Goal: Information Seeking & Learning: Find specific fact

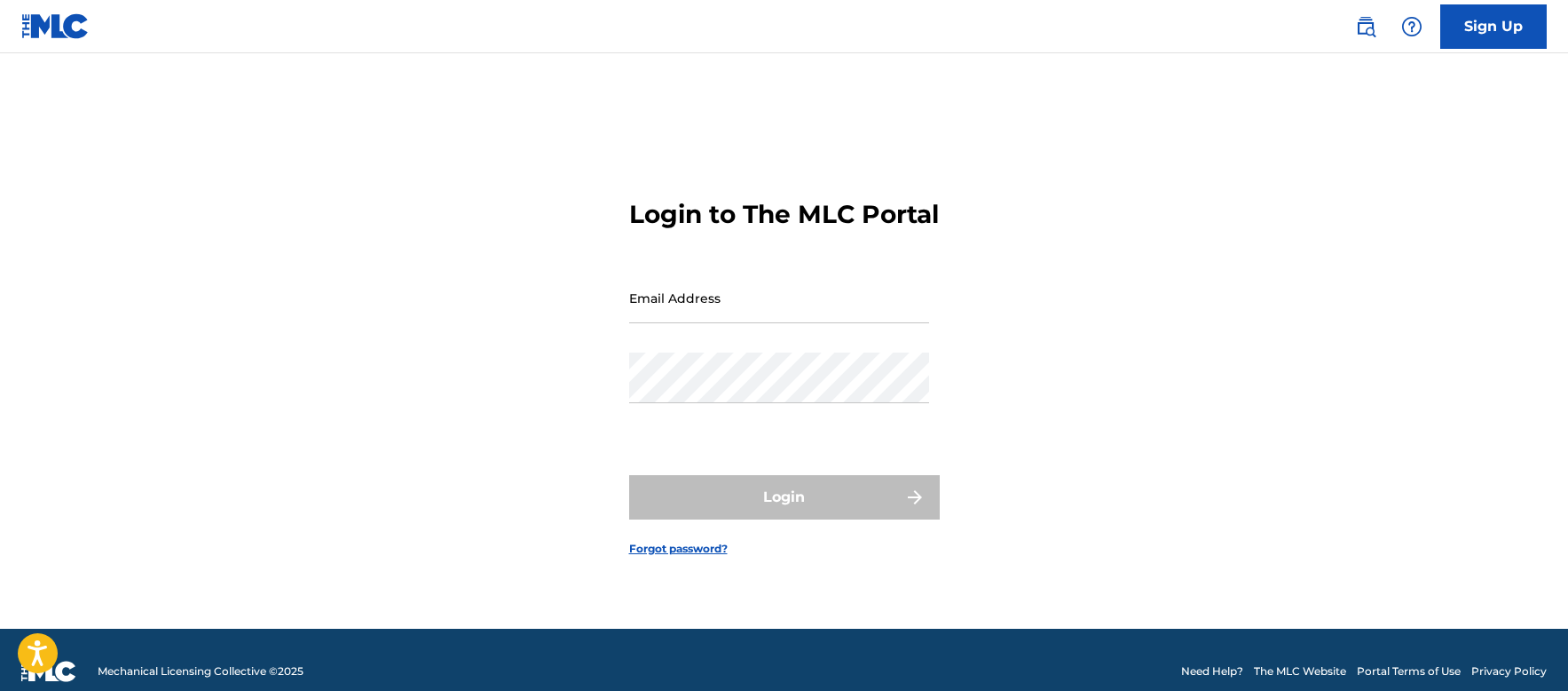
scroll to position [23, 0]
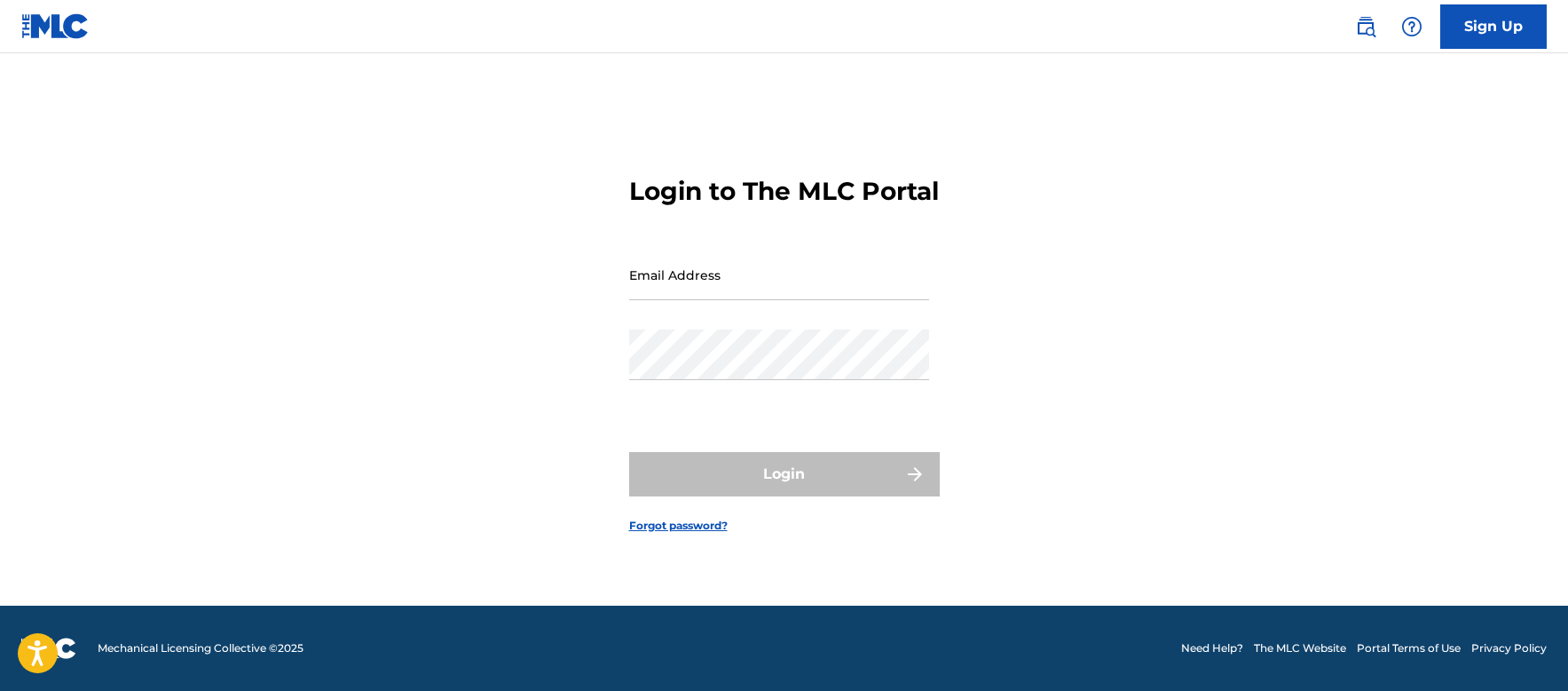
click at [824, 326] on div "Email Address" at bounding box center [778, 289] width 300 height 80
click at [813, 300] on input "Email Address" at bounding box center [778, 274] width 300 height 50
type input "[EMAIL_ADDRESS][DOMAIN_NAME]"
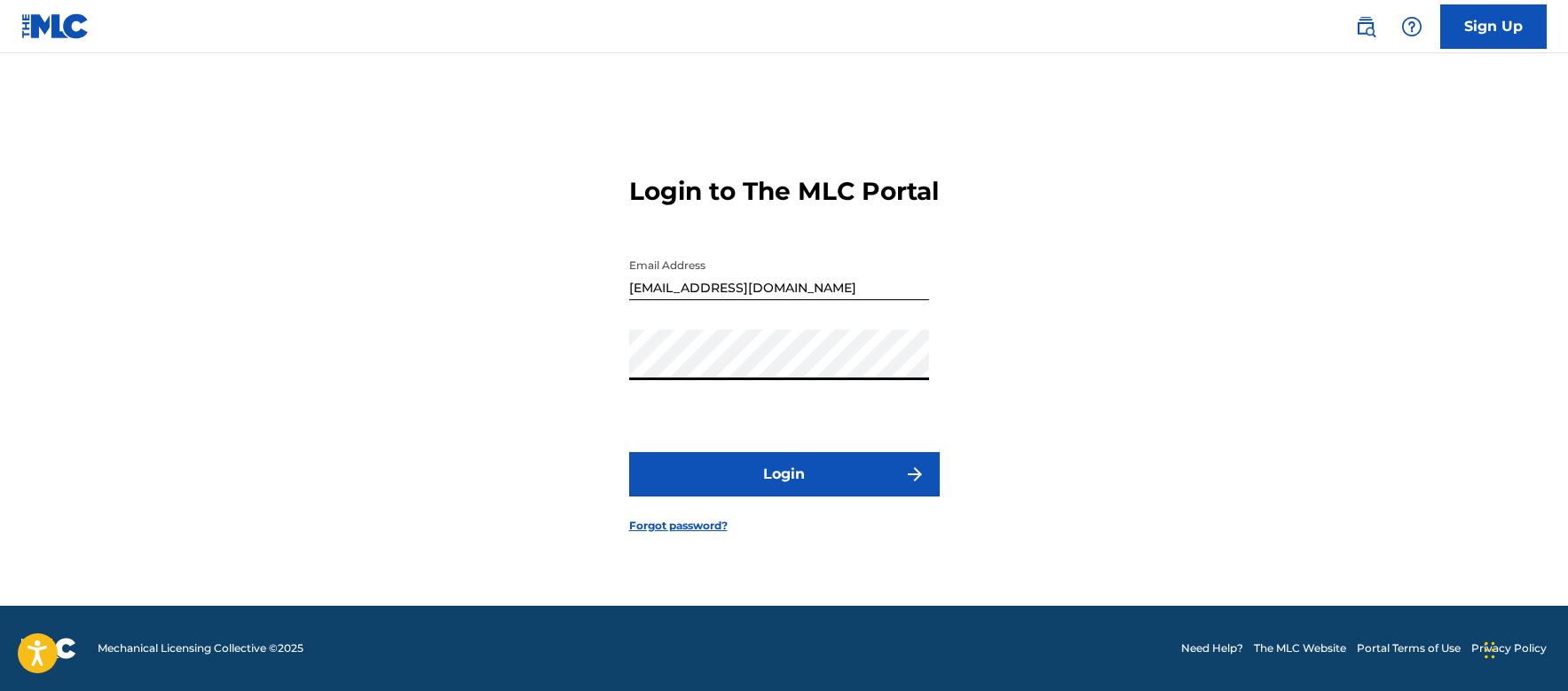
click at [720, 494] on button "Login" at bounding box center [784, 474] width 310 height 45
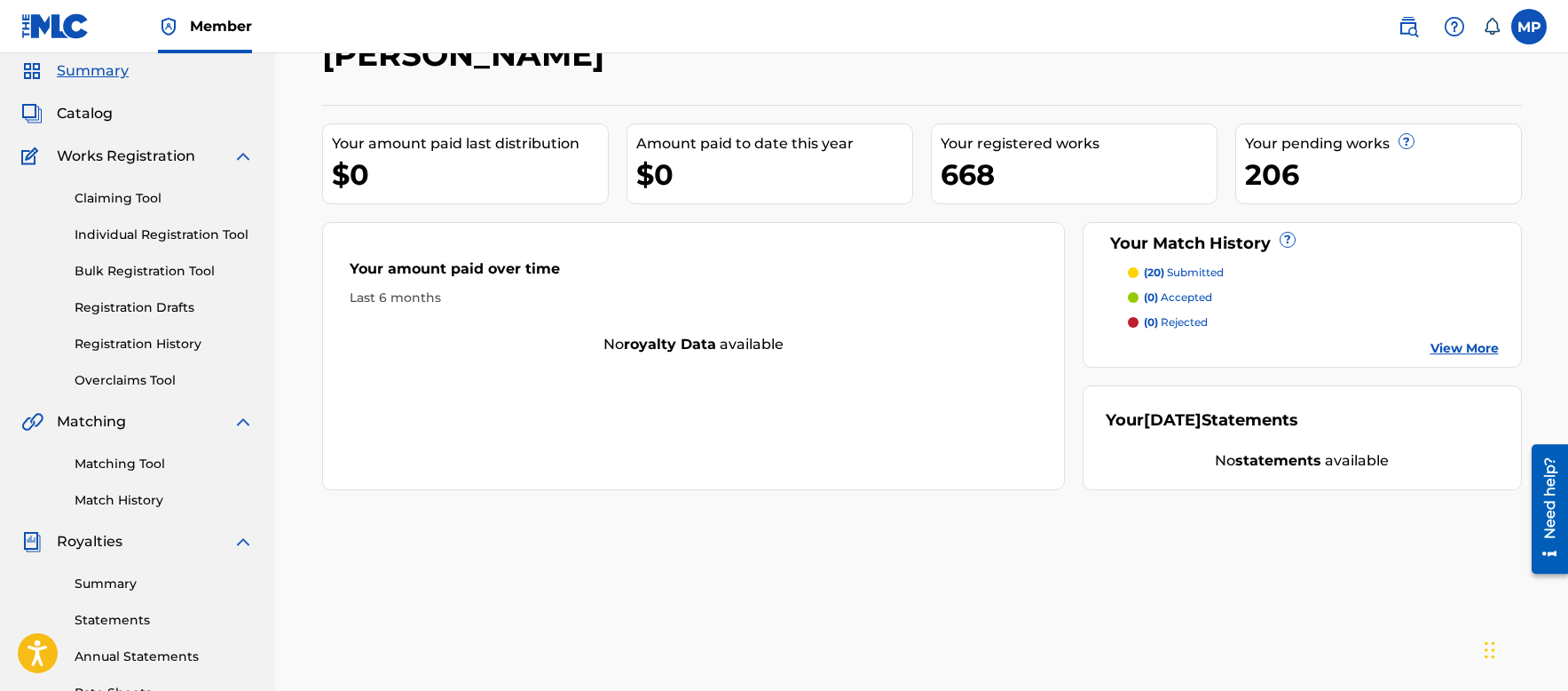
scroll to position [89, 0]
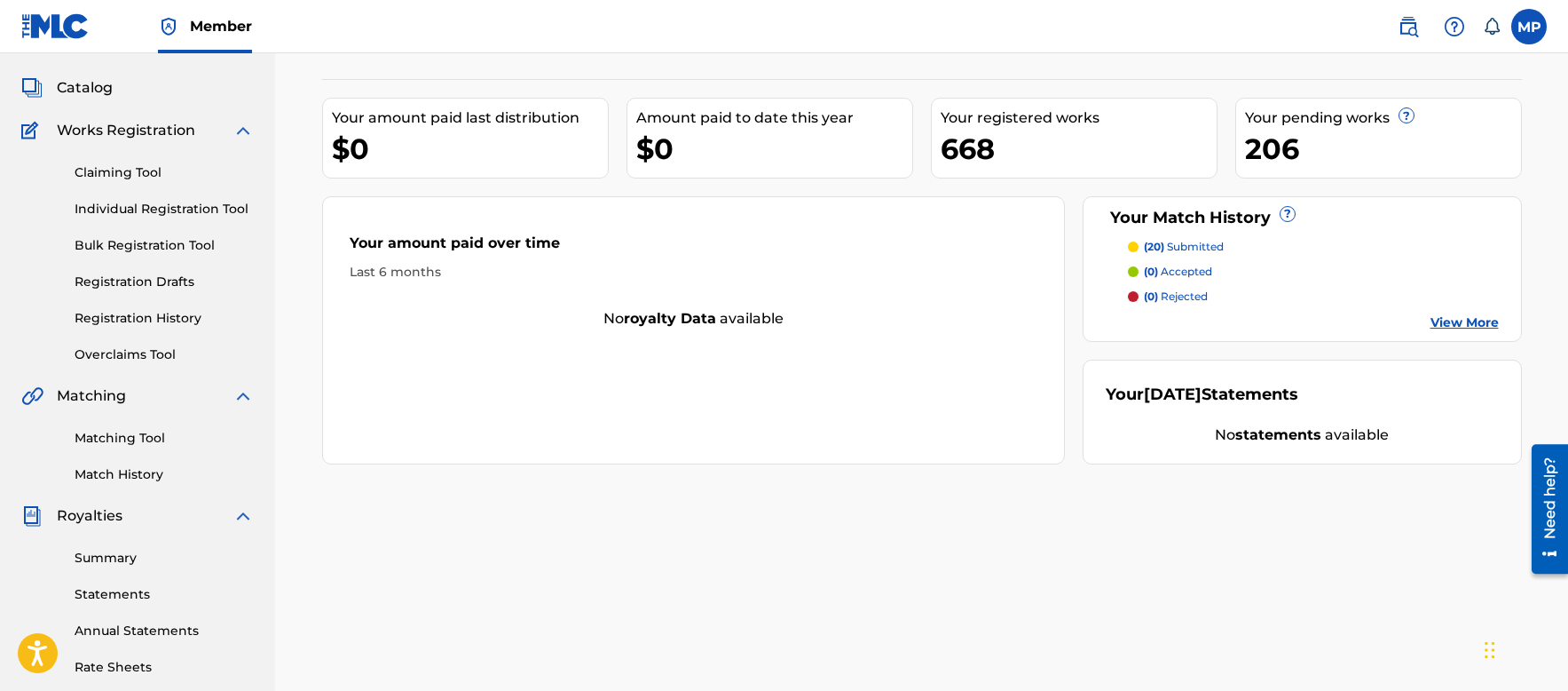
click at [121, 440] on link "Matching Tool" at bounding box center [164, 439] width 179 height 19
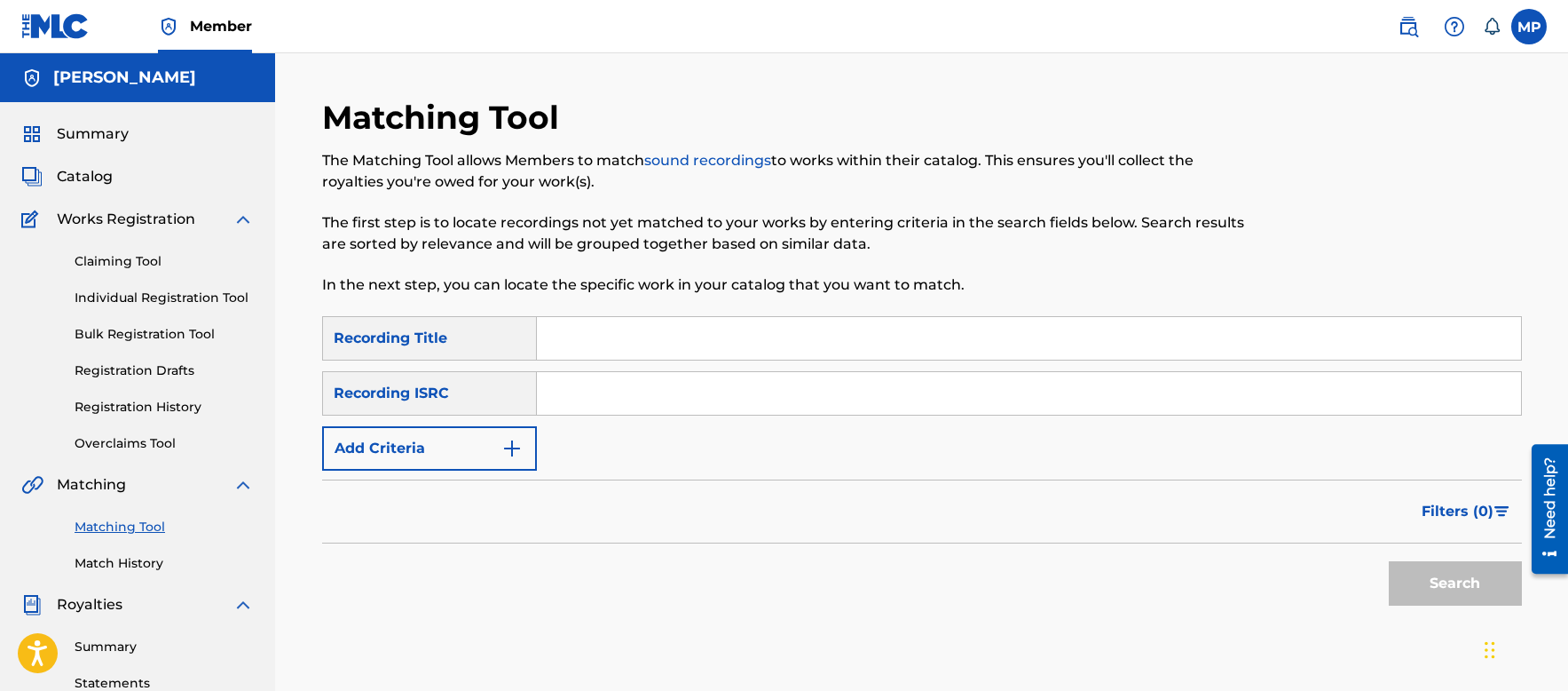
click at [493, 446] on button "Add Criteria" at bounding box center [430, 448] width 215 height 45
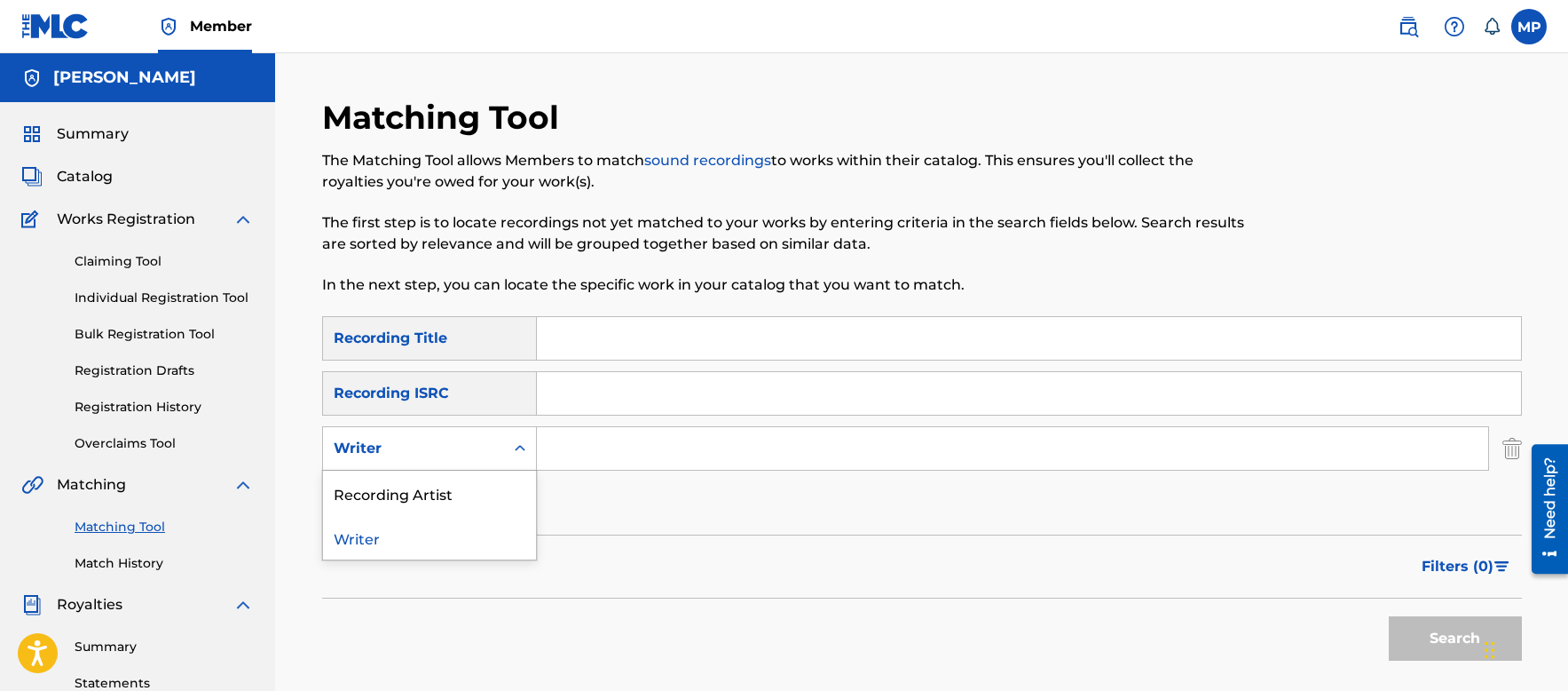
click at [511, 448] on icon "Search Form" at bounding box center [519, 448] width 18 height 18
click at [480, 491] on div "Recording Artist" at bounding box center [430, 492] width 213 height 45
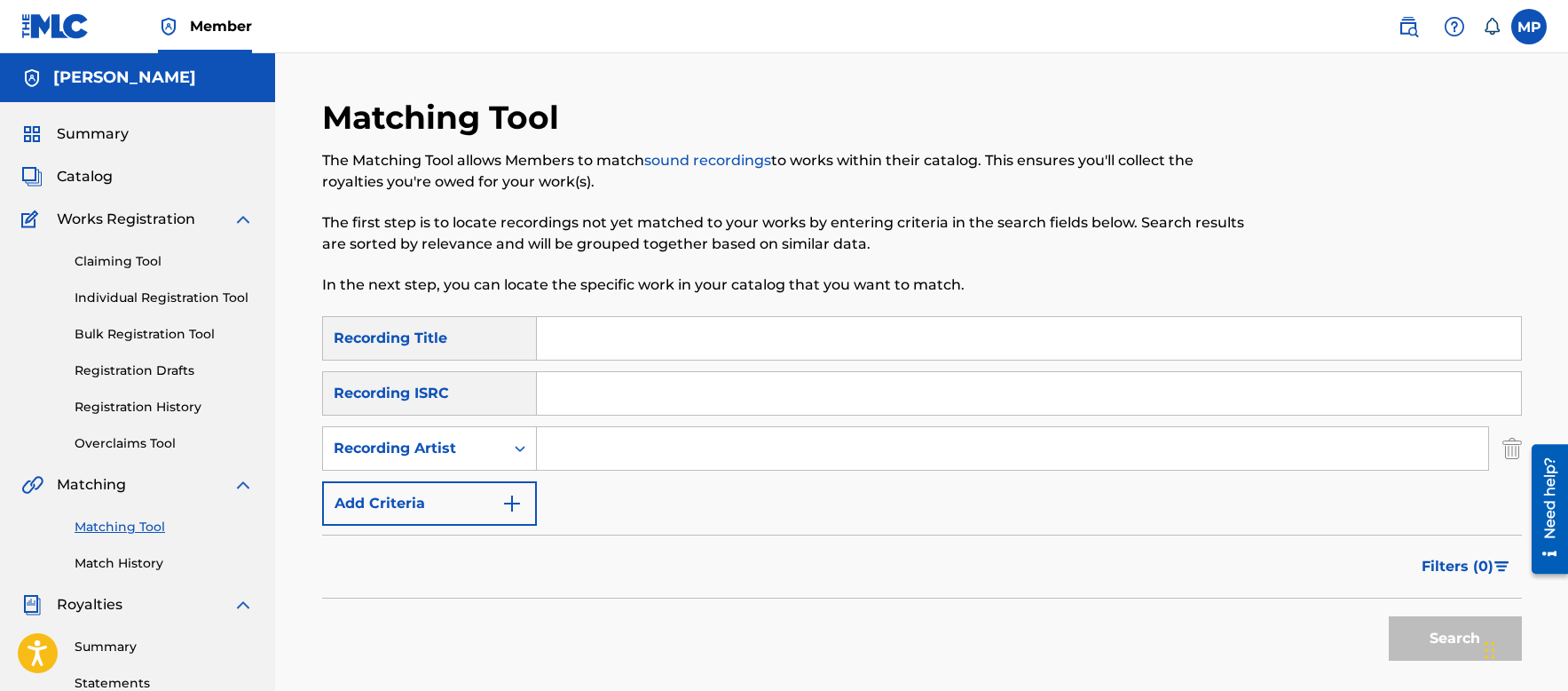
click at [610, 345] on input "Search Form" at bounding box center [1029, 338] width 984 height 43
type input "Bass"
drag, startPoint x: 875, startPoint y: 430, endPoint x: 875, endPoint y: 443, distance: 13.0
click at [875, 432] on input "Search Form" at bounding box center [1012, 448] width 951 height 43
type input "Flunky Junky"
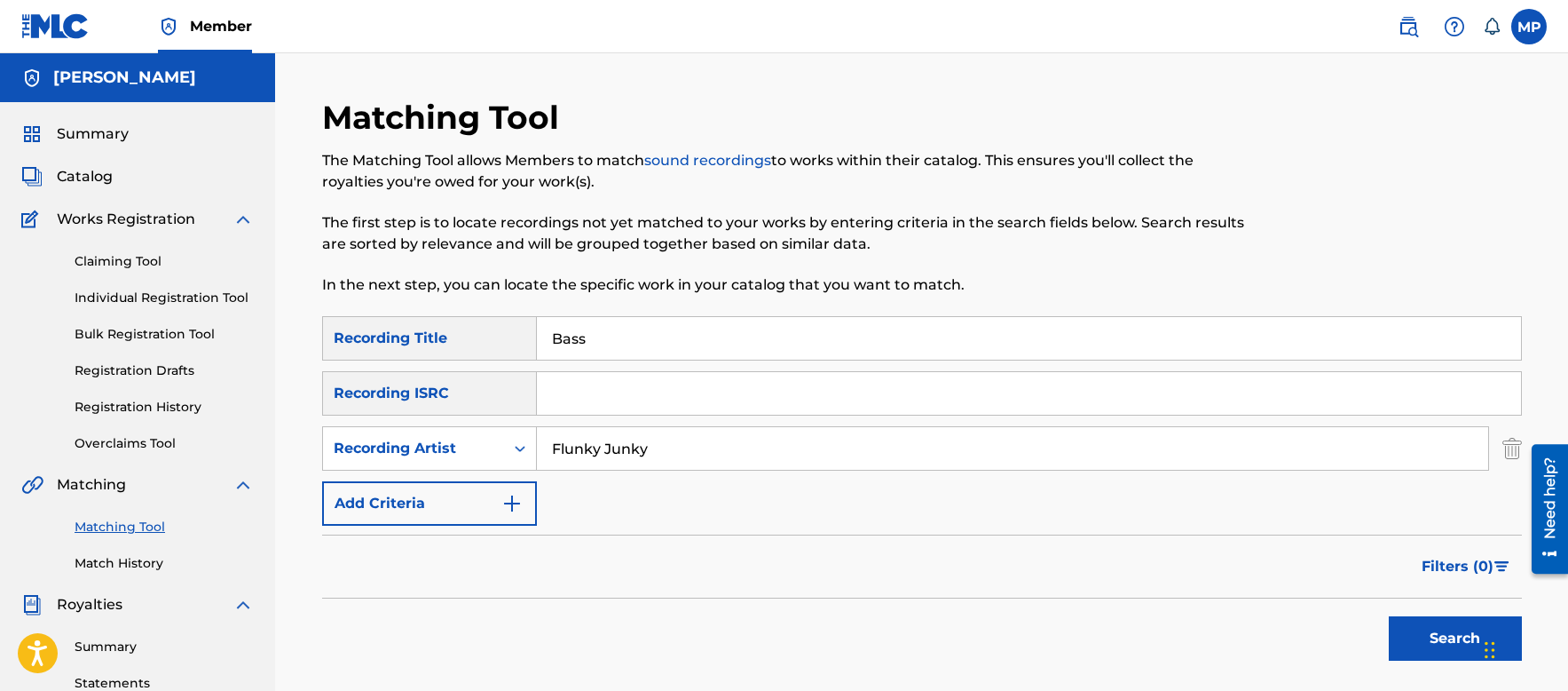
click at [1456, 628] on button "Search" at bounding box center [1456, 638] width 133 height 45
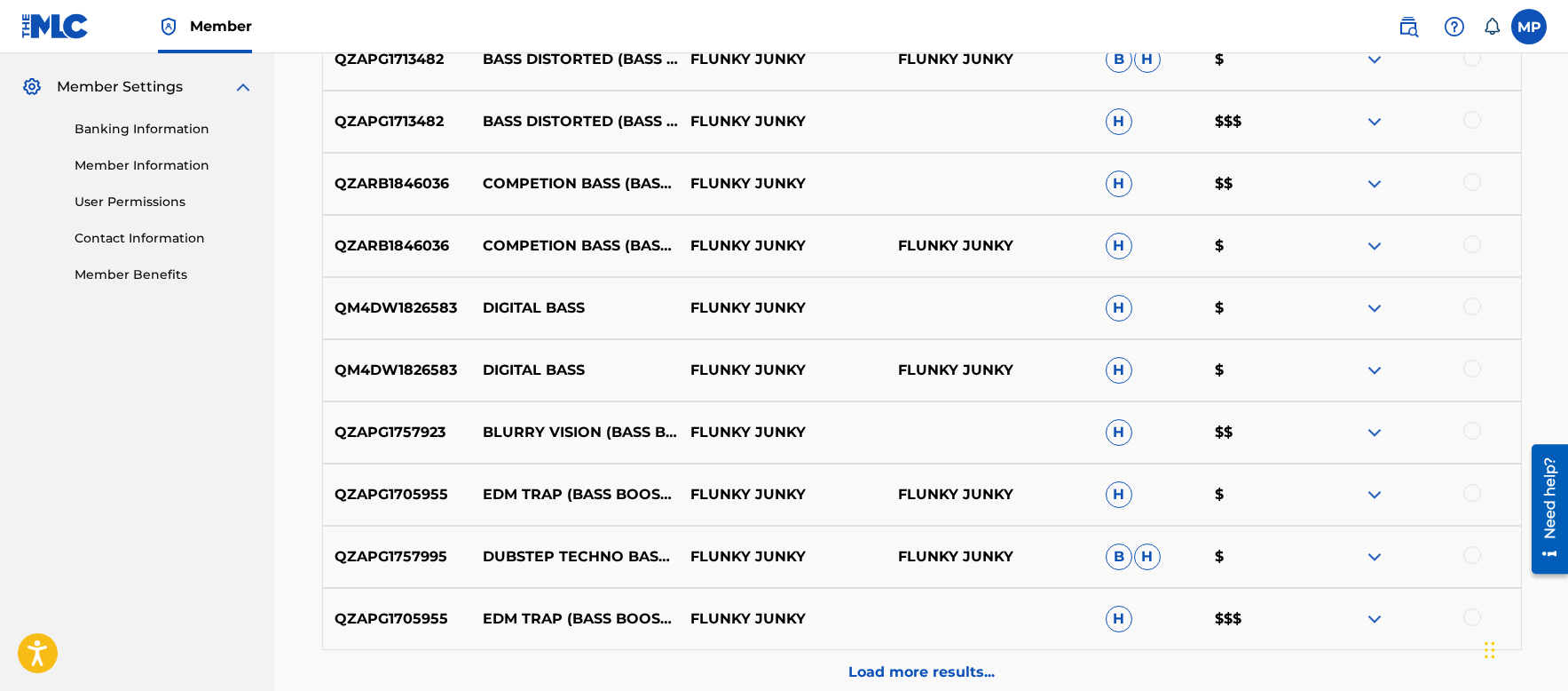
scroll to position [888, 0]
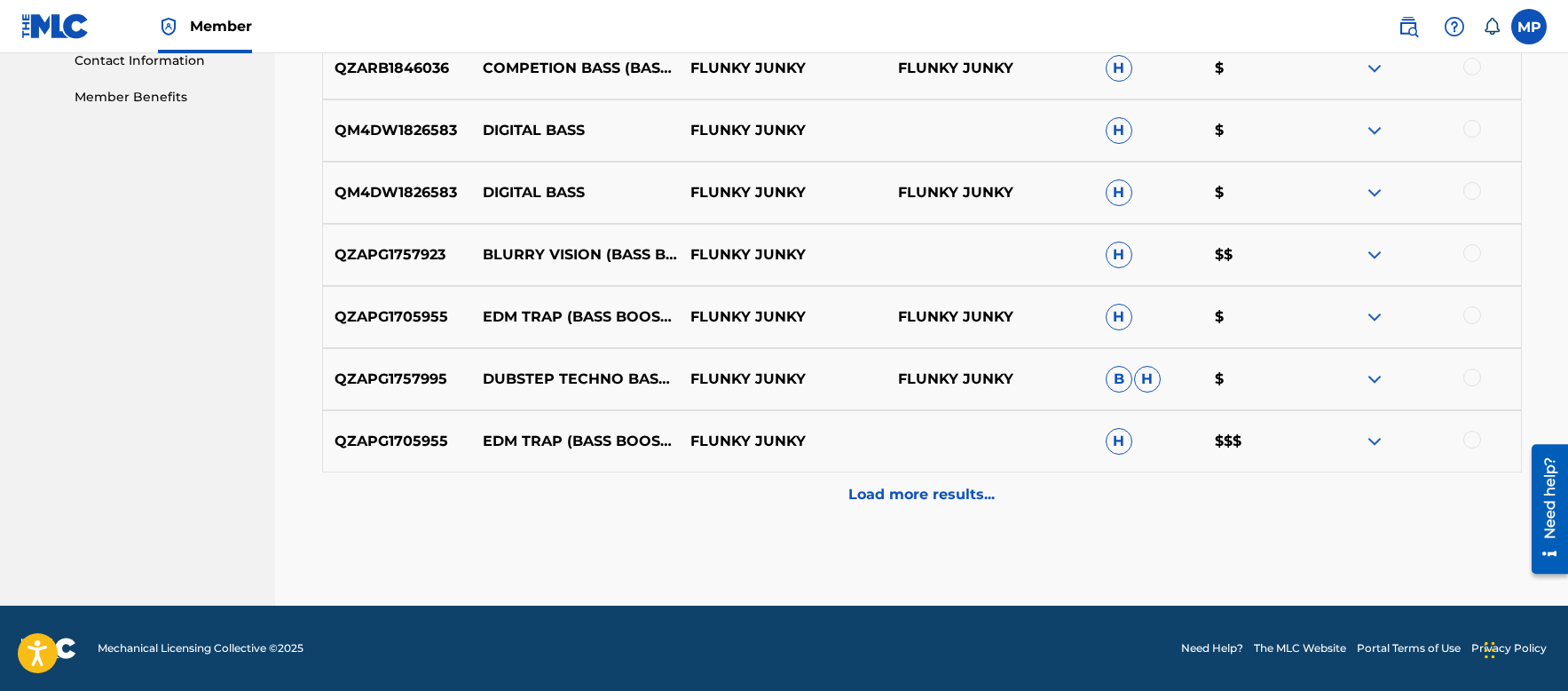
click at [856, 505] on div "Load more results..." at bounding box center [922, 494] width 1200 height 45
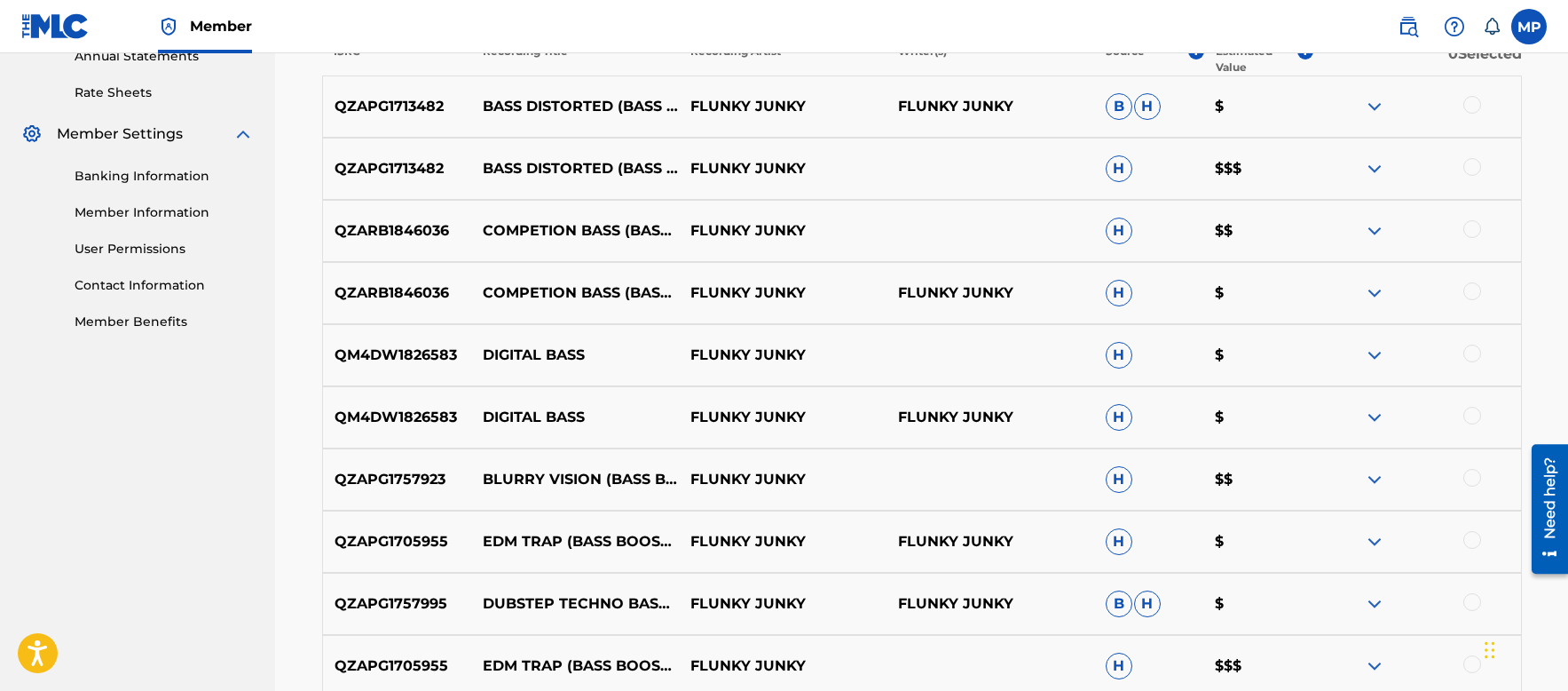
scroll to position [800, 0]
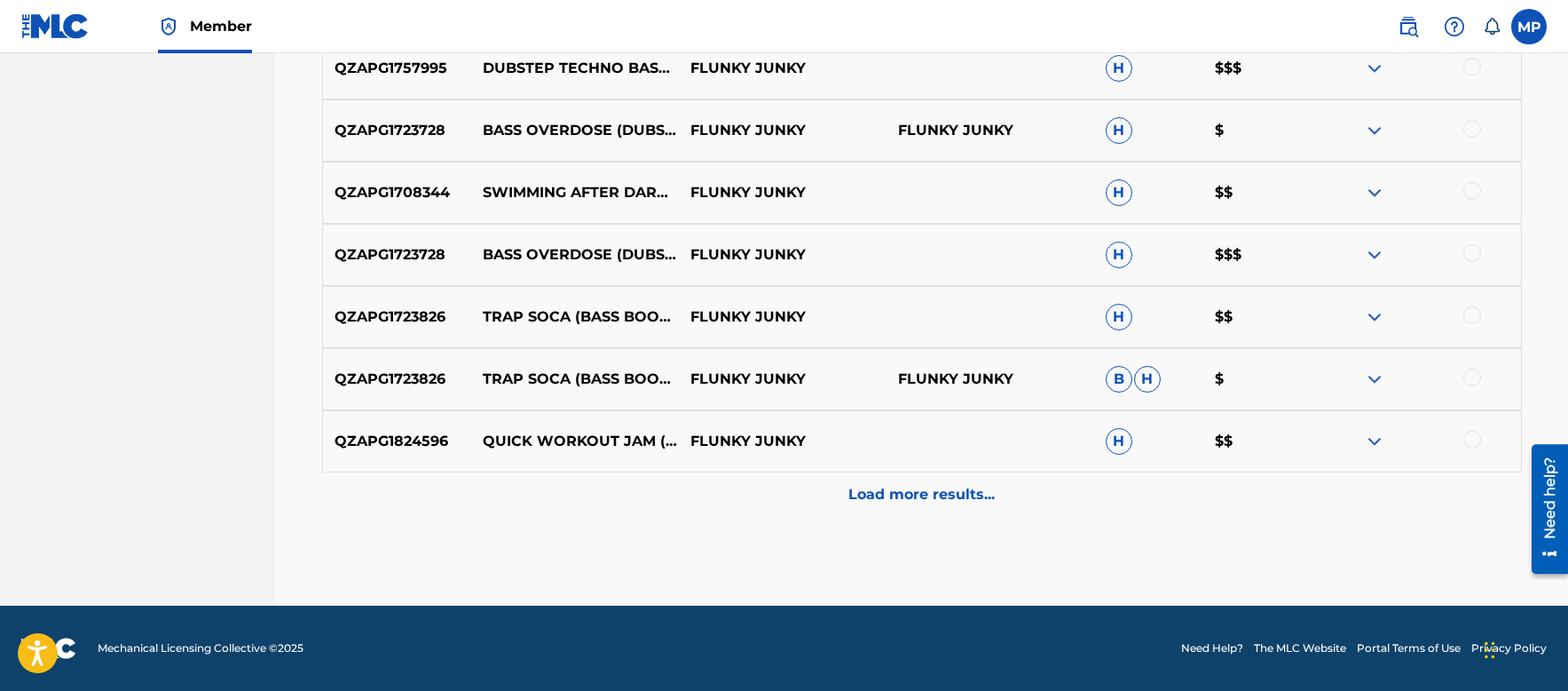
click at [957, 487] on p "Load more results..." at bounding box center [922, 494] width 147 height 21
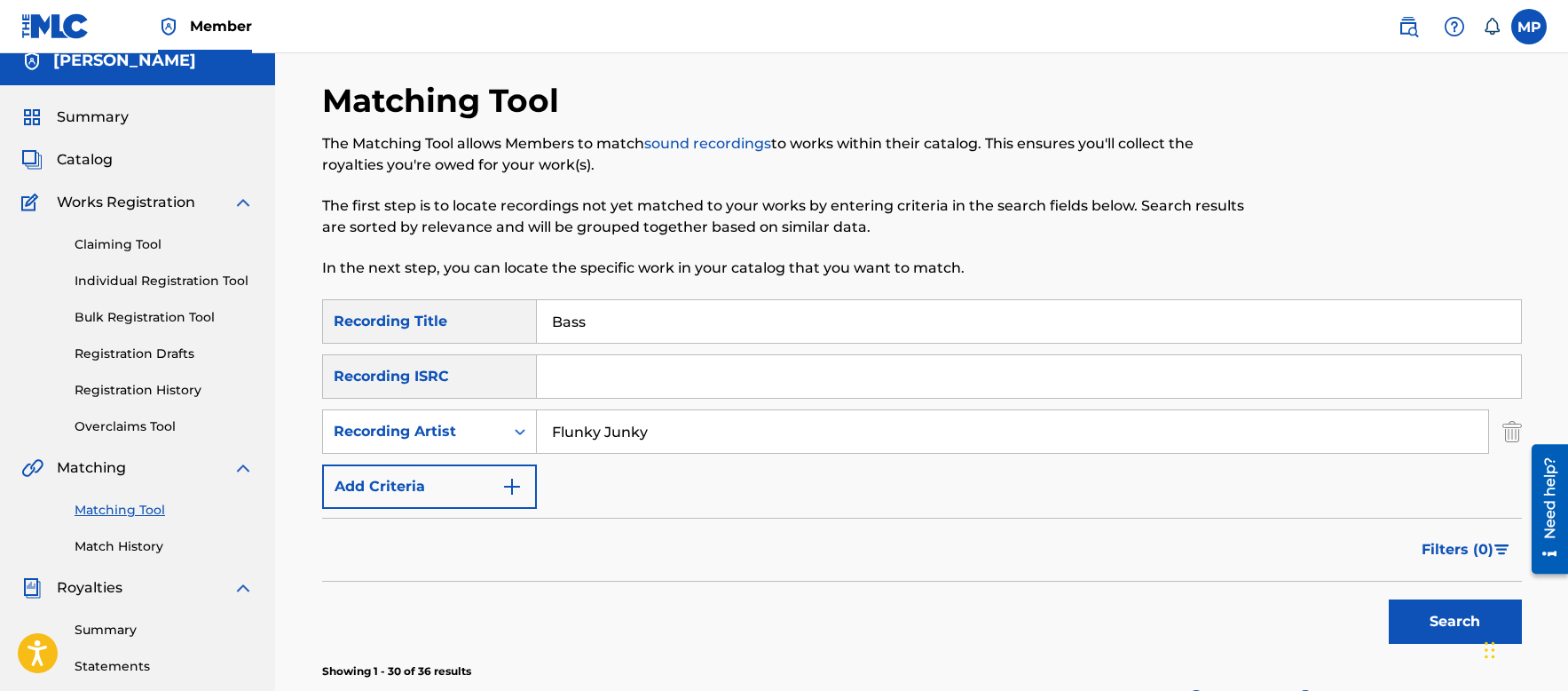
scroll to position [0, 0]
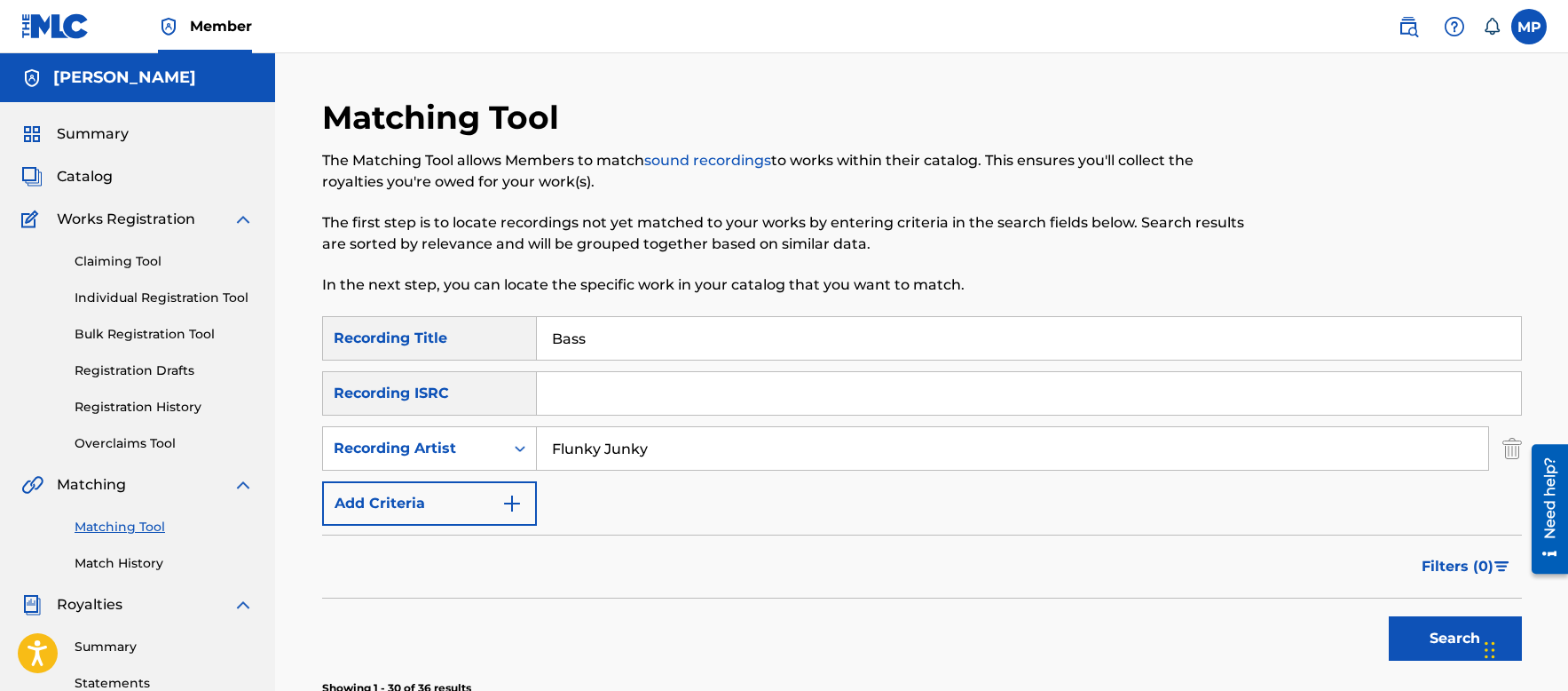
click at [721, 156] on link "sound recordings" at bounding box center [707, 161] width 127 height 17
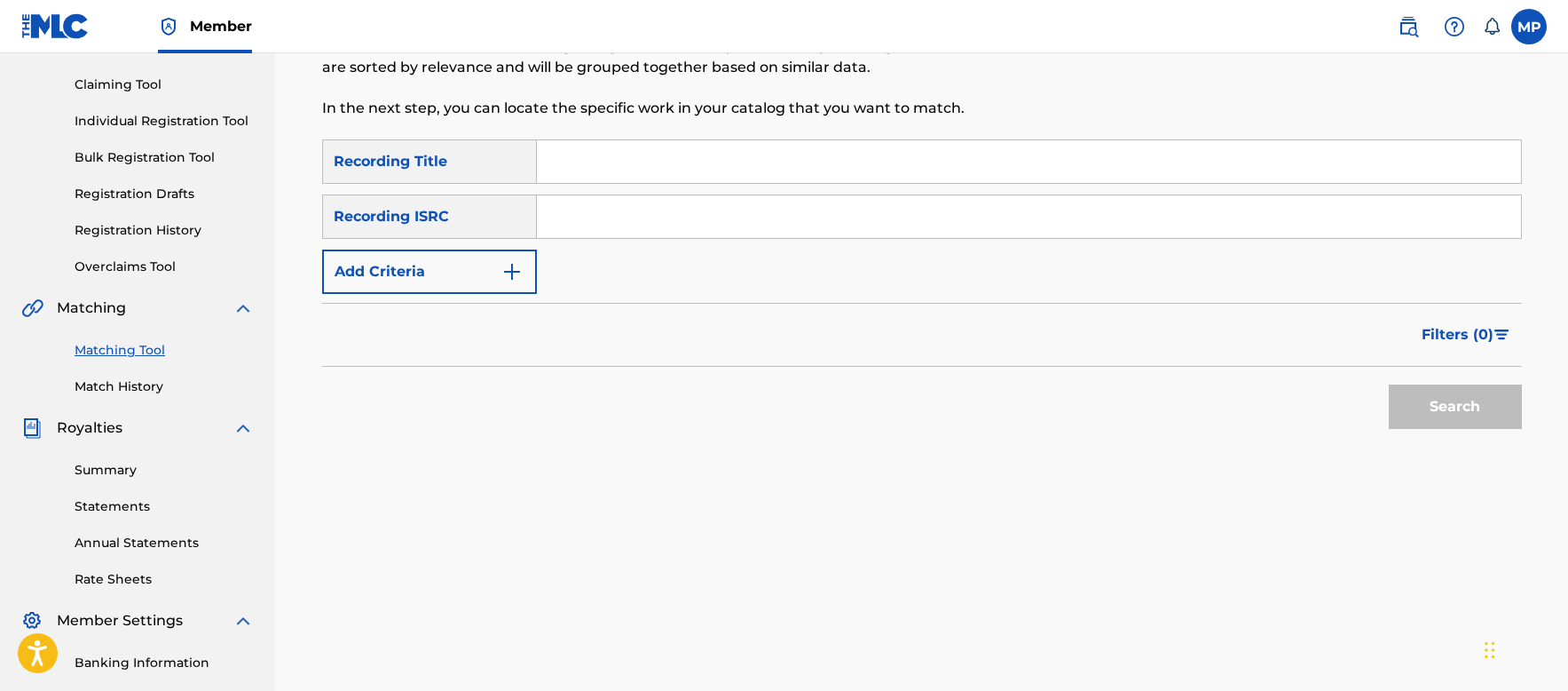
scroll to position [178, 0]
click at [458, 259] on button "Add Criteria" at bounding box center [430, 270] width 215 height 45
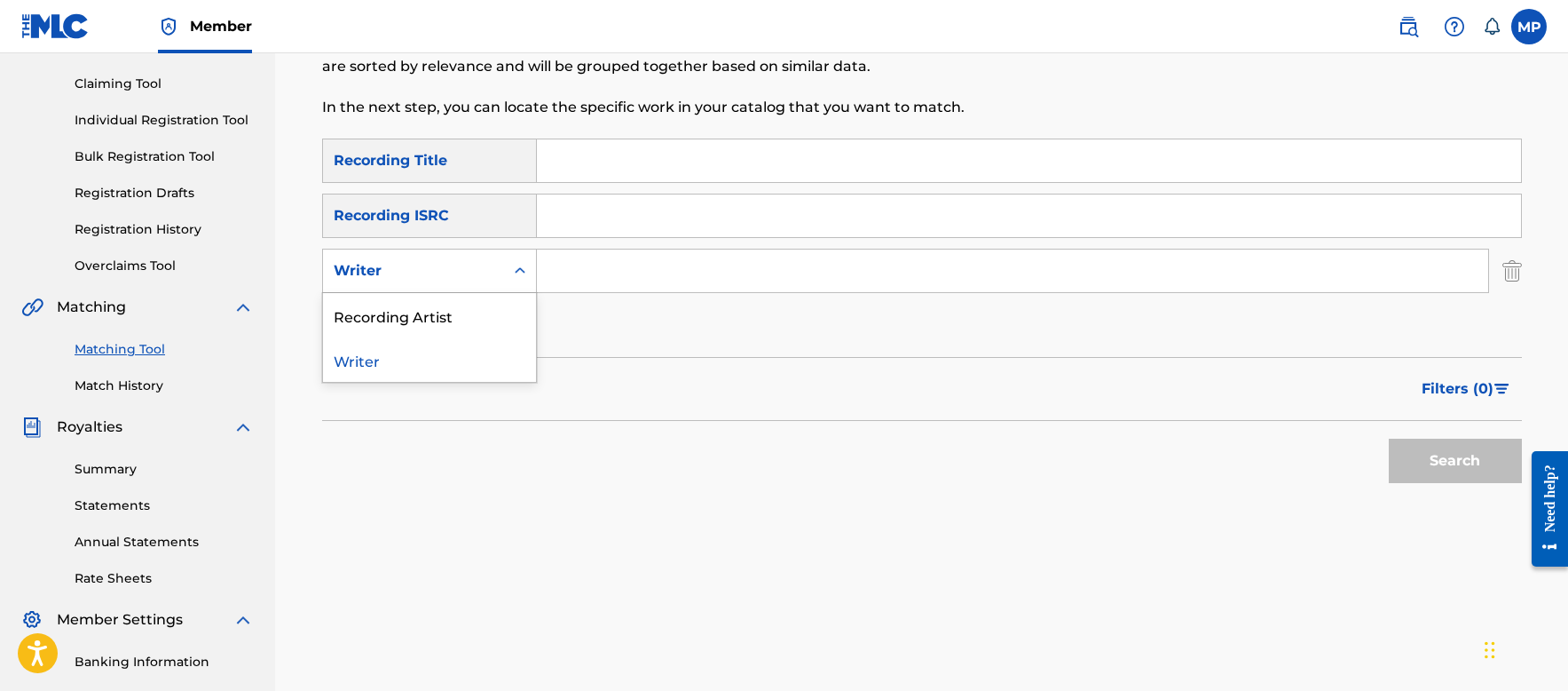
click at [452, 270] on div "Writer" at bounding box center [414, 270] width 160 height 21
click at [441, 309] on div "Recording Artist" at bounding box center [430, 315] width 213 height 45
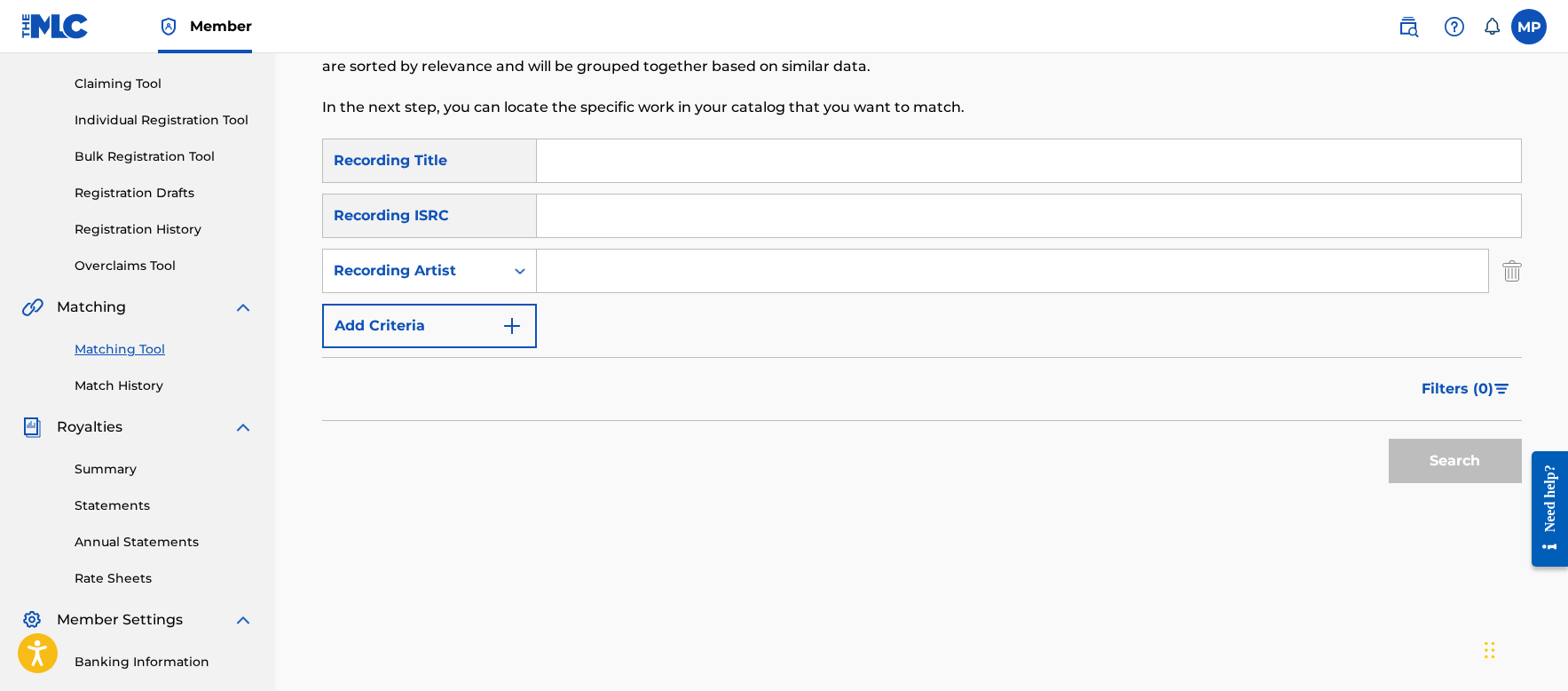
click at [598, 163] on input "Search Form" at bounding box center [1029, 160] width 984 height 43
type input "Trap"
click at [600, 268] on input "Search Form" at bounding box center [1012, 270] width 951 height 43
type input "Flunky Junky"
click at [1459, 469] on button "Search" at bounding box center [1456, 461] width 133 height 45
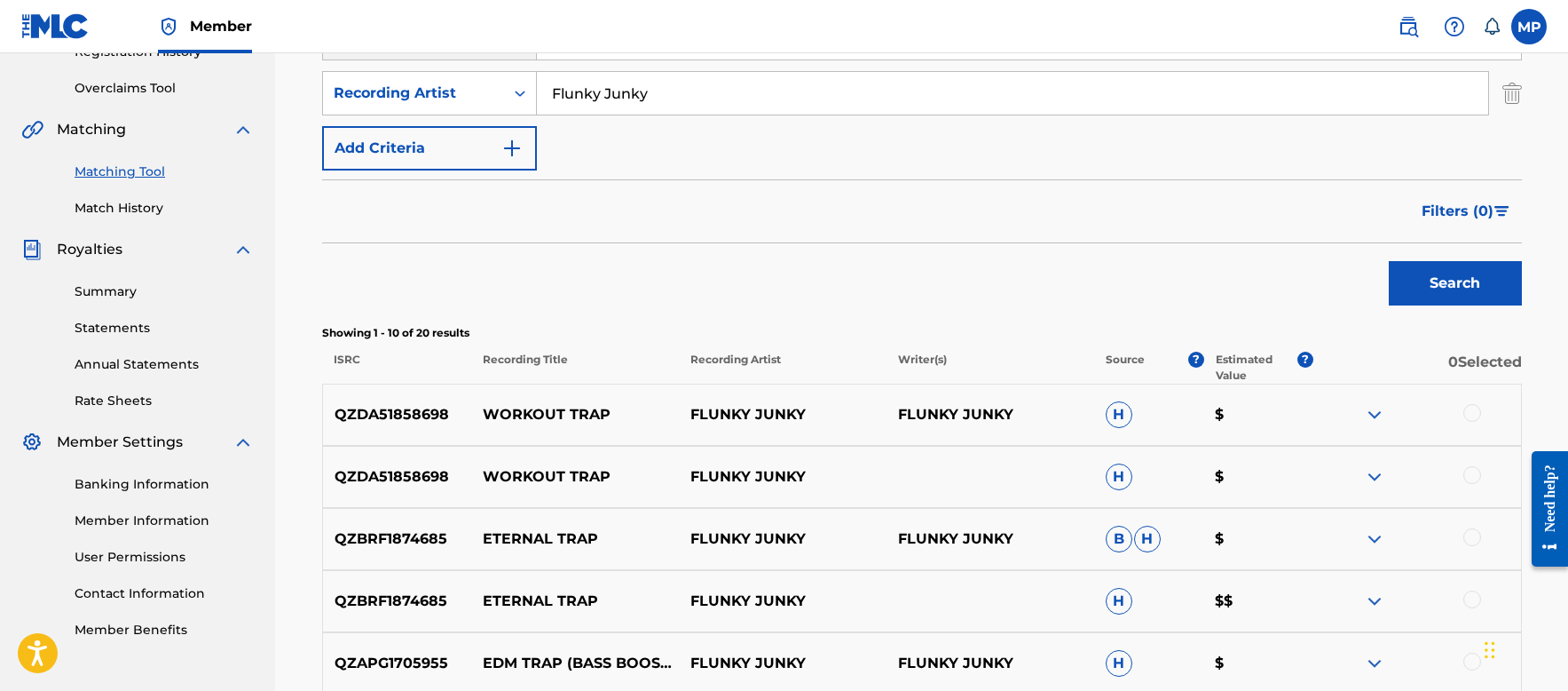
scroll to position [0, 0]
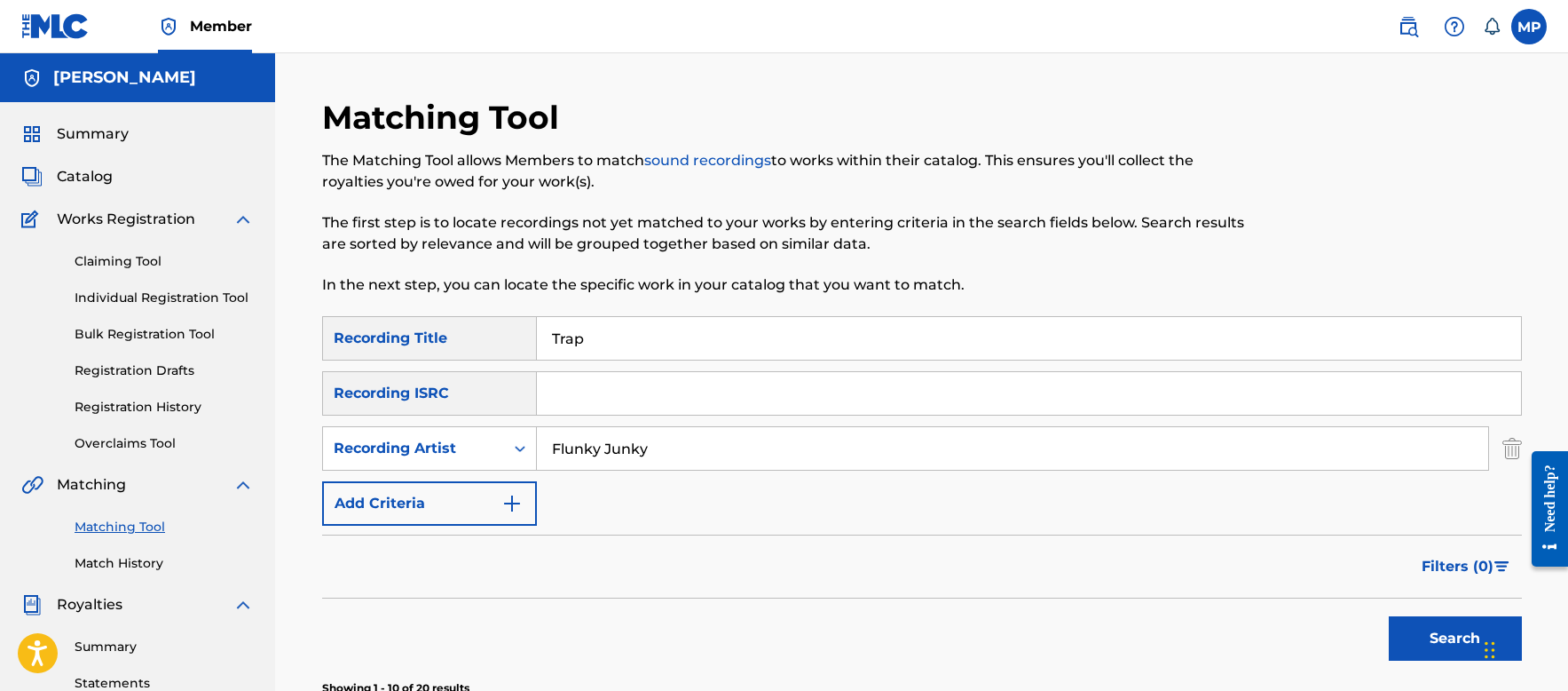
click at [793, 337] on input "Trap" at bounding box center [1029, 338] width 984 height 43
type input "Workout"
click at [1437, 638] on button "Search" at bounding box center [1456, 638] width 133 height 45
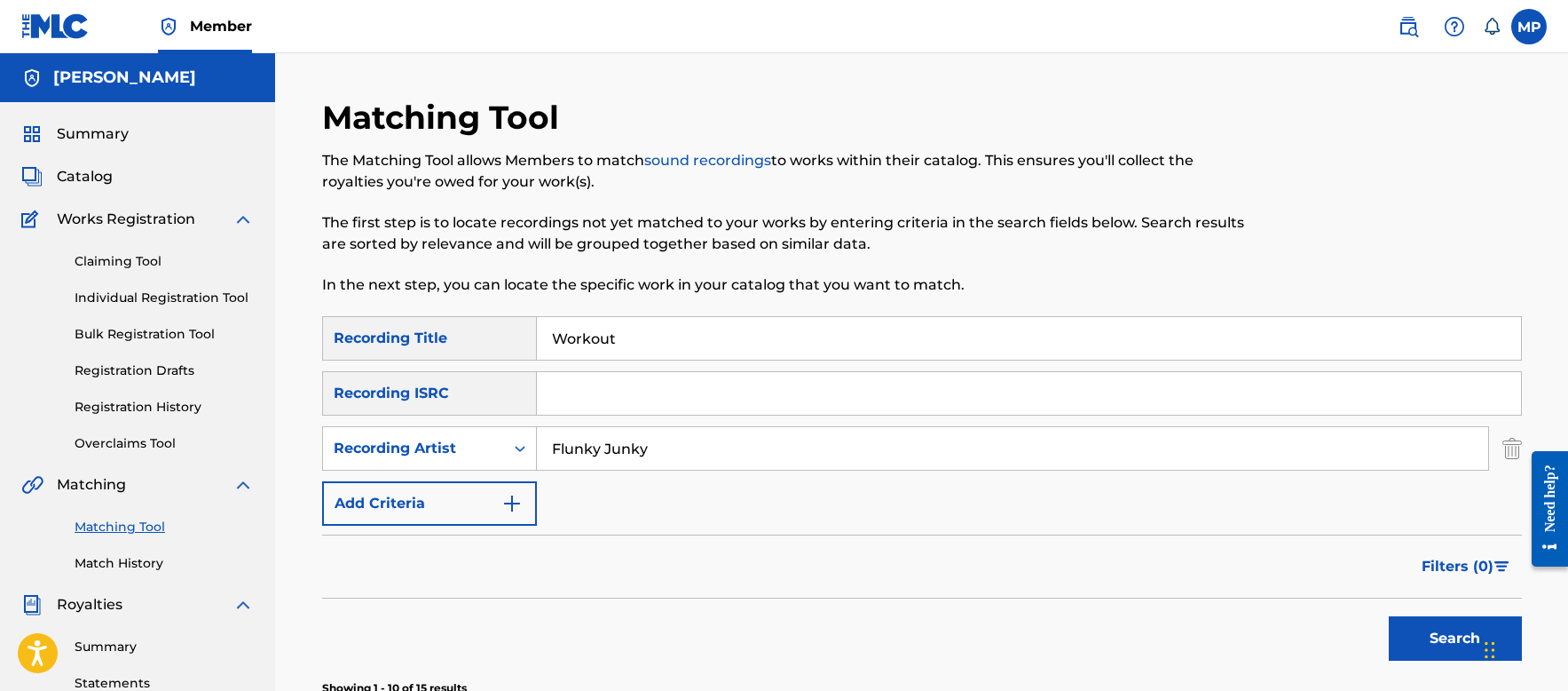
click at [139, 414] on link "Registration History" at bounding box center [164, 407] width 179 height 19
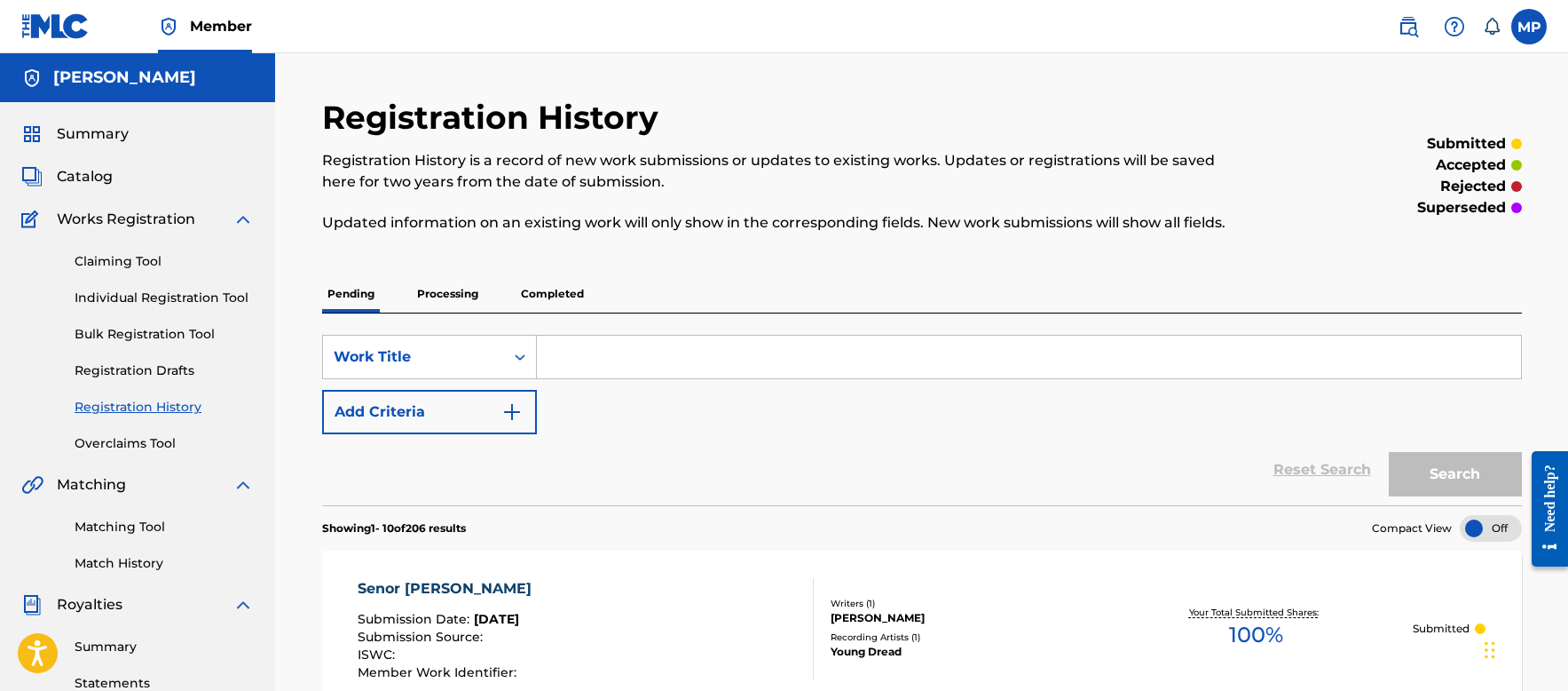
click at [434, 292] on p "Processing" at bounding box center [448, 293] width 72 height 37
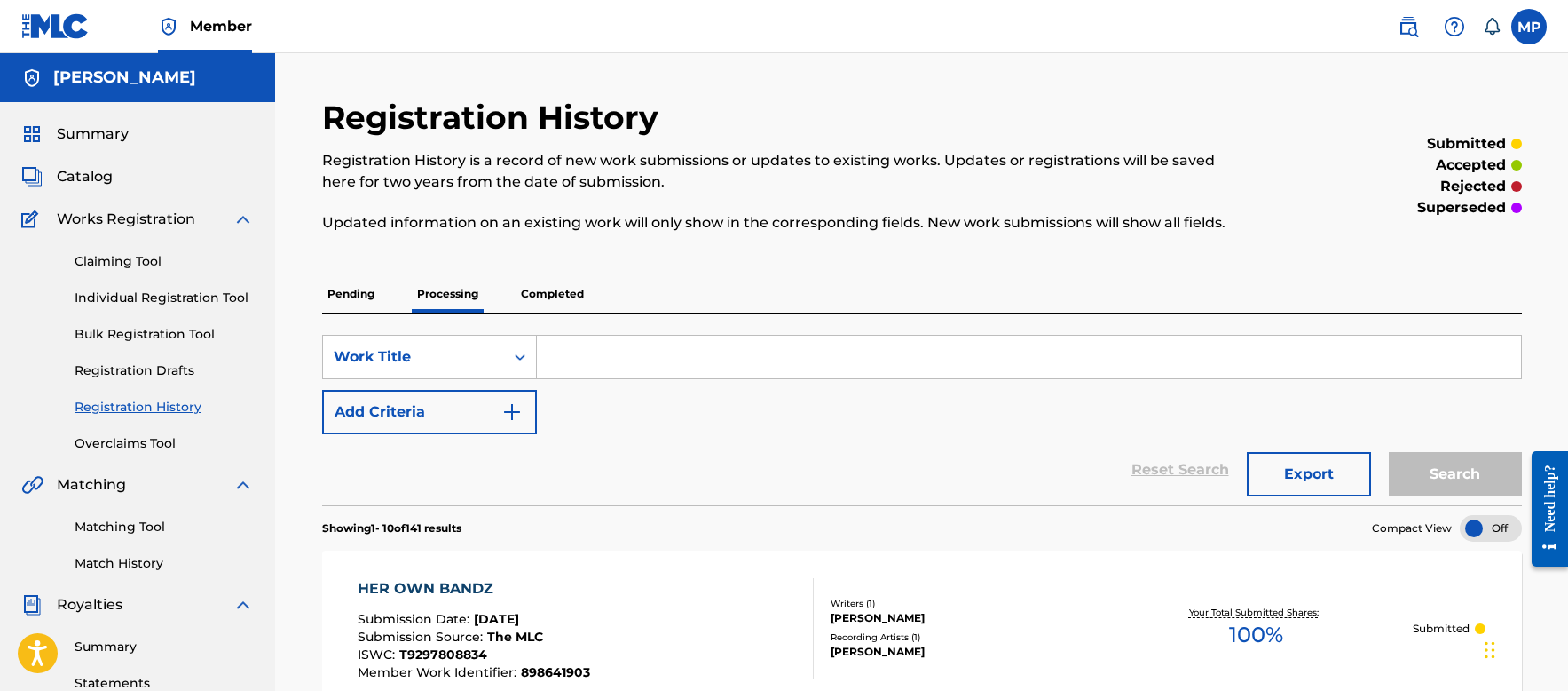
click at [368, 293] on p "Pending" at bounding box center [351, 293] width 58 height 37
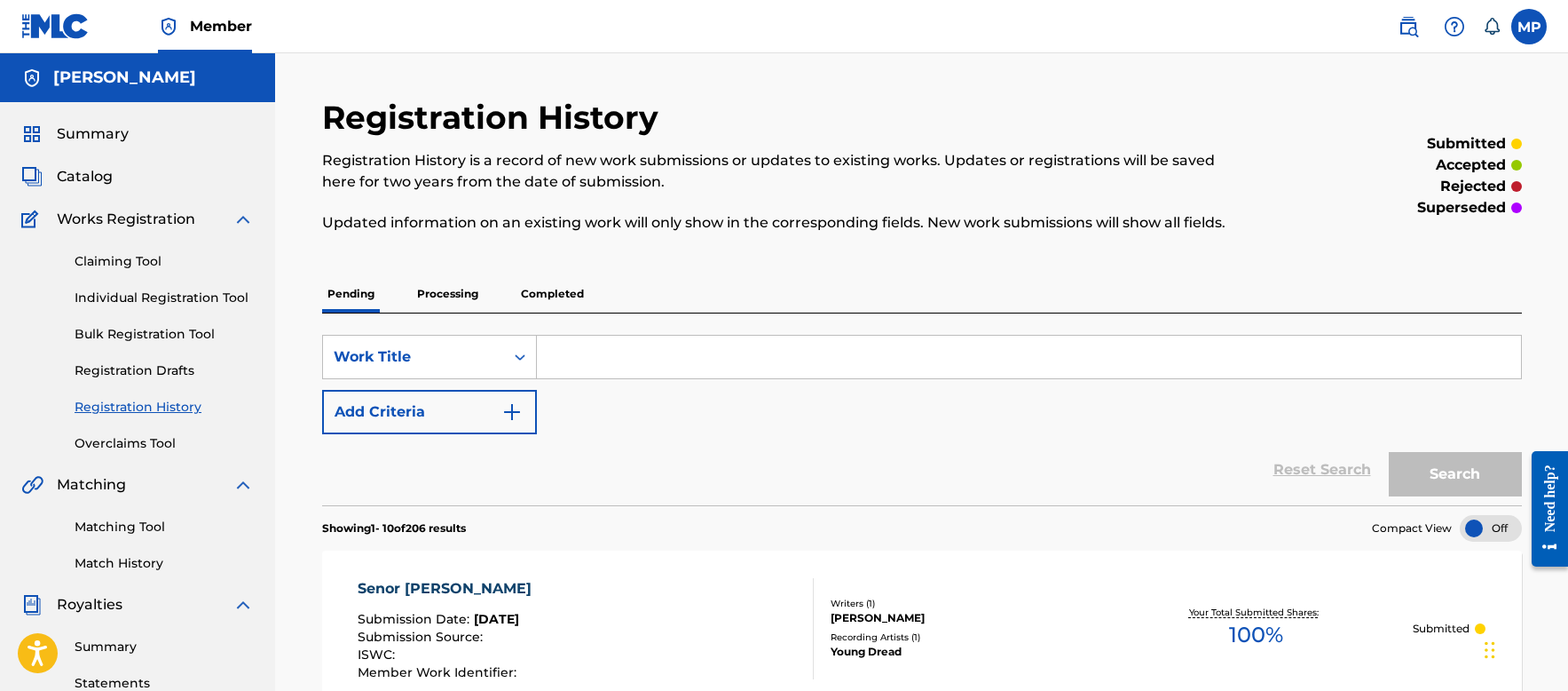
click at [446, 294] on p "Processing" at bounding box center [448, 293] width 72 height 37
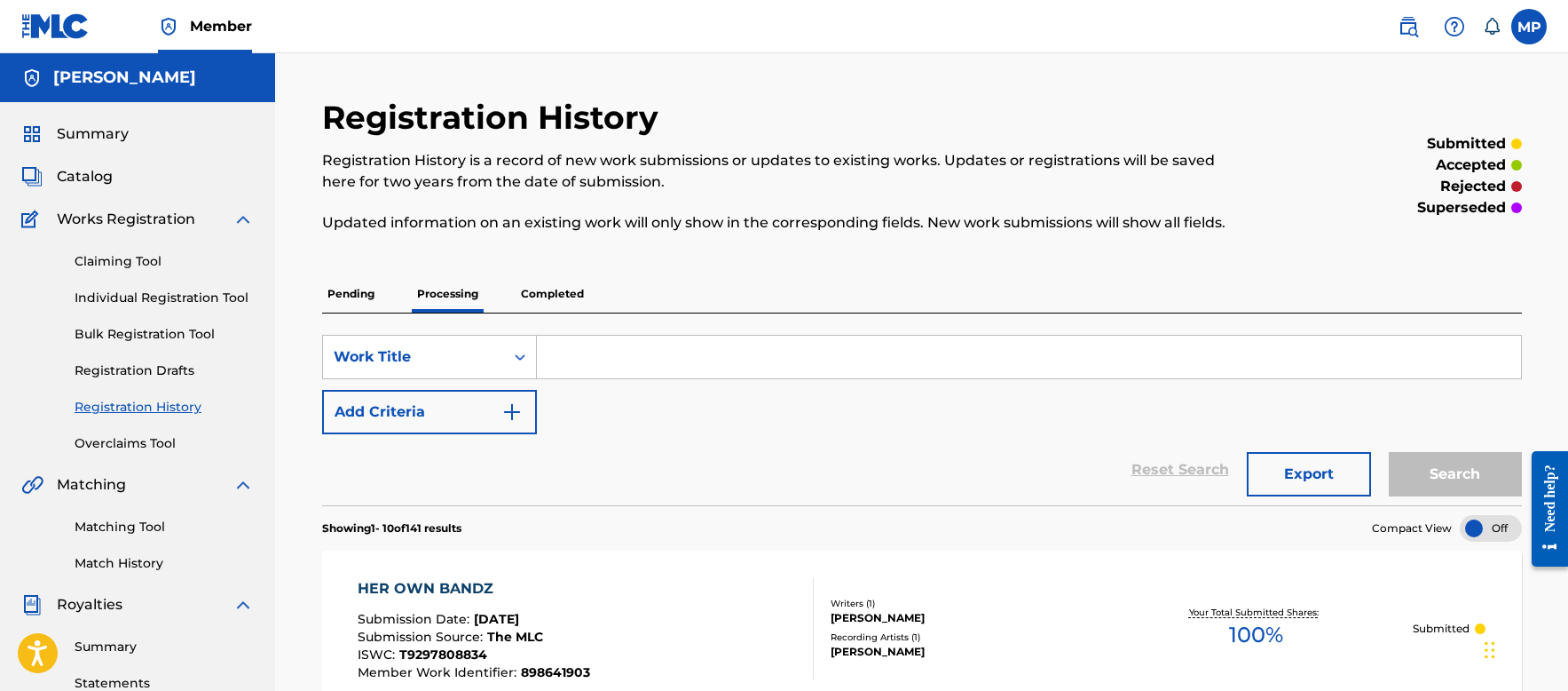
click at [544, 297] on p "Completed" at bounding box center [552, 293] width 73 height 37
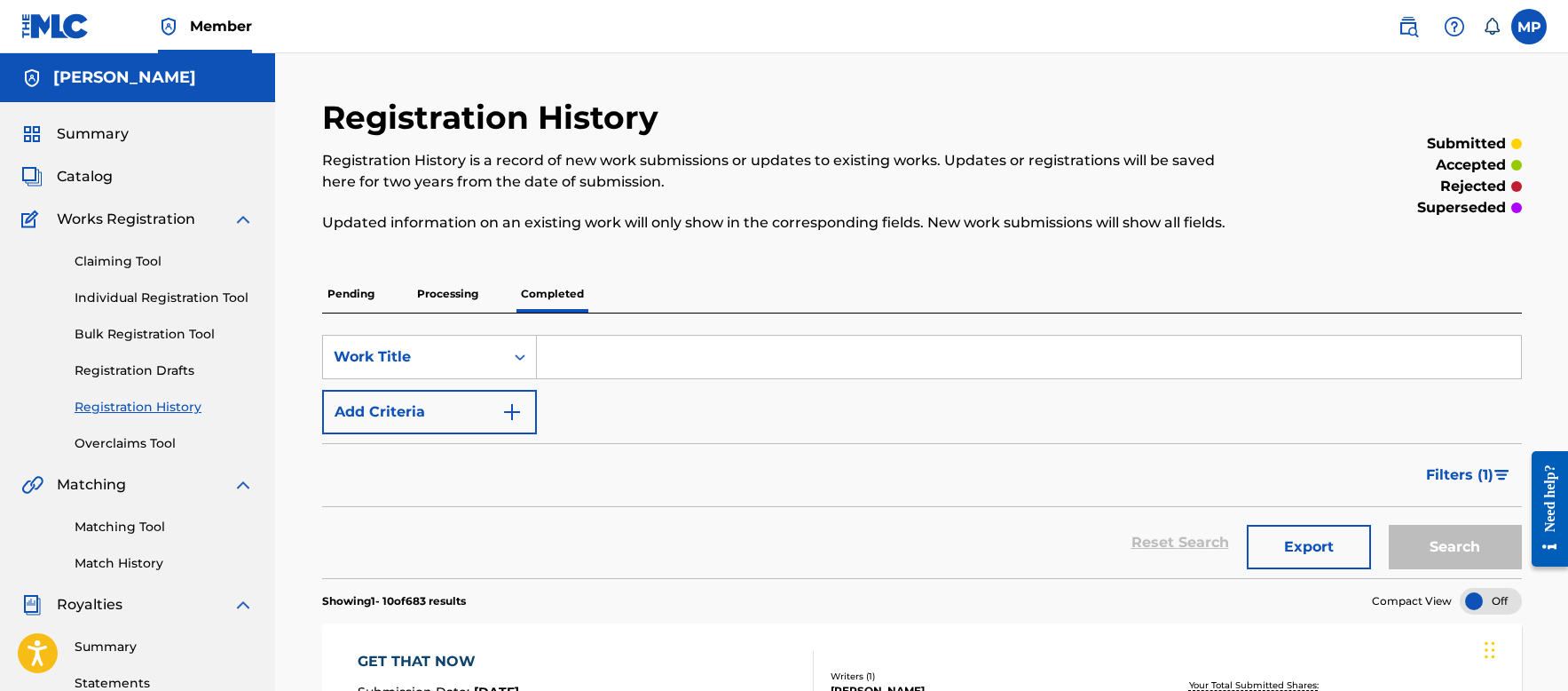
click at [456, 292] on p "Processing" at bounding box center [448, 293] width 72 height 37
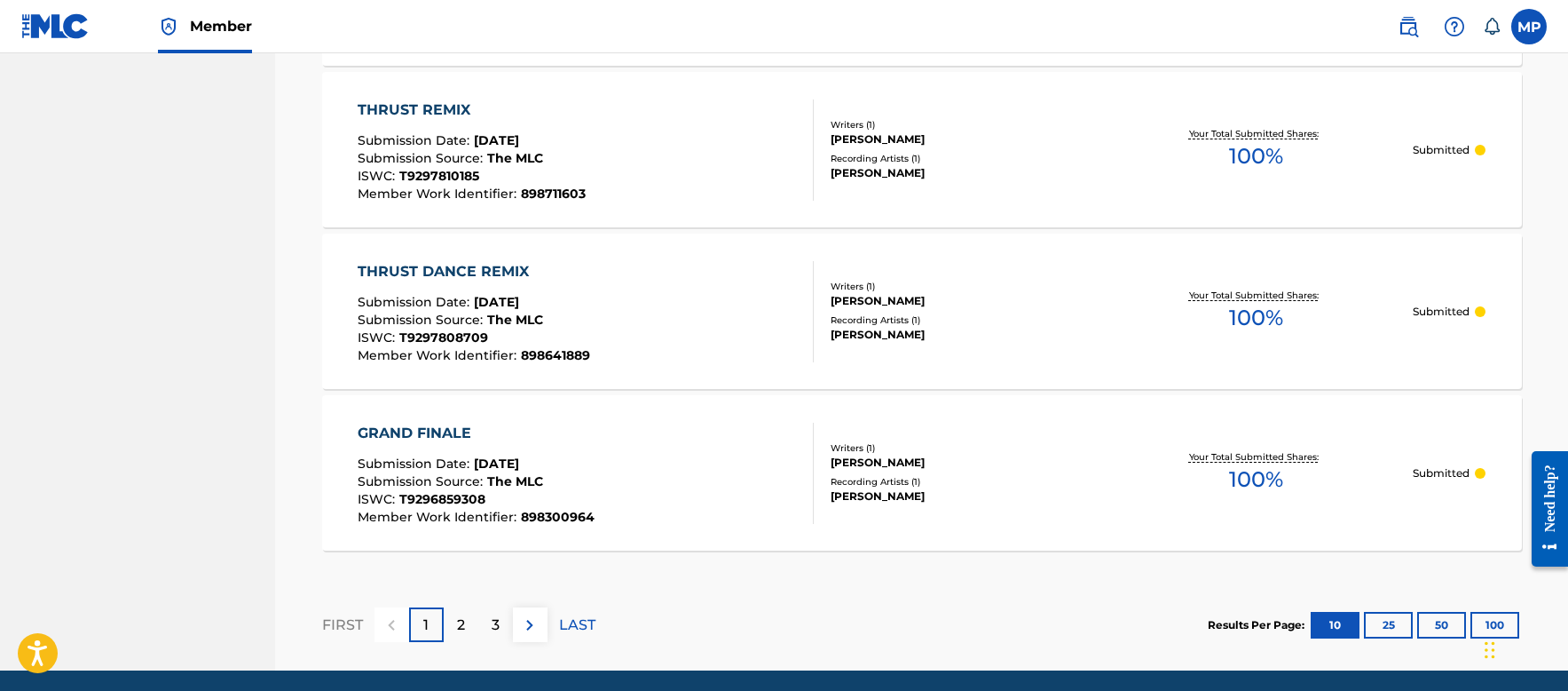
scroll to position [1674, 0]
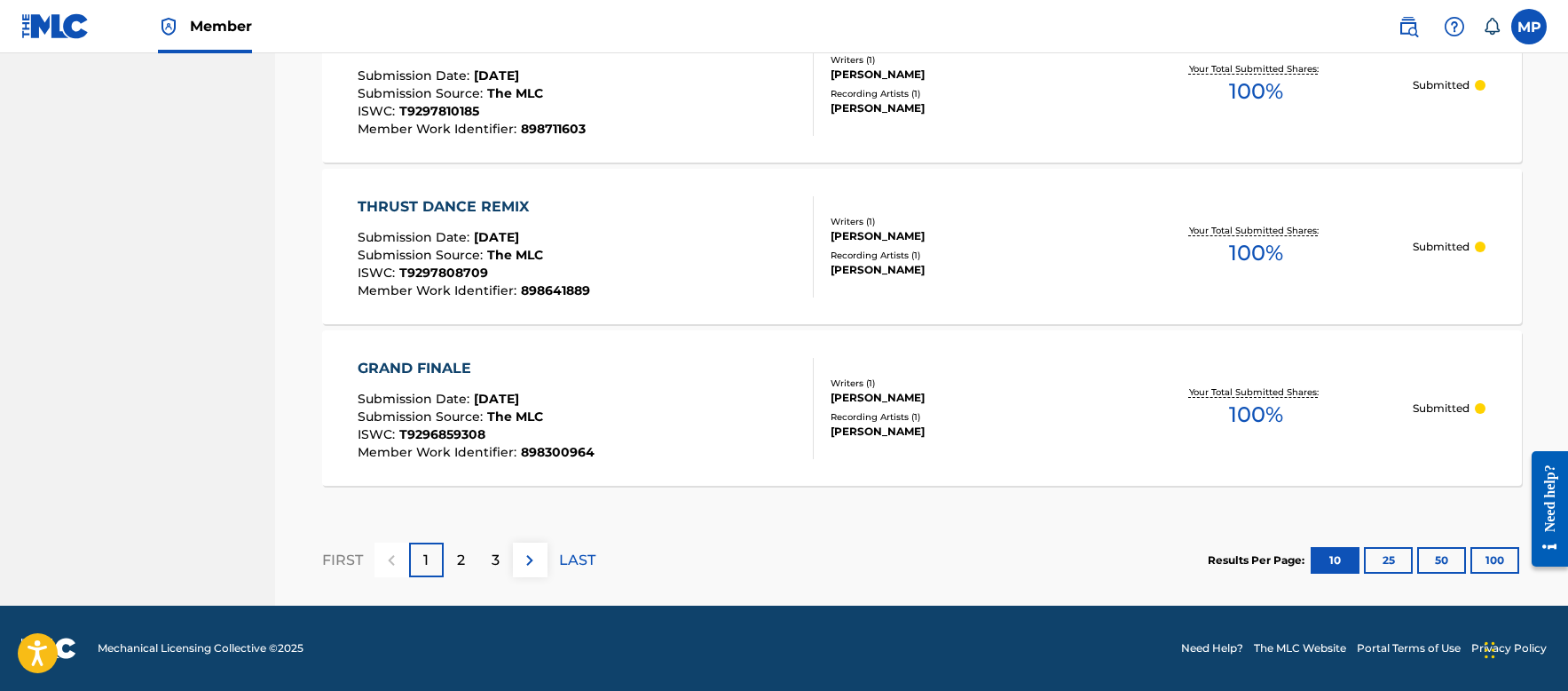
click at [485, 563] on div "3" at bounding box center [496, 560] width 34 height 34
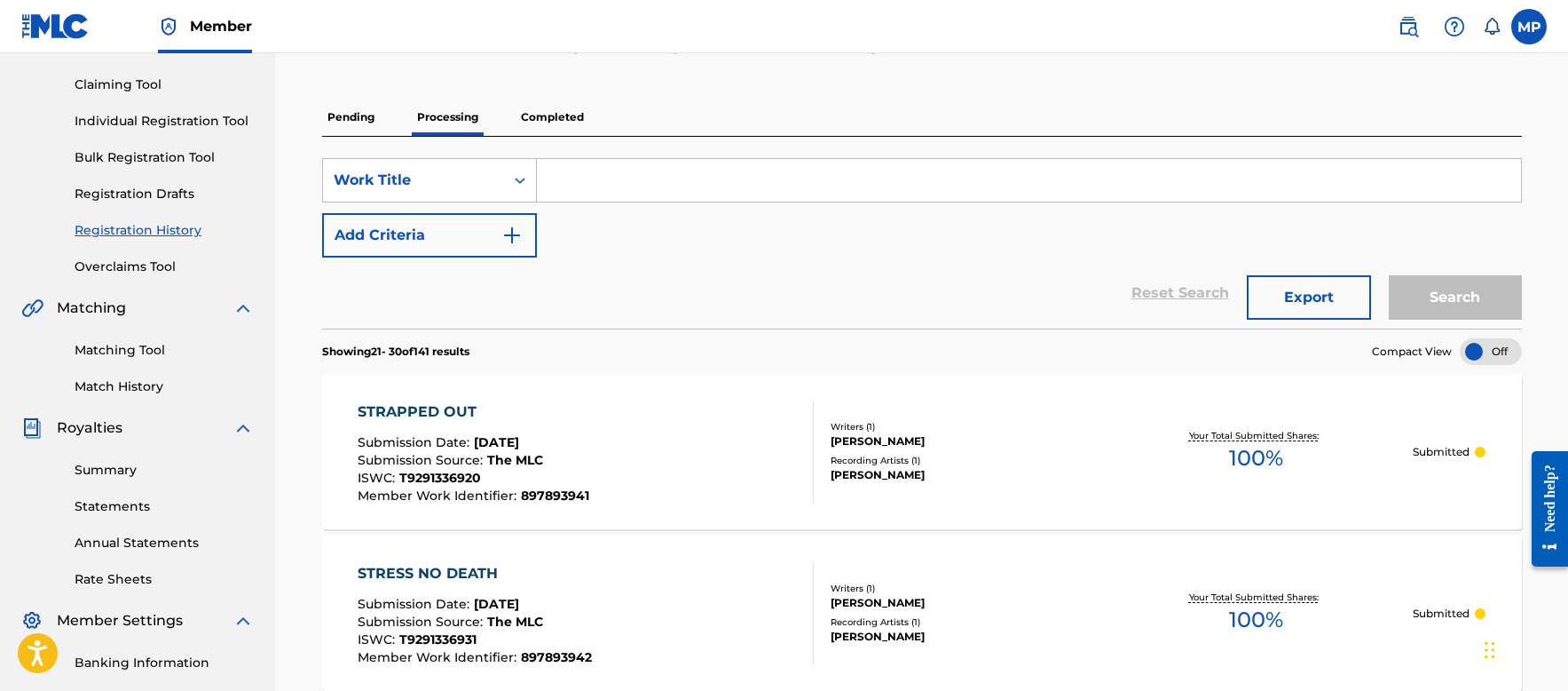
scroll to position [178, 0]
click at [136, 380] on link "Match History" at bounding box center [164, 386] width 179 height 19
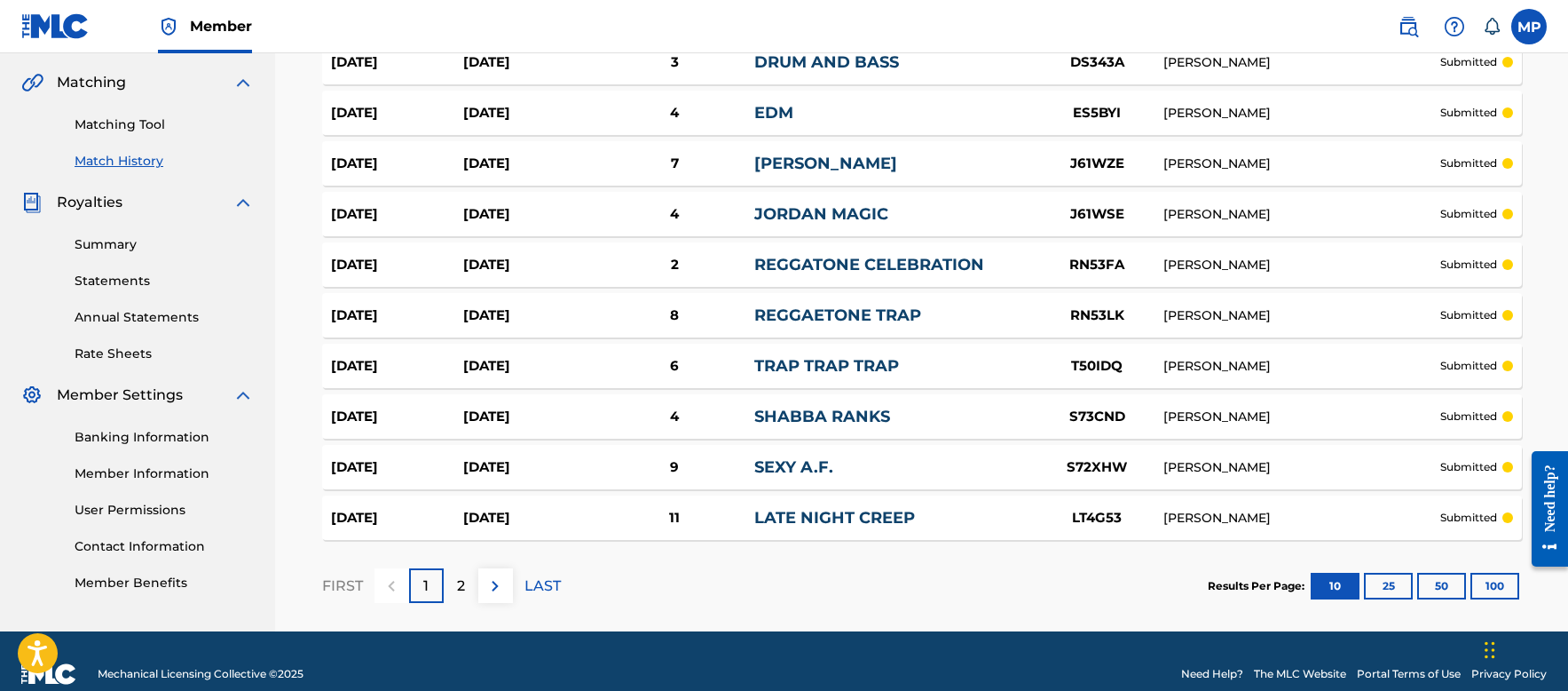
scroll to position [428, 0]
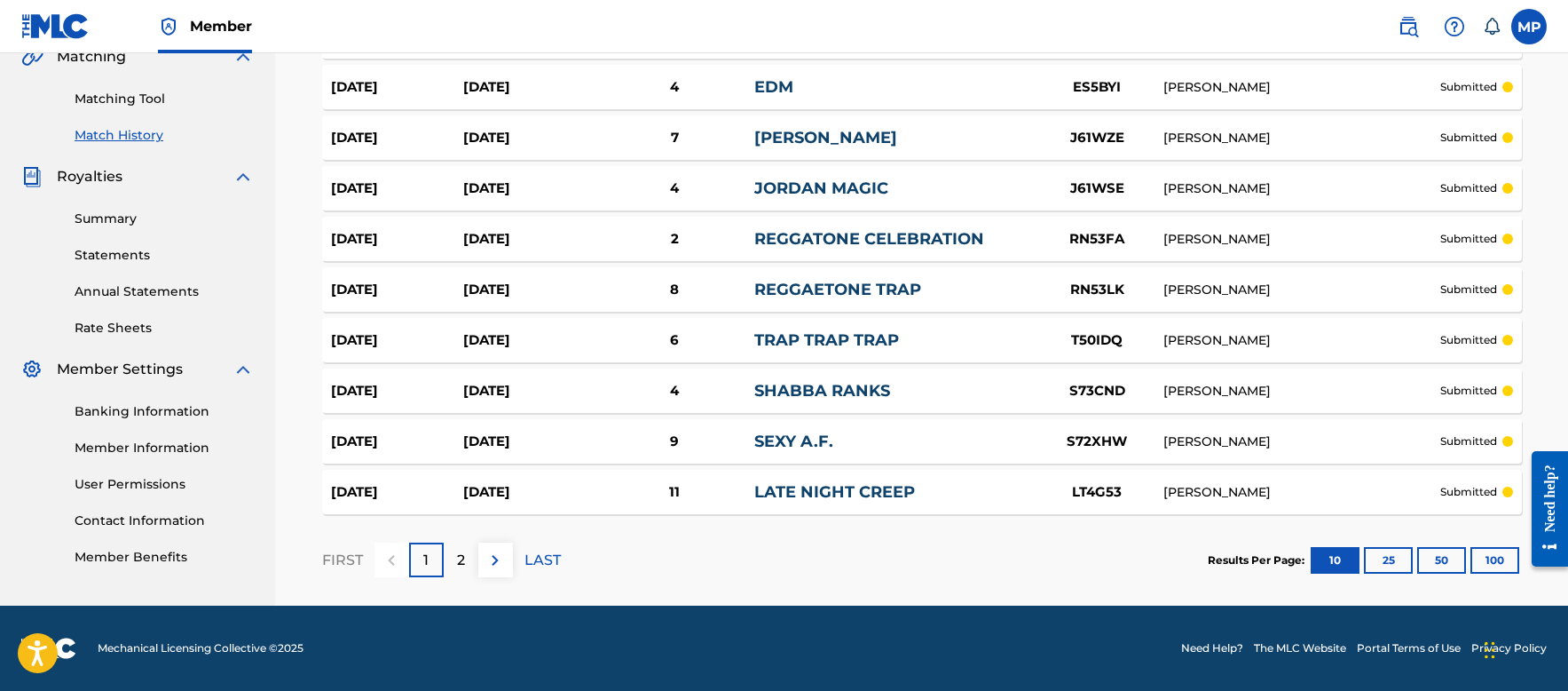
click at [467, 568] on div "2" at bounding box center [461, 560] width 34 height 34
click at [1381, 552] on button "25" at bounding box center [1388, 561] width 49 height 27
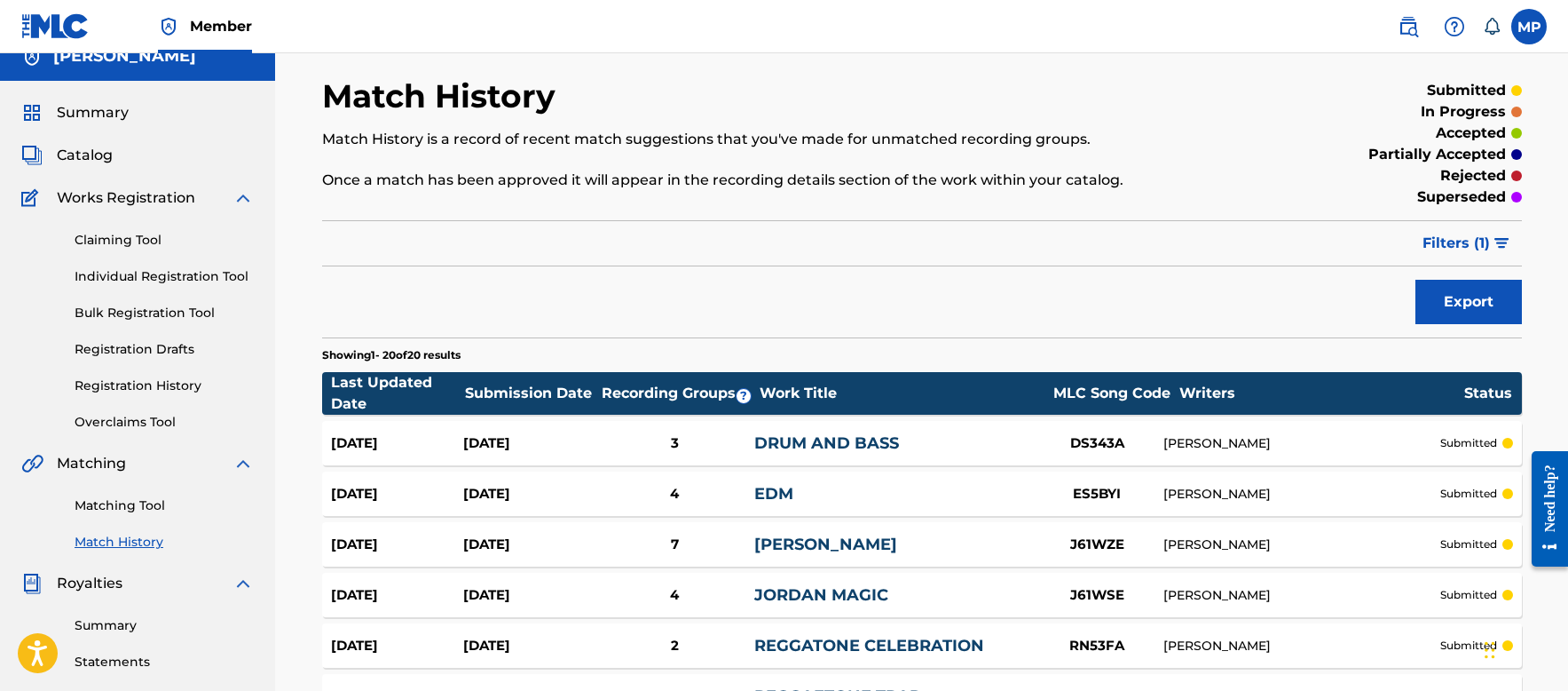
scroll to position [0, 0]
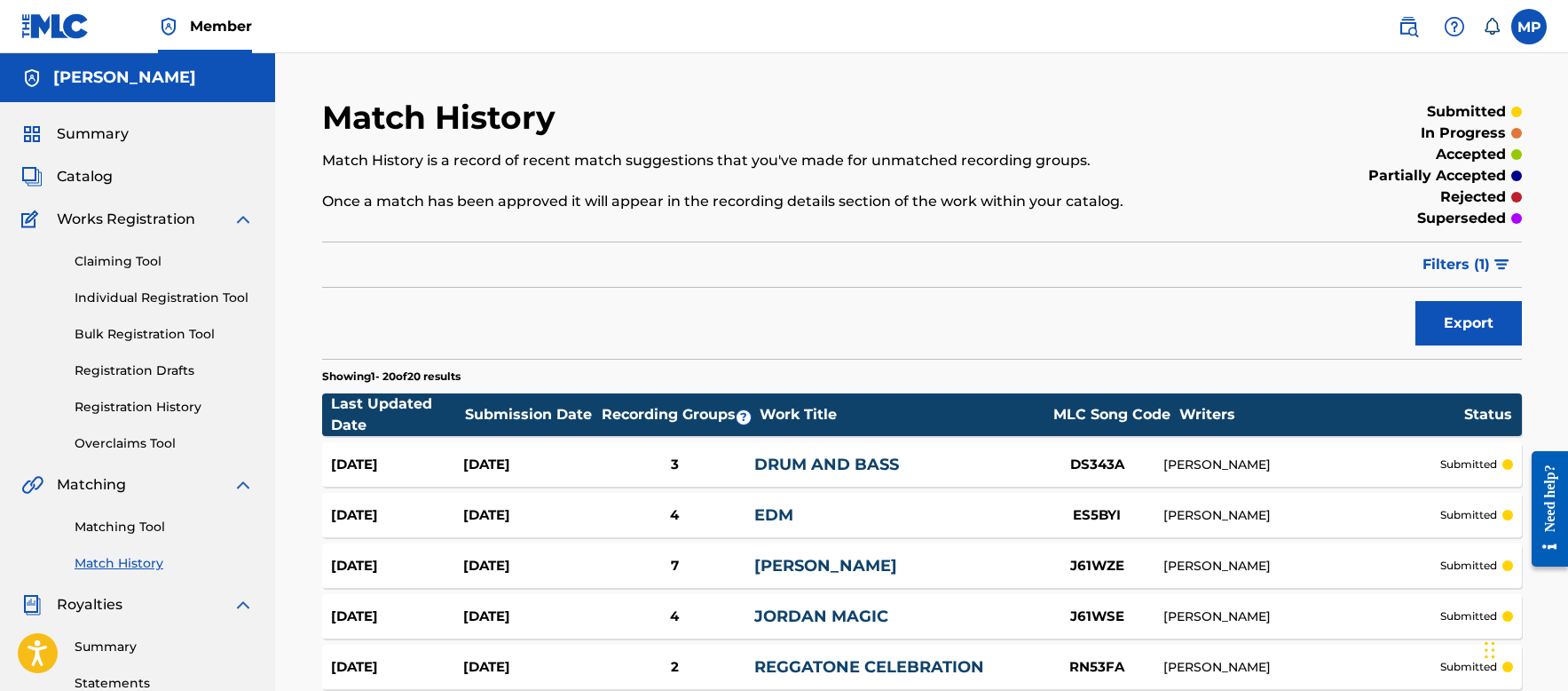
click at [144, 259] on link "Claiming Tool" at bounding box center [164, 262] width 179 height 19
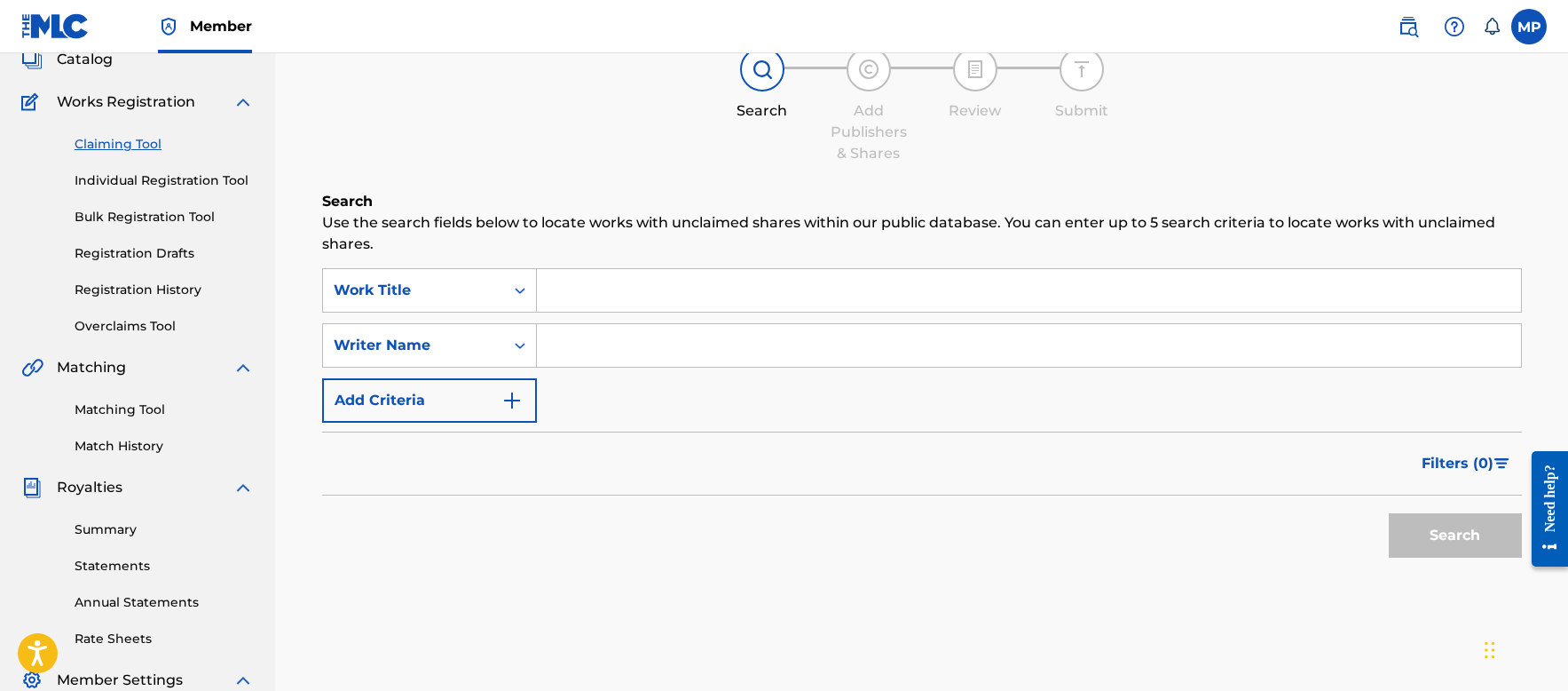
scroll to position [89, 0]
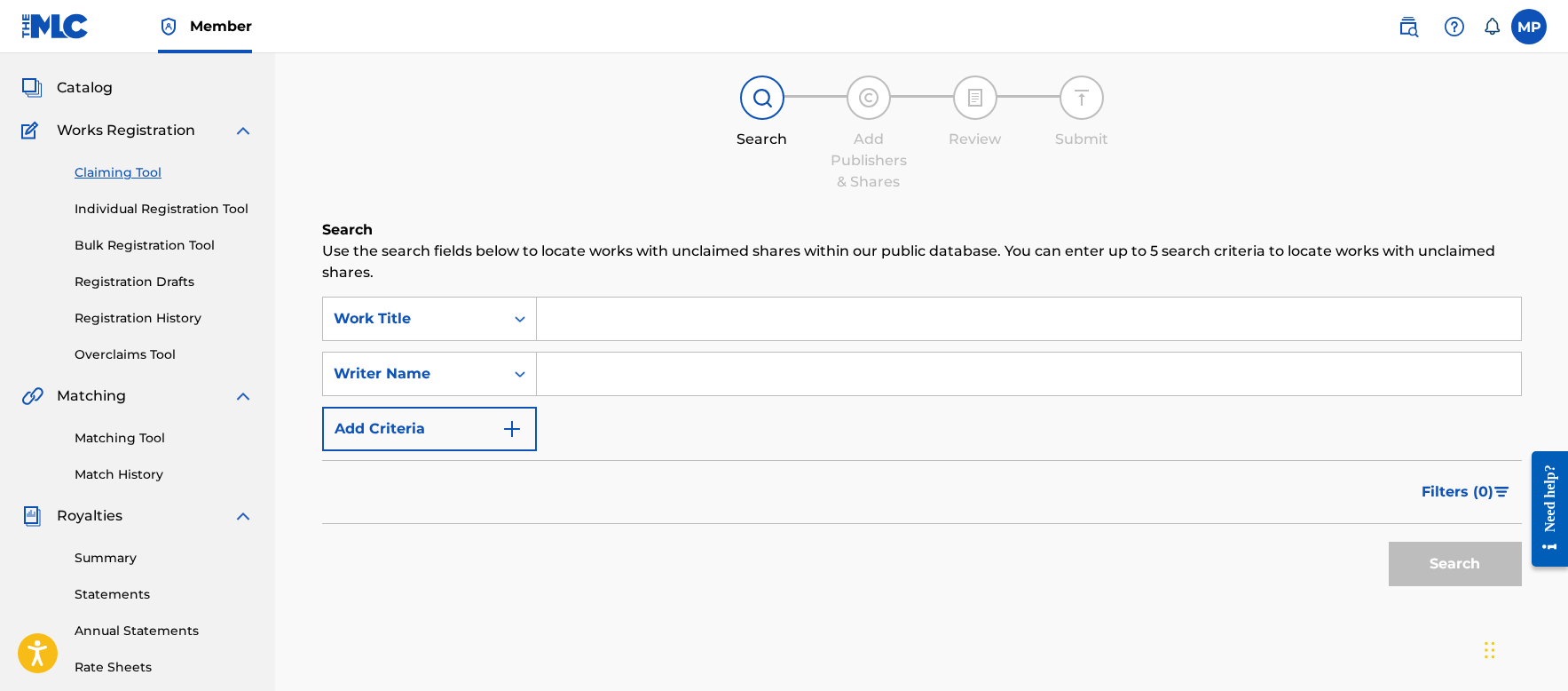
click at [132, 319] on link "Registration History" at bounding box center [164, 319] width 179 height 19
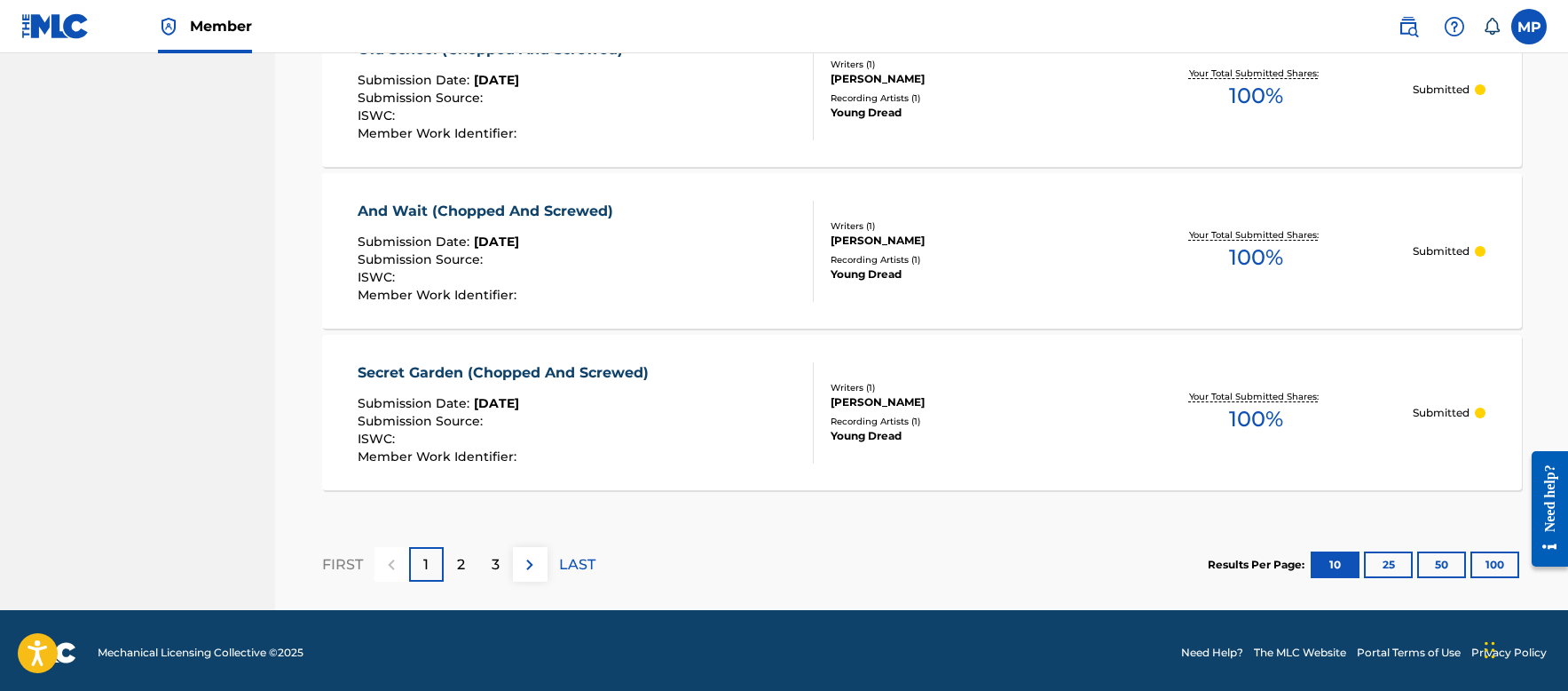
scroll to position [1674, 0]
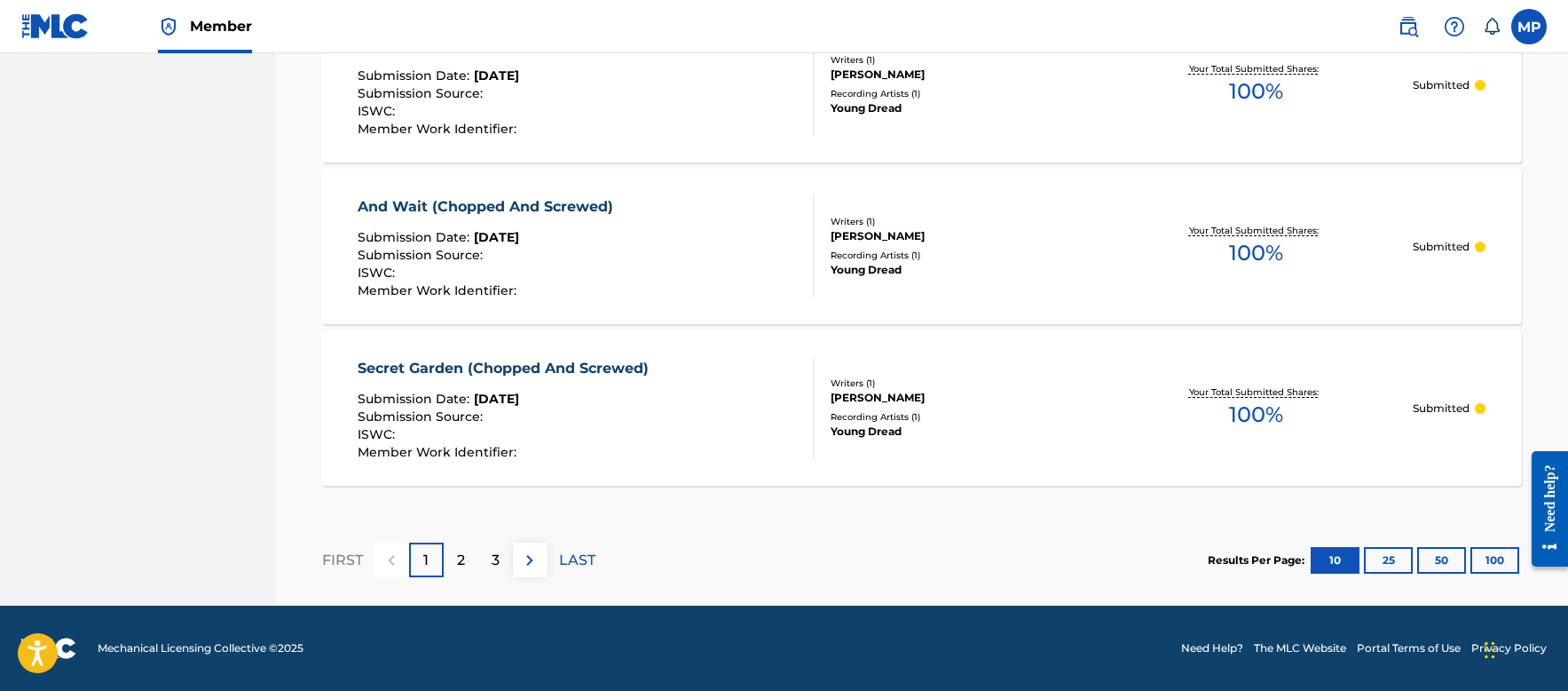
click at [468, 572] on div "2" at bounding box center [461, 560] width 34 height 34
click at [504, 553] on div "3" at bounding box center [496, 560] width 34 height 34
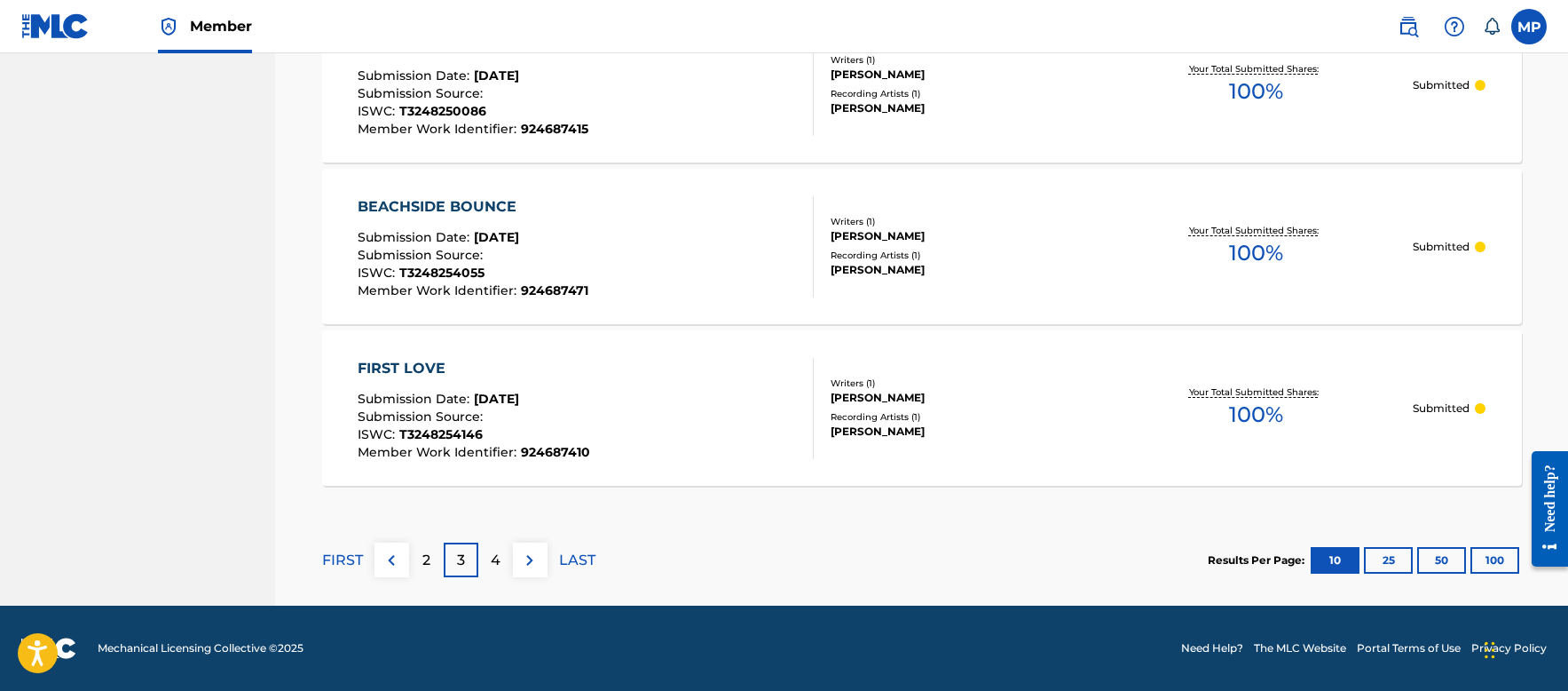
click at [496, 555] on p "4" at bounding box center [496, 560] width 10 height 21
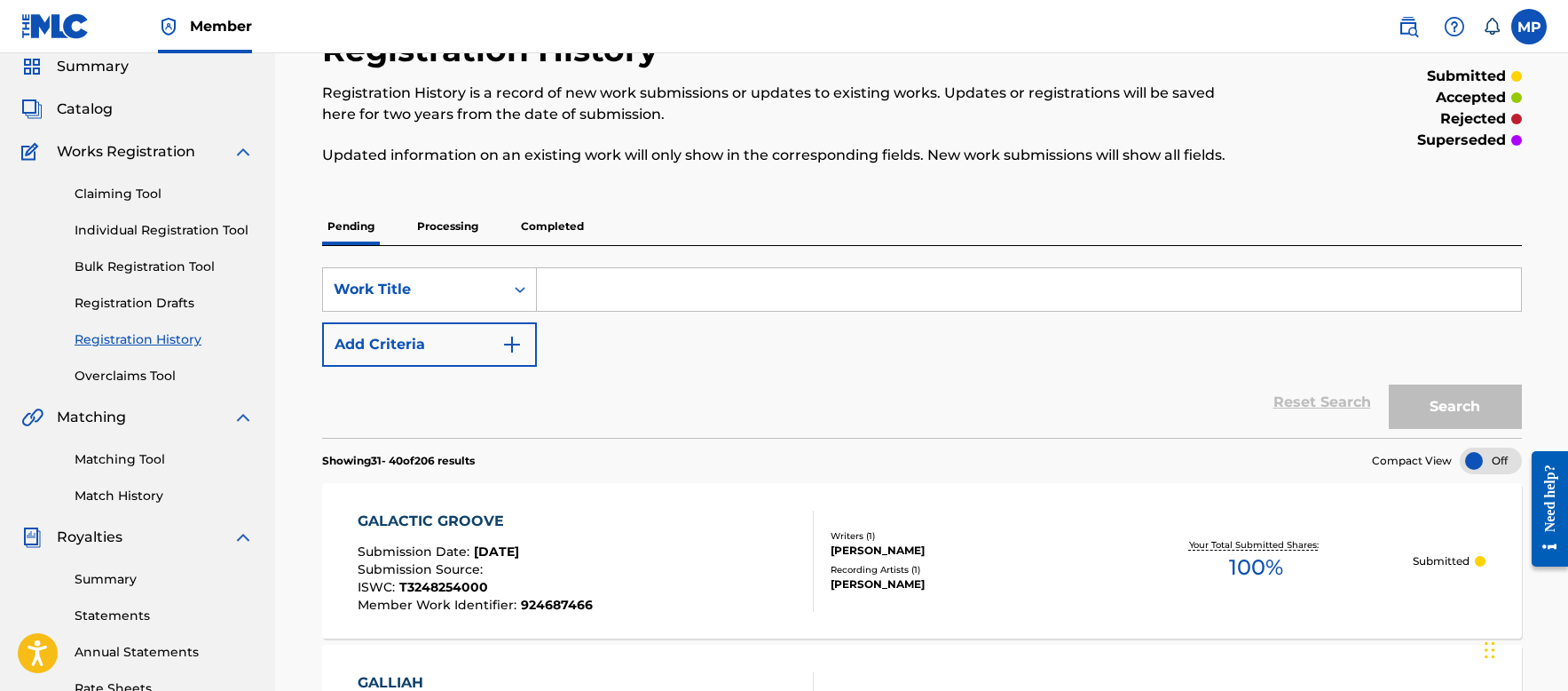
scroll to position [0, 0]
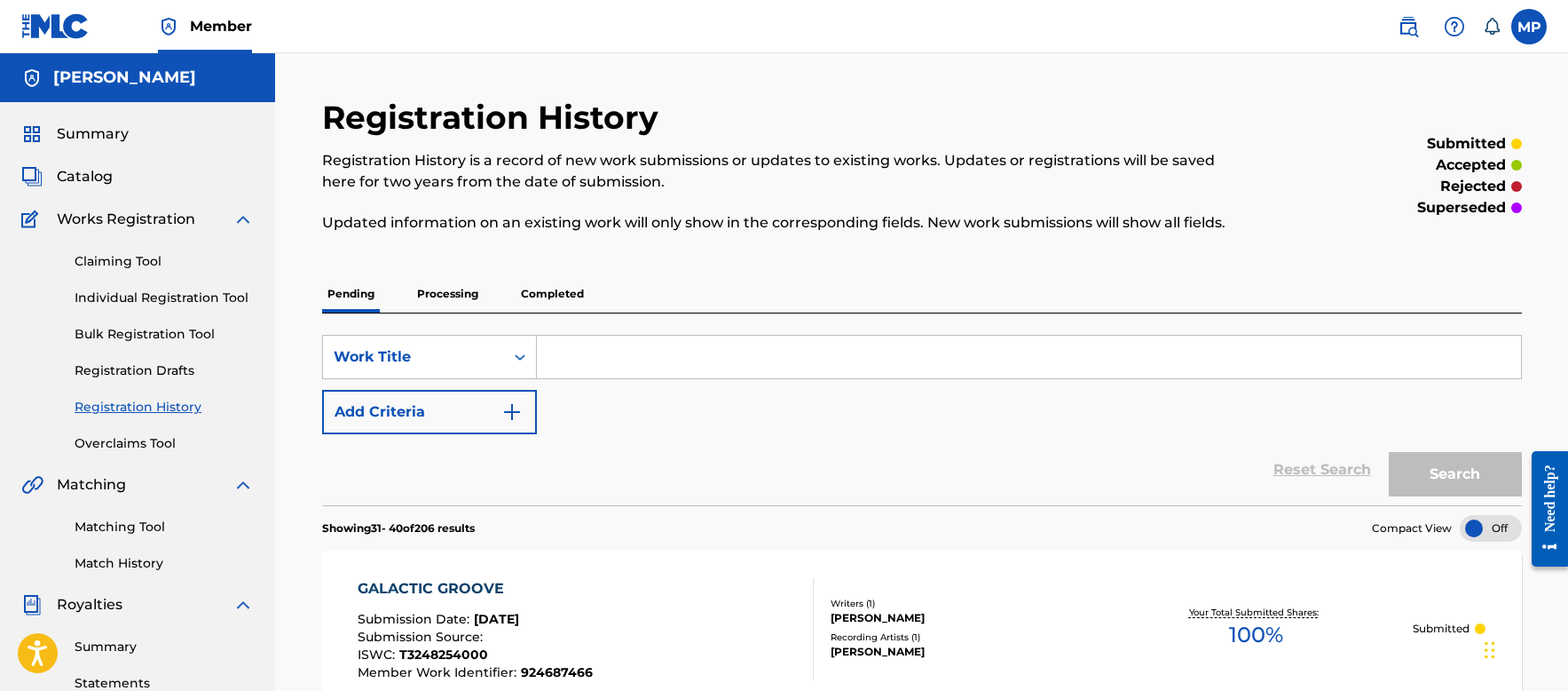
click at [162, 286] on div "Claiming Tool Individual Registration Tool Bulk Registration Tool Registration …" at bounding box center [137, 342] width 232 height 223
click at [166, 296] on link "Individual Registration Tool" at bounding box center [164, 298] width 179 height 19
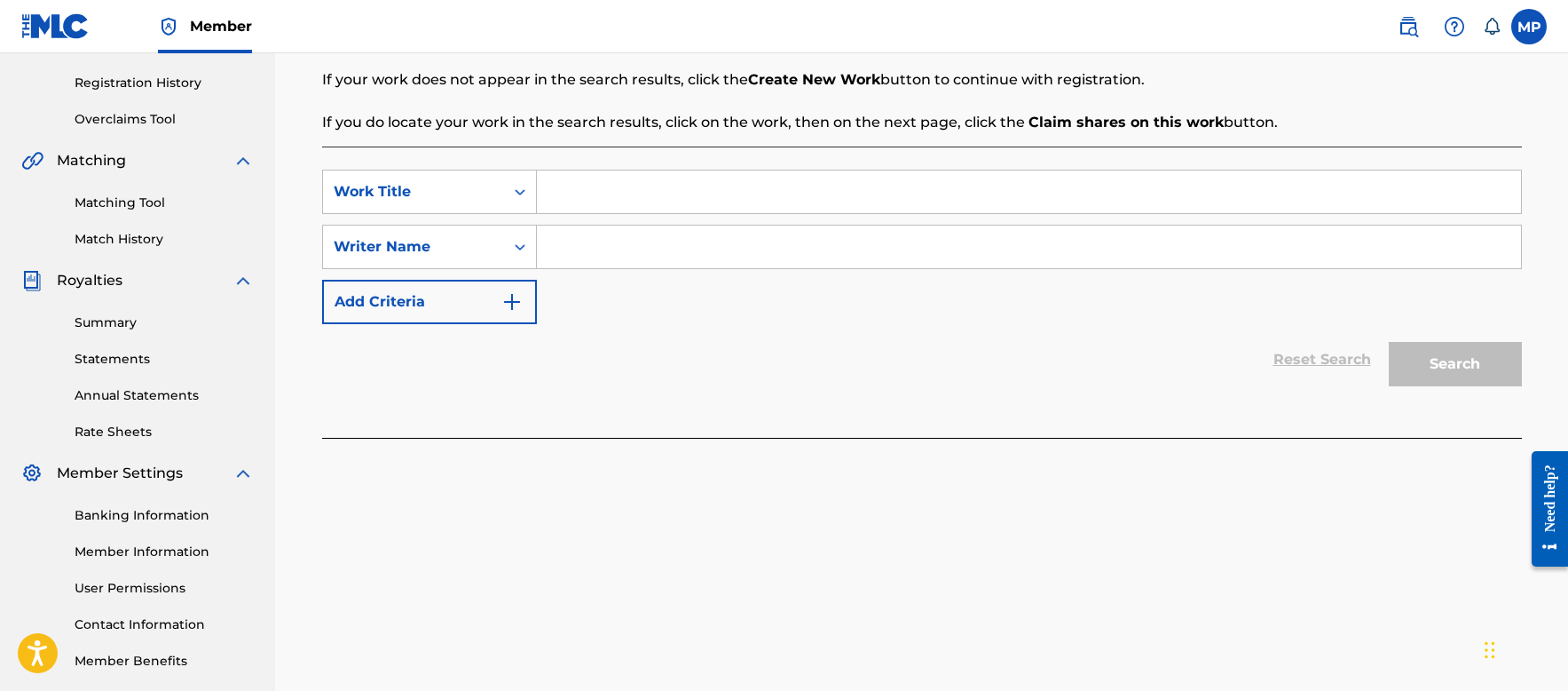
scroll to position [232, 0]
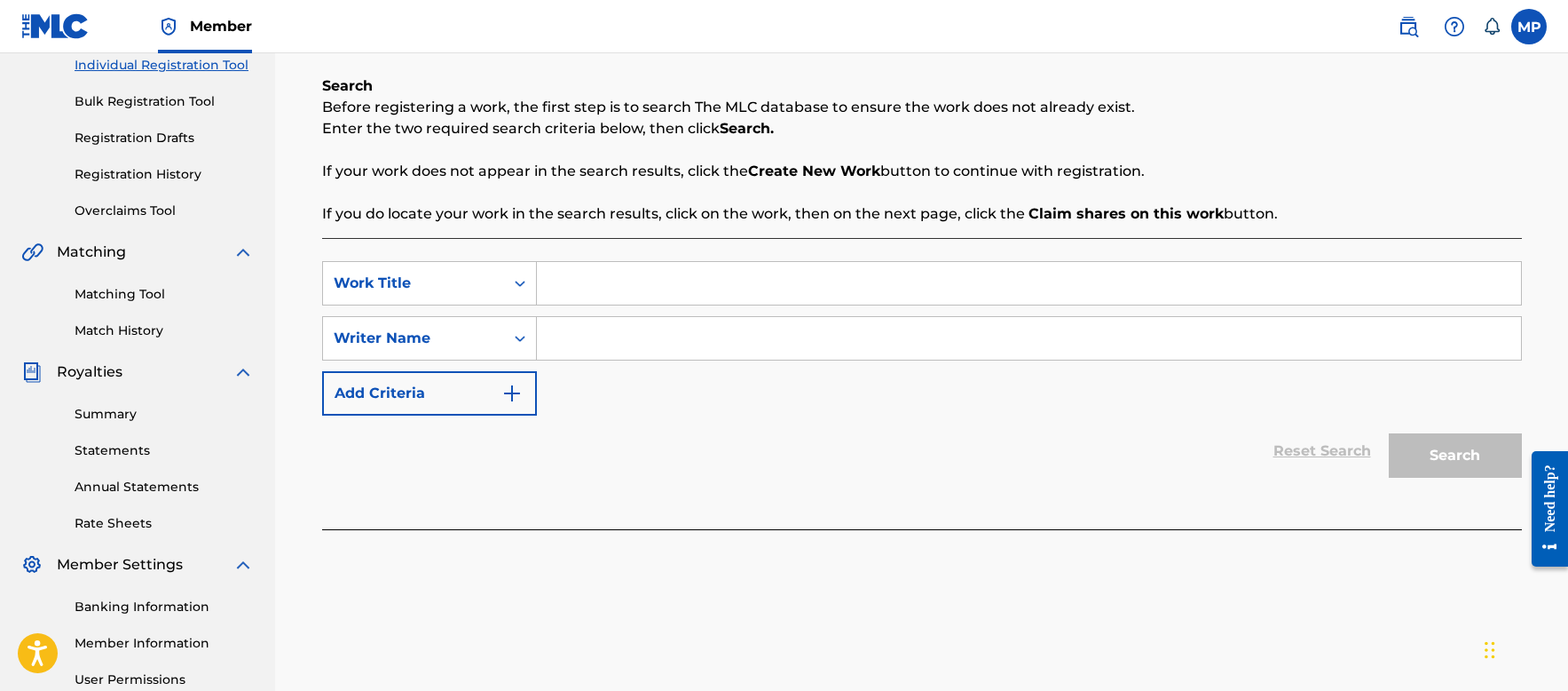
click at [715, 270] on input "Search Form" at bounding box center [1029, 283] width 984 height 43
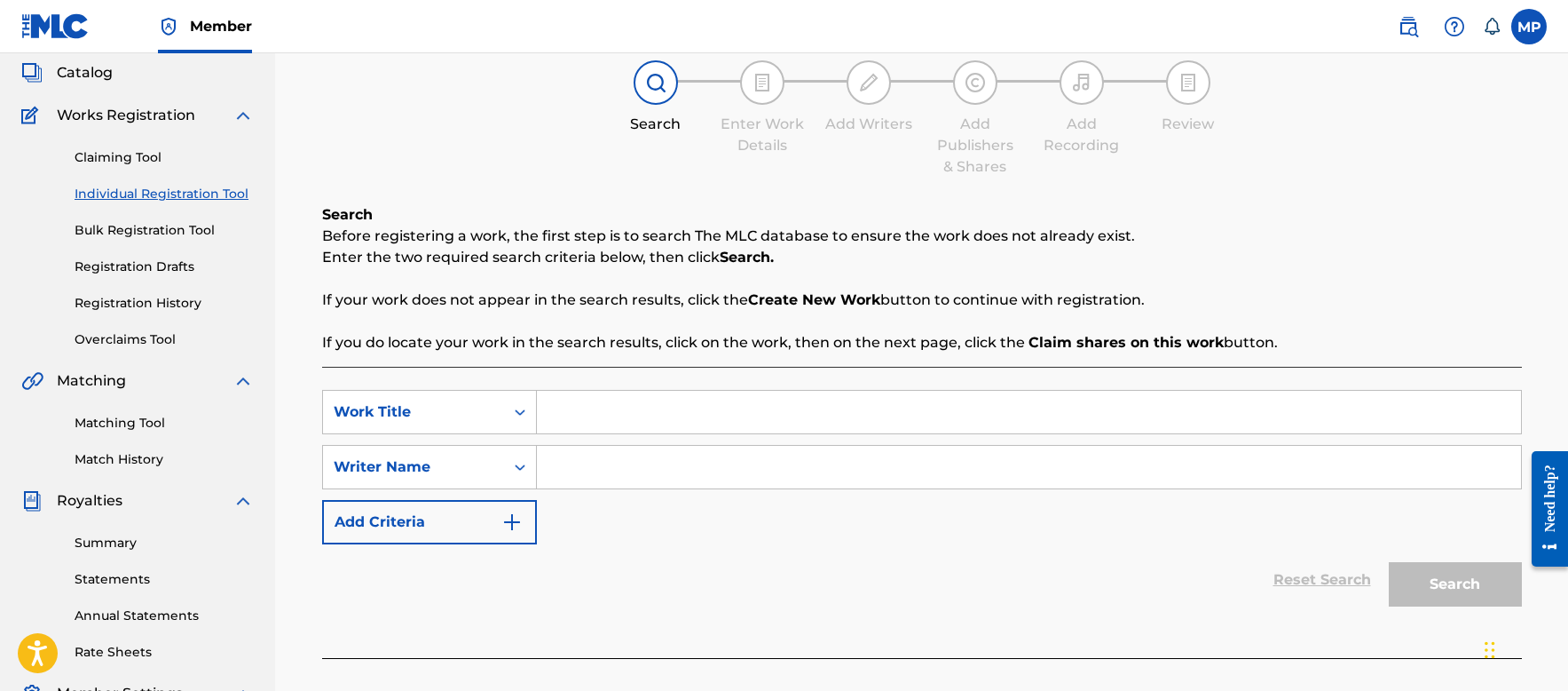
scroll to position [0, 0]
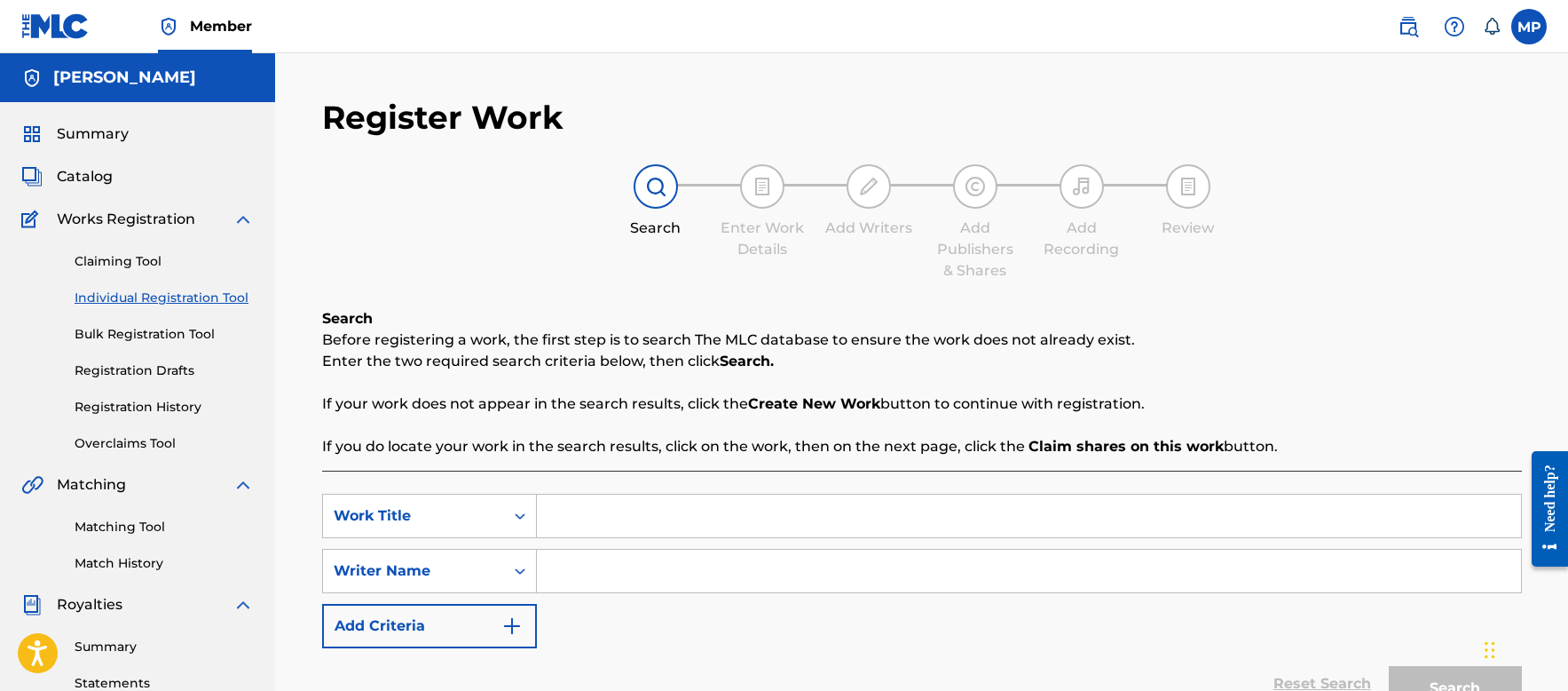
click at [139, 261] on link "Claiming Tool" at bounding box center [164, 262] width 179 height 19
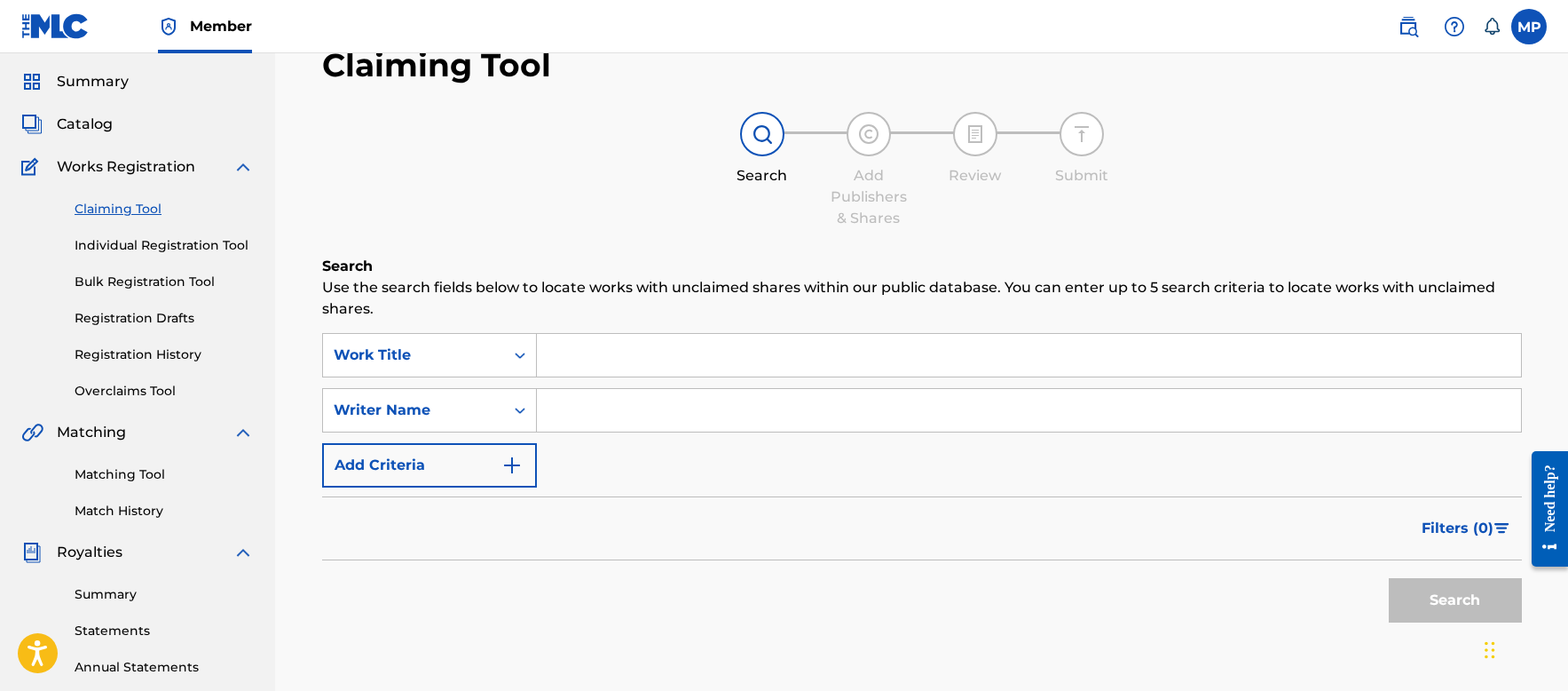
scroll to position [89, 0]
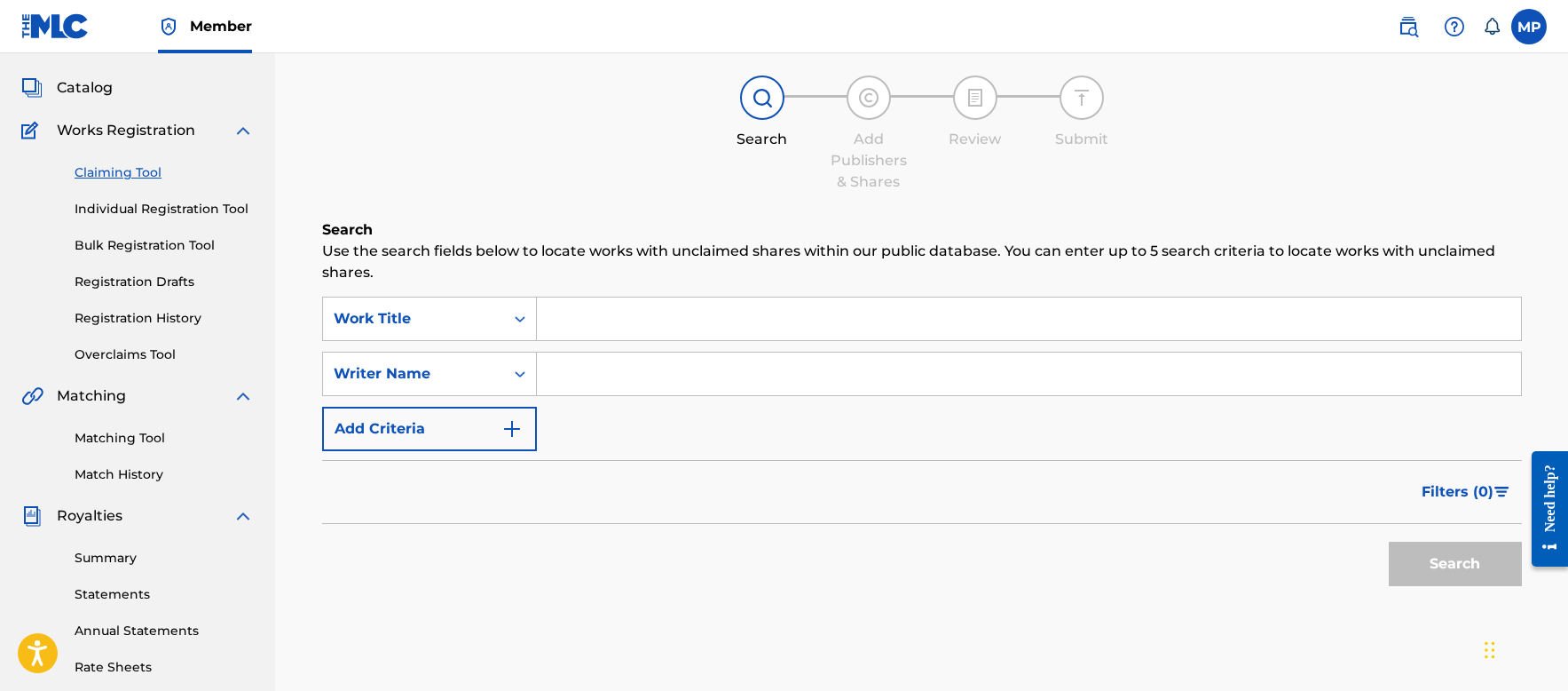
click at [127, 442] on link "Matching Tool" at bounding box center [164, 439] width 179 height 19
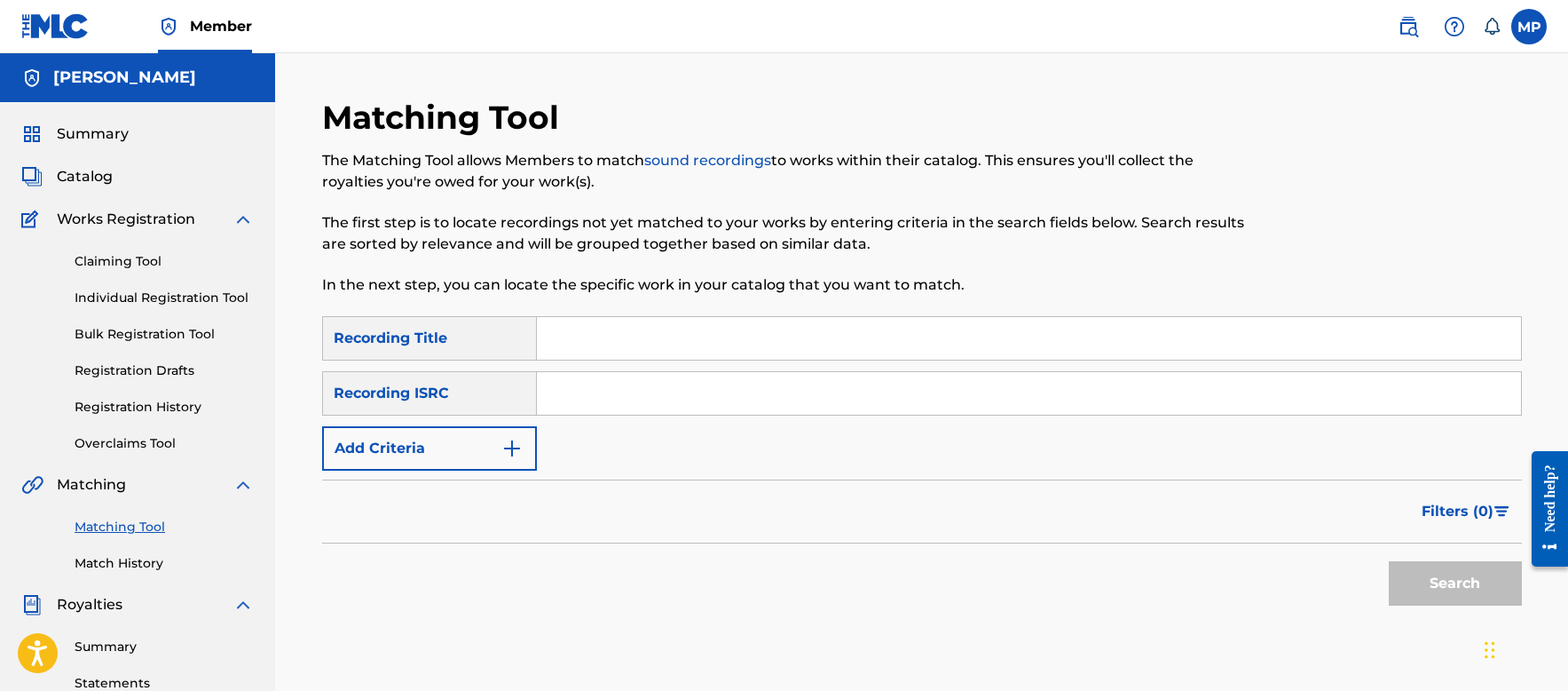
click at [470, 438] on button "Add Criteria" at bounding box center [430, 448] width 215 height 45
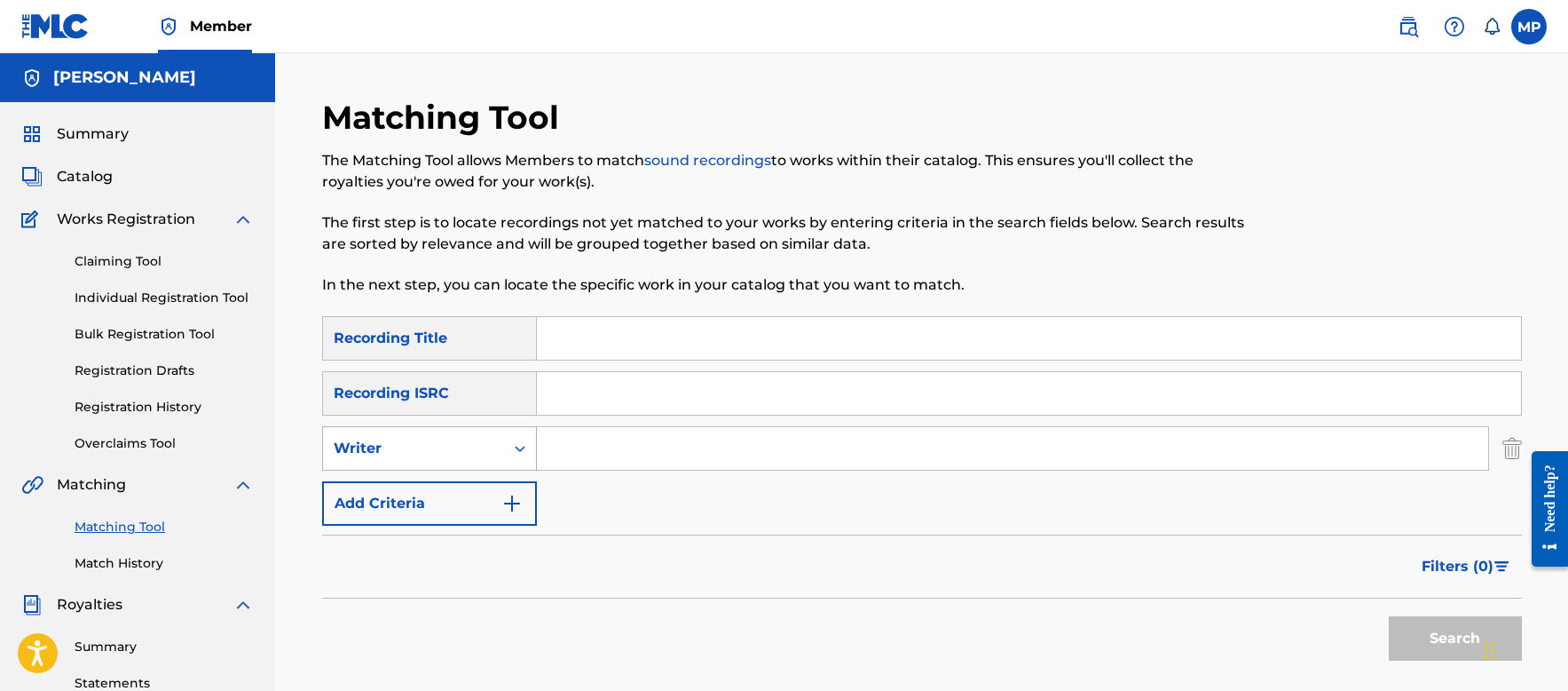
click at [436, 450] on div "Writer" at bounding box center [414, 448] width 160 height 21
click at [428, 486] on div "Recording Artist" at bounding box center [430, 492] width 213 height 45
click at [631, 360] on div "SearchWithCriteria125c44d6-5ccb-49d0-9d78-07991406f903 Recording Title SearchWi…" at bounding box center [922, 421] width 1200 height 209
click at [640, 339] on input "Search Form" at bounding box center [1029, 338] width 984 height 43
type input "Like"
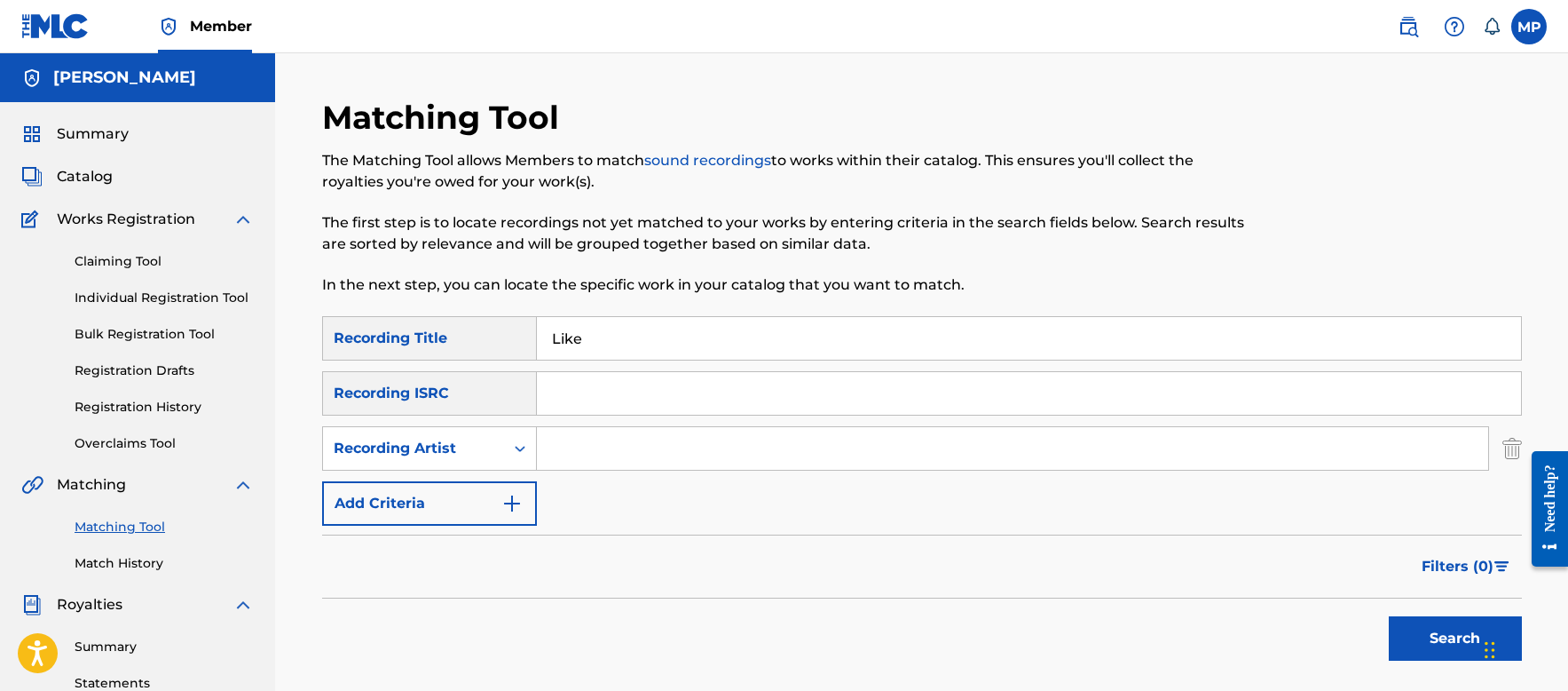
click at [983, 437] on input "Search Form" at bounding box center [1012, 448] width 951 height 43
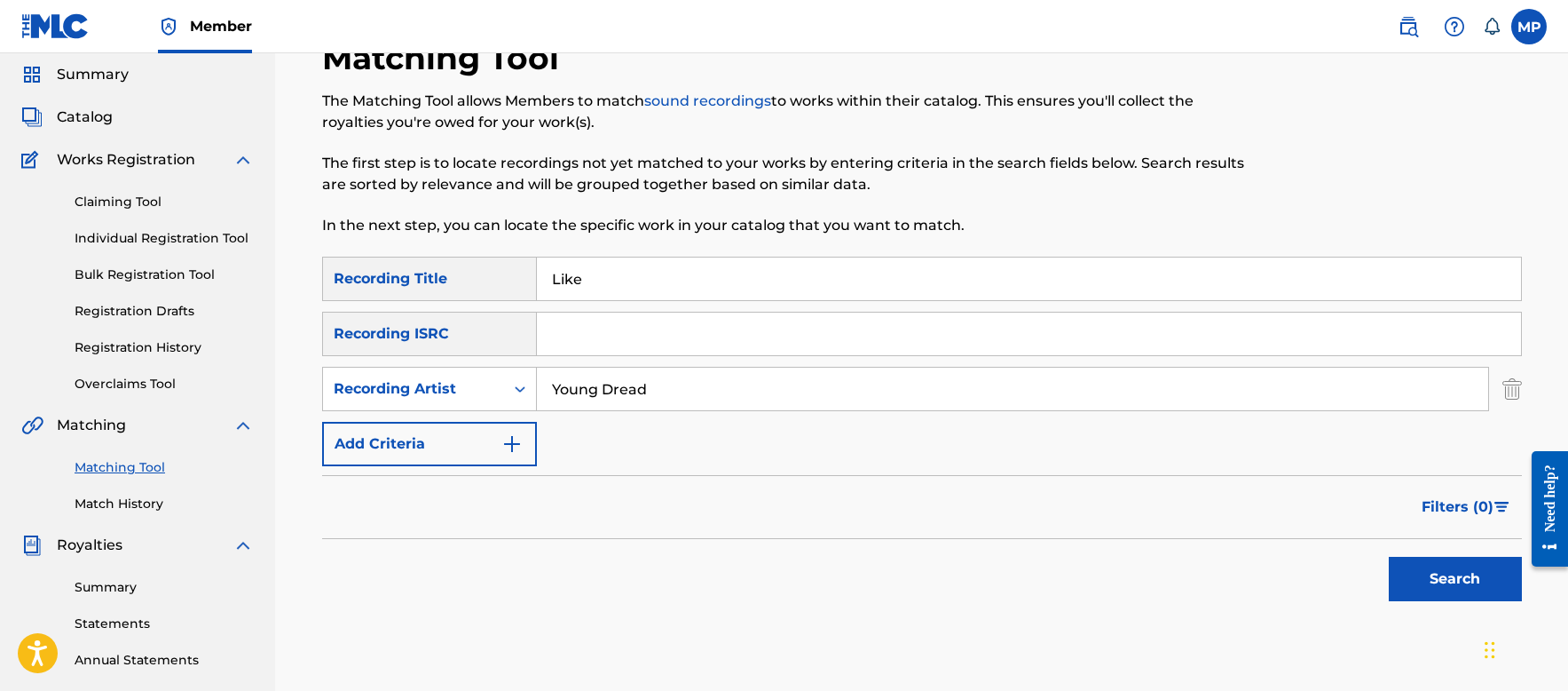
scroll to position [89, 0]
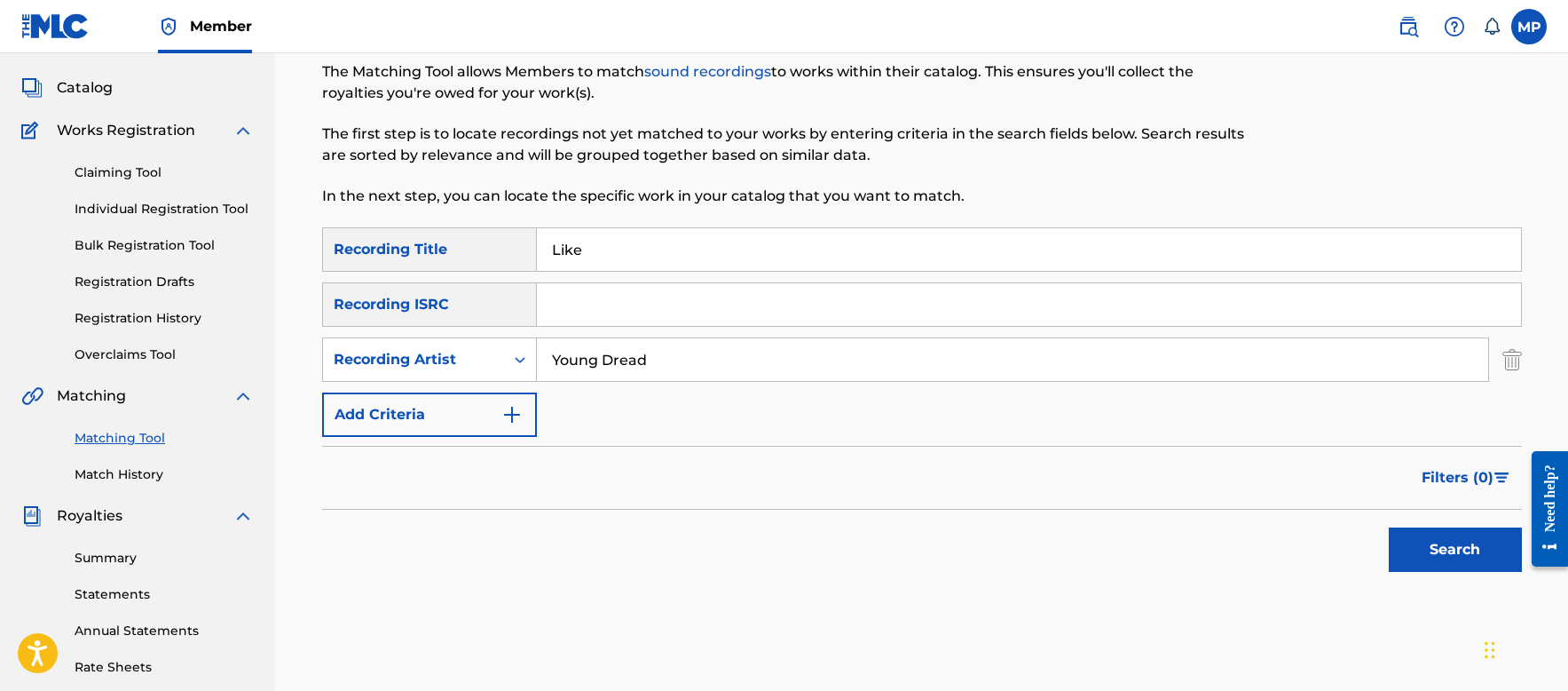
type input "Young Dread"
click at [1417, 560] on button "Search" at bounding box center [1456, 549] width 133 height 45
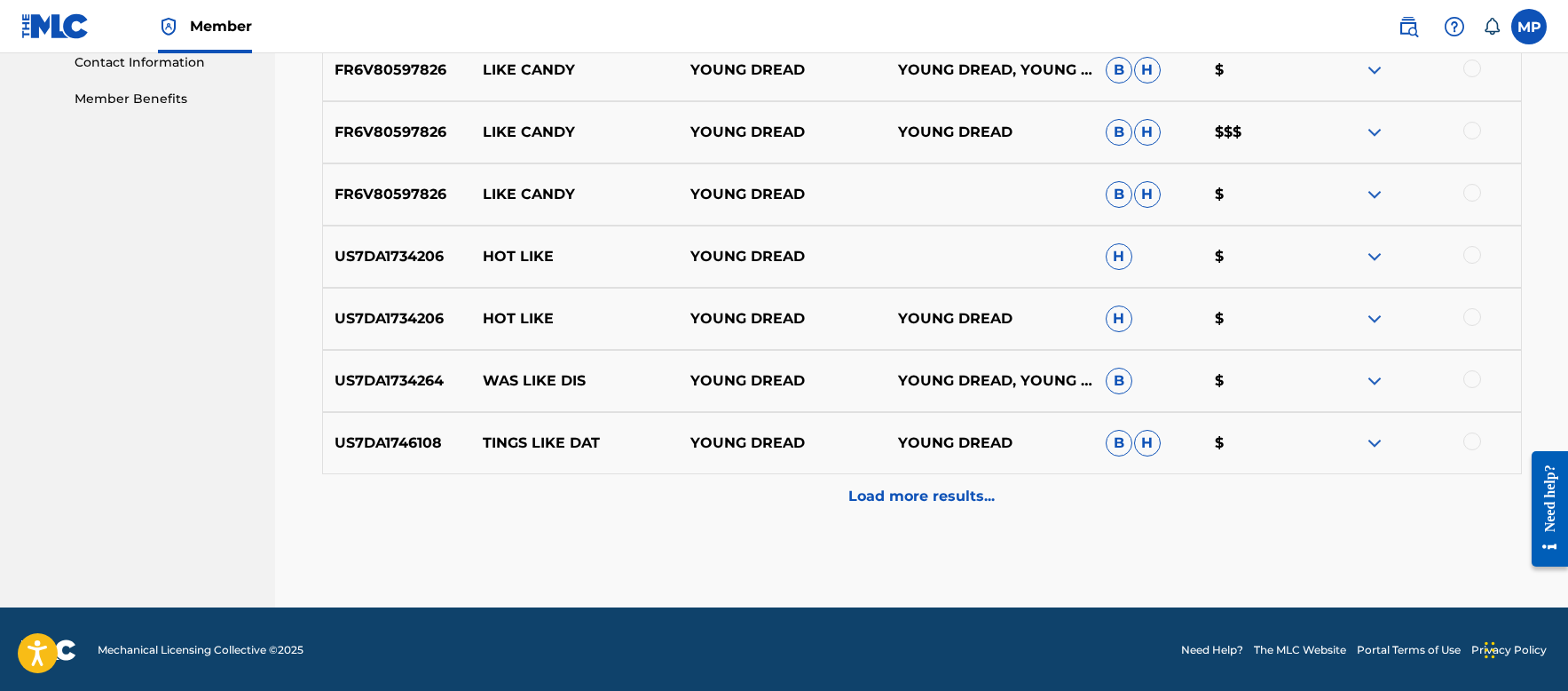
scroll to position [888, 0]
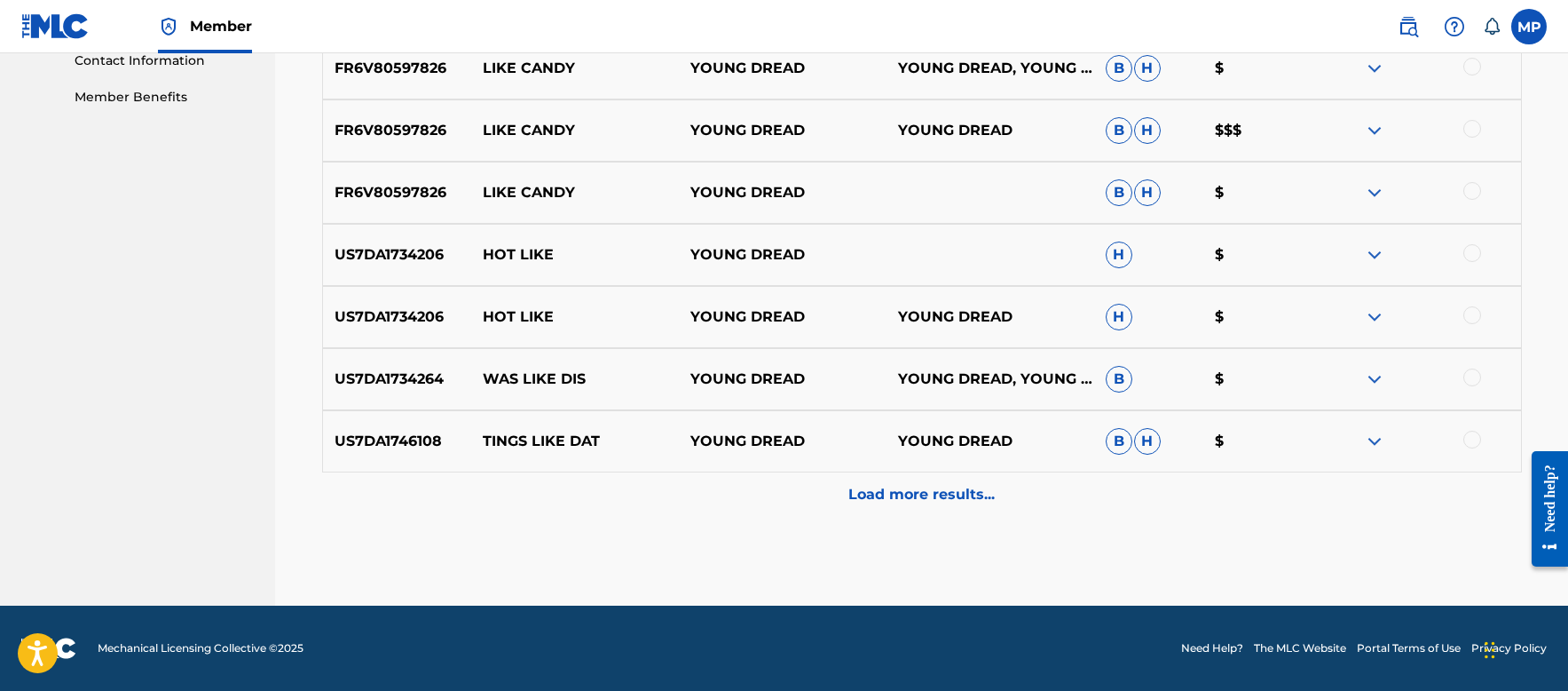
click at [929, 501] on p "Load more results..." at bounding box center [922, 494] width 147 height 21
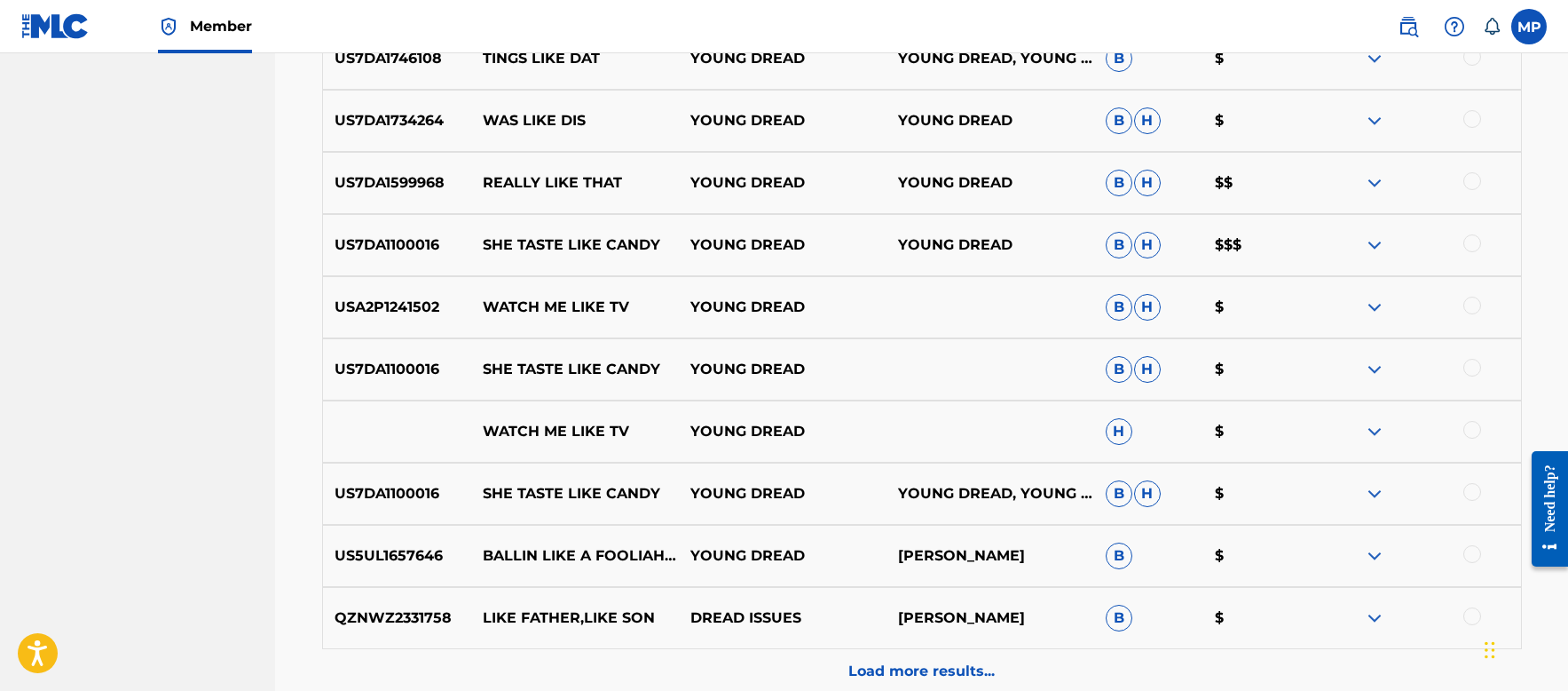
scroll to position [1332, 0]
click at [1370, 306] on img at bounding box center [1375, 307] width 21 height 21
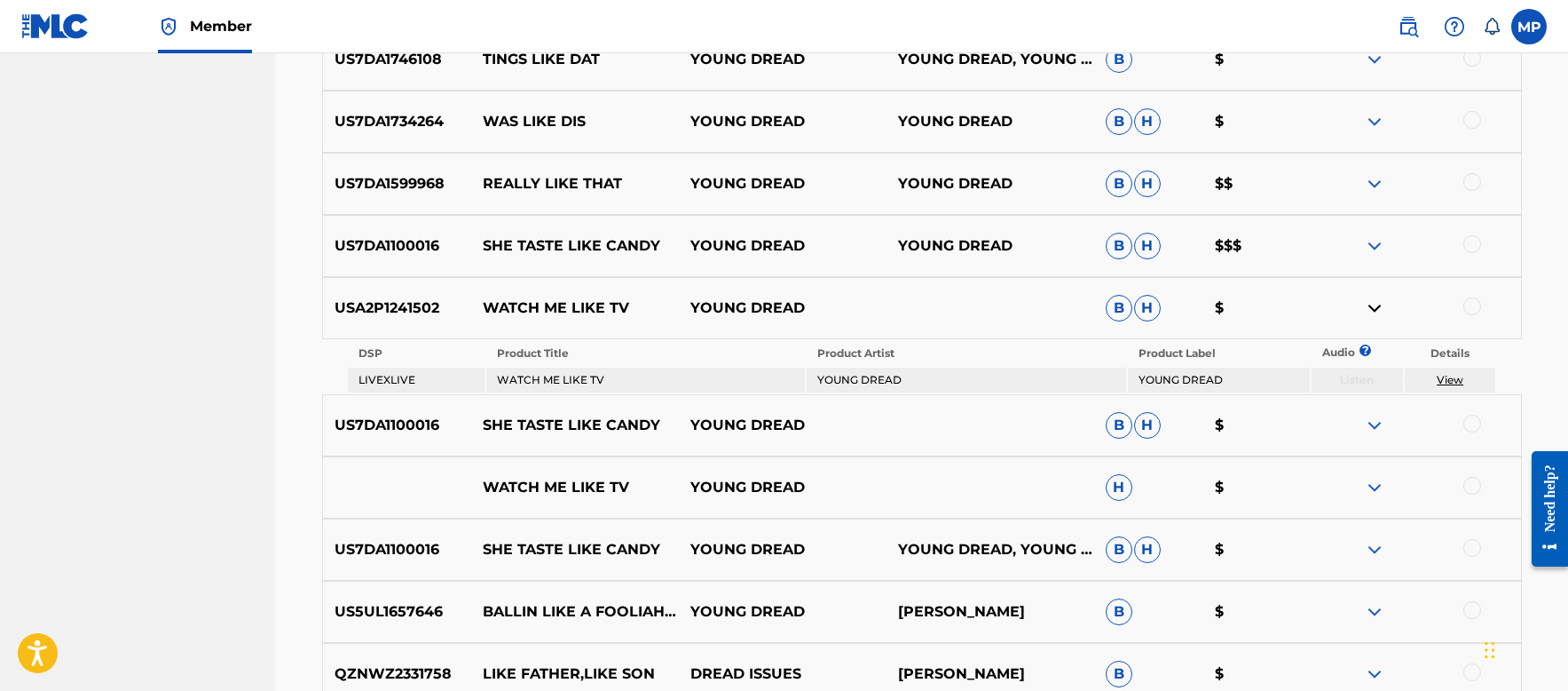
click at [1457, 382] on link "View" at bounding box center [1450, 380] width 27 height 13
click at [1380, 493] on img at bounding box center [1375, 487] width 21 height 21
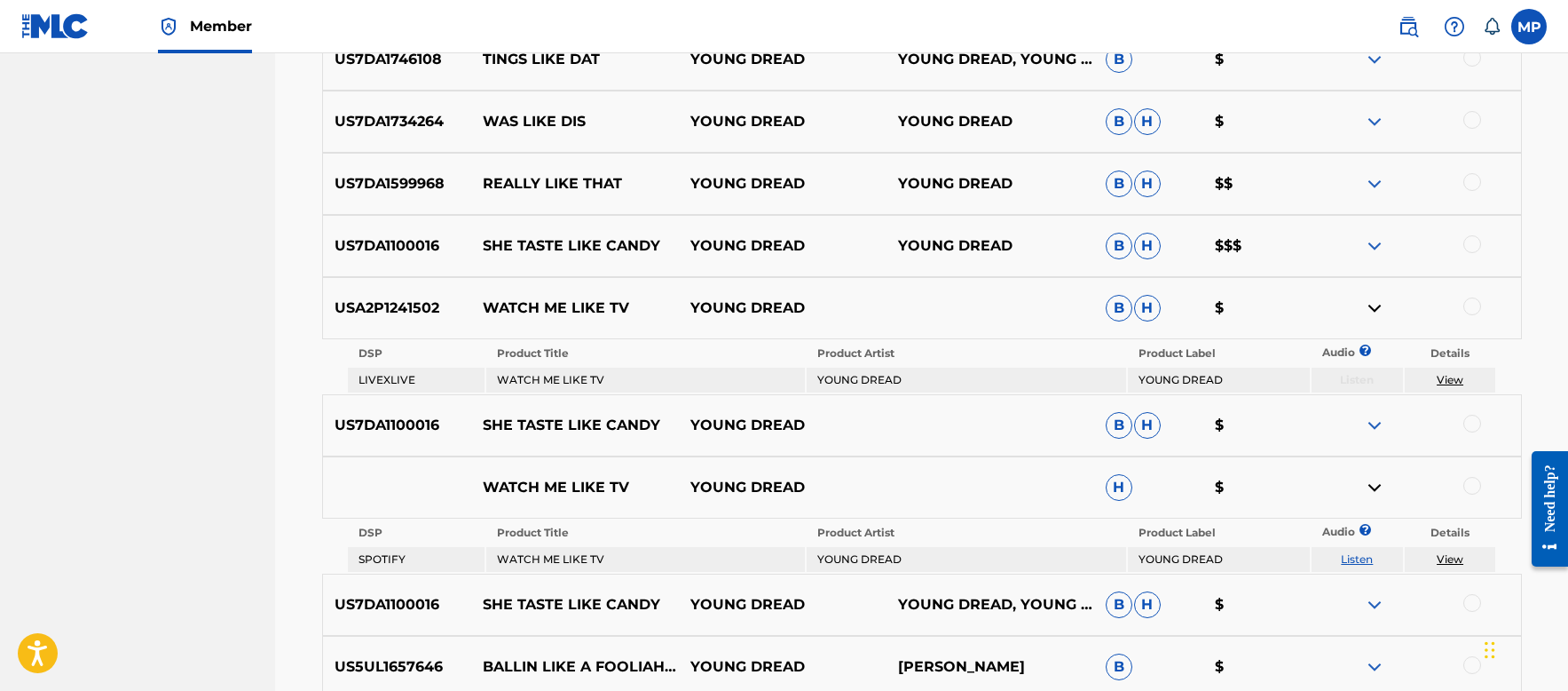
click at [1455, 561] on link "View" at bounding box center [1450, 559] width 27 height 13
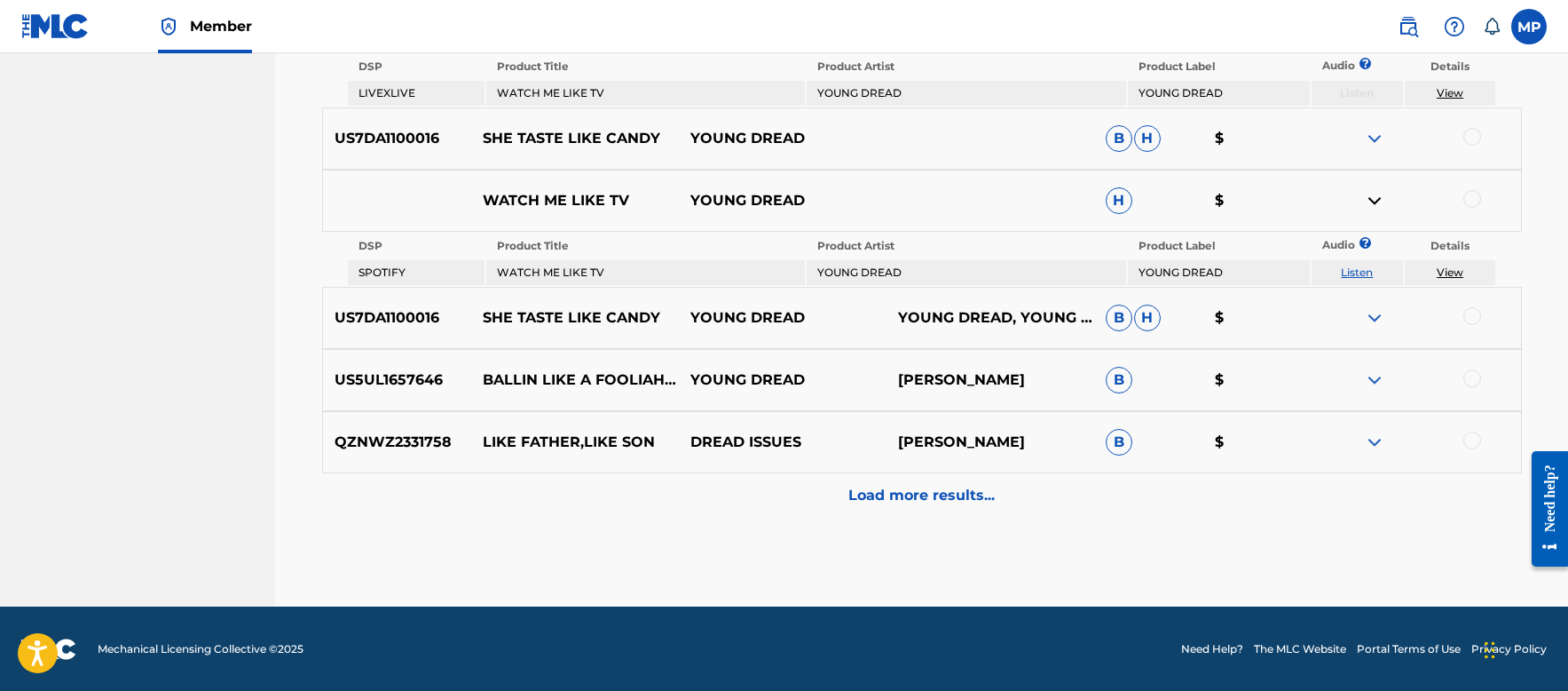
scroll to position [1619, 0]
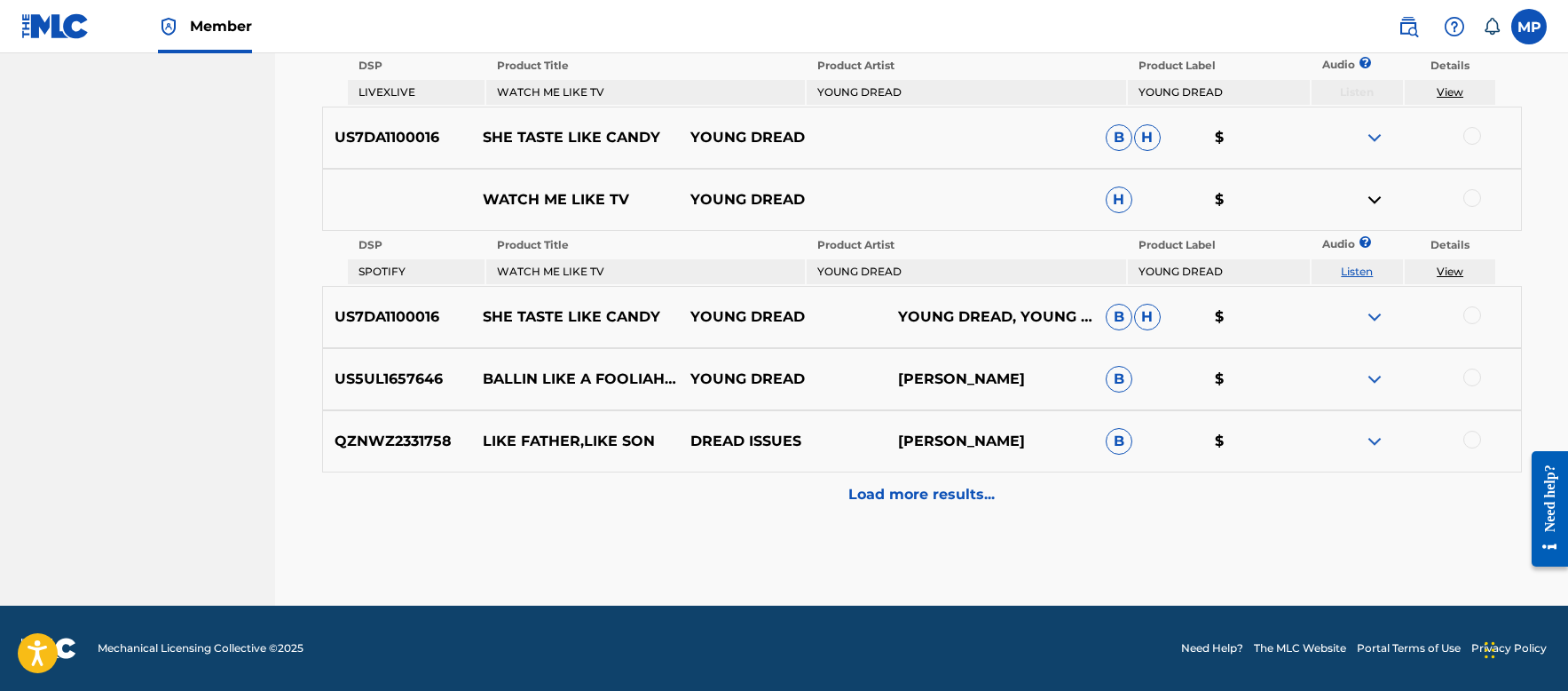
click at [892, 482] on div "Load more results..." at bounding box center [922, 494] width 1200 height 45
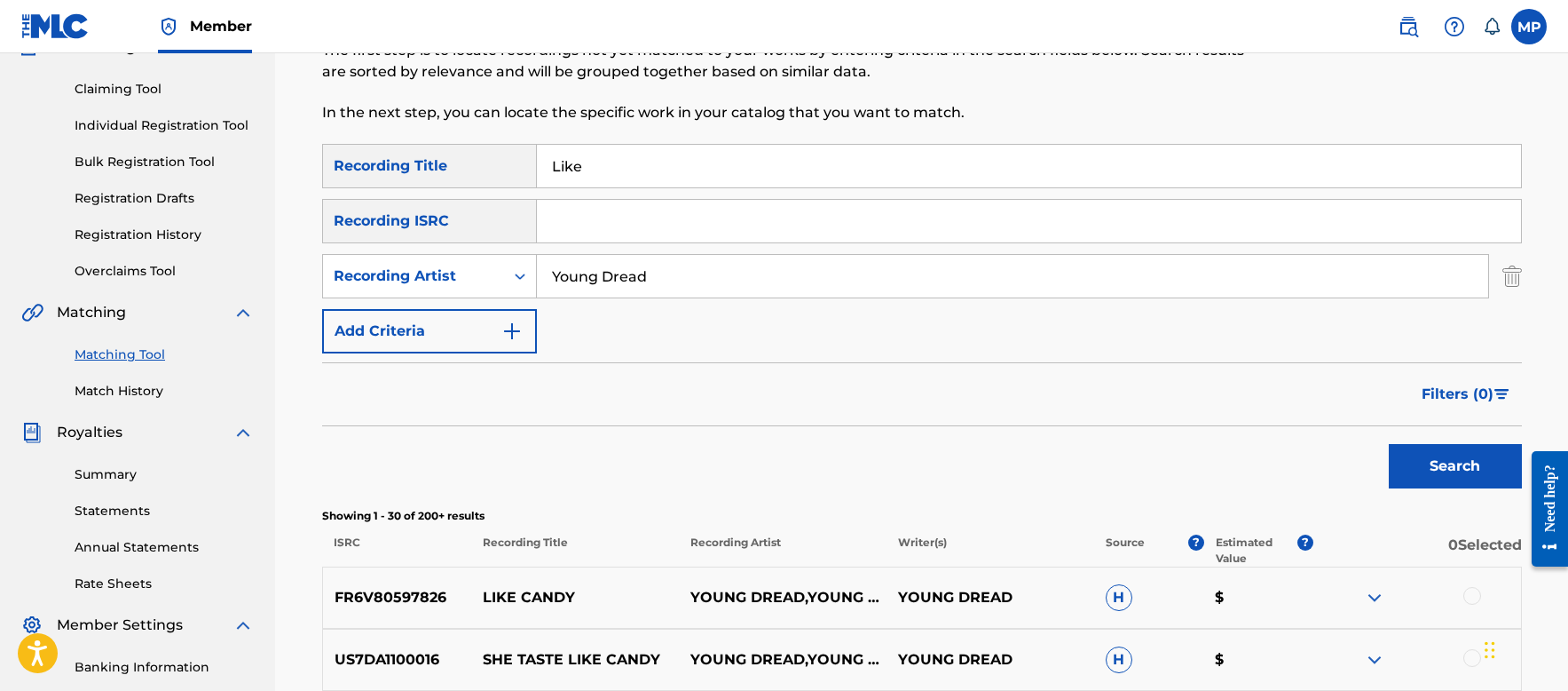
scroll to position [178, 0]
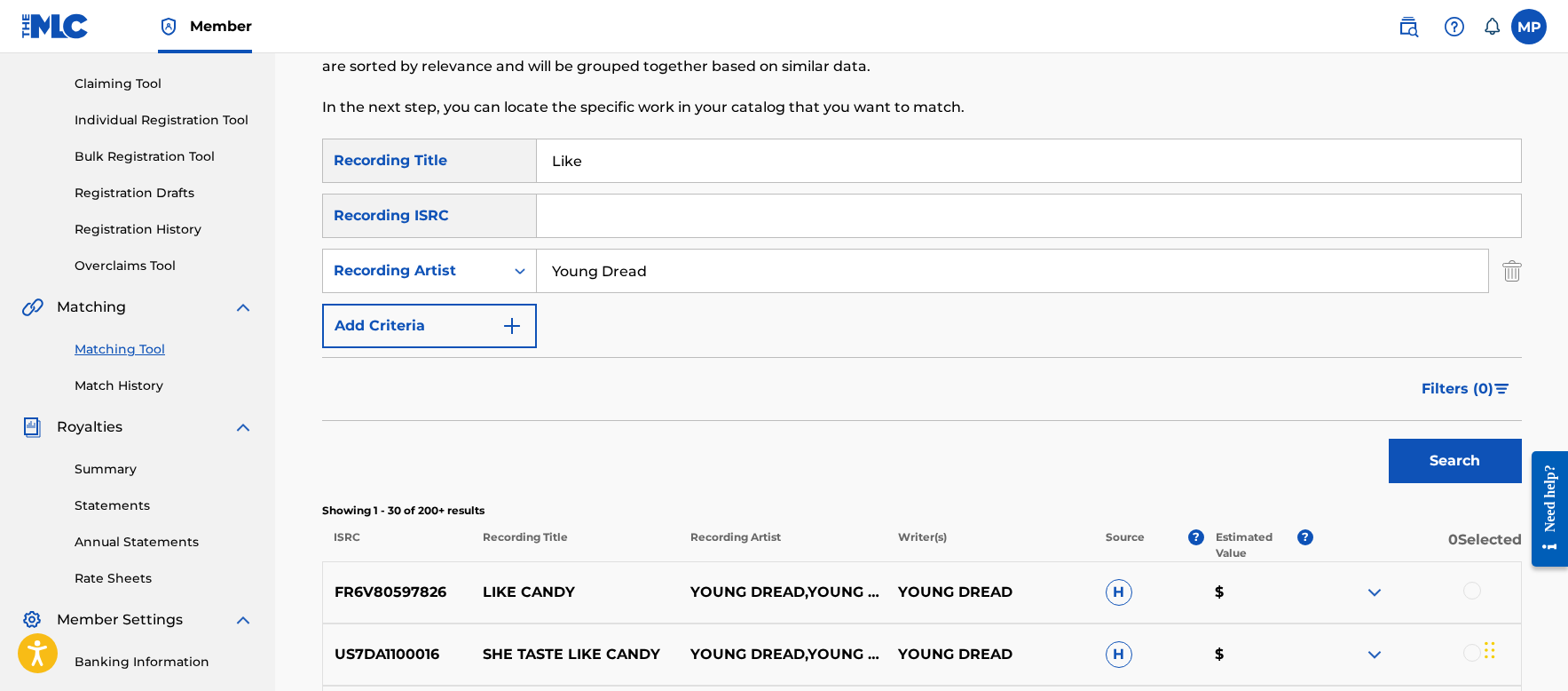
click at [621, 171] on input "Like" at bounding box center [1029, 160] width 984 height 43
click at [1406, 469] on button "Search" at bounding box center [1456, 461] width 133 height 45
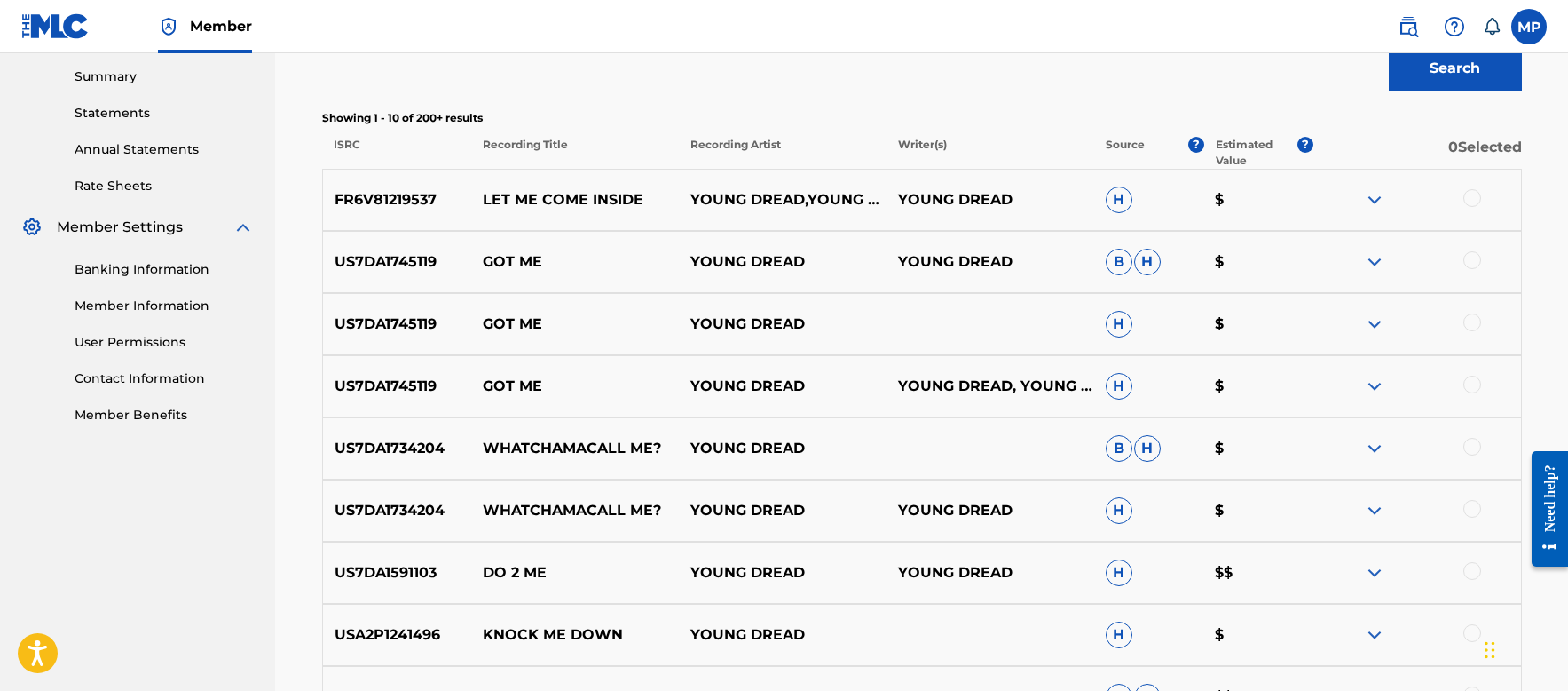
scroll to position [800, 0]
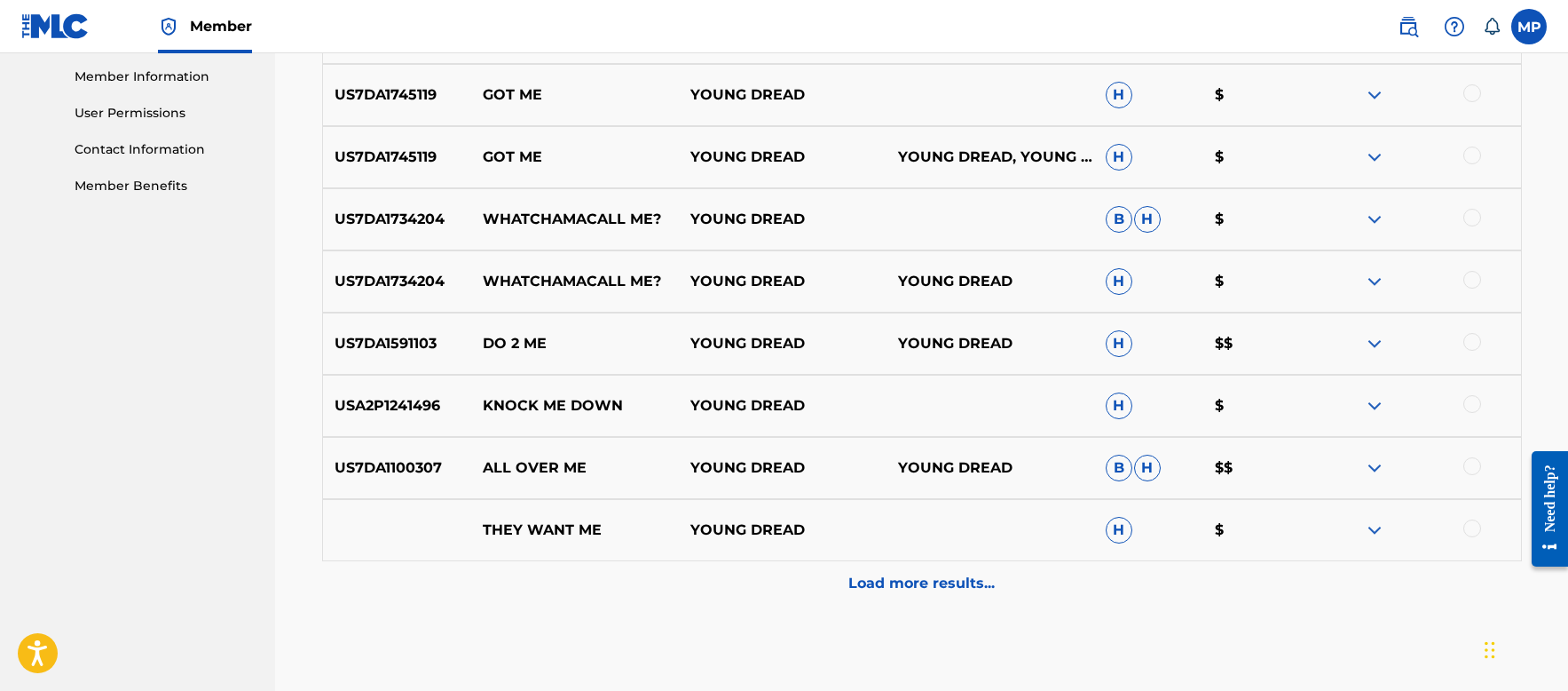
click at [926, 576] on p "Load more results..." at bounding box center [922, 583] width 147 height 21
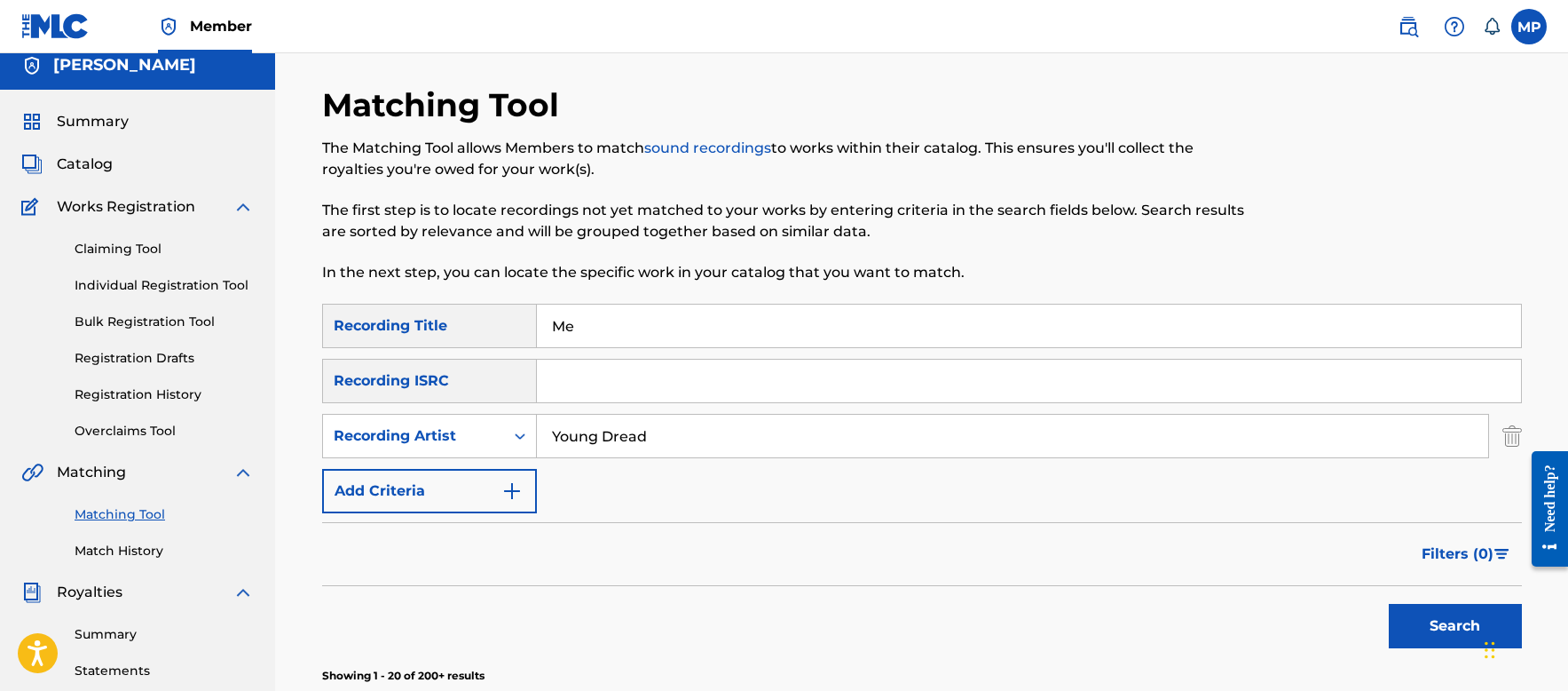
scroll to position [0, 0]
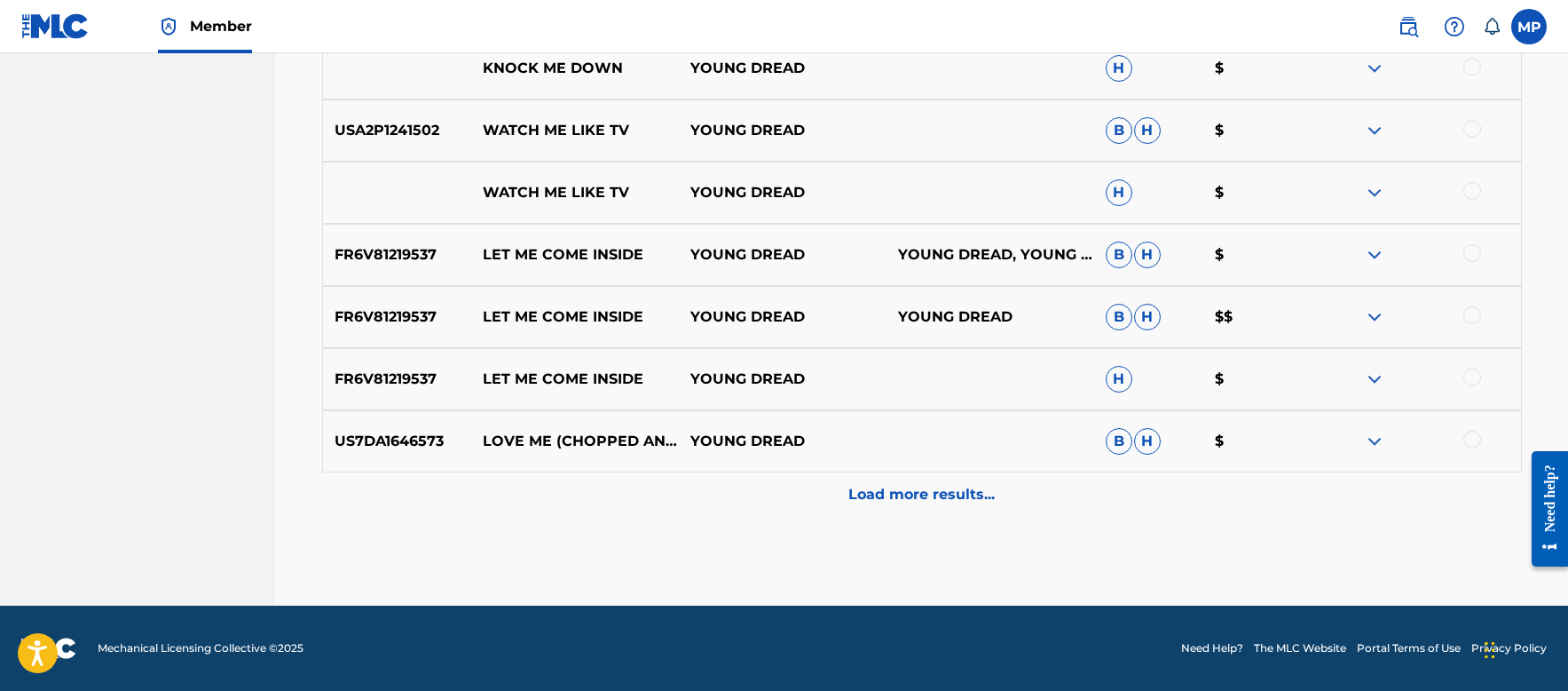
click at [871, 479] on div "Load more results..." at bounding box center [922, 494] width 1200 height 45
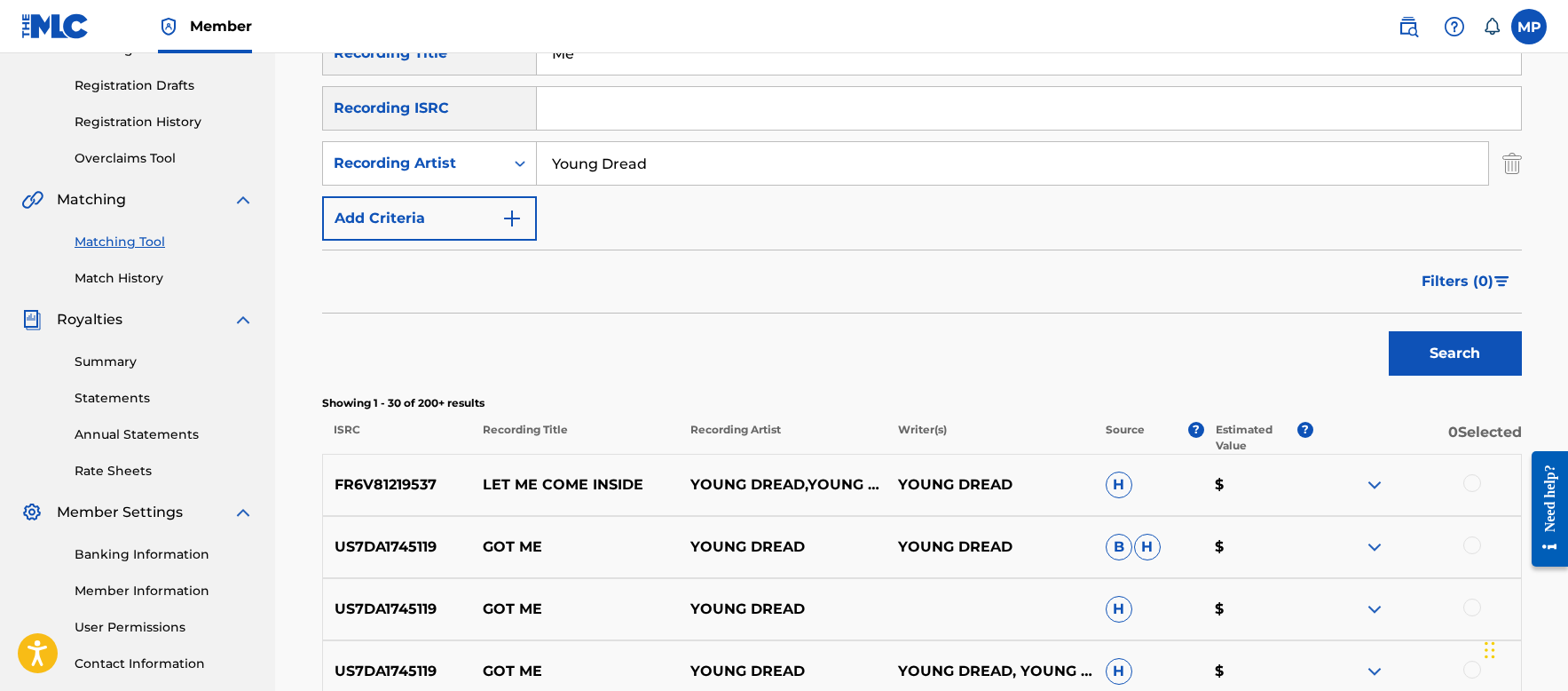
scroll to position [89, 0]
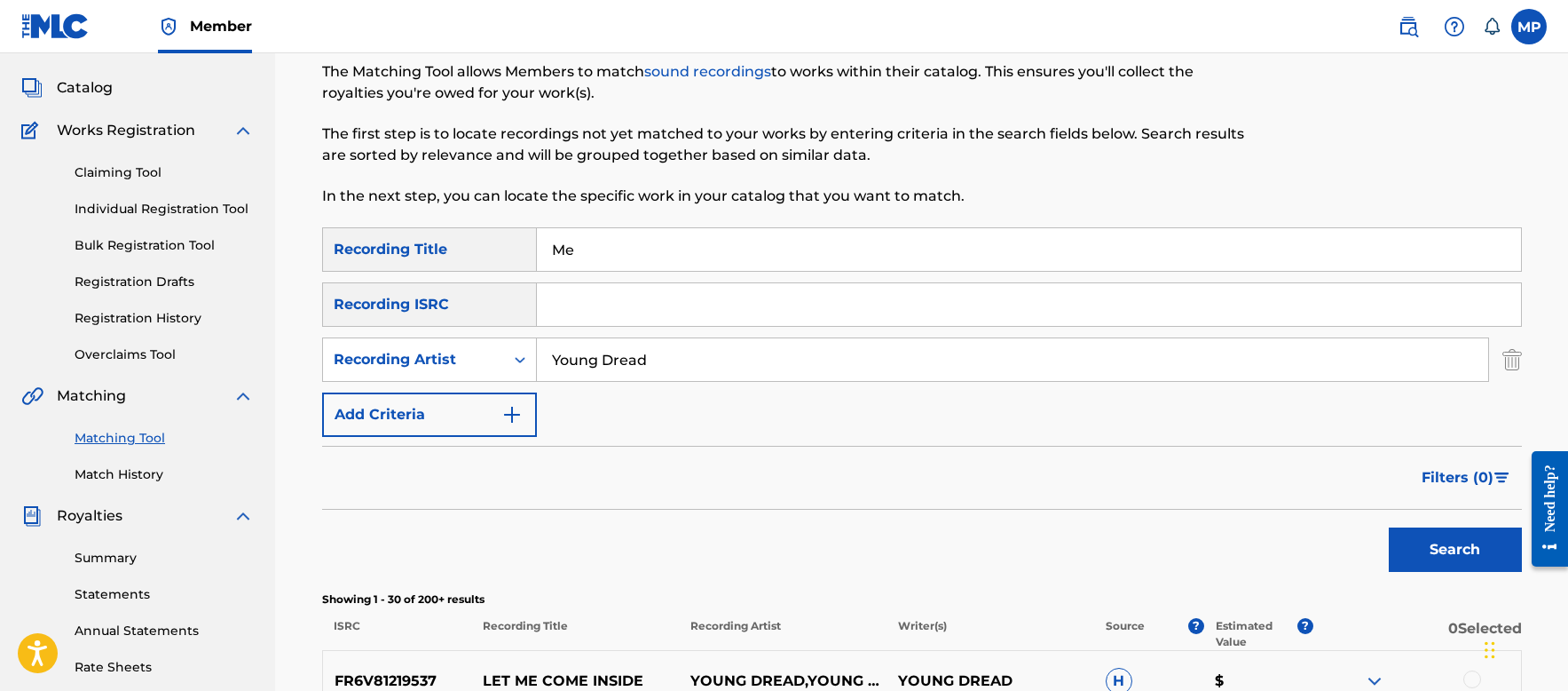
click at [710, 270] on input "Me" at bounding box center [1029, 249] width 984 height 43
click at [1436, 565] on button "Search" at bounding box center [1456, 549] width 133 height 45
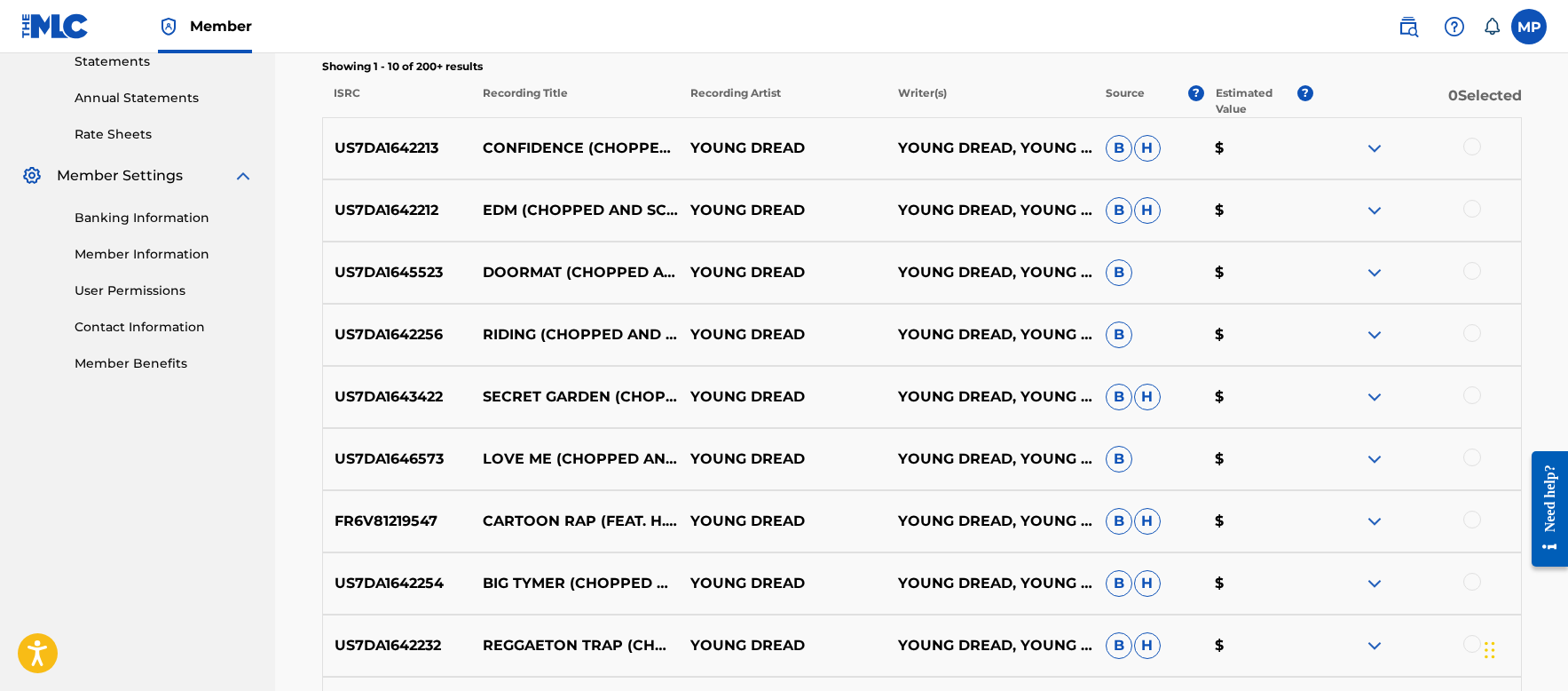
scroll to position [888, 0]
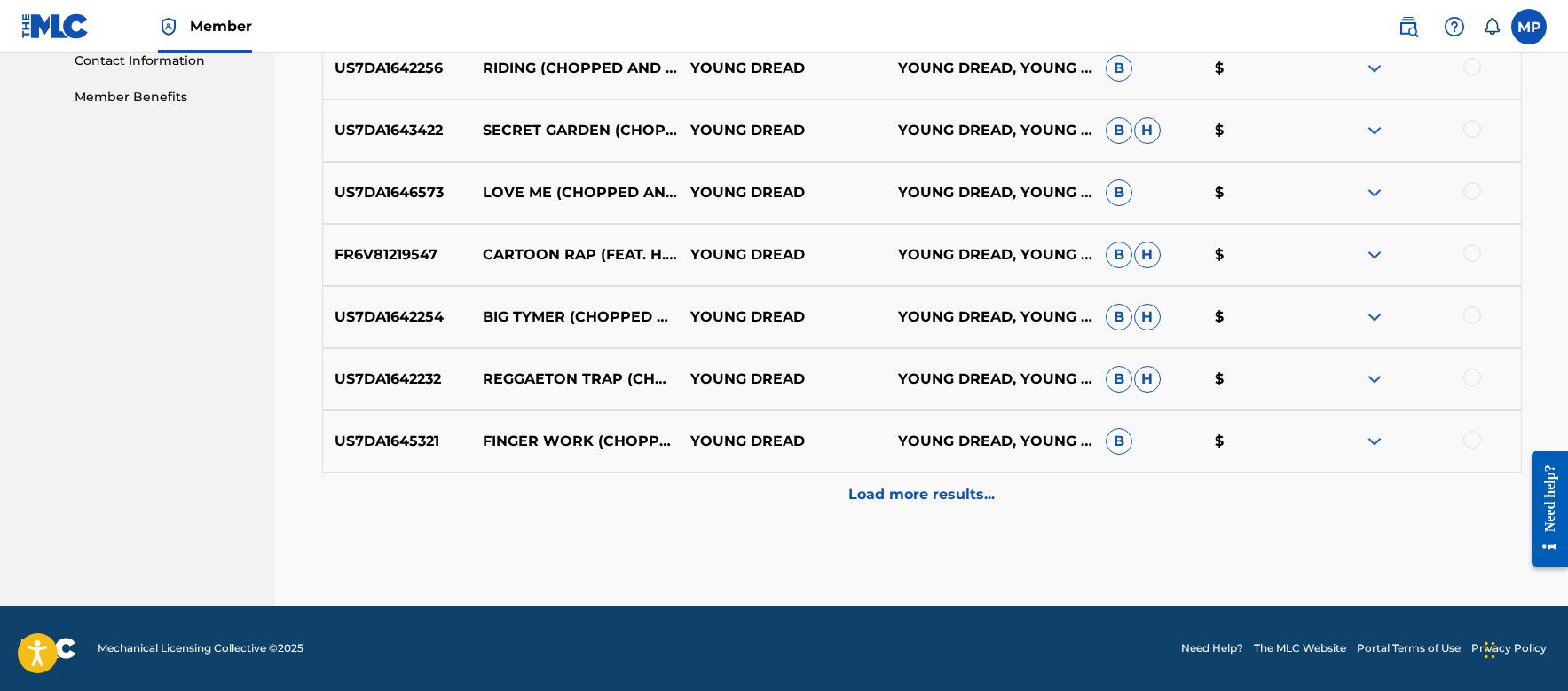
click at [997, 482] on div "Load more results..." at bounding box center [922, 494] width 1200 height 45
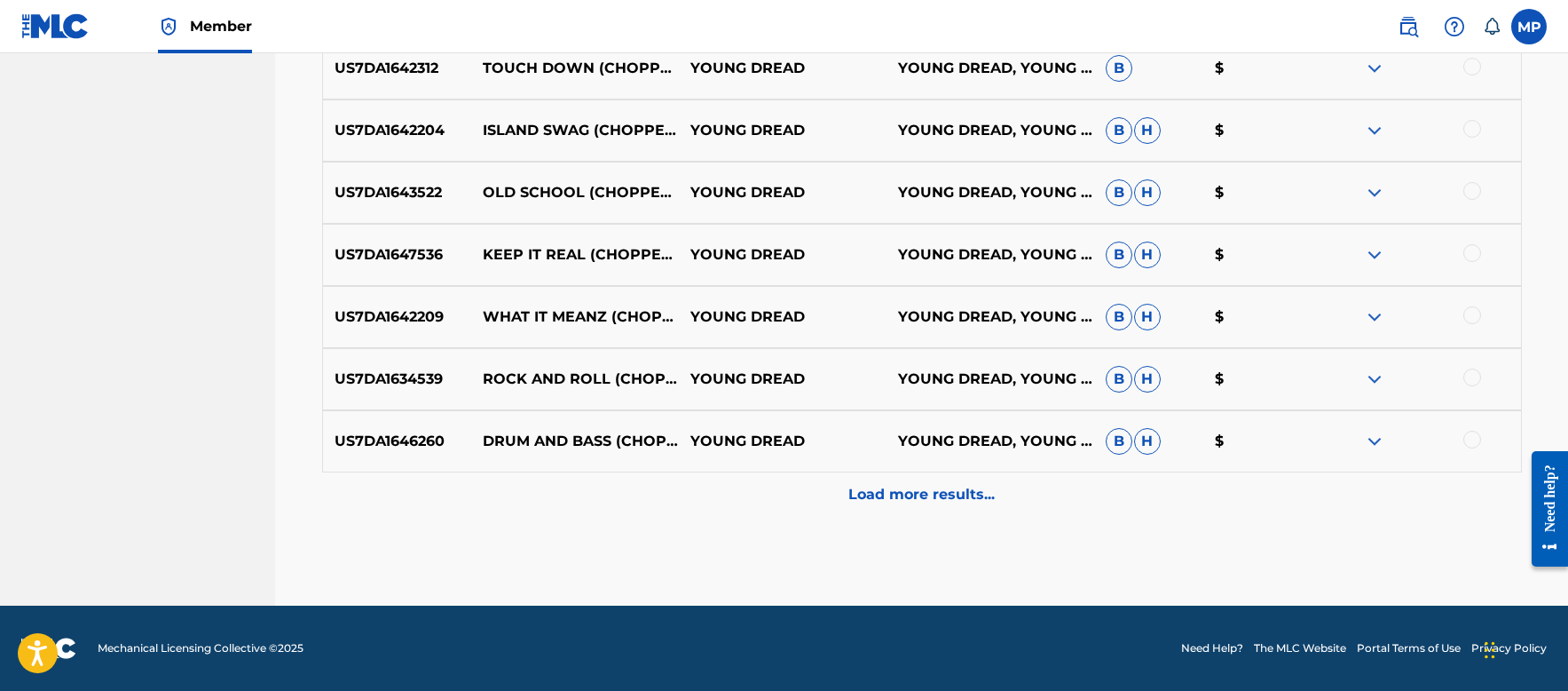
click at [997, 482] on div "Load more results..." at bounding box center [922, 494] width 1200 height 45
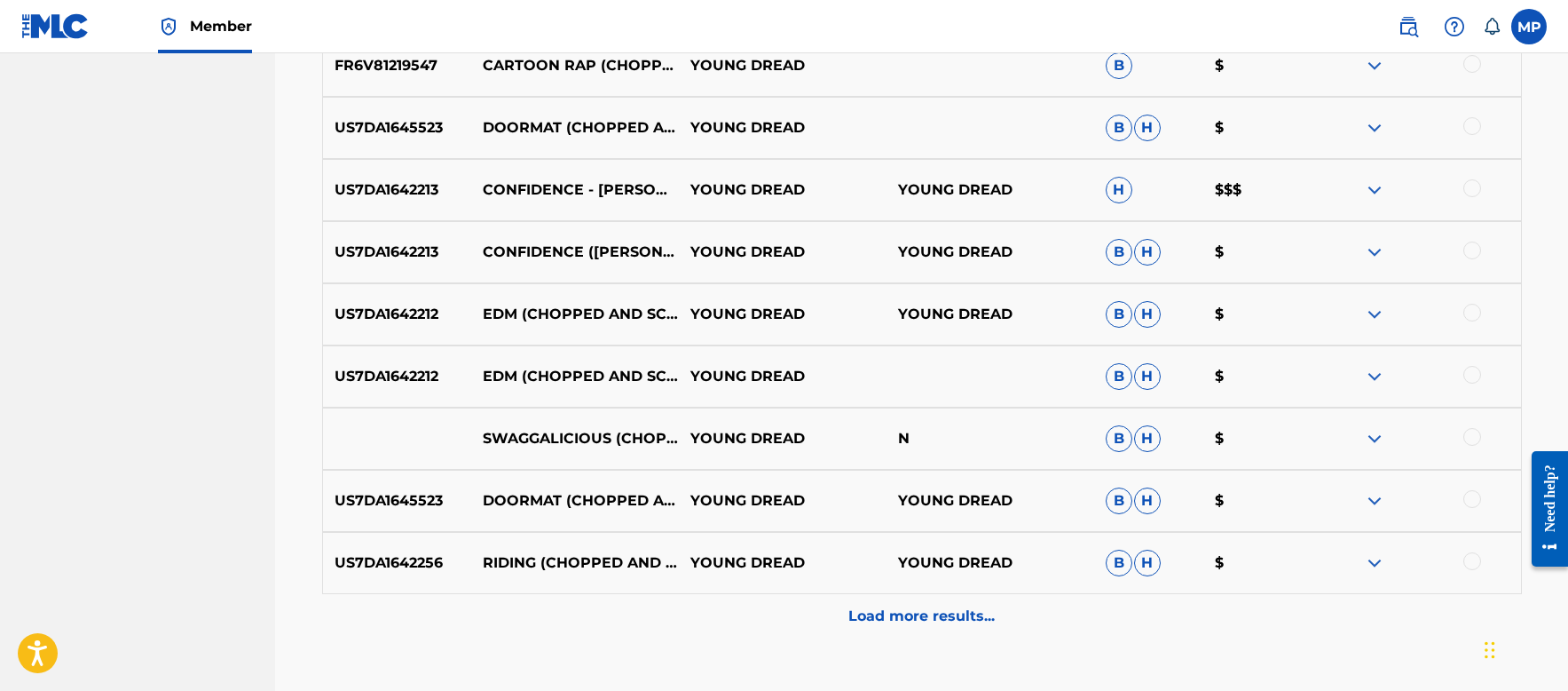
scroll to position [2131, 0]
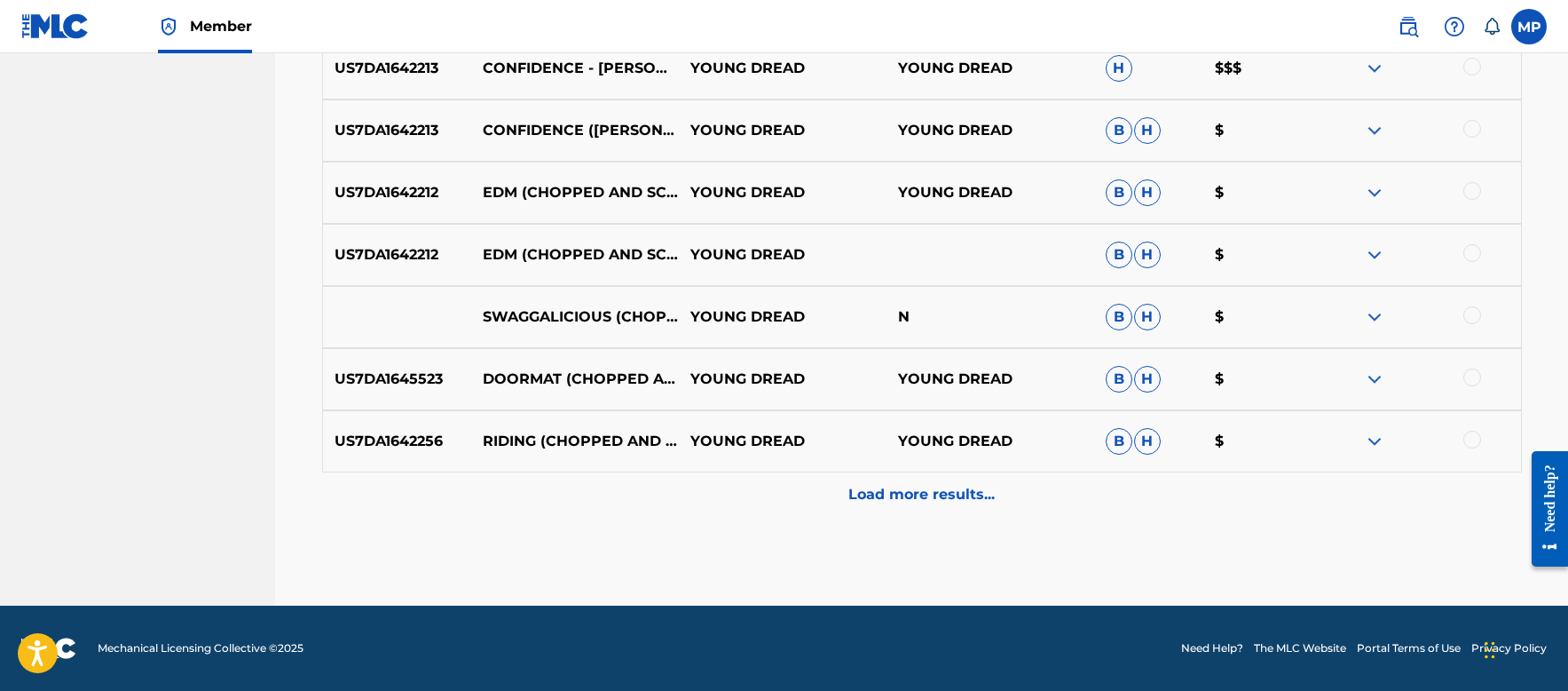
click at [1027, 481] on div "Load more results..." at bounding box center [922, 494] width 1200 height 45
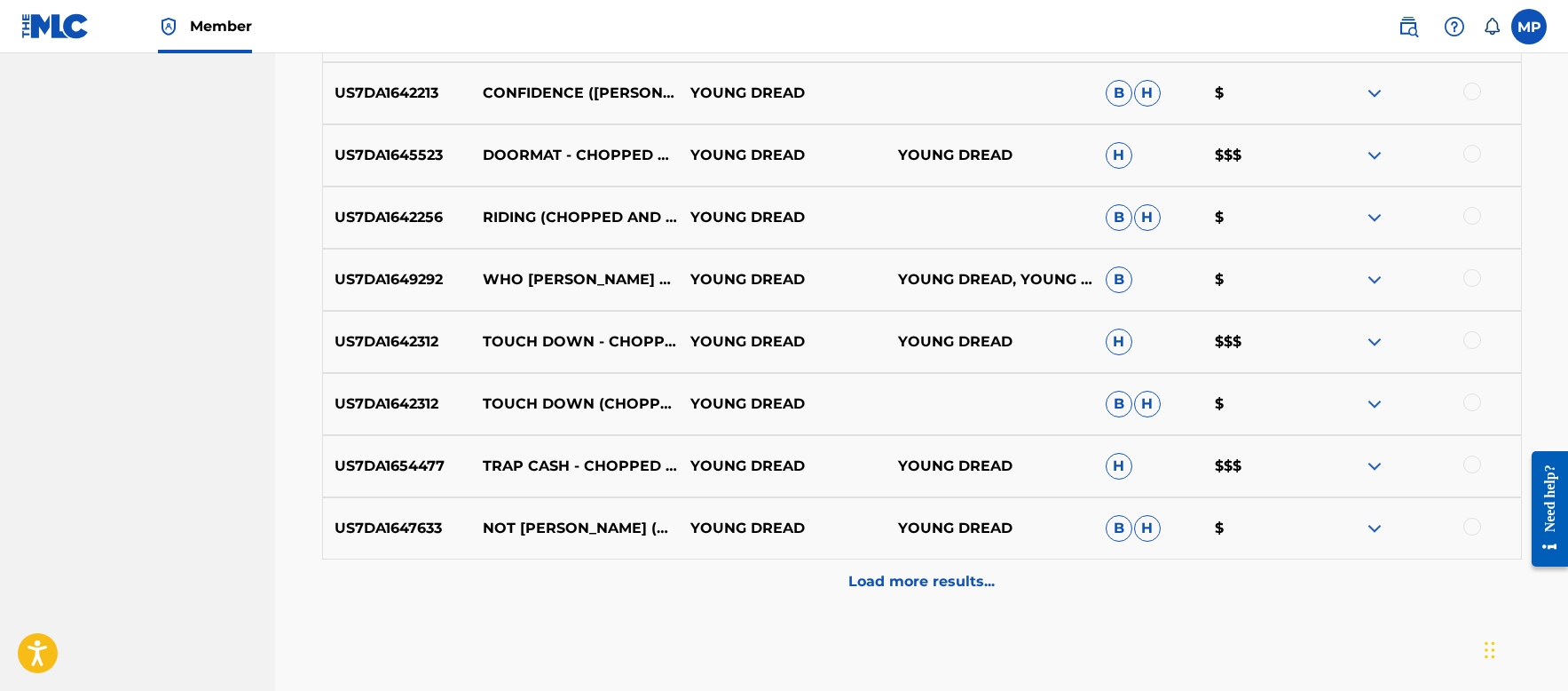
scroll to position [2753, 0]
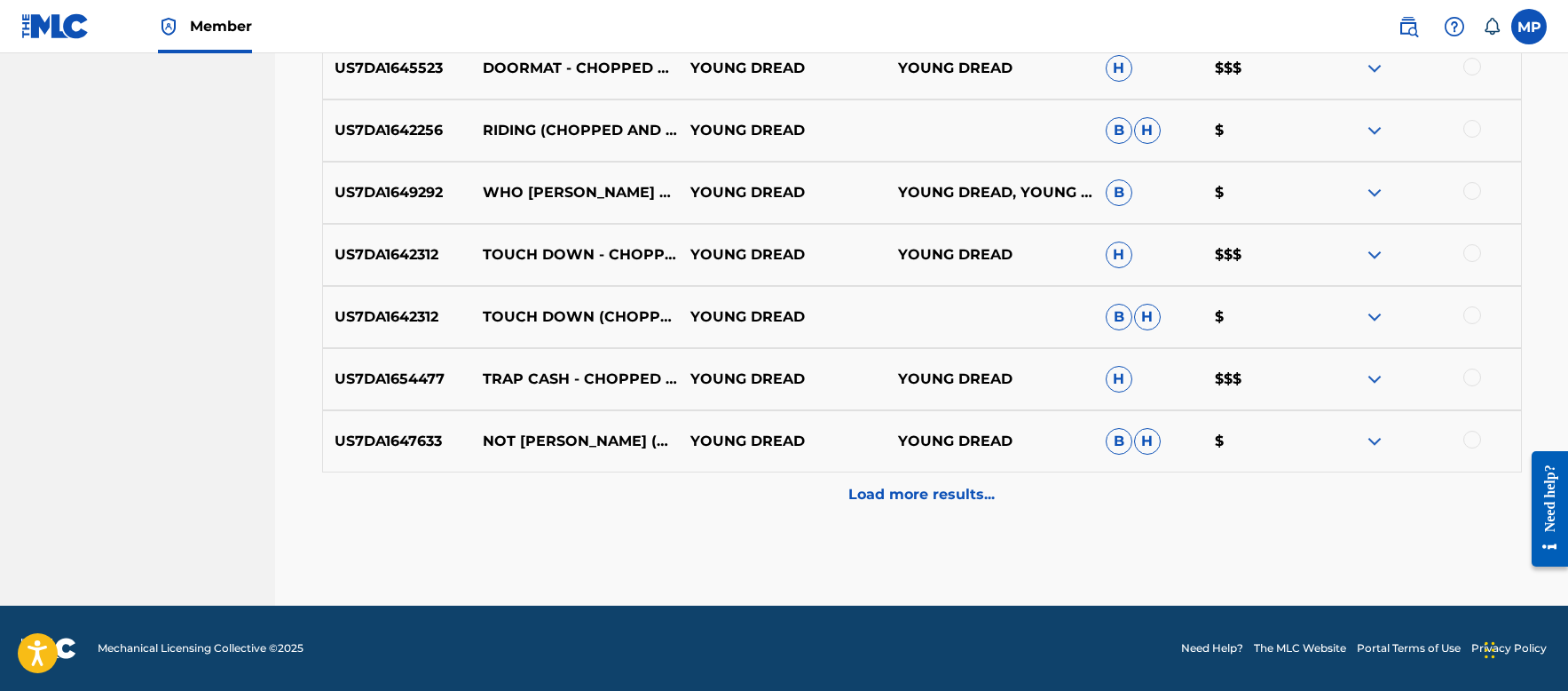
click at [890, 488] on p "Load more results..." at bounding box center [922, 494] width 147 height 21
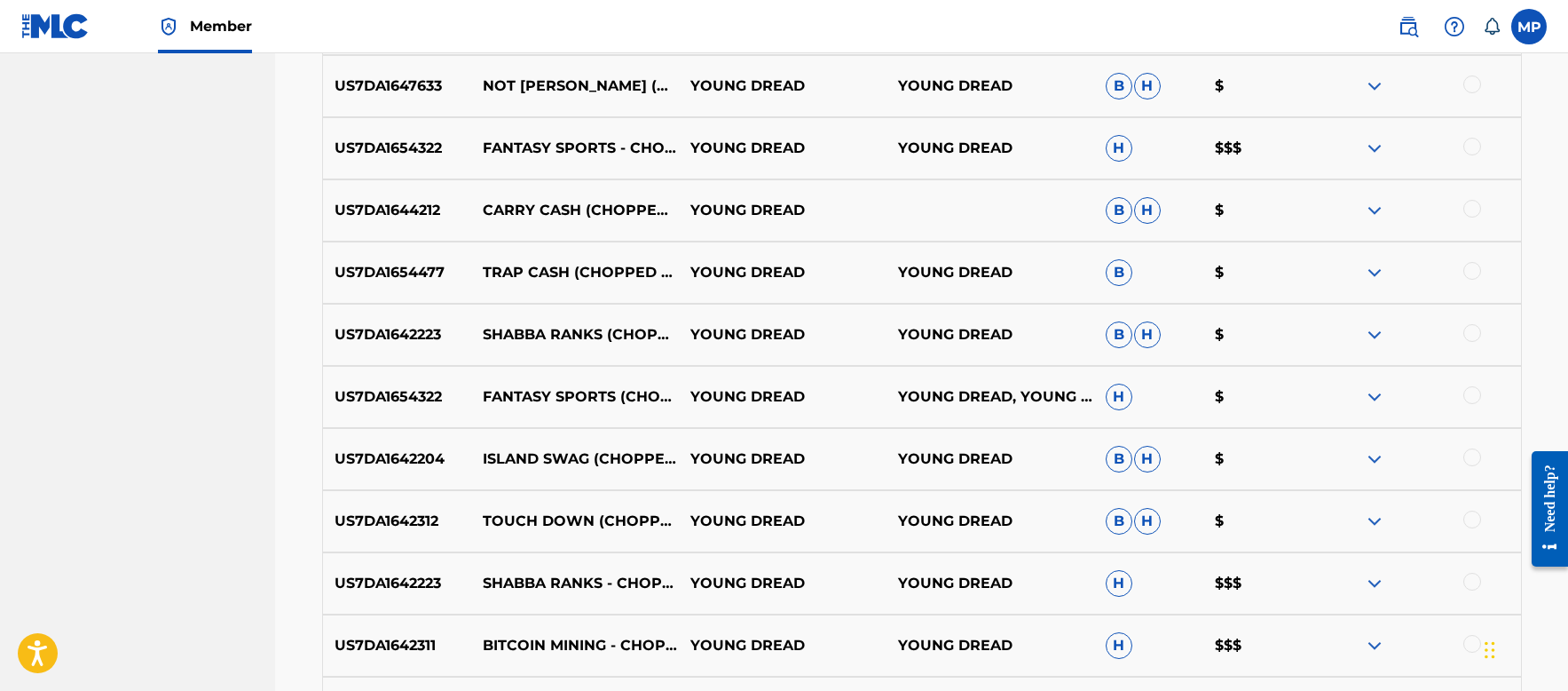
scroll to position [3374, 0]
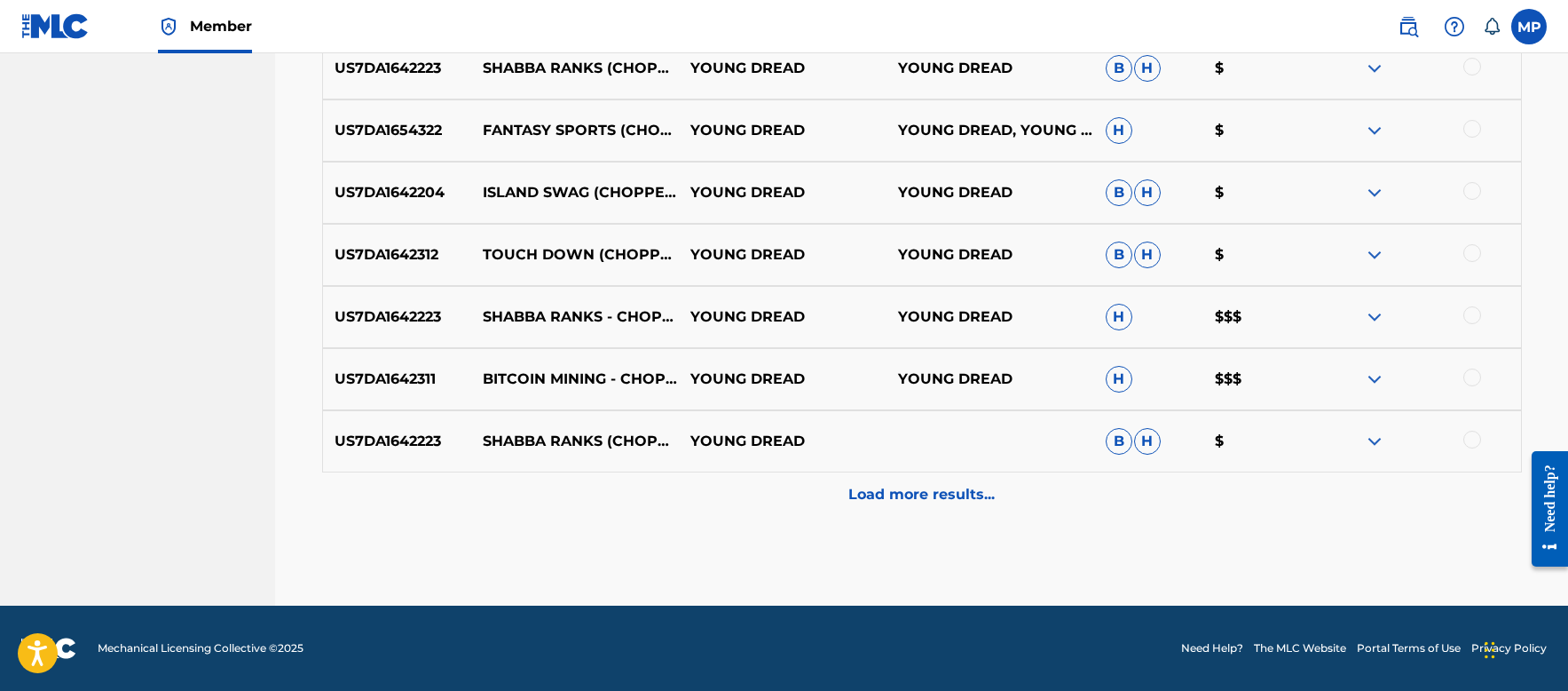
click at [855, 503] on p "Load more results..." at bounding box center [922, 494] width 147 height 21
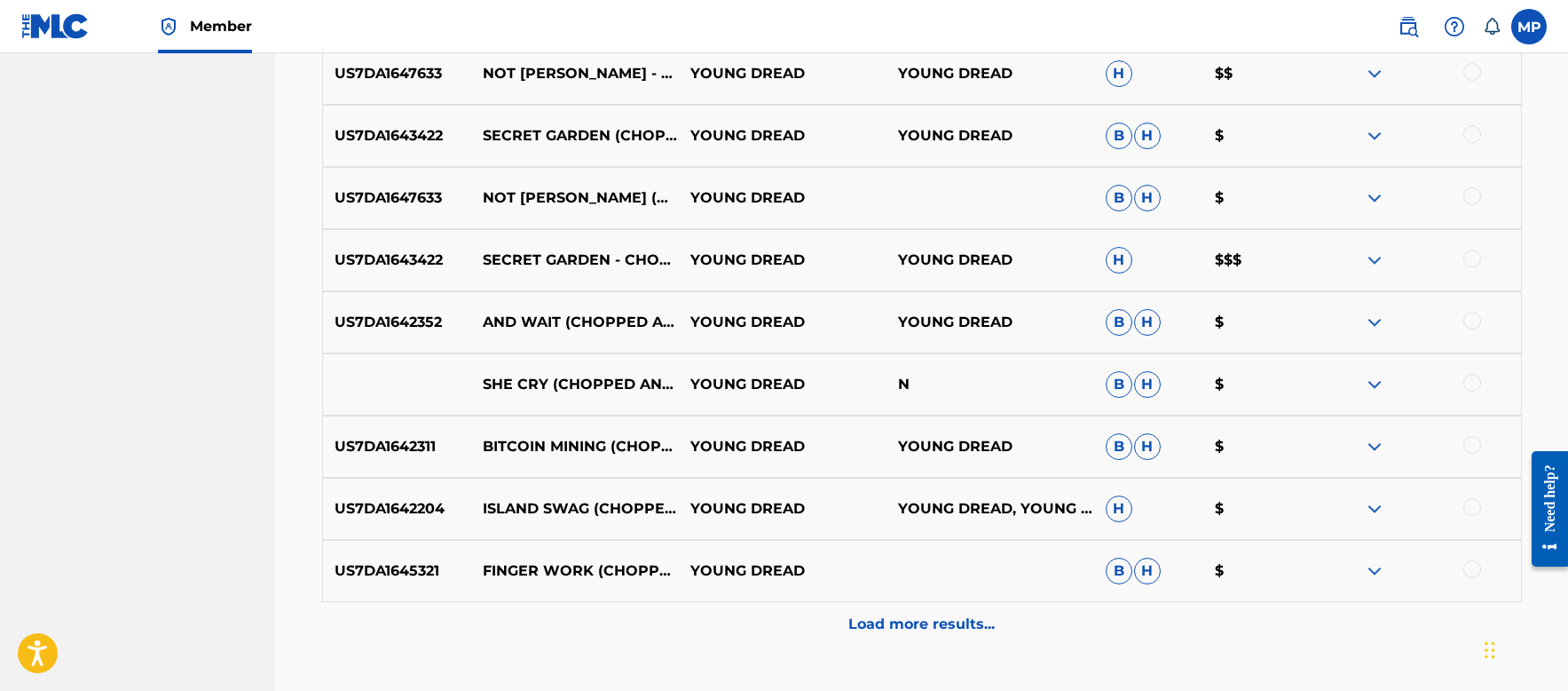
scroll to position [3996, 0]
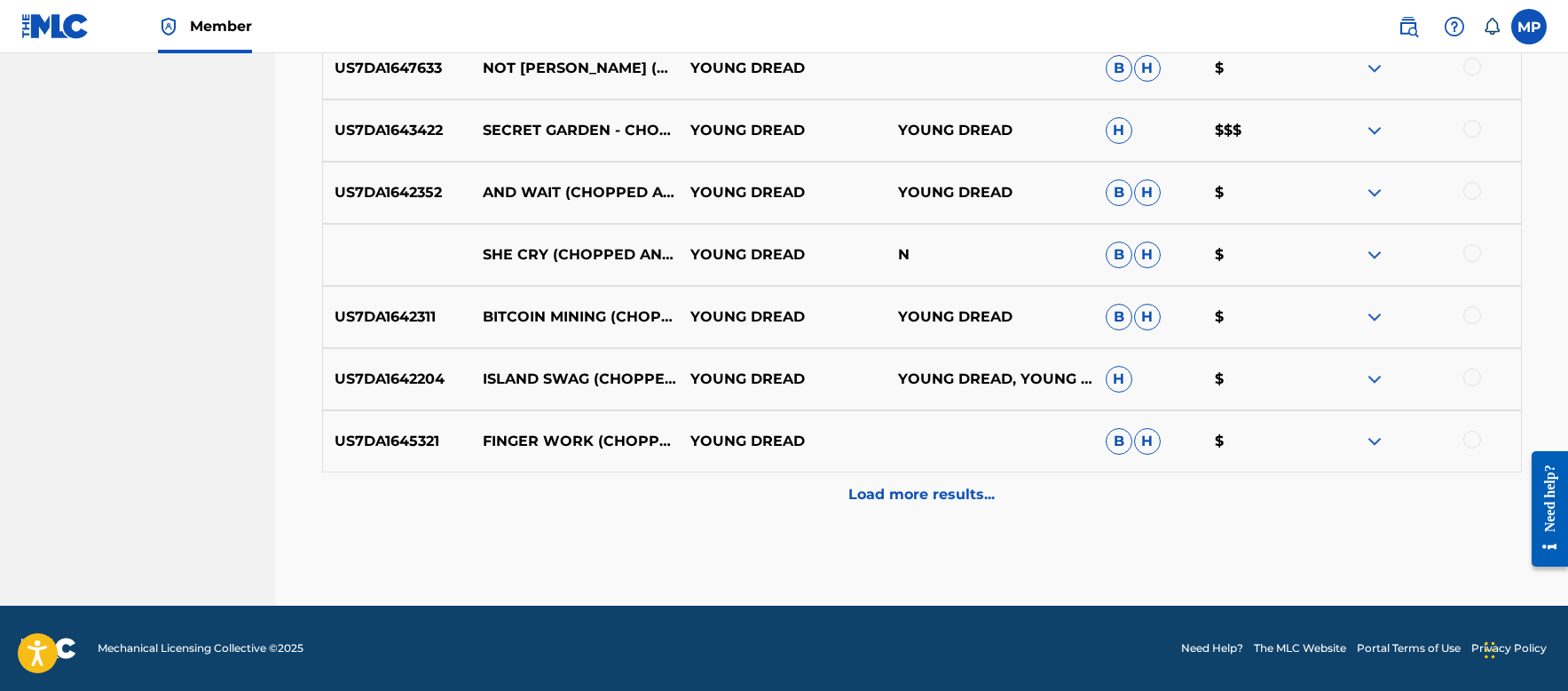
click at [928, 497] on p "Load more results..." at bounding box center [922, 494] width 147 height 21
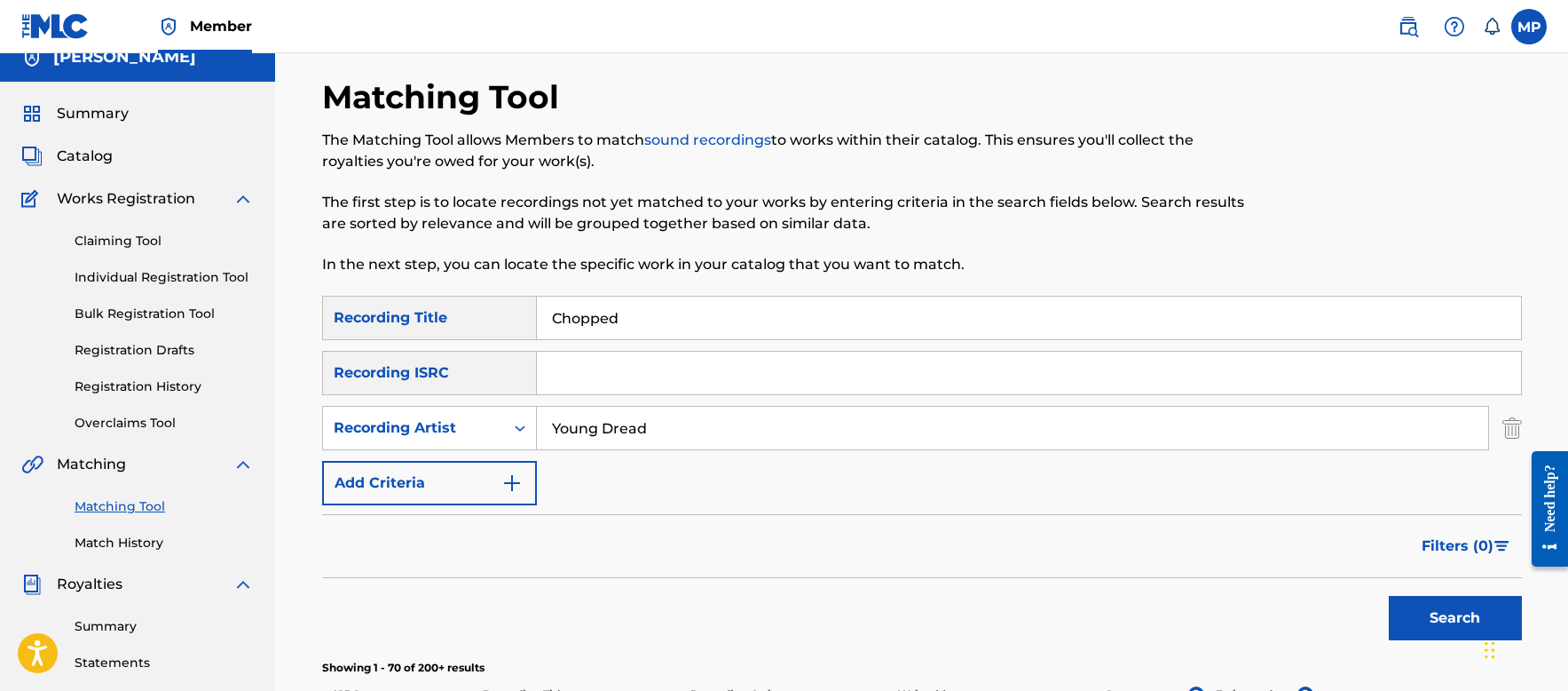
scroll to position [0, 0]
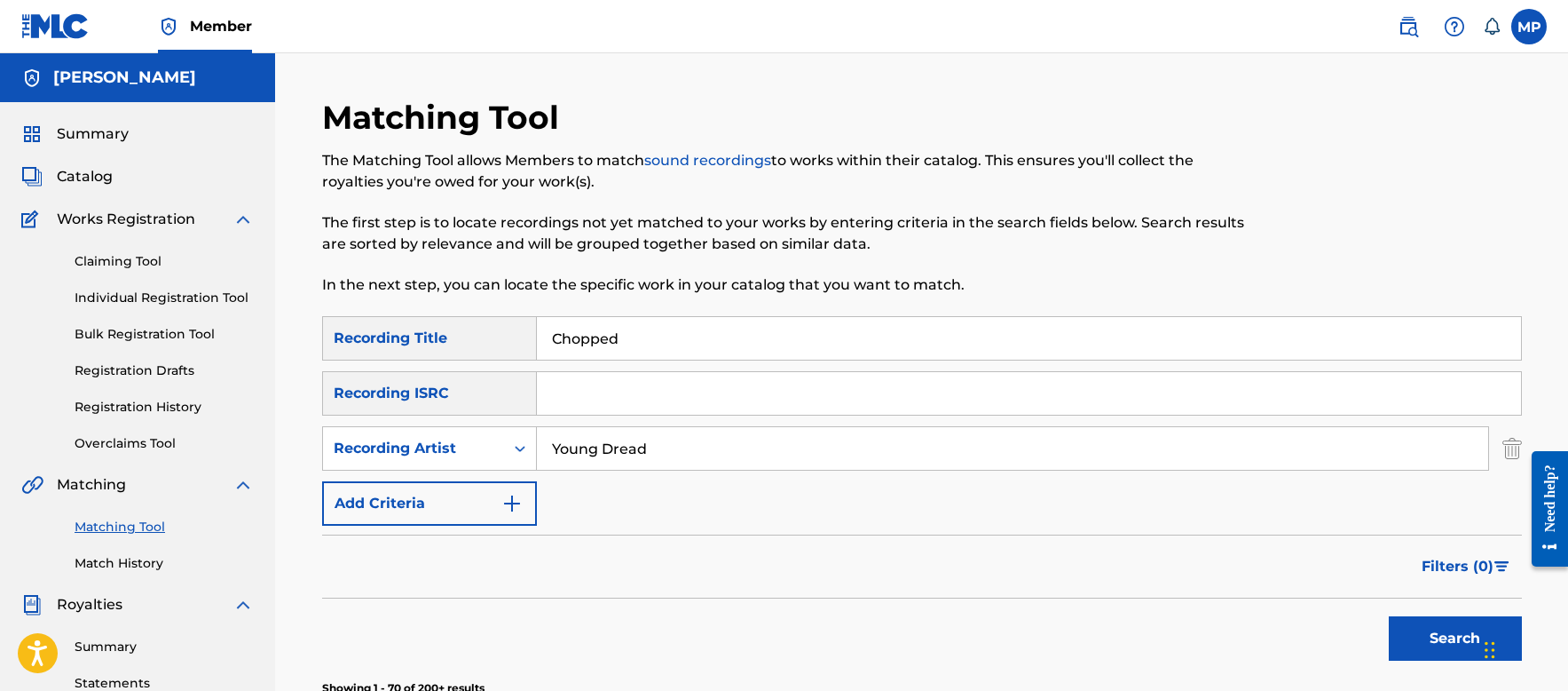
click at [753, 336] on input "Chopped" at bounding box center [1029, 338] width 984 height 43
click at [751, 340] on input "Chopped" at bounding box center [1029, 338] width 984 height 43
click at [1427, 638] on button "Search" at bounding box center [1456, 638] width 133 height 45
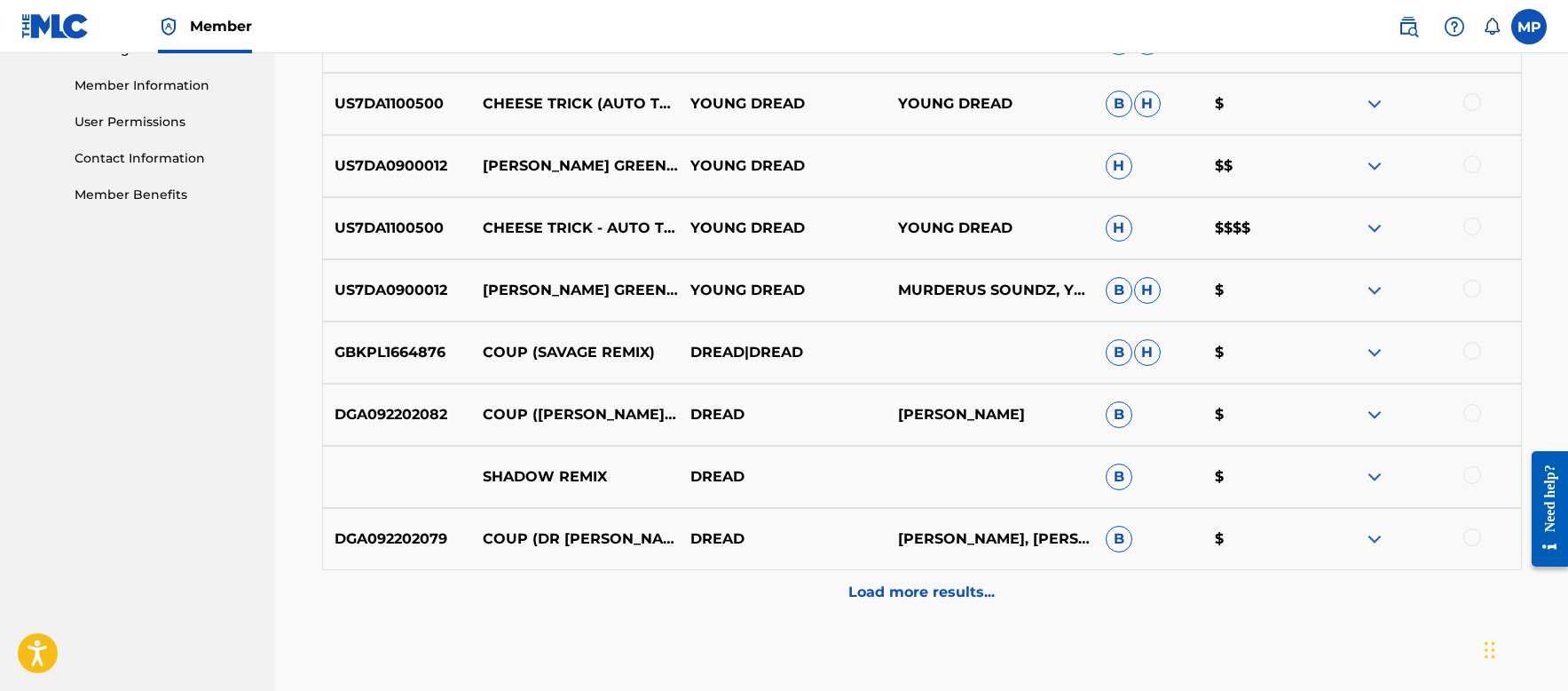
scroll to position [800, 0]
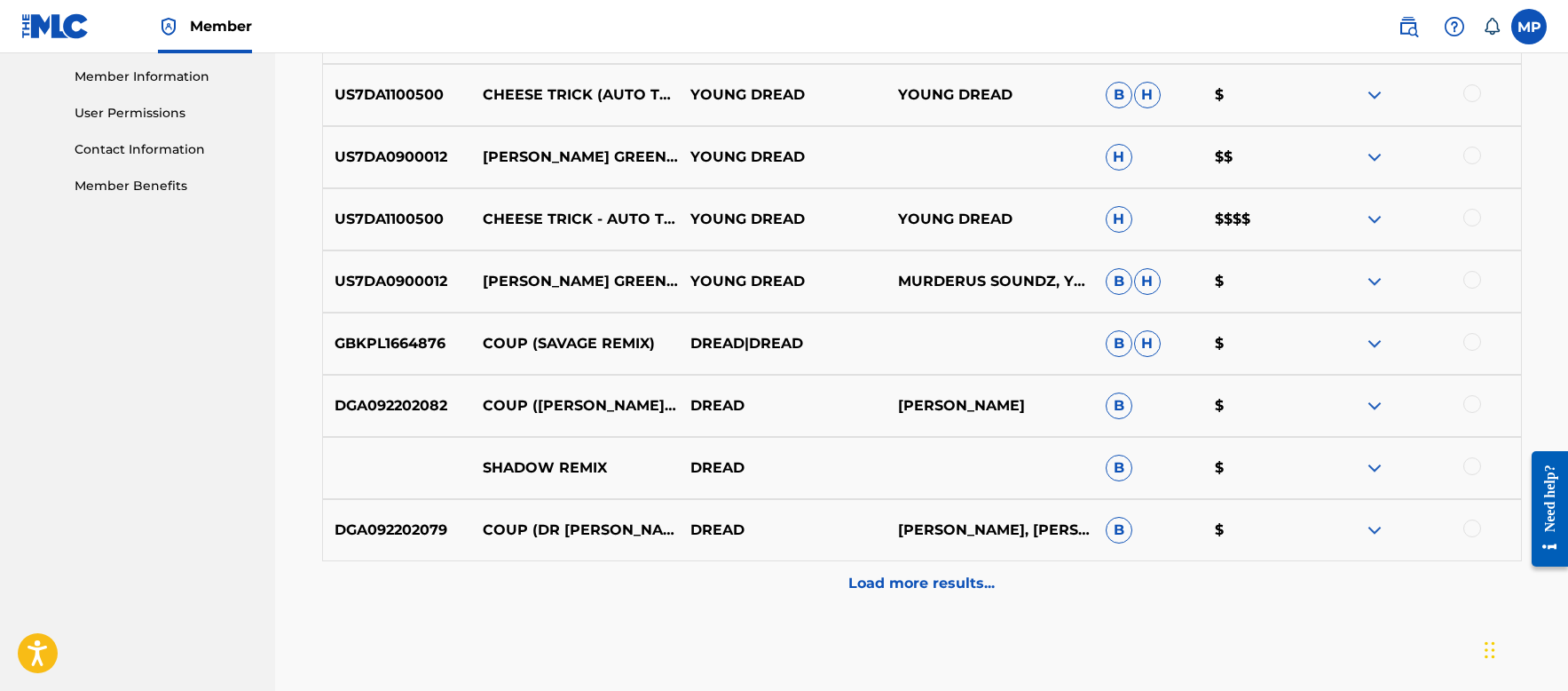
click at [931, 580] on p "Load more results..." at bounding box center [922, 583] width 147 height 21
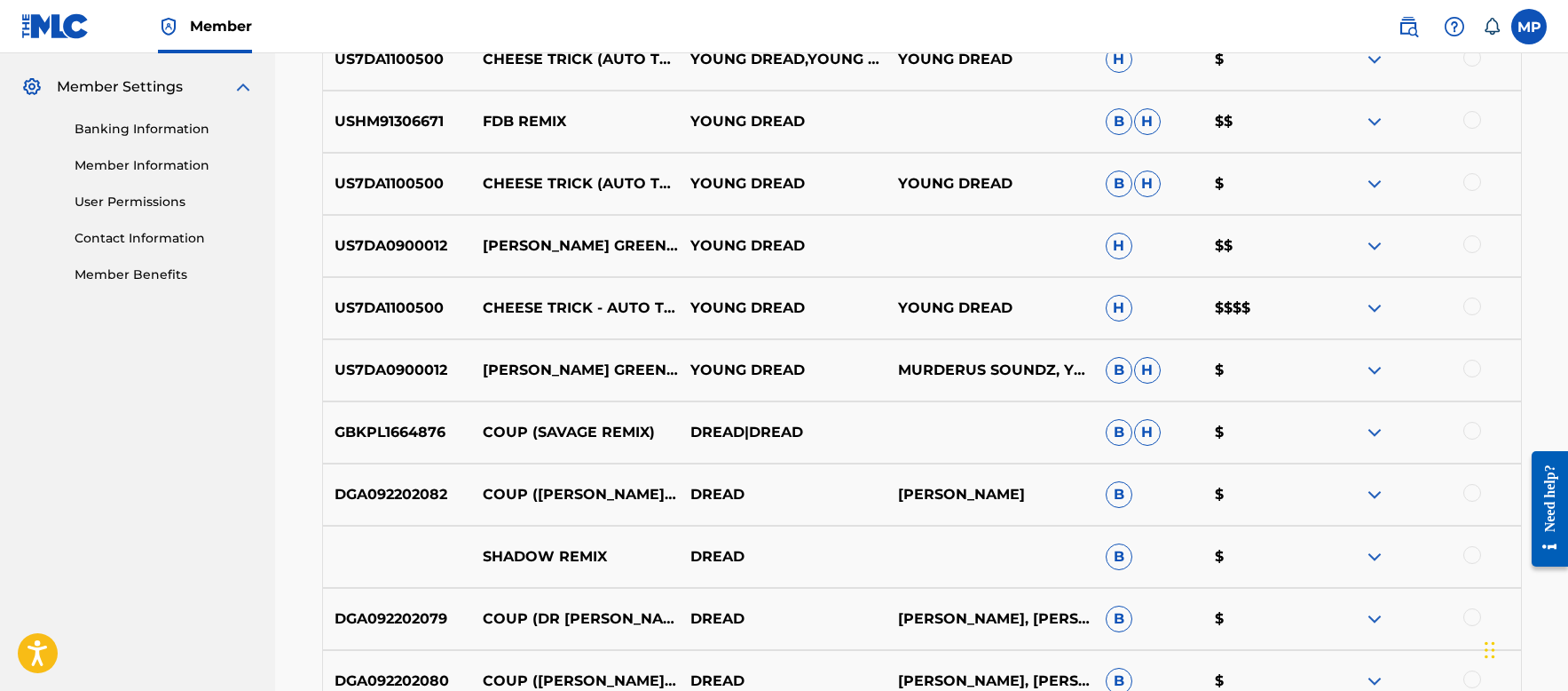
scroll to position [444, 0]
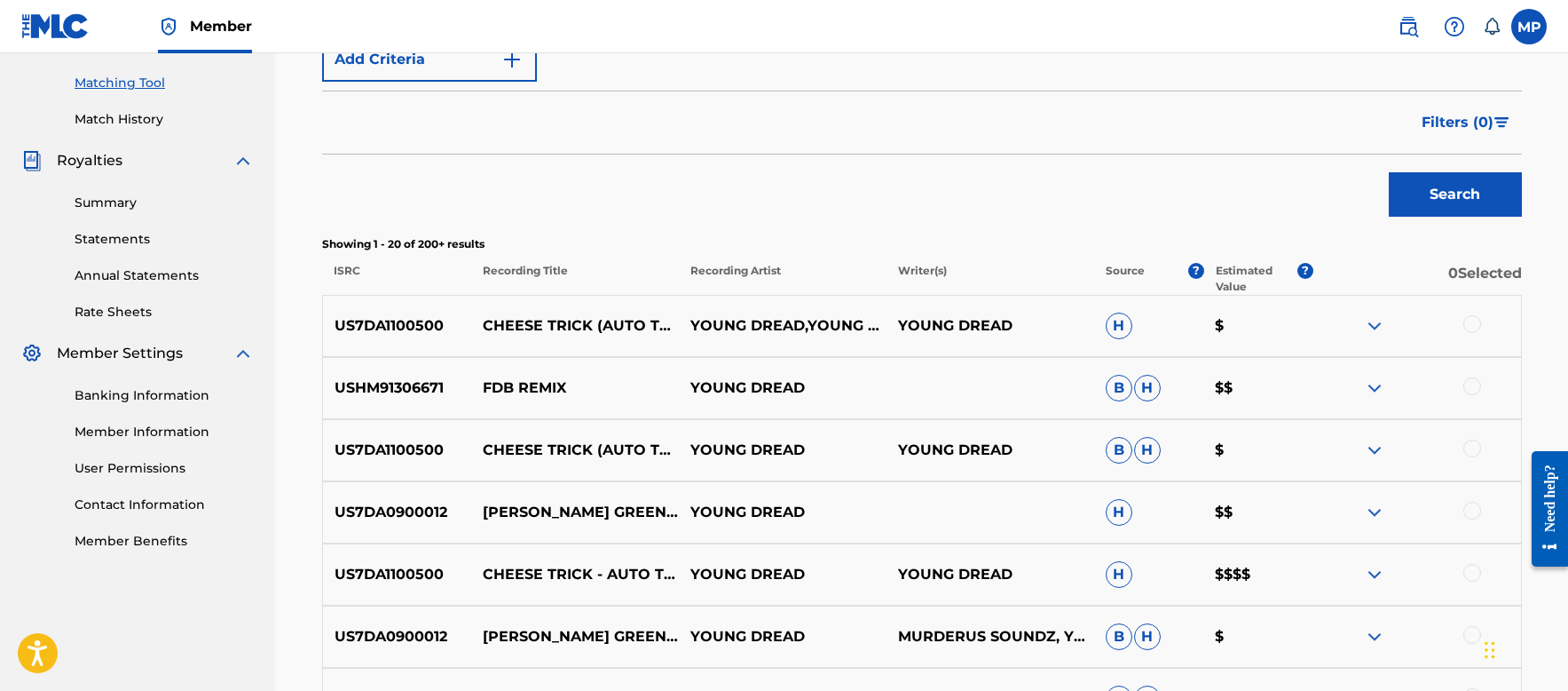
click at [1377, 389] on img at bounding box center [1375, 387] width 21 height 21
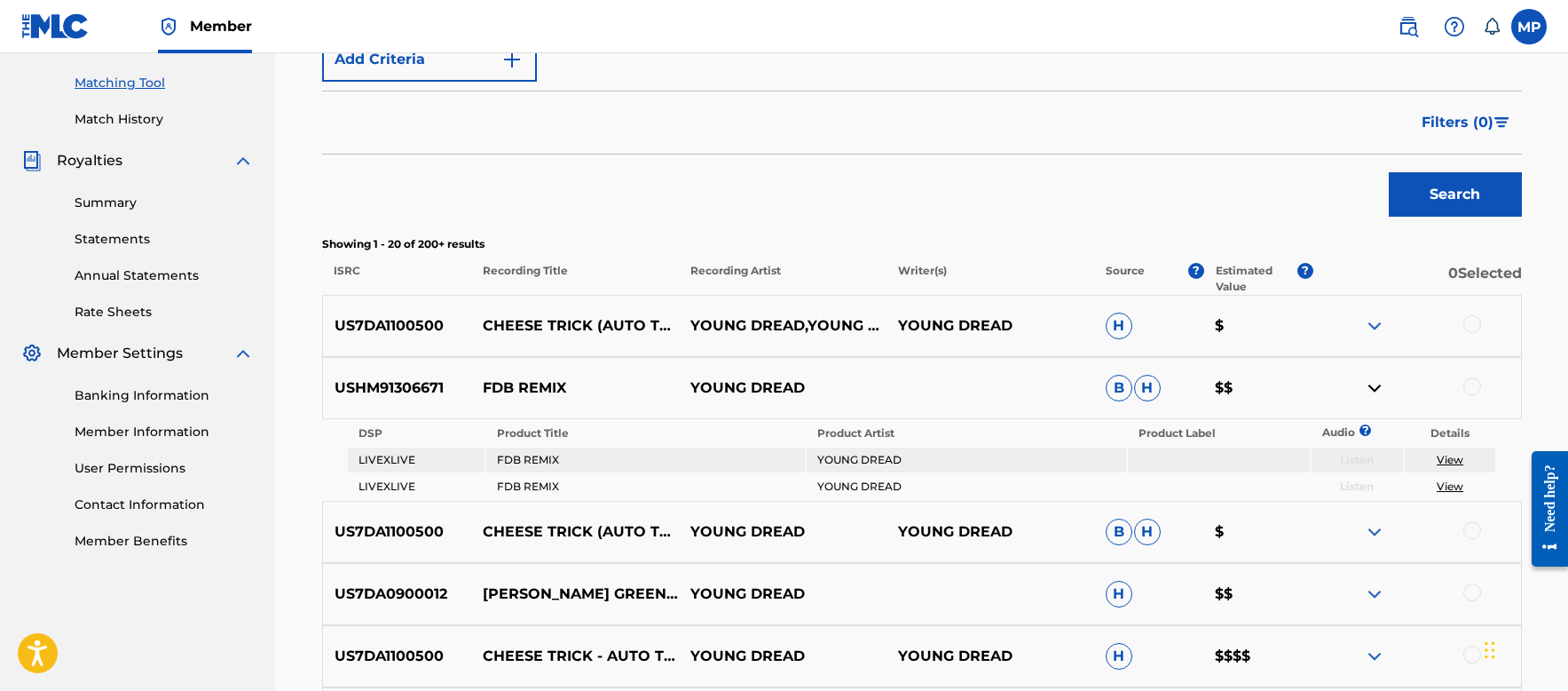
click at [1460, 457] on link "View" at bounding box center [1450, 460] width 27 height 13
click at [1459, 491] on link "View" at bounding box center [1450, 486] width 27 height 13
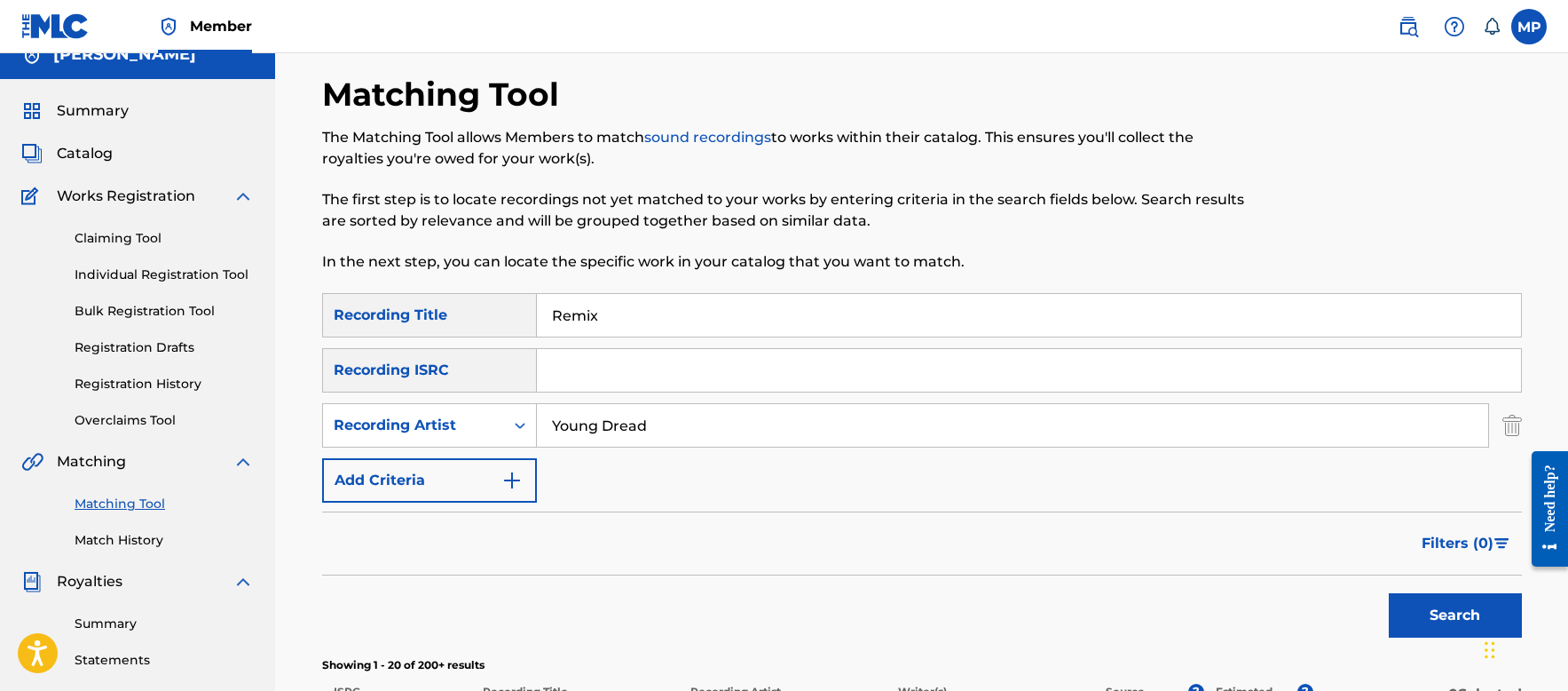
scroll to position [89, 0]
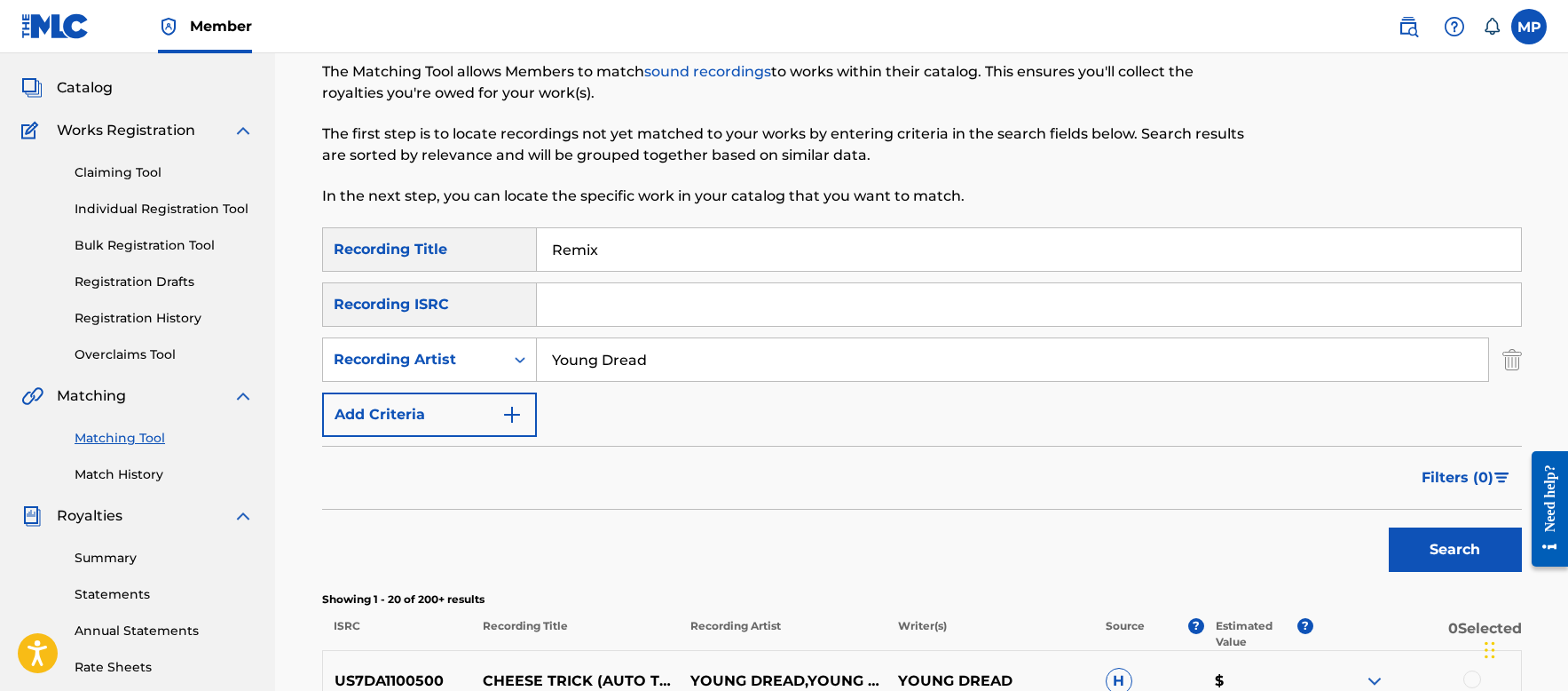
click at [705, 254] on input "Remix" at bounding box center [1029, 249] width 984 height 43
click at [1446, 556] on button "Search" at bounding box center [1456, 549] width 133 height 45
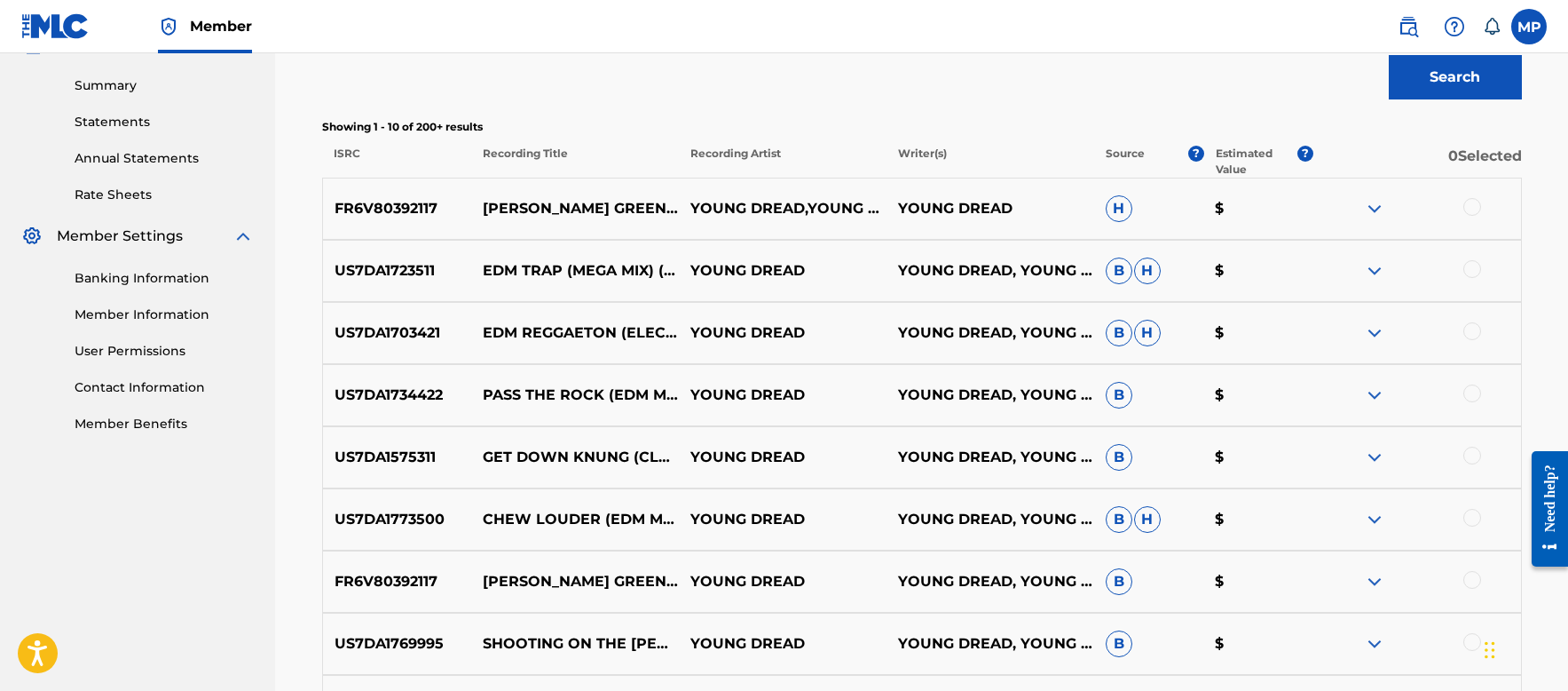
scroll to position [533, 0]
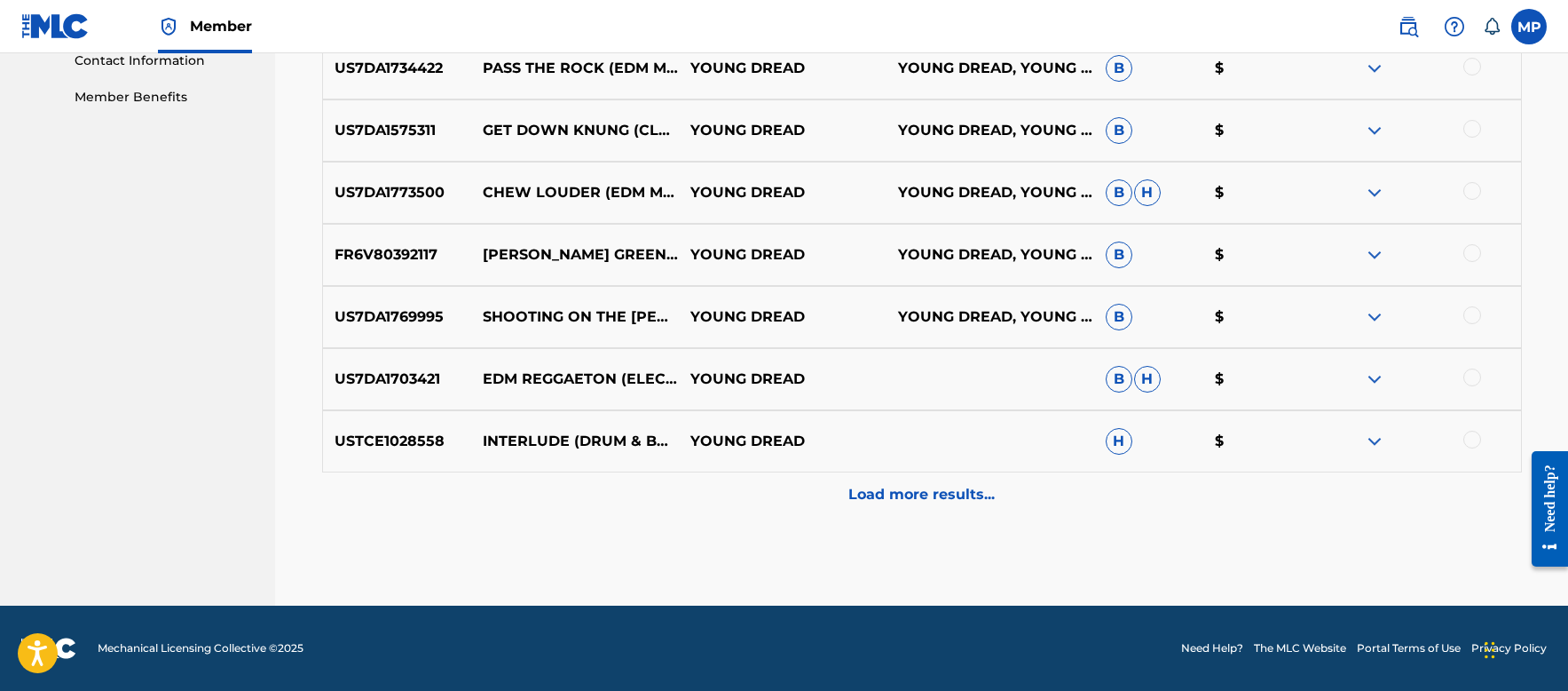
click at [878, 489] on p "Load more results..." at bounding box center [922, 494] width 147 height 21
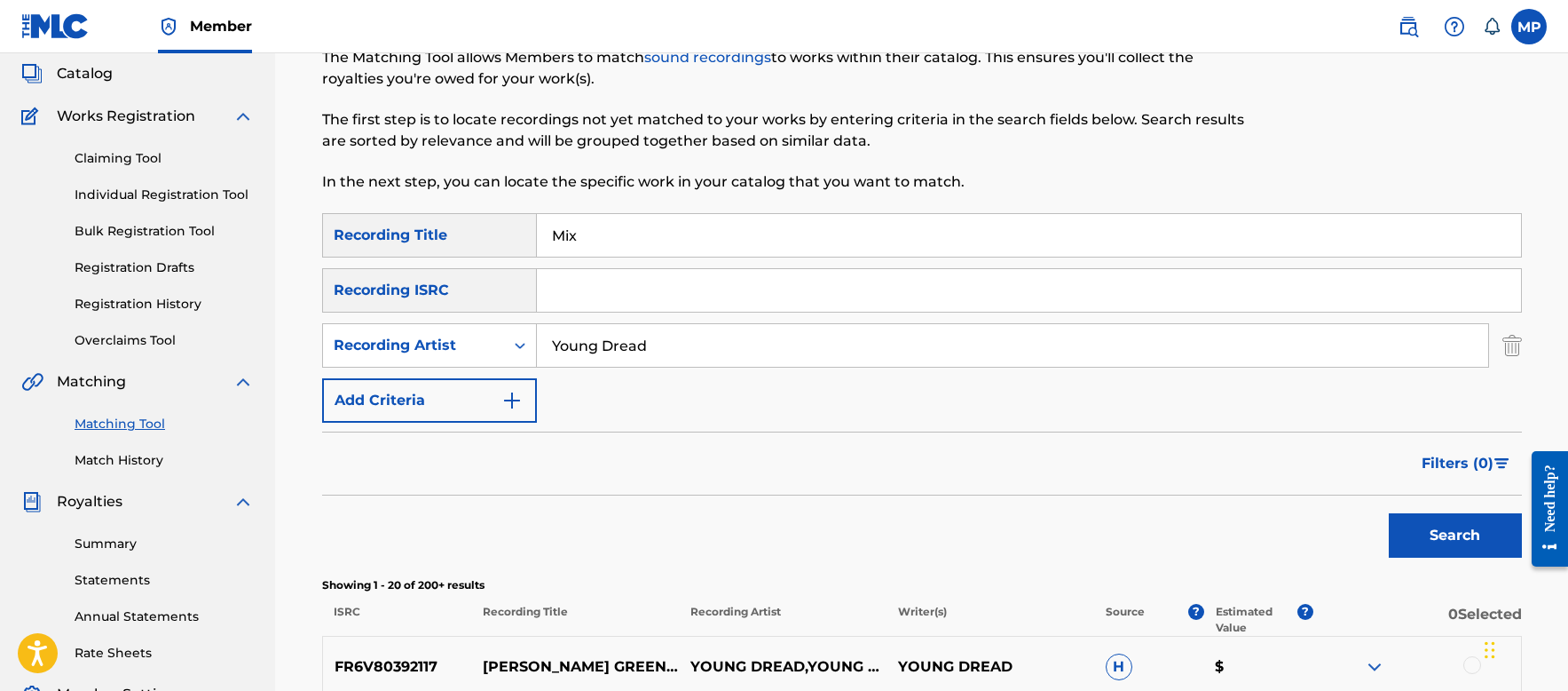
scroll to position [0, 0]
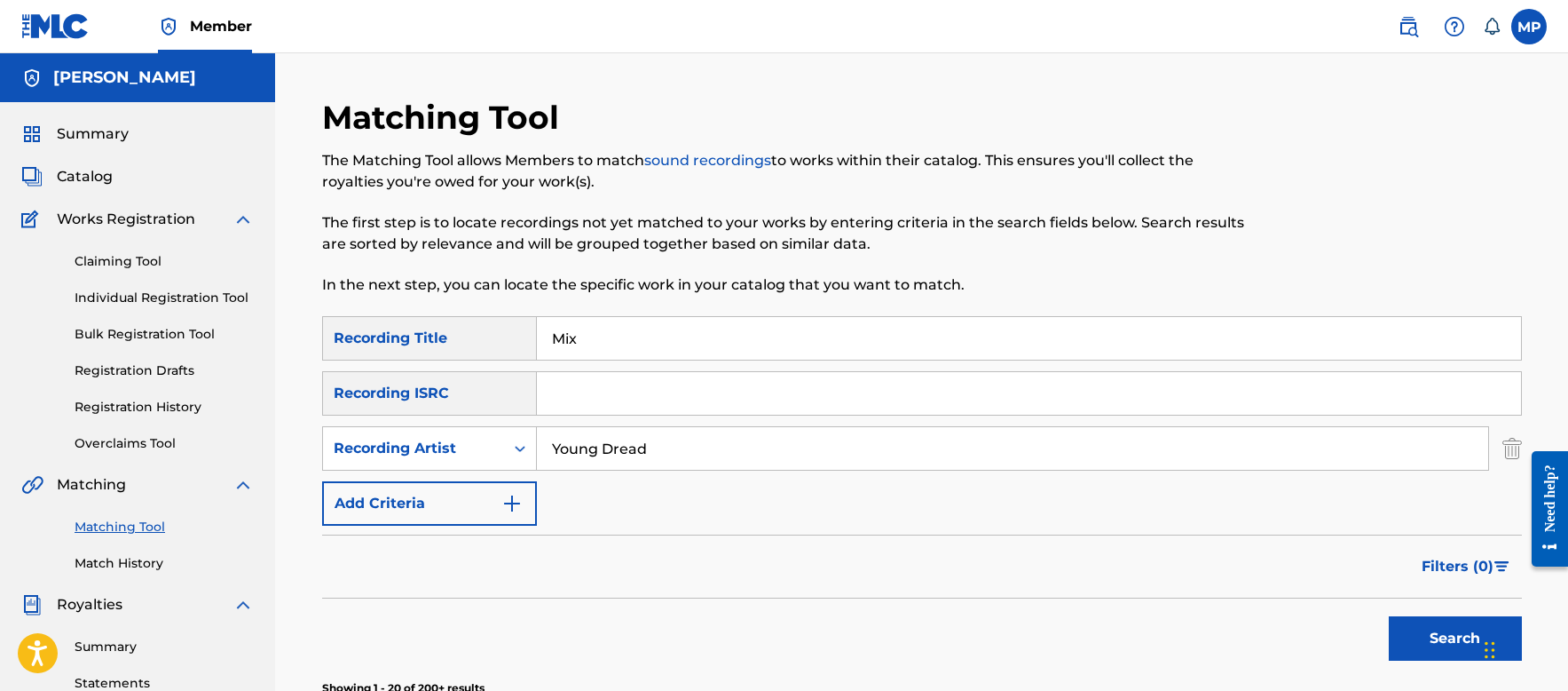
click at [667, 341] on input "Mix" at bounding box center [1029, 338] width 984 height 43
click at [1429, 630] on button "Search" at bounding box center [1456, 638] width 133 height 45
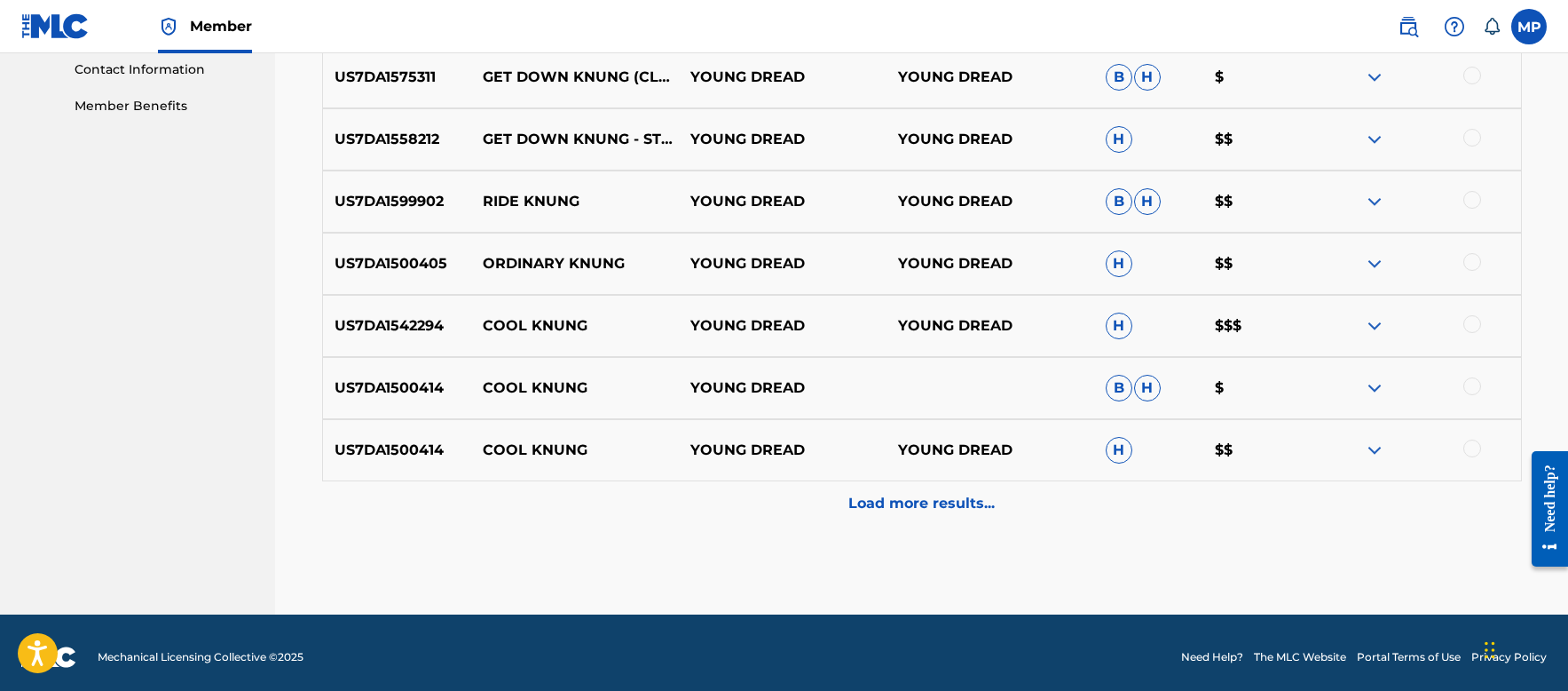
scroll to position [888, 0]
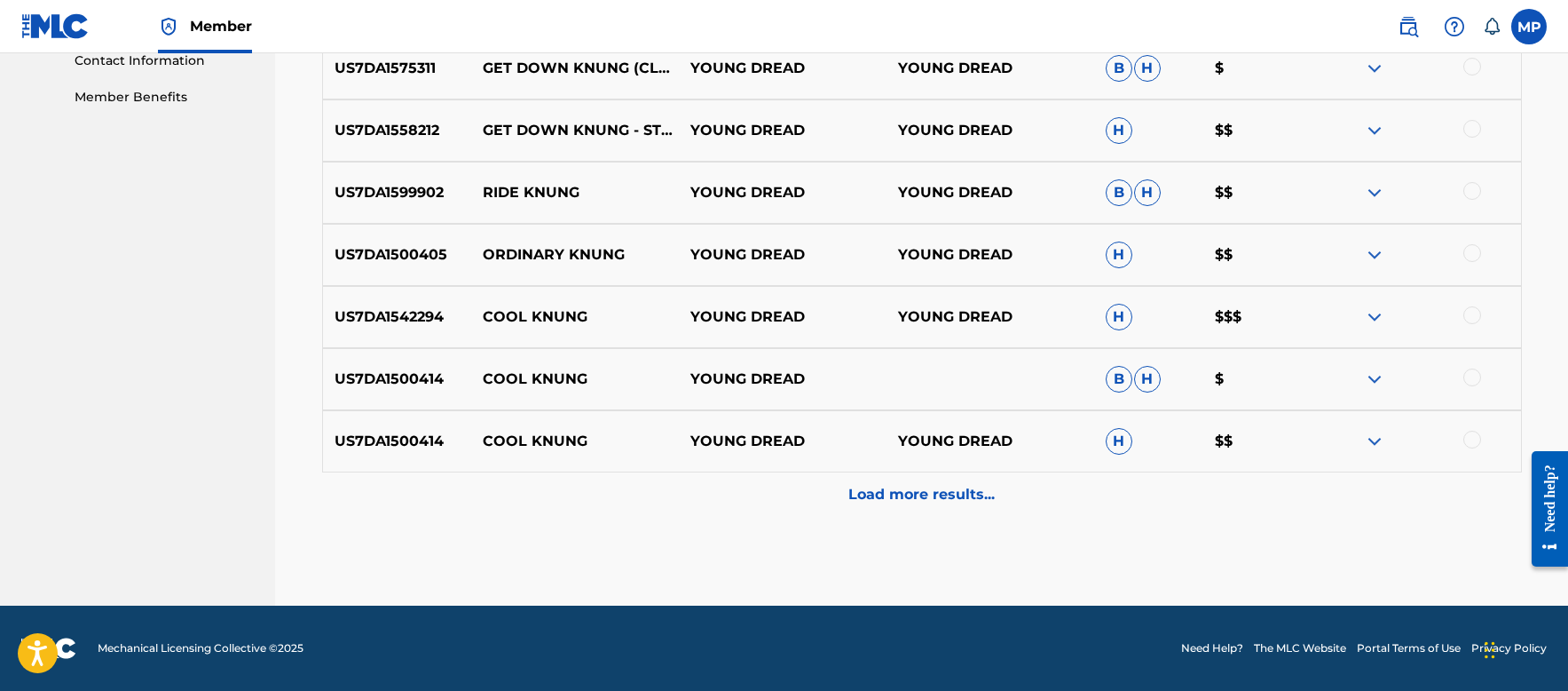
click at [911, 495] on p "Load more results..." at bounding box center [922, 494] width 147 height 21
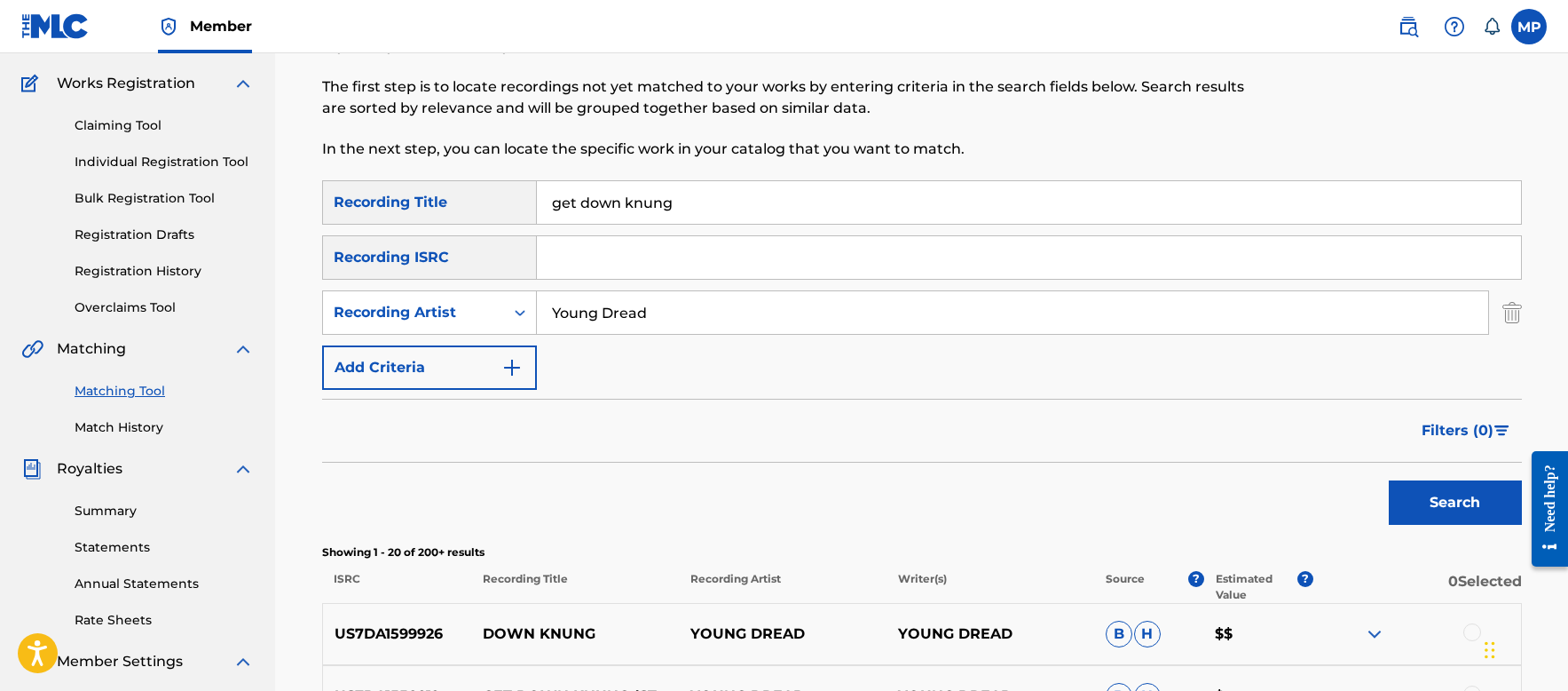
scroll to position [0, 0]
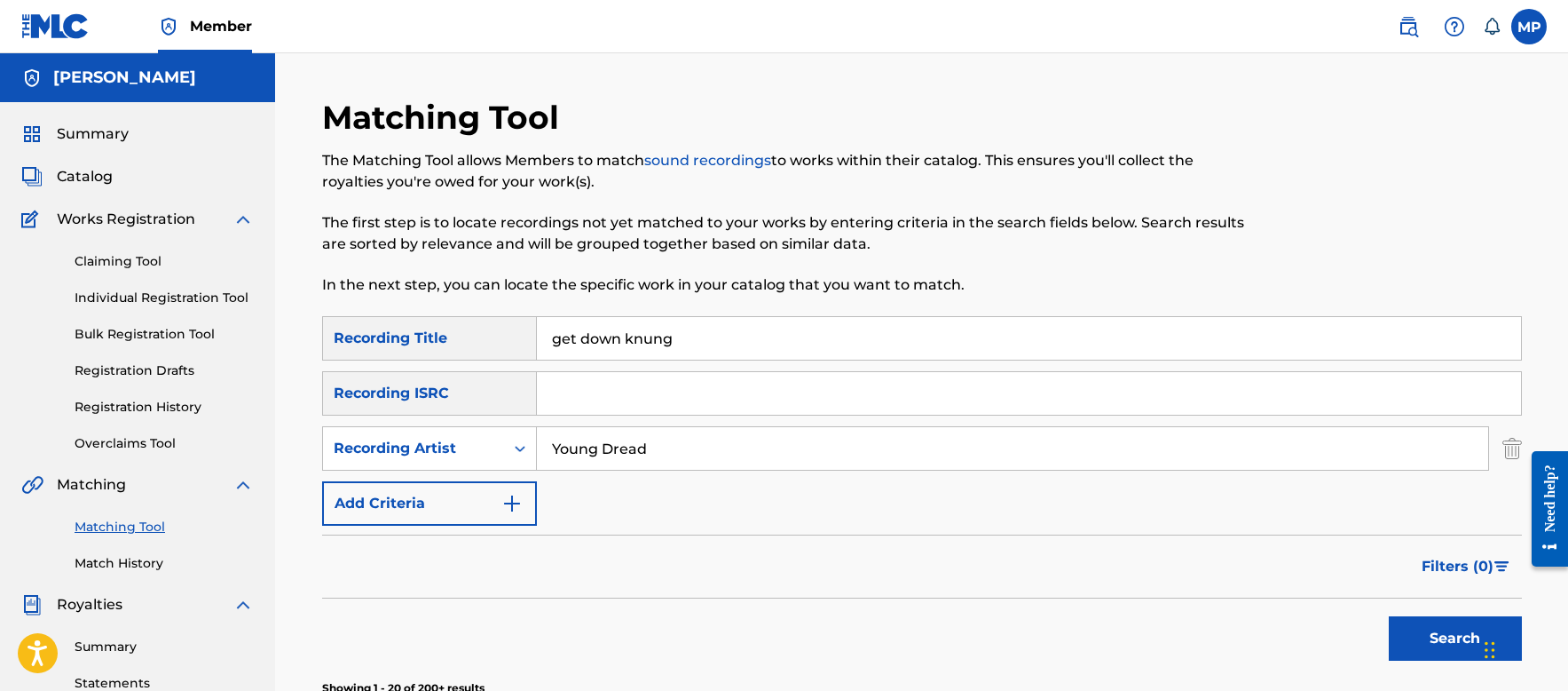
click at [664, 337] on input "get down knung" at bounding box center [1029, 338] width 984 height 43
click at [665, 337] on input "get down knung" at bounding box center [1029, 338] width 984 height 43
click at [666, 337] on input "get down knung" at bounding box center [1029, 338] width 984 height 43
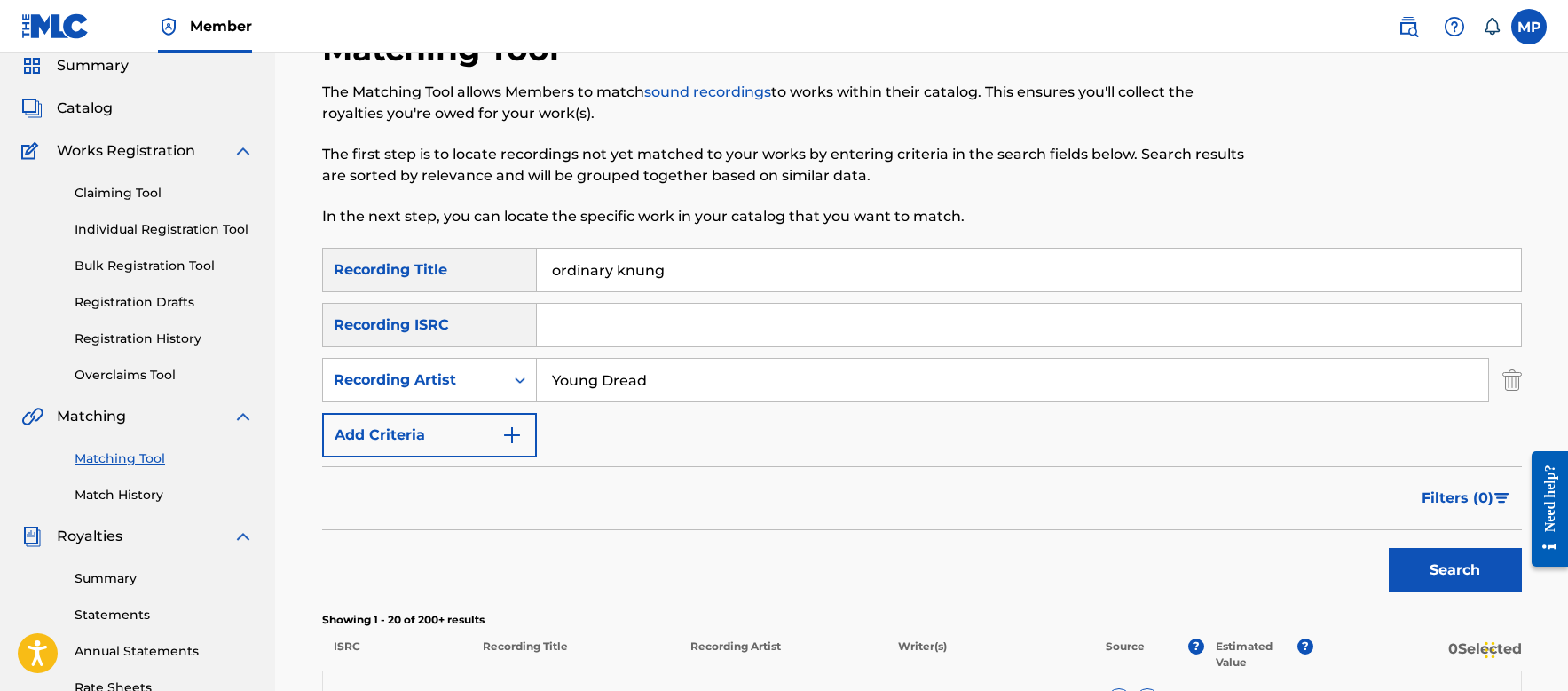
scroll to position [89, 0]
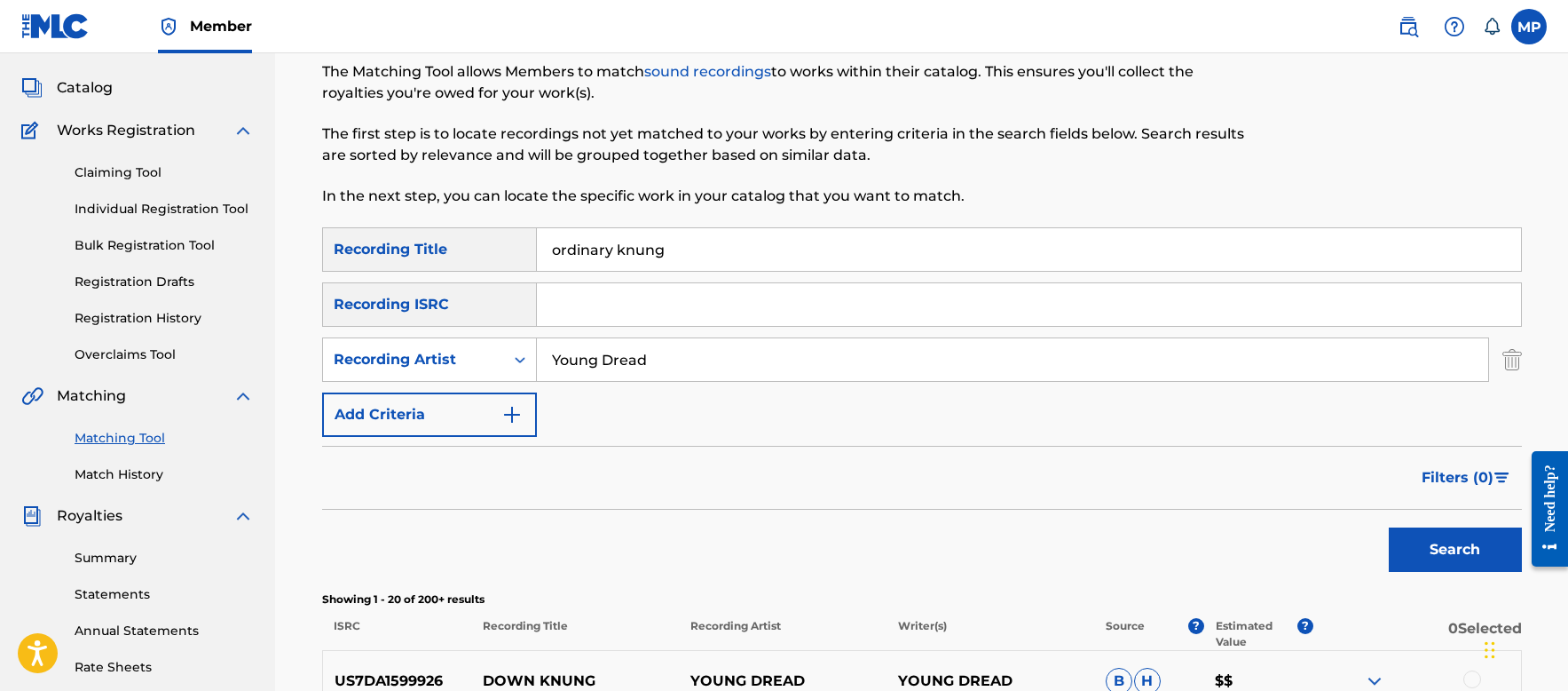
type input "ordinary knung"
click at [1412, 562] on button "Search" at bounding box center [1456, 549] width 133 height 45
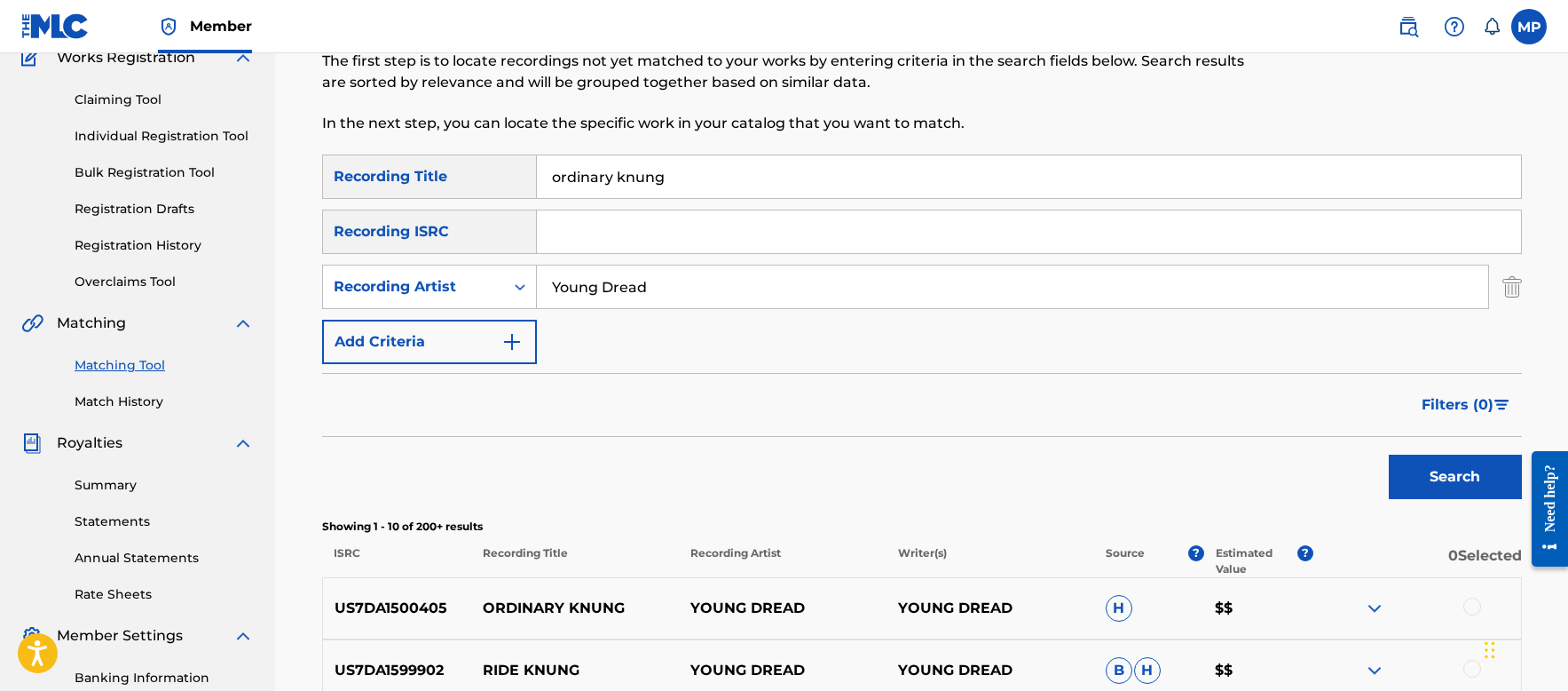
scroll to position [0, 0]
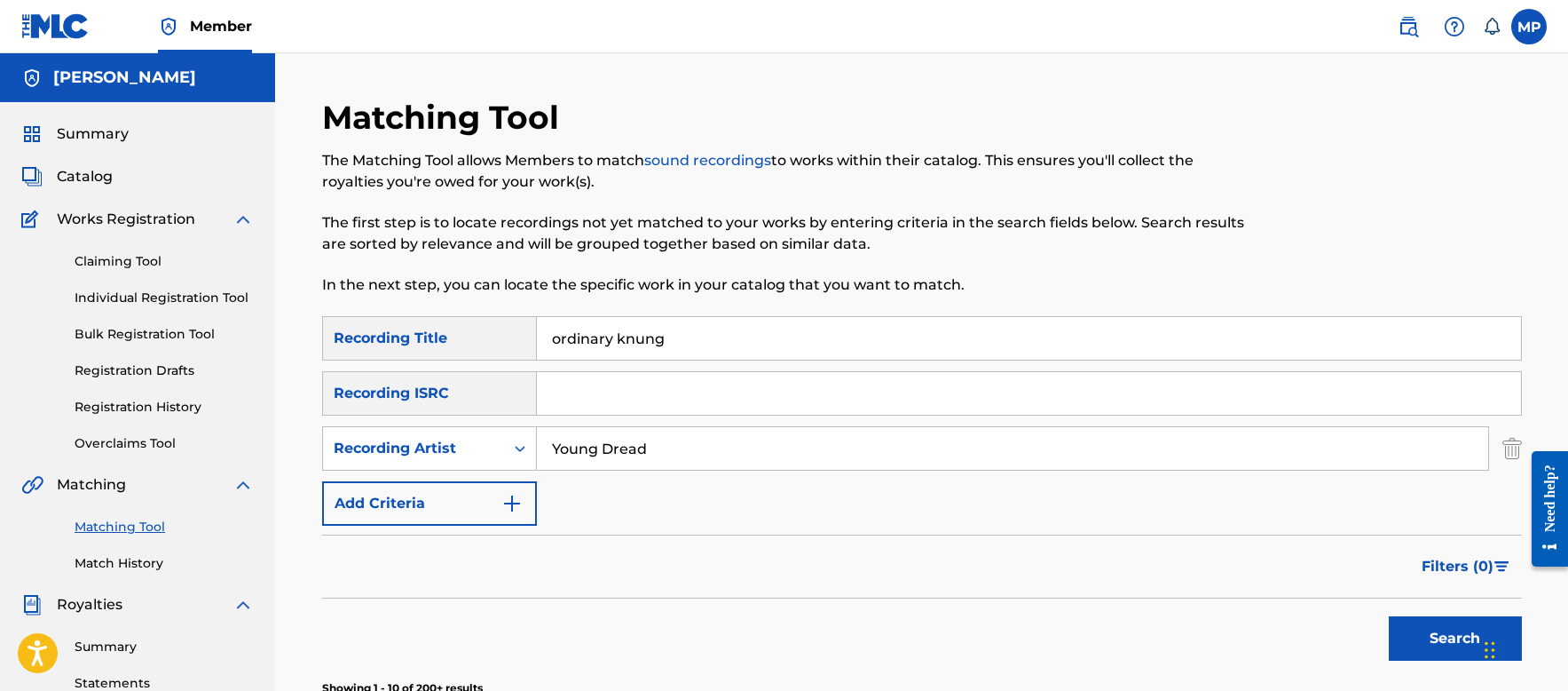
click at [196, 295] on link "Individual Registration Tool" at bounding box center [164, 298] width 179 height 19
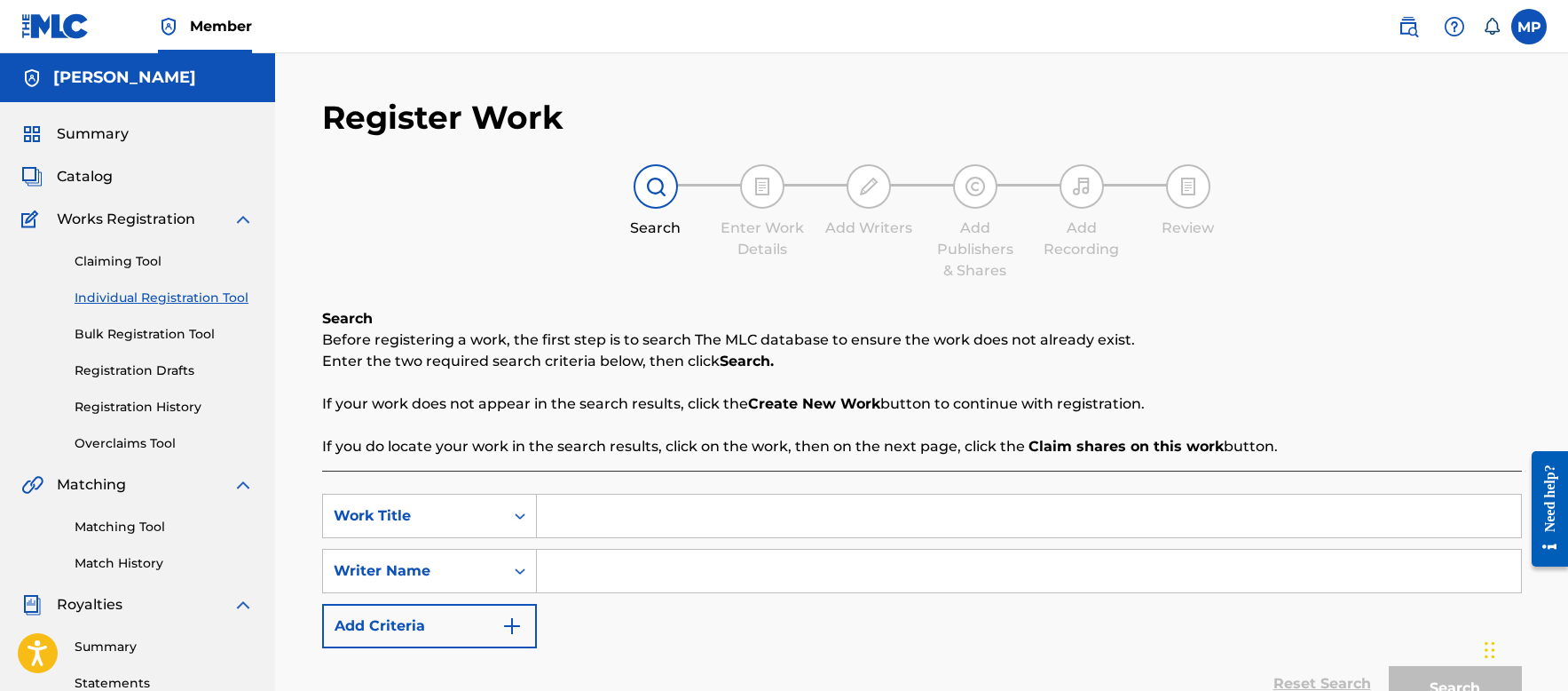
click at [705, 506] on input "Search Form" at bounding box center [1029, 516] width 984 height 43
type input "ord"
click at [1187, 356] on p "Enter the two required search criteria below, then click Search." at bounding box center [922, 361] width 1200 height 21
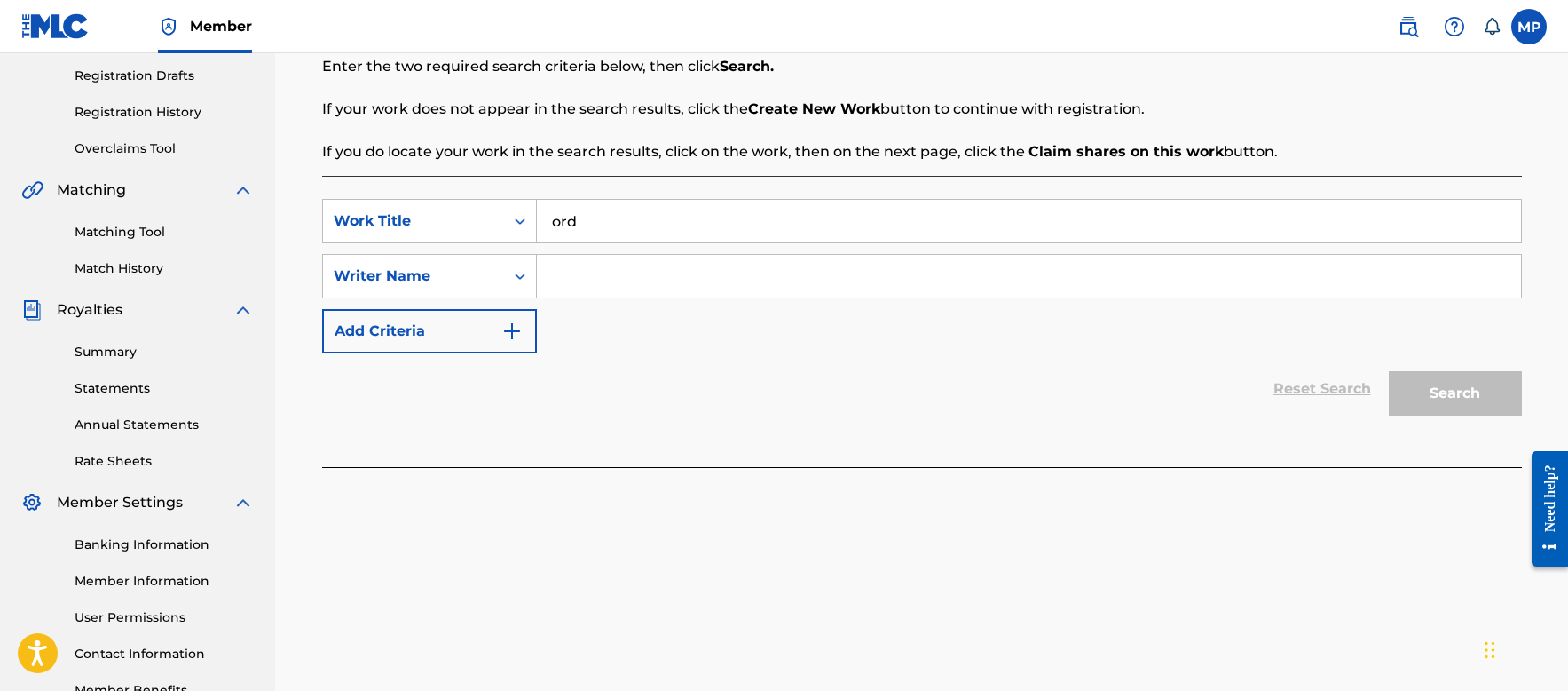
scroll to position [410, 0]
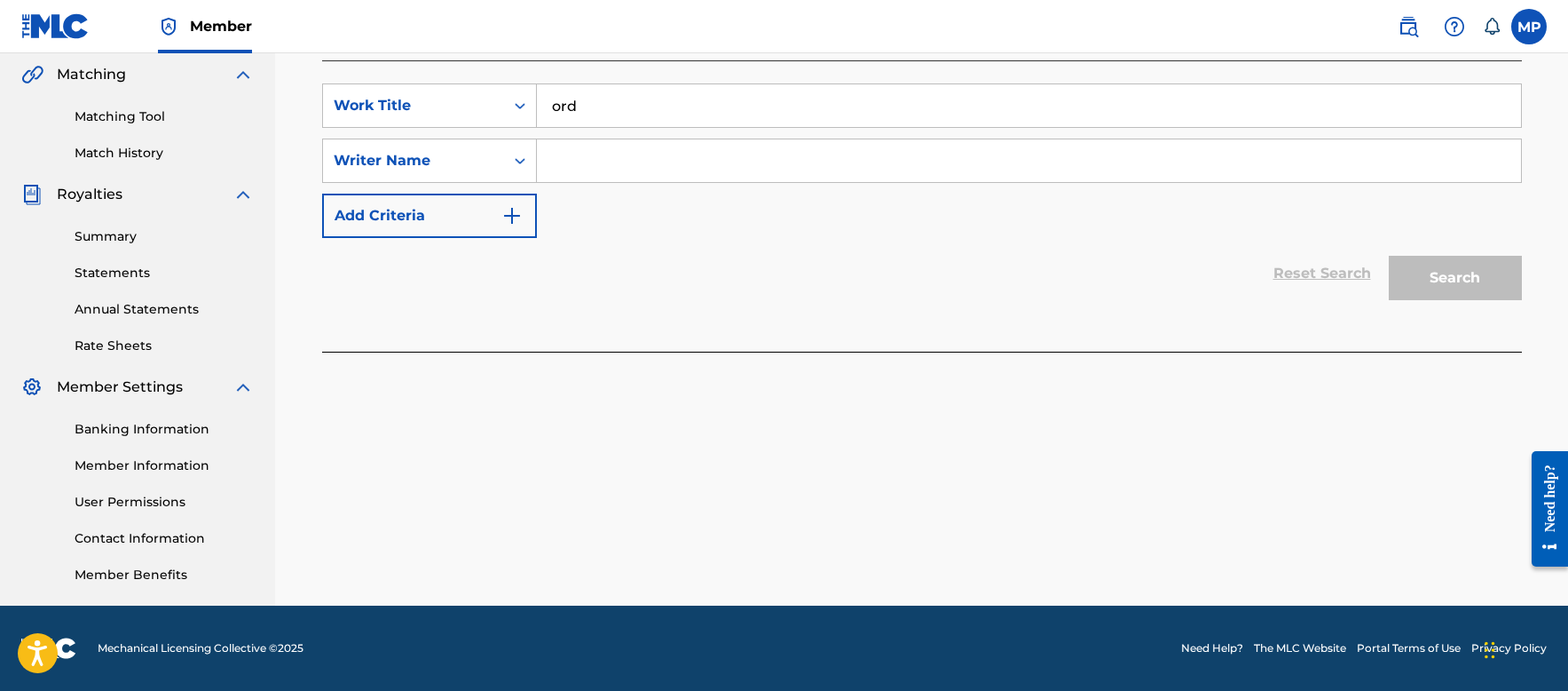
click at [645, 115] on input "ord" at bounding box center [1029, 106] width 984 height 43
click at [647, 110] on input "ord" at bounding box center [1029, 106] width 984 height 43
click at [647, 109] on input "ord" at bounding box center [1029, 106] width 984 height 43
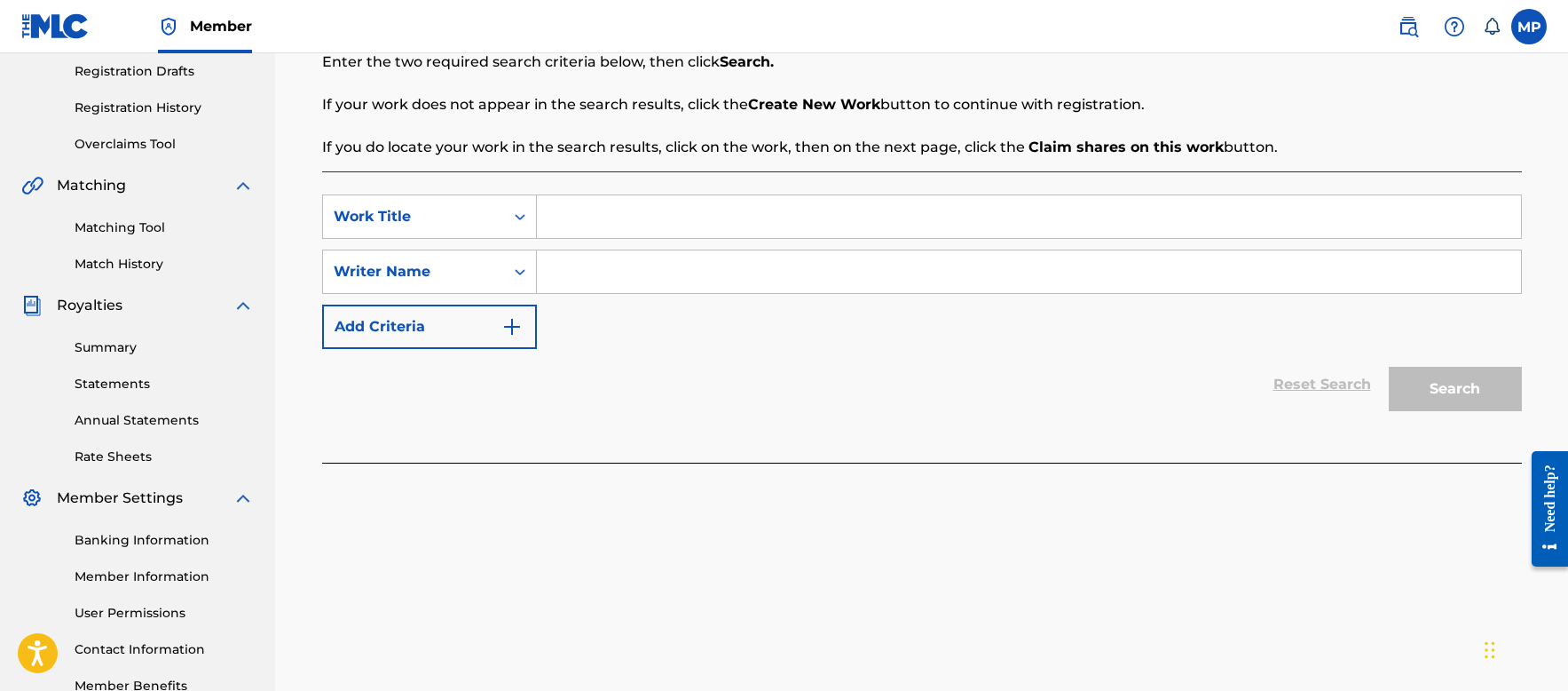
scroll to position [144, 0]
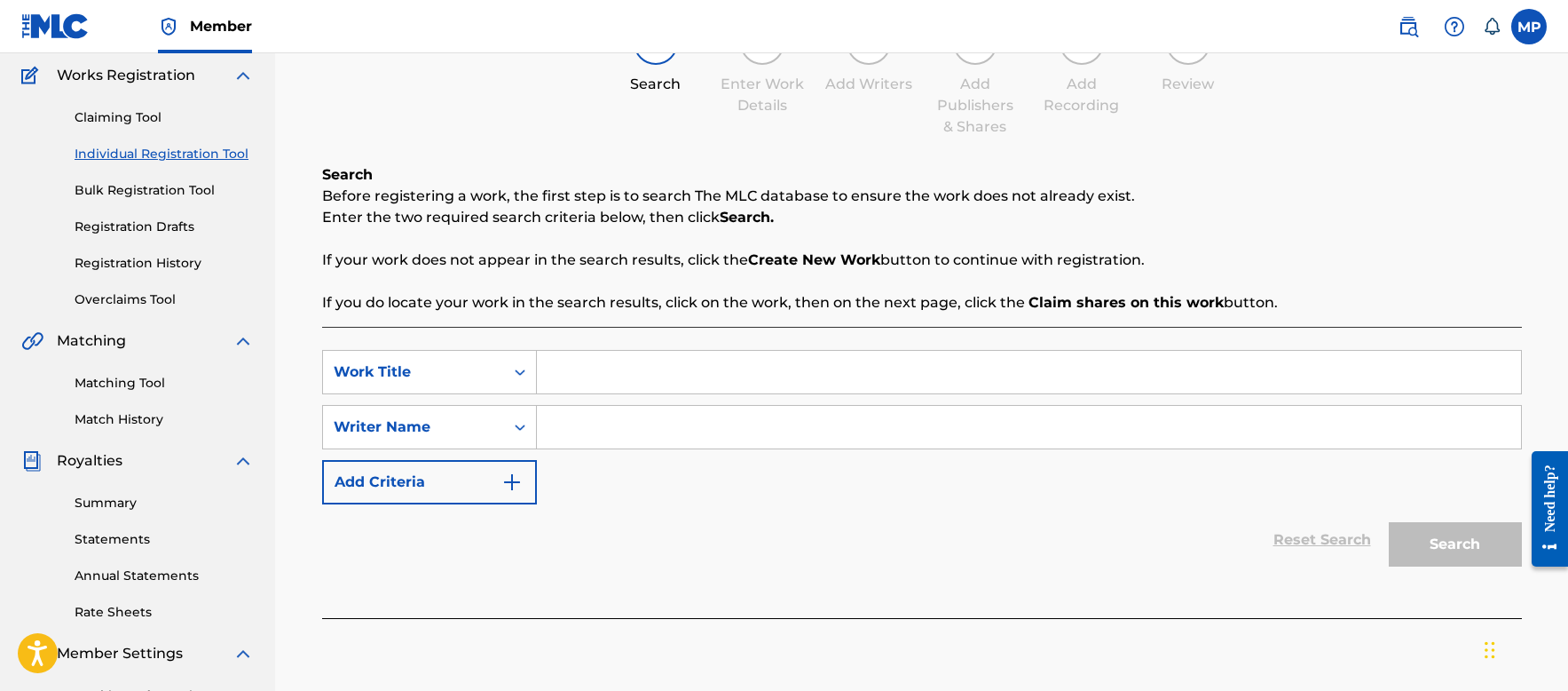
drag, startPoint x: 477, startPoint y: 491, endPoint x: 475, endPoint y: 508, distance: 17.1
click at [477, 491] on button "Add Criteria" at bounding box center [430, 482] width 215 height 45
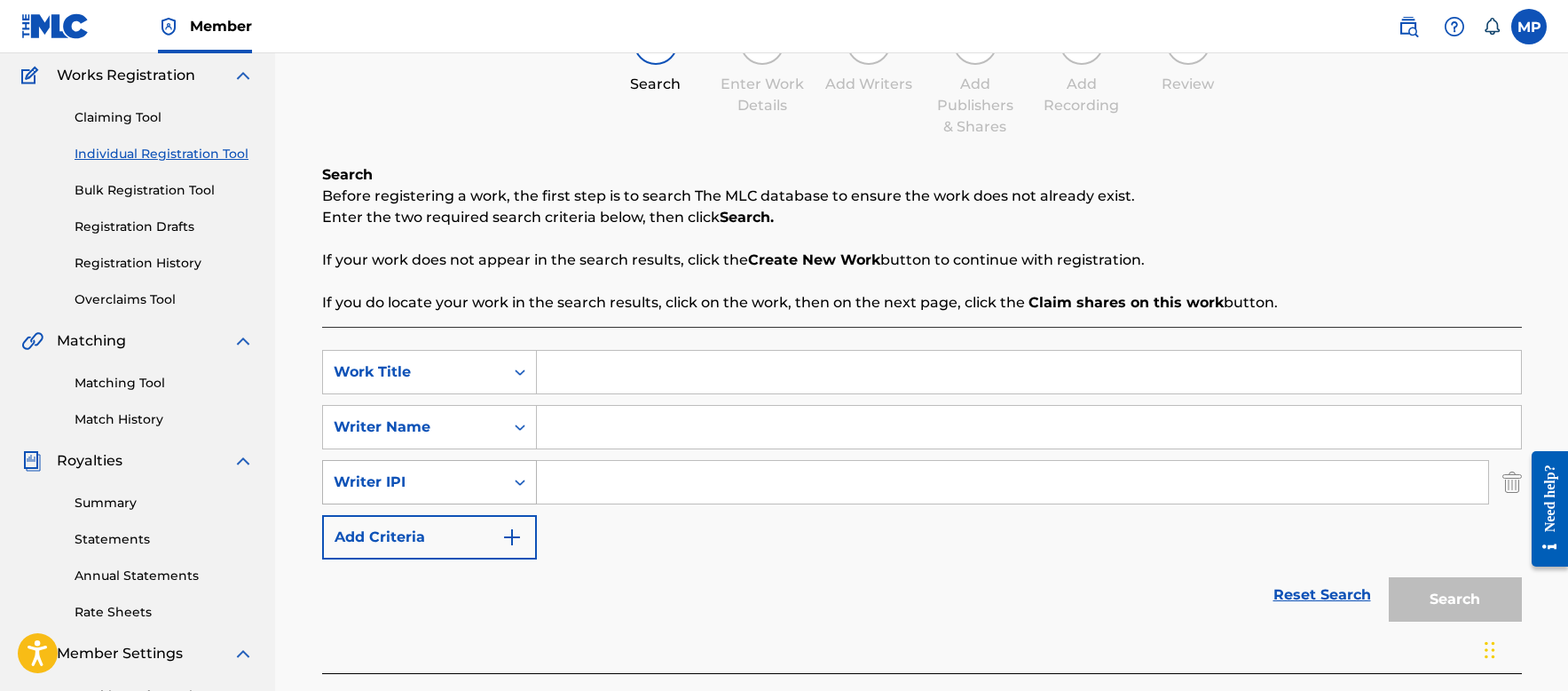
click at [442, 486] on div "Writer IPI" at bounding box center [414, 482] width 160 height 21
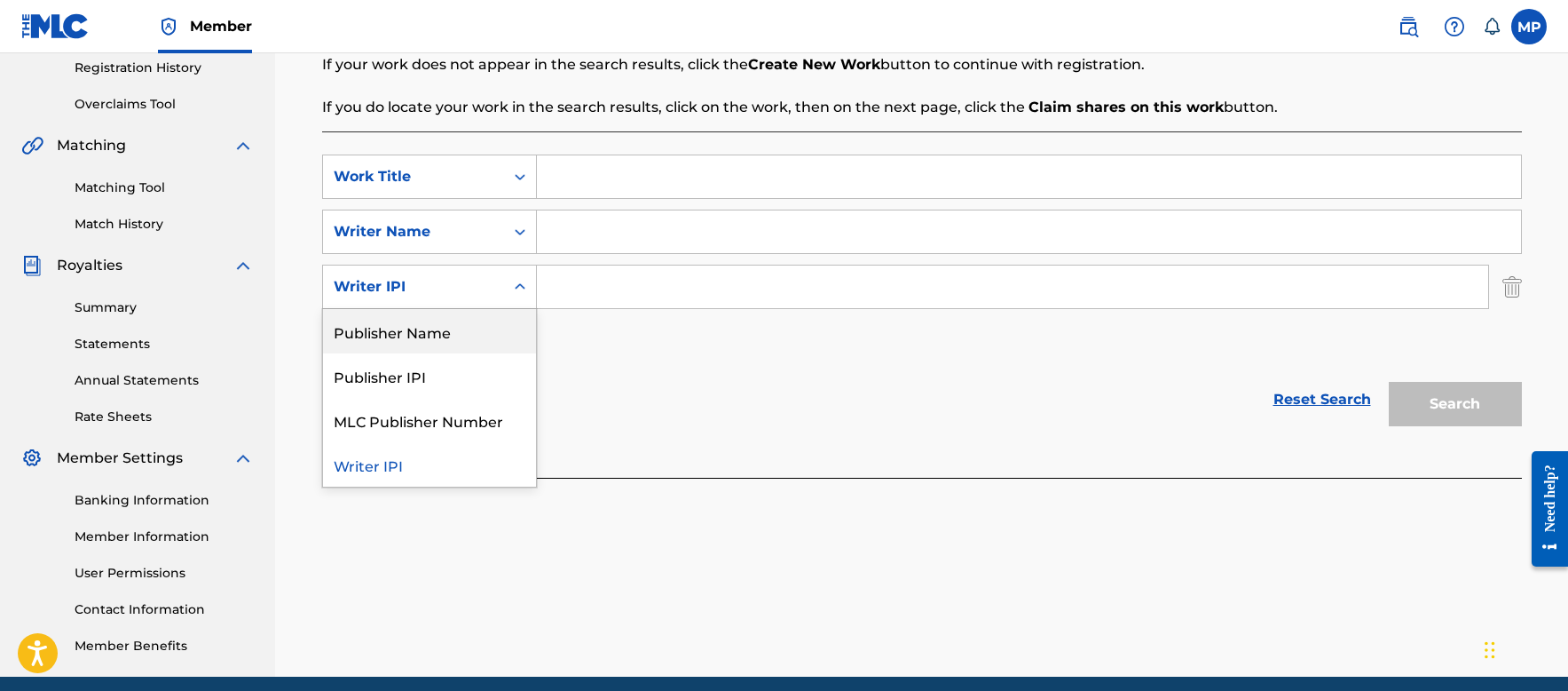
scroll to position [232, 0]
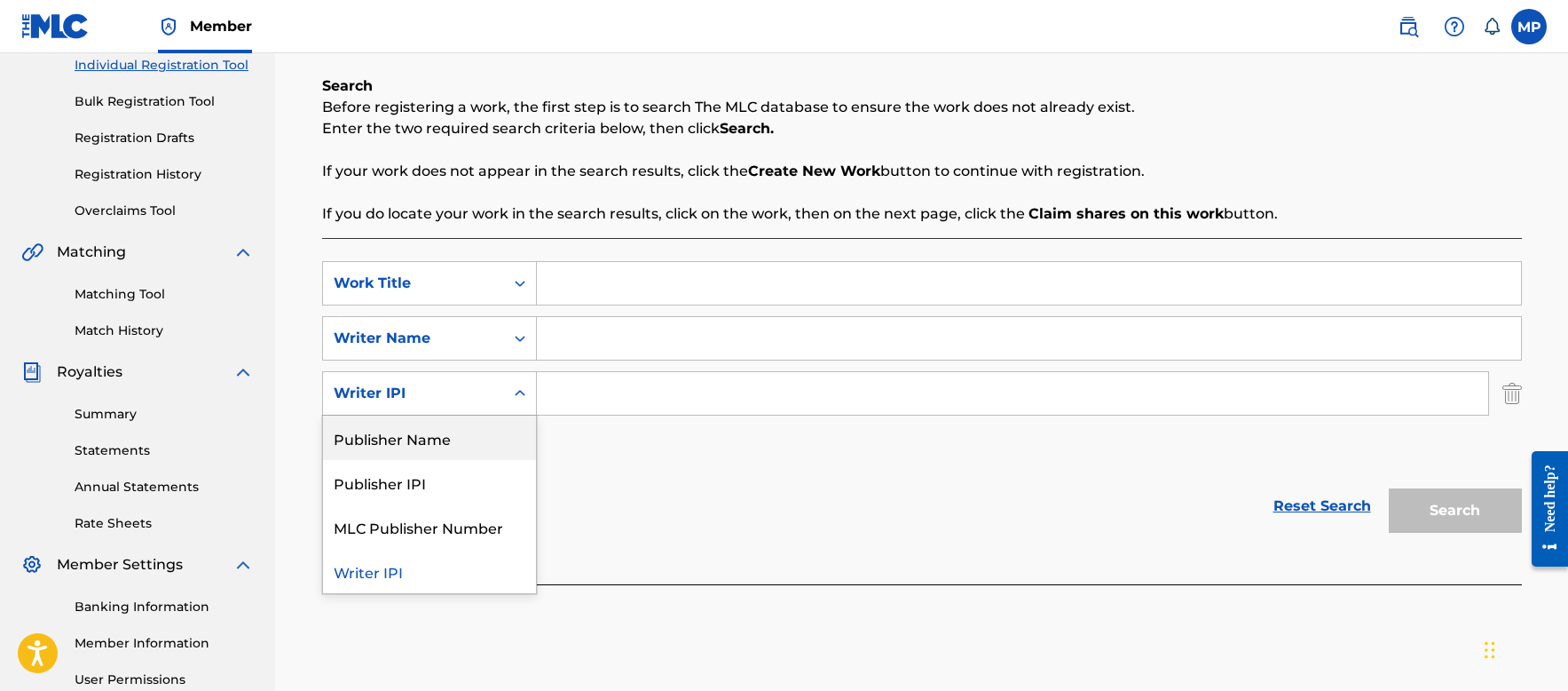
click at [134, 296] on link "Matching Tool" at bounding box center [164, 294] width 179 height 19
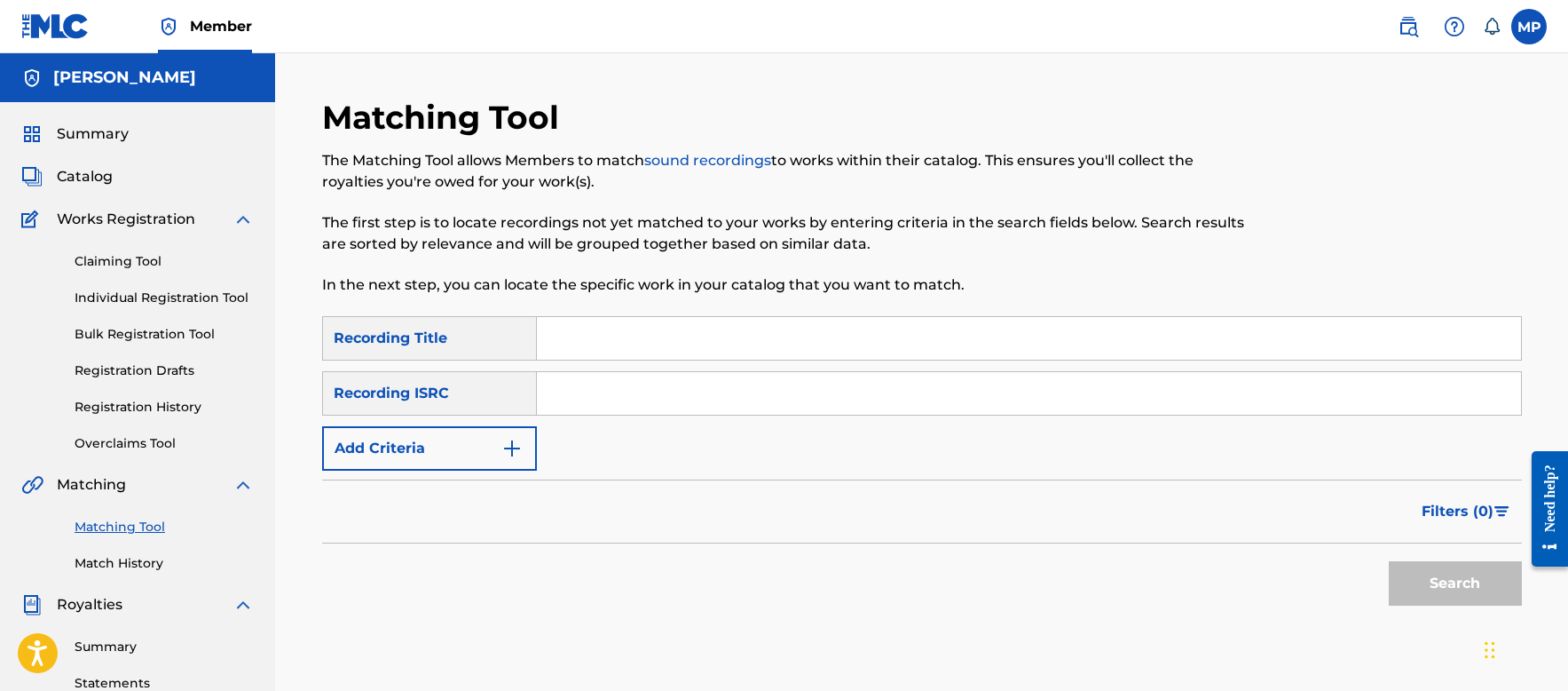
click at [491, 451] on button "Add Criteria" at bounding box center [430, 448] width 215 height 45
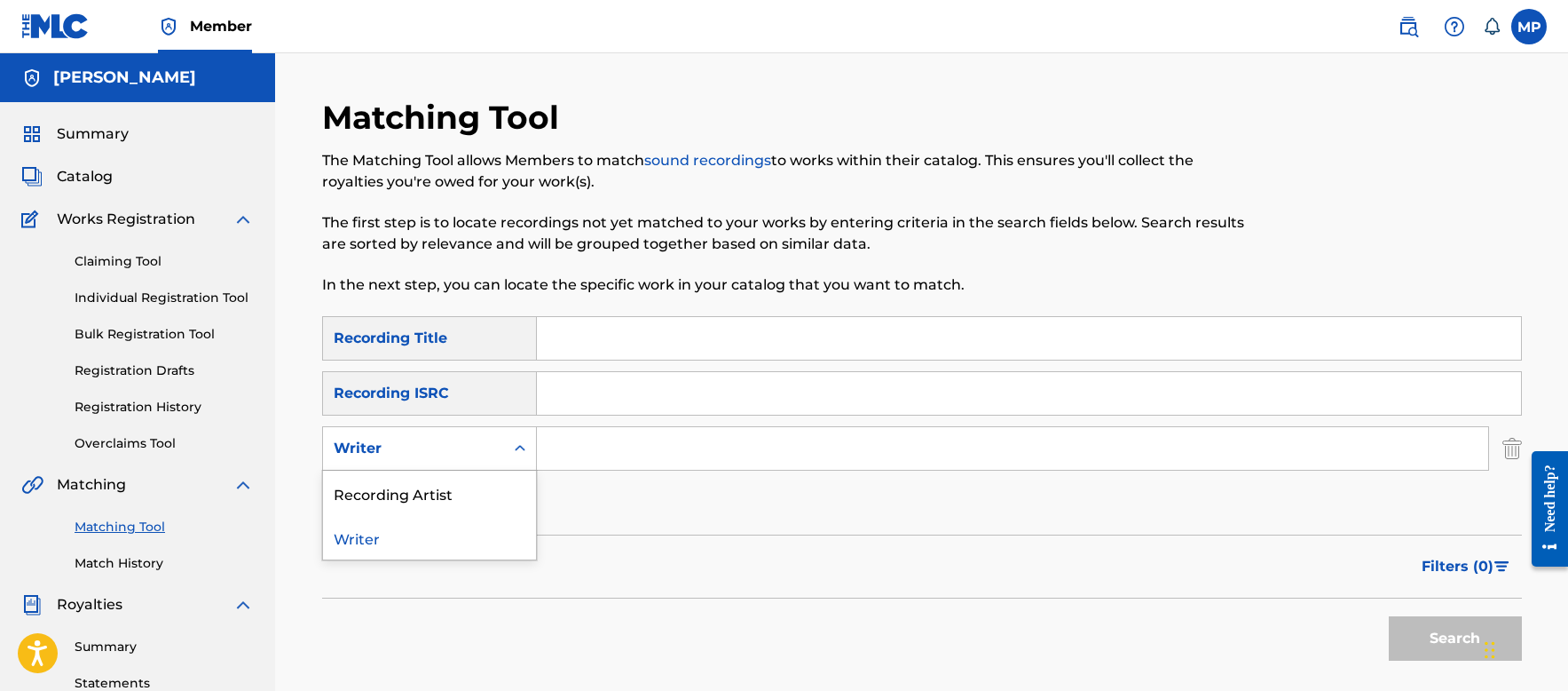
click at [472, 456] on div "Writer" at bounding box center [414, 448] width 160 height 21
click at [460, 490] on div "Recording Artist" at bounding box center [430, 492] width 213 height 45
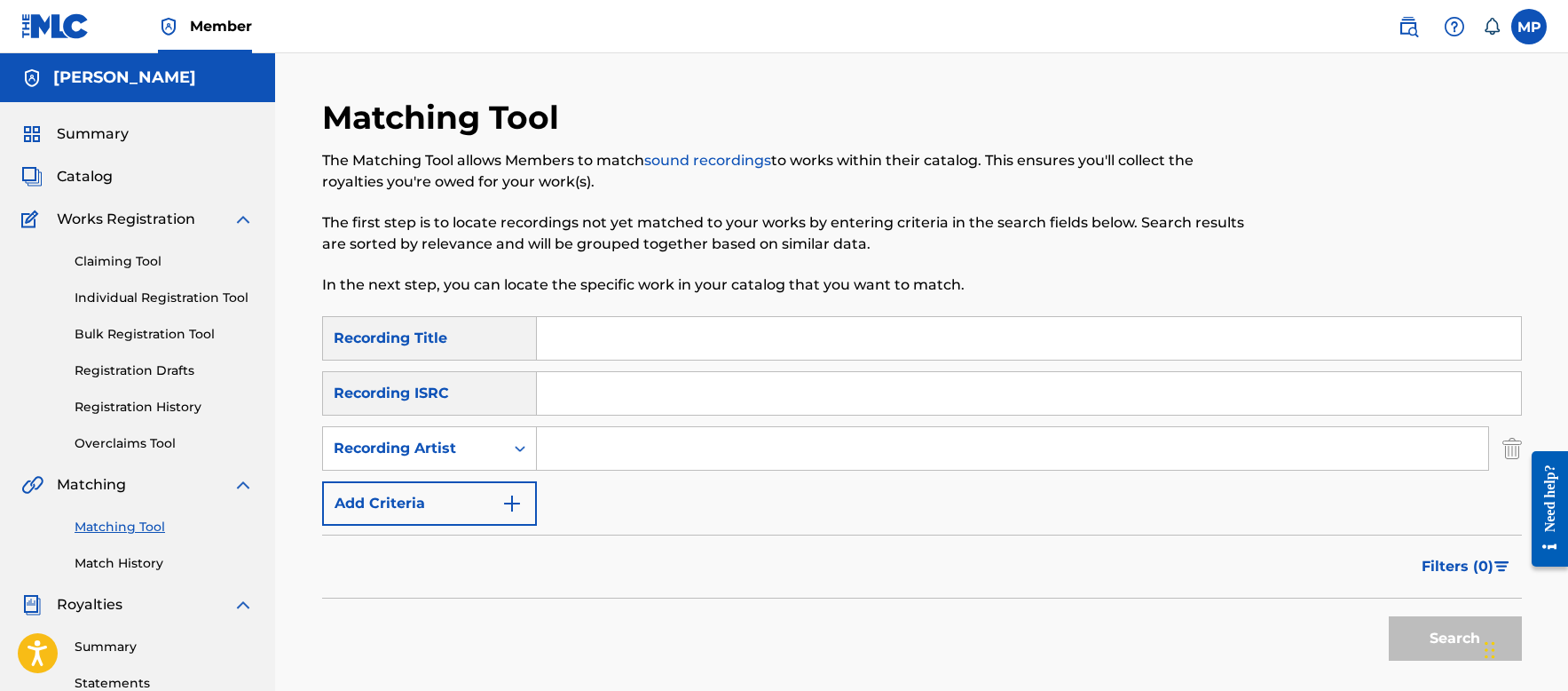
drag, startPoint x: 571, startPoint y: 355, endPoint x: 587, endPoint y: 350, distance: 16.8
click at [575, 354] on input "Search Form" at bounding box center [1029, 338] width 984 height 43
type input "Turn Around"
click at [790, 432] on input "Search Form" at bounding box center [1012, 448] width 951 height 43
type input "Young Dread"
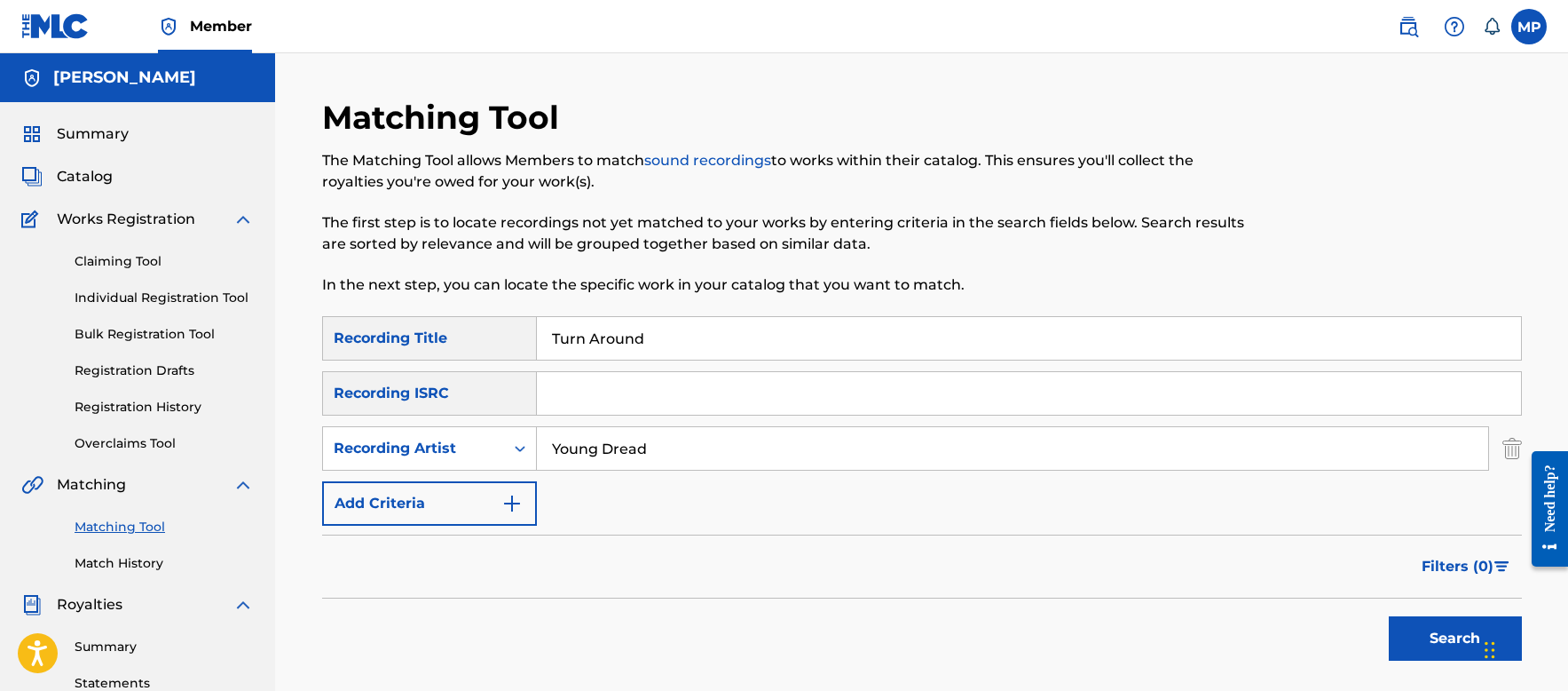
click at [1403, 646] on button "Search" at bounding box center [1456, 638] width 133 height 45
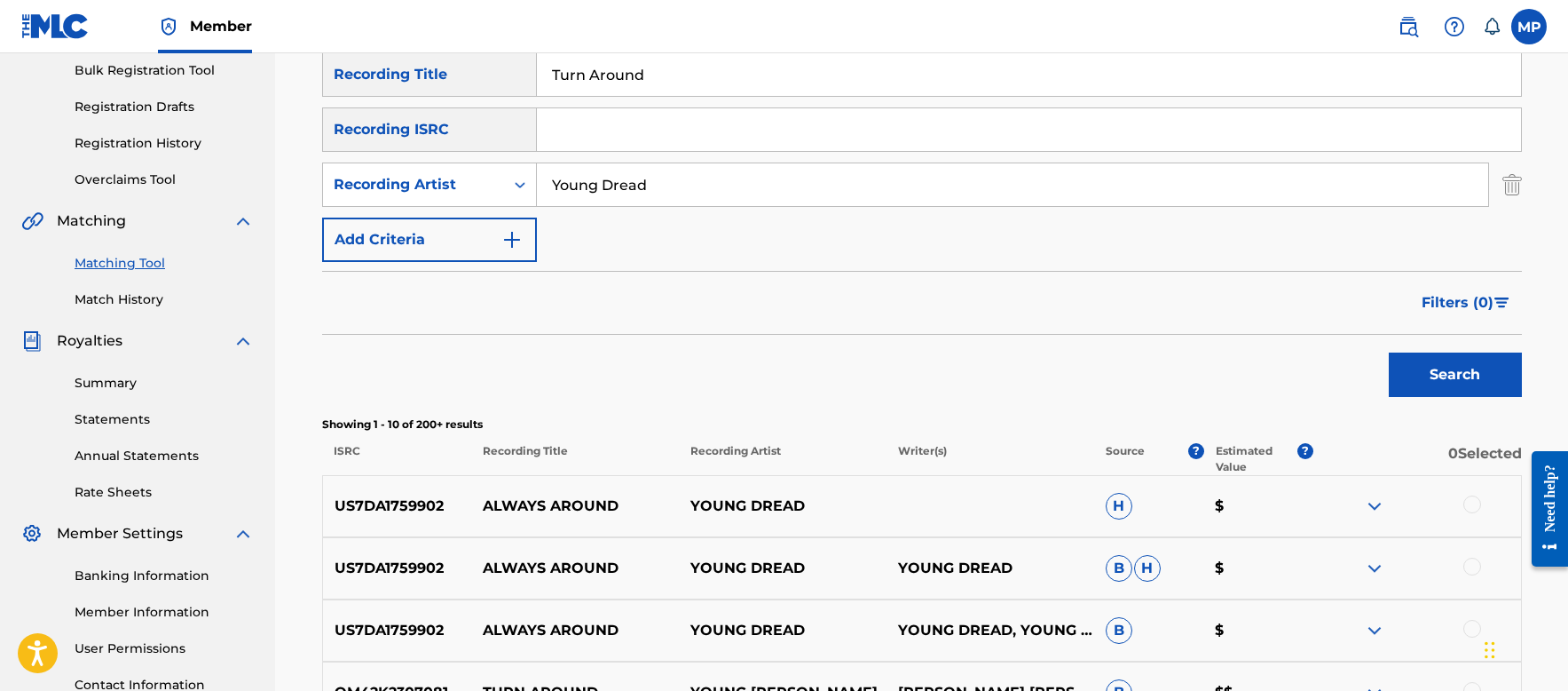
scroll to position [178, 0]
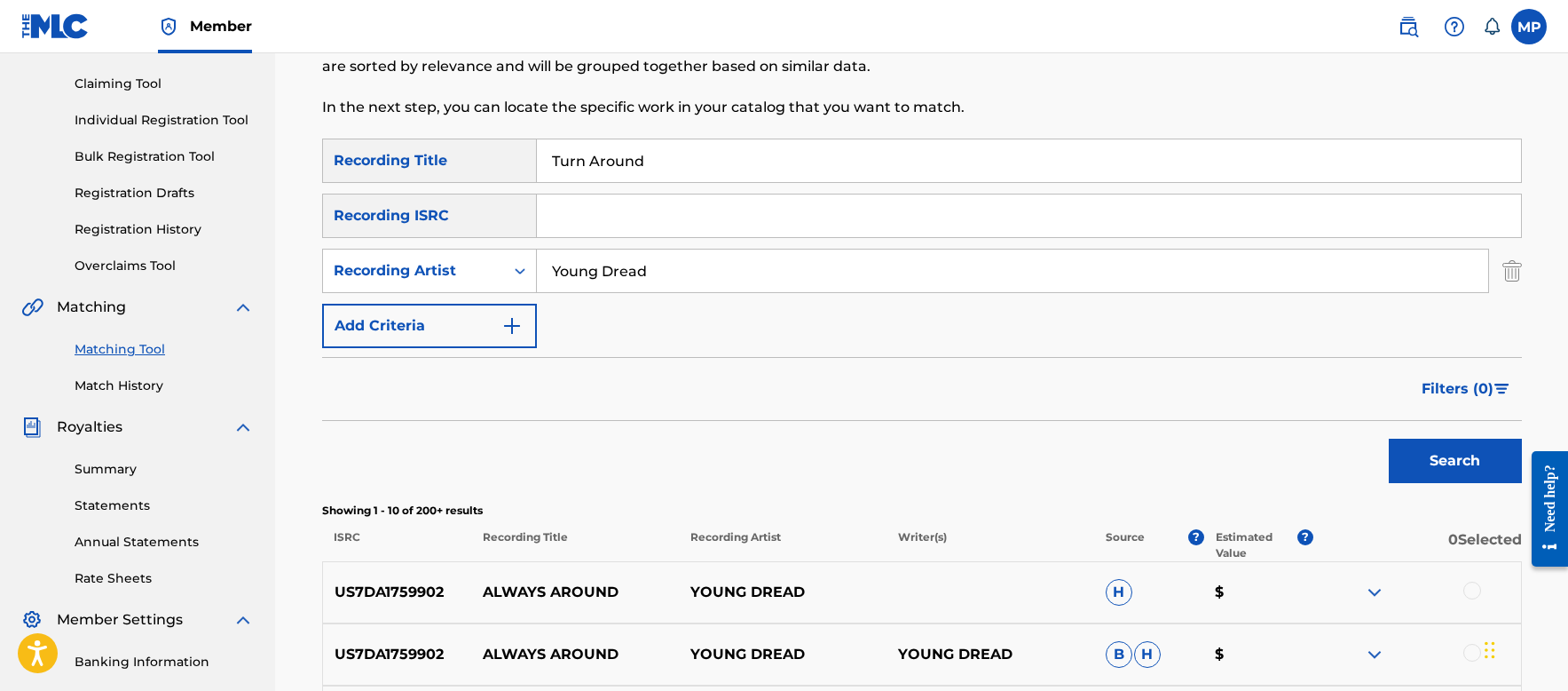
click at [615, 177] on input "Turn Around" at bounding box center [1029, 160] width 984 height 43
click at [1428, 456] on button "Search" at bounding box center [1456, 461] width 133 height 45
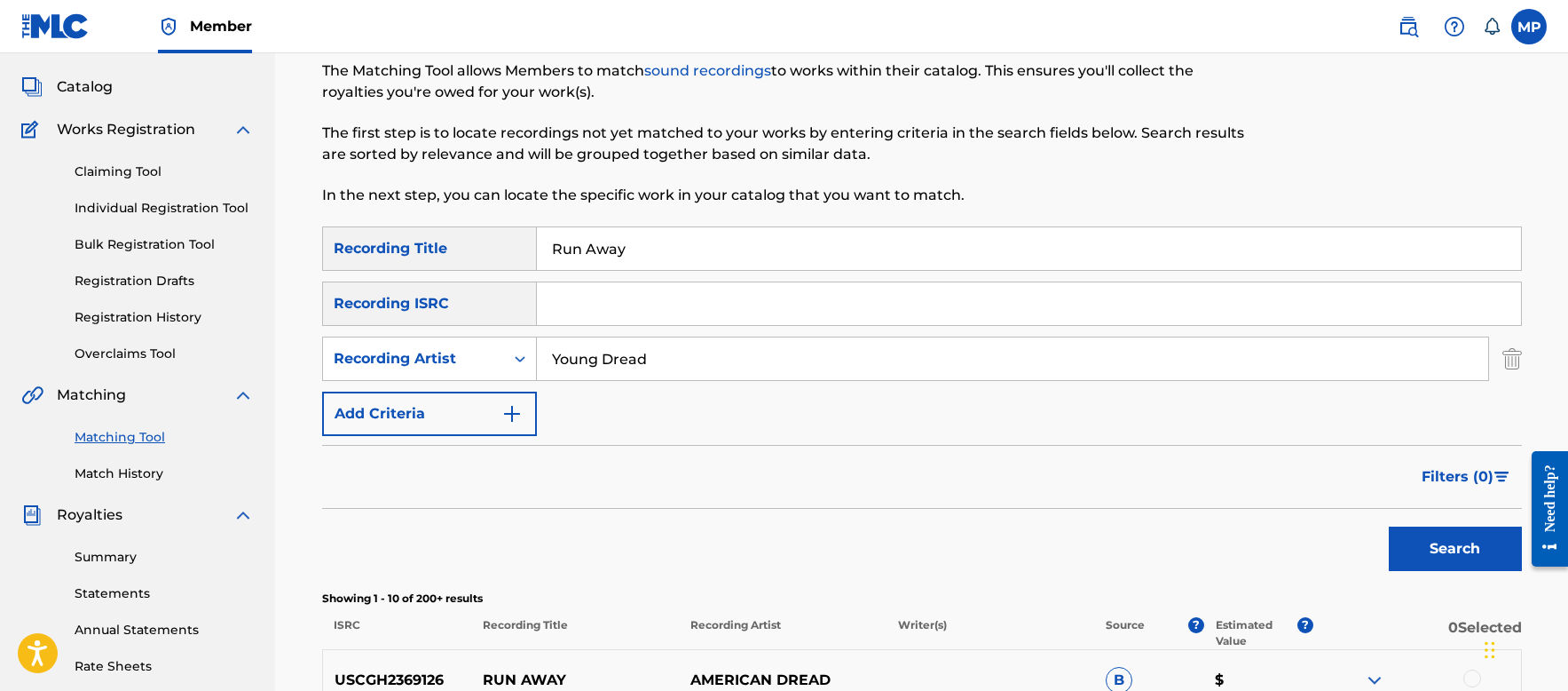
scroll to position [89, 0]
click at [657, 250] on input "Run Away" at bounding box center [1029, 249] width 984 height 43
click at [657, 249] on input "Run Away" at bounding box center [1029, 249] width 984 height 43
drag, startPoint x: 1424, startPoint y: 543, endPoint x: 1205, endPoint y: 454, distance: 236.4
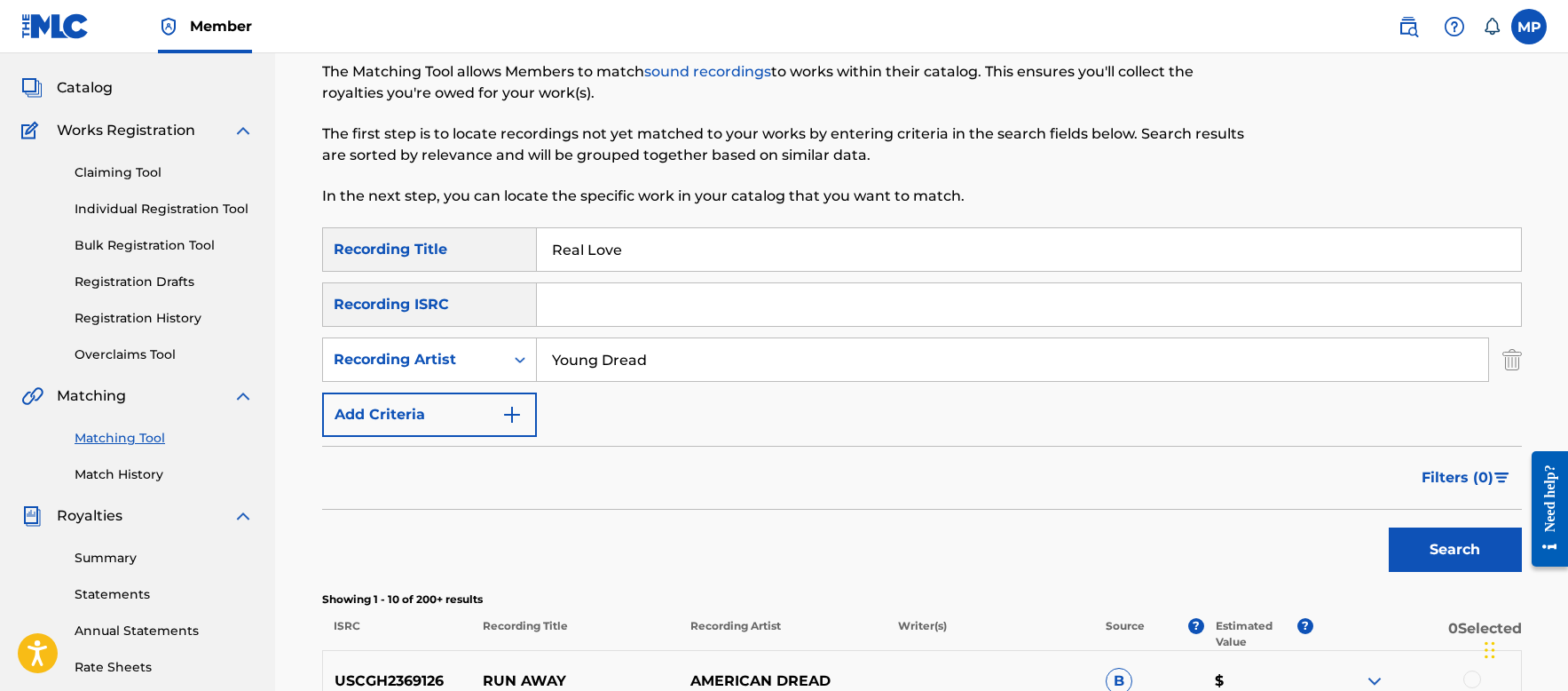
click at [1424, 543] on button "Search" at bounding box center [1456, 549] width 133 height 45
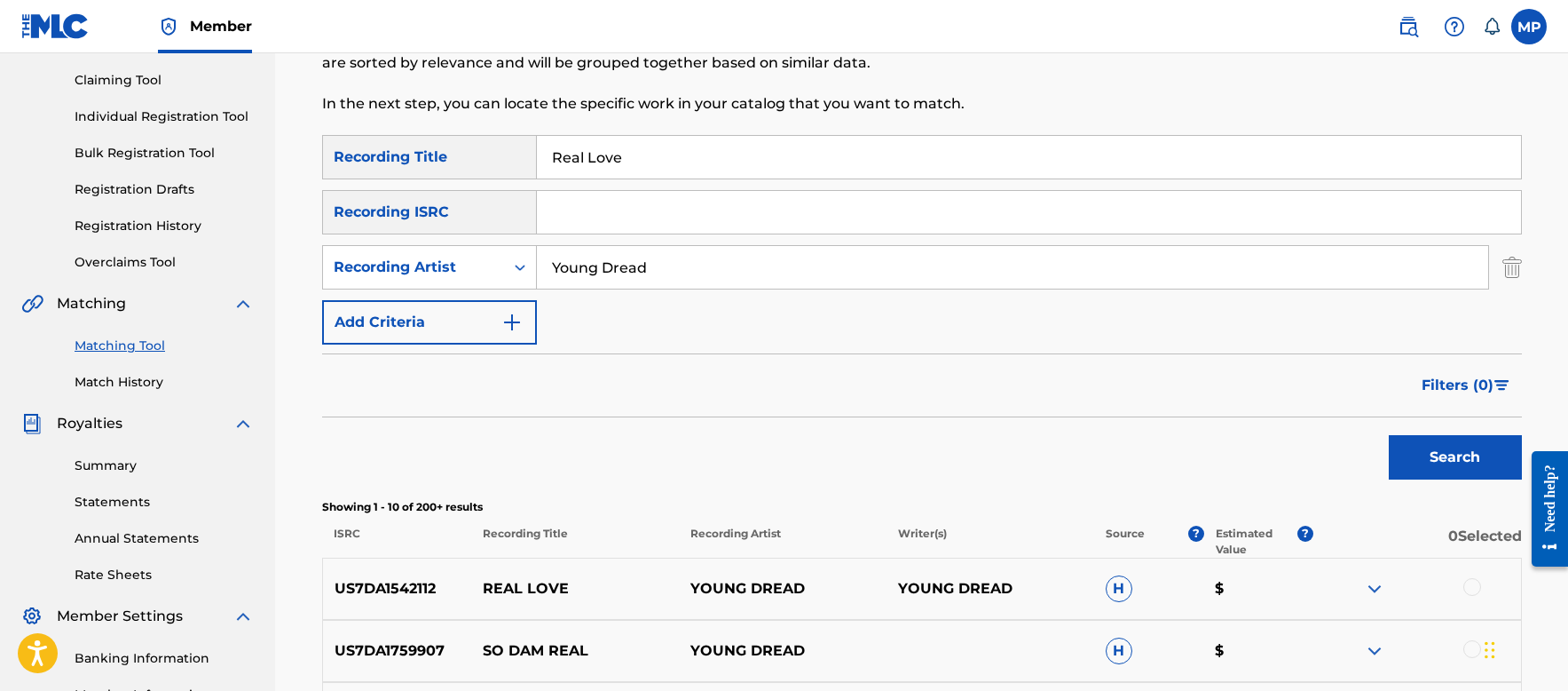
scroll to position [178, 0]
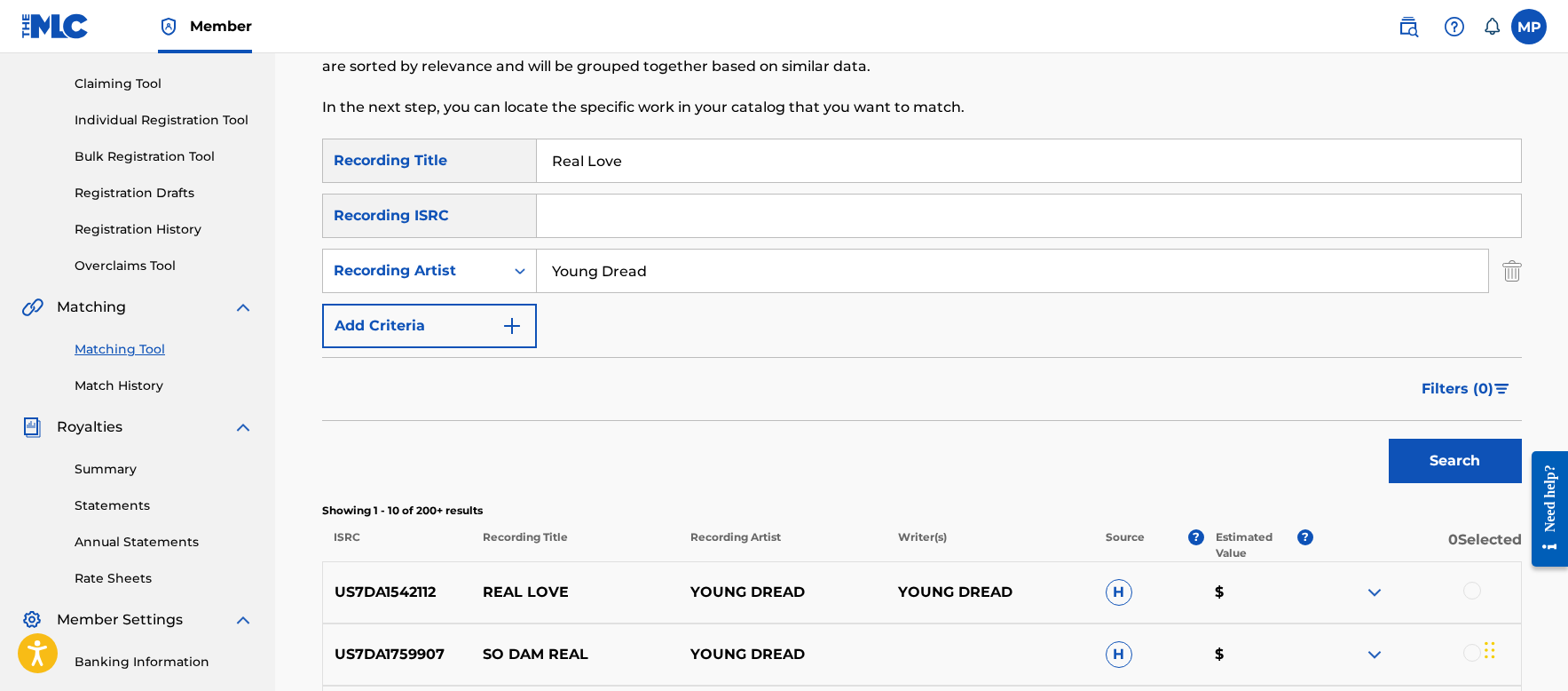
click at [747, 155] on input "Real Love" at bounding box center [1029, 160] width 984 height 43
click at [1464, 469] on button "Search" at bounding box center [1456, 461] width 133 height 45
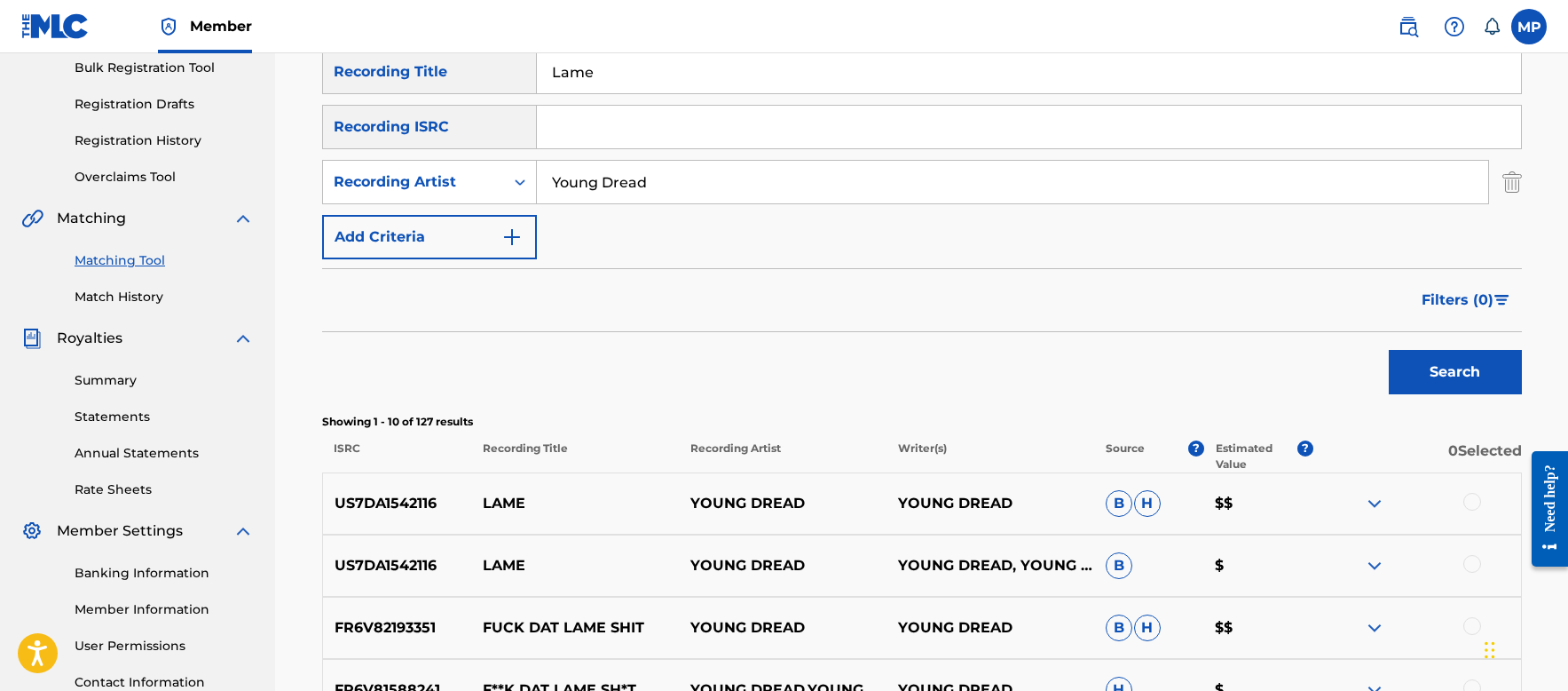
scroll to position [0, 0]
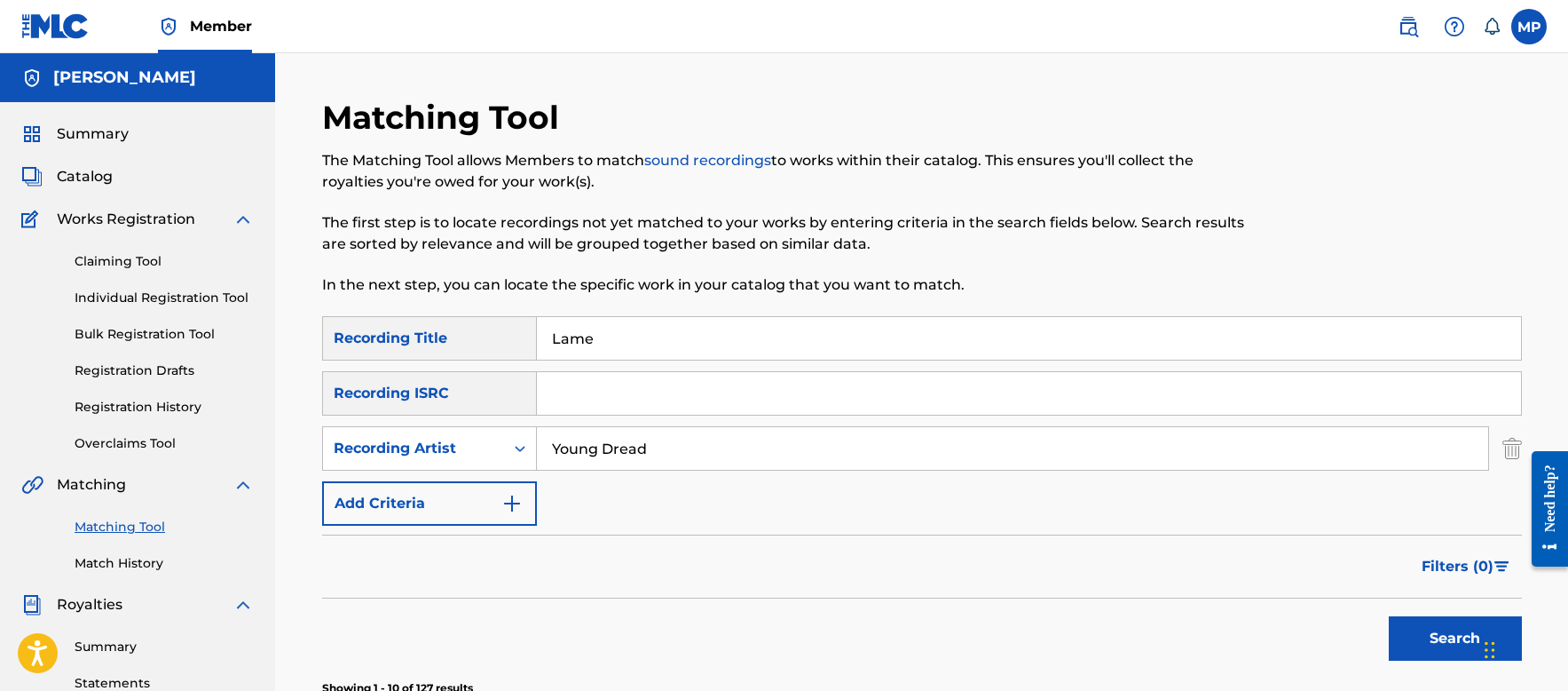
click at [663, 341] on input "Lame" at bounding box center [1029, 338] width 984 height 43
click at [1431, 635] on button "Search" at bounding box center [1456, 638] width 133 height 45
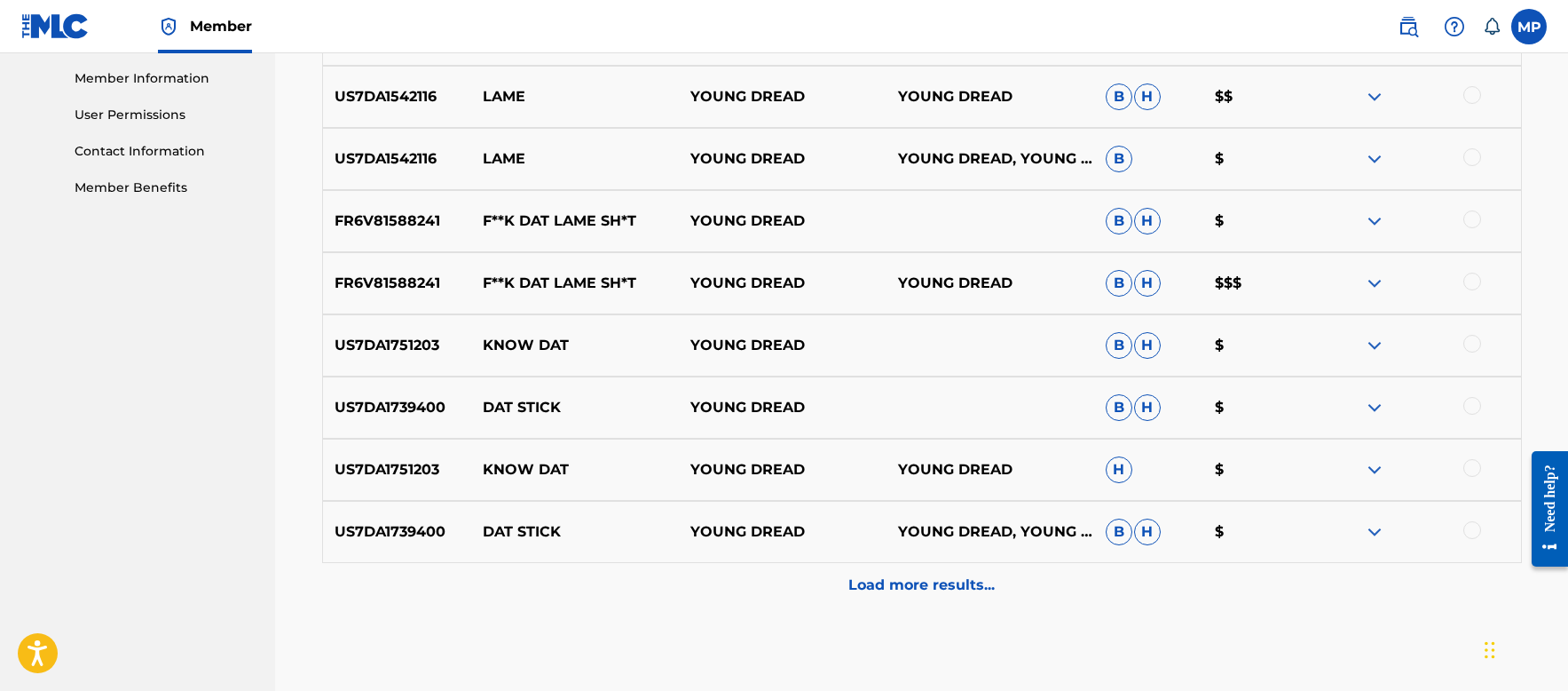
scroll to position [800, 0]
click at [886, 576] on p "Load more results..." at bounding box center [922, 583] width 147 height 21
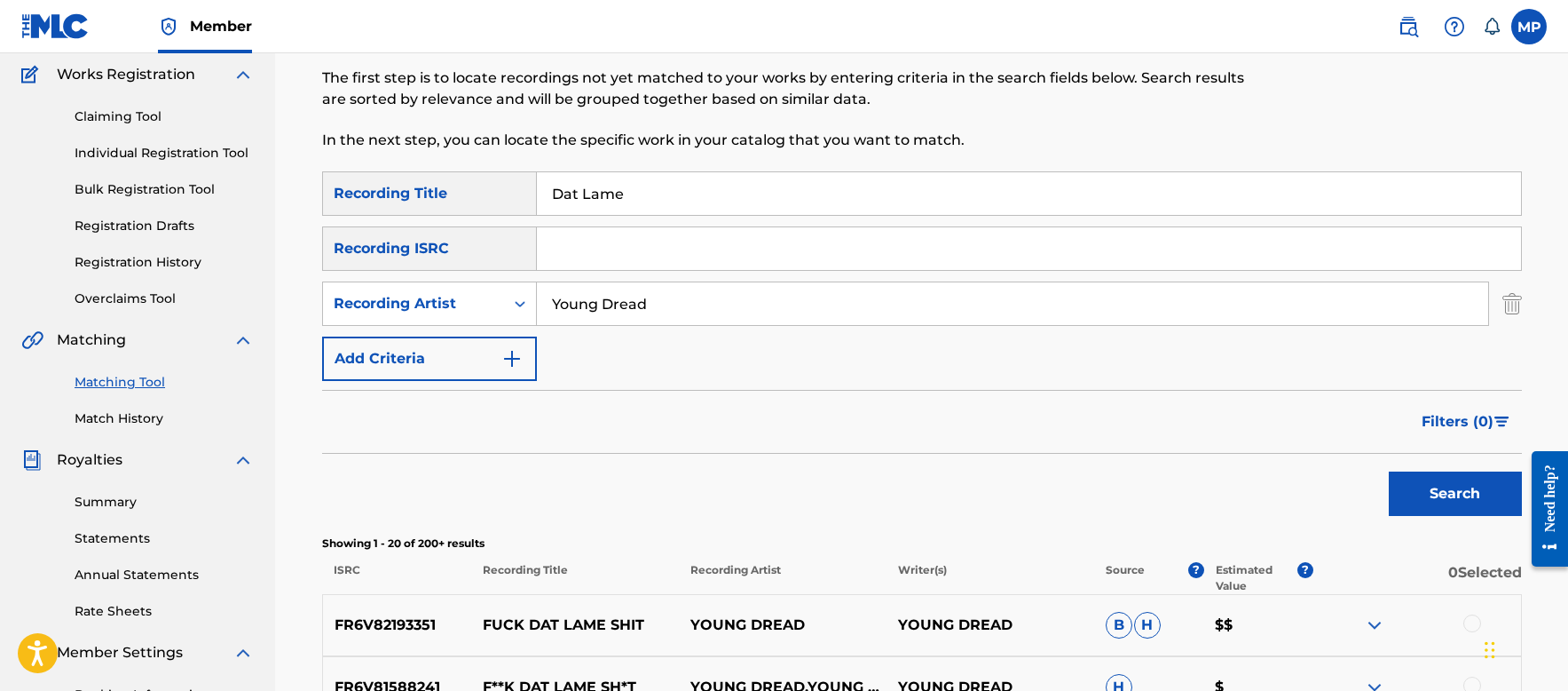
scroll to position [0, 0]
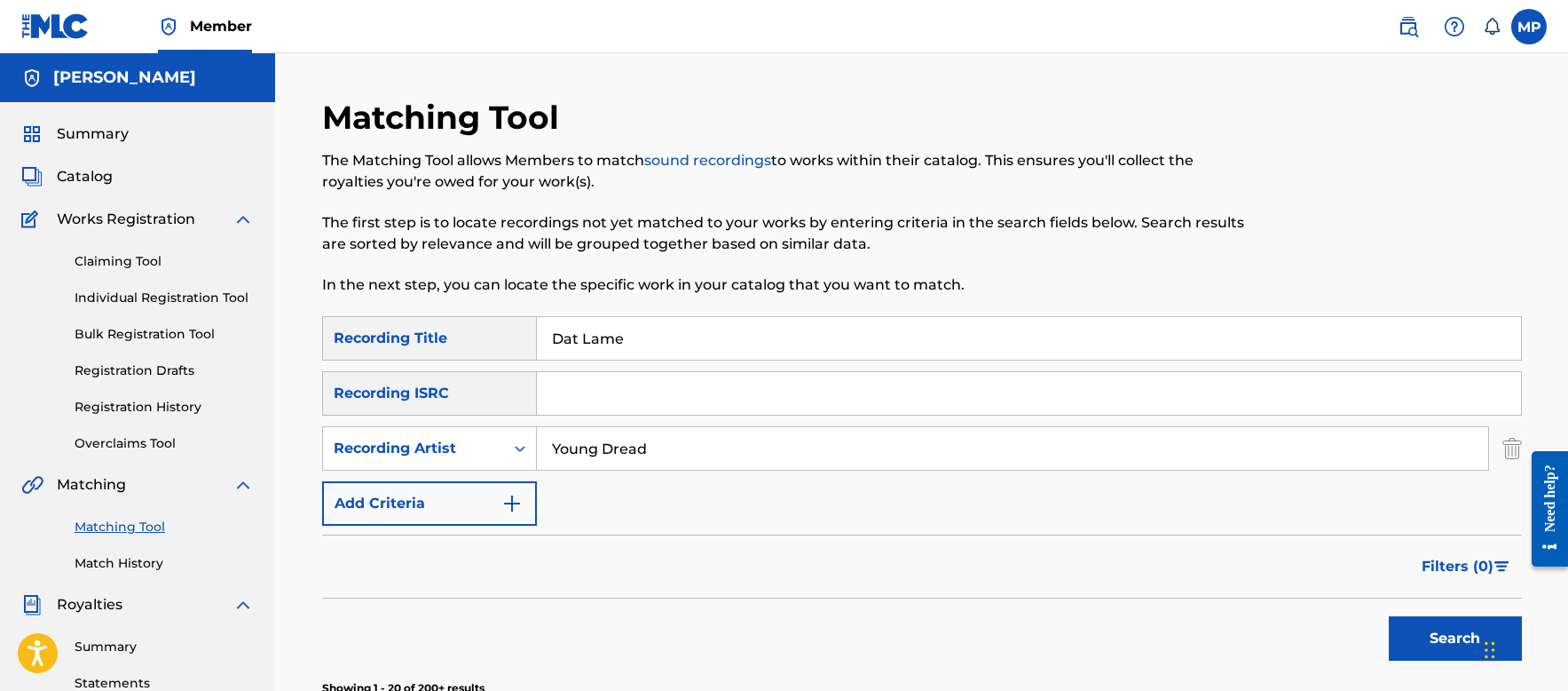
click at [659, 349] on input "Dat Lame" at bounding box center [1029, 338] width 984 height 43
click at [658, 344] on input "Dat Lame" at bounding box center [1029, 338] width 984 height 43
click at [658, 343] on input "Dat Lame" at bounding box center [1029, 338] width 984 height 43
click at [1446, 634] on button "Search" at bounding box center [1456, 638] width 133 height 45
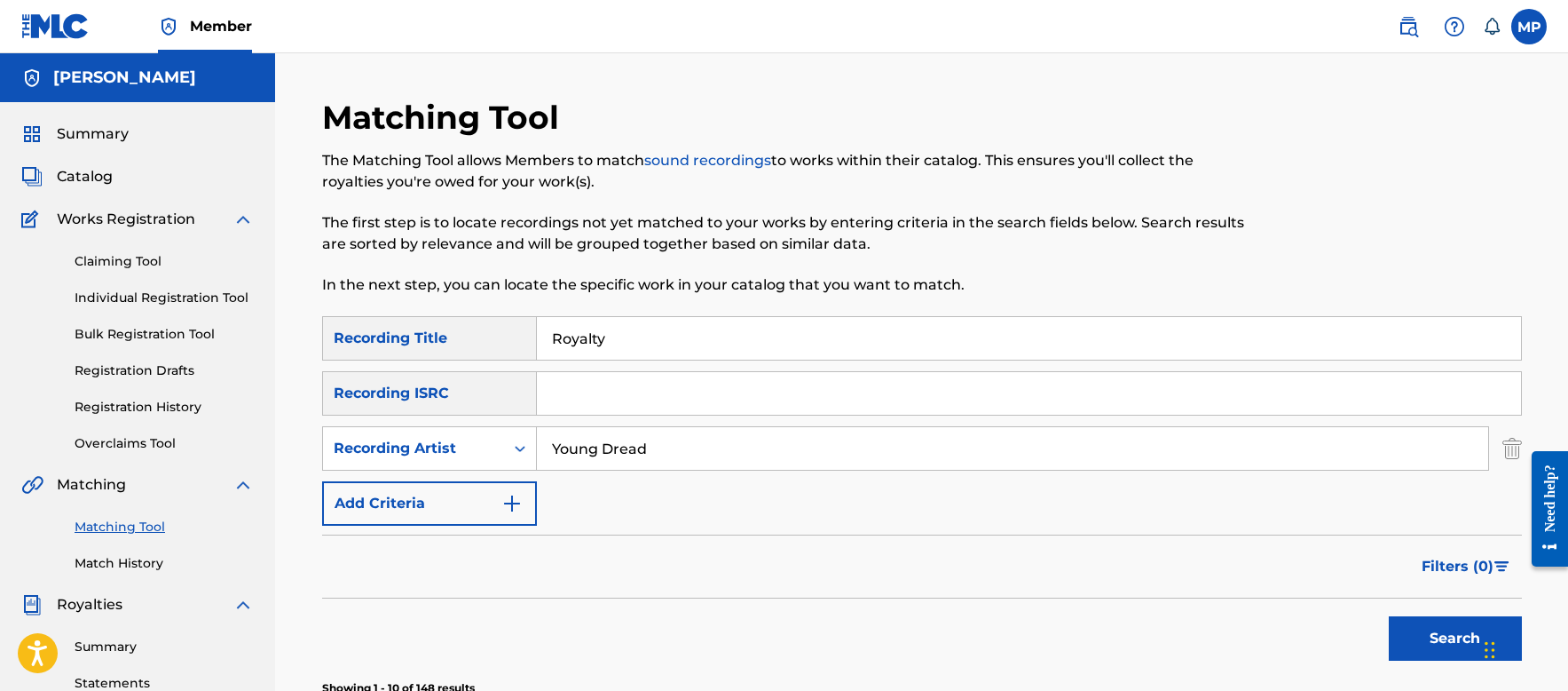
click at [738, 338] on input "Royalty" at bounding box center [1029, 338] width 984 height 43
click at [736, 337] on input "Royalty" at bounding box center [1029, 338] width 984 height 43
click at [1401, 625] on button "Search" at bounding box center [1456, 638] width 133 height 45
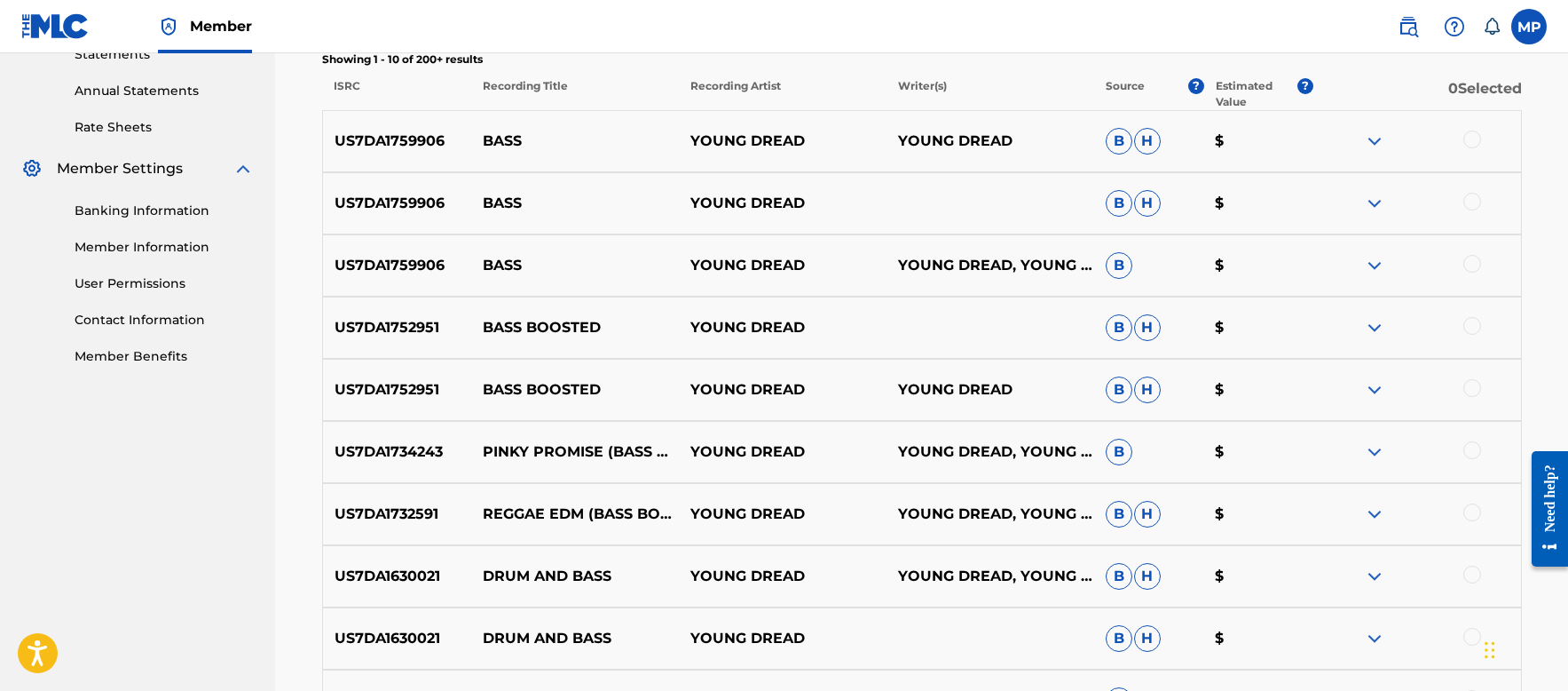
scroll to position [800, 0]
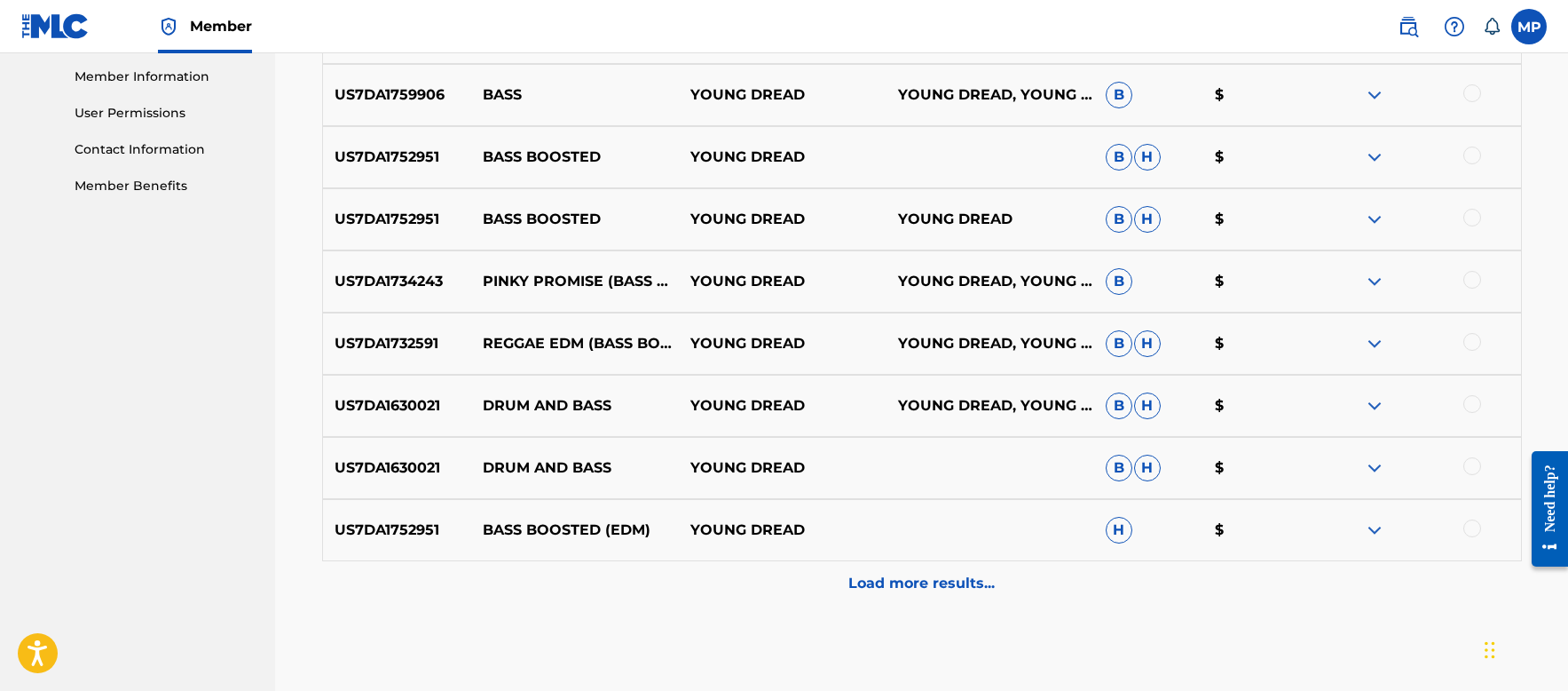
click at [889, 582] on p "Load more results..." at bounding box center [922, 583] width 147 height 21
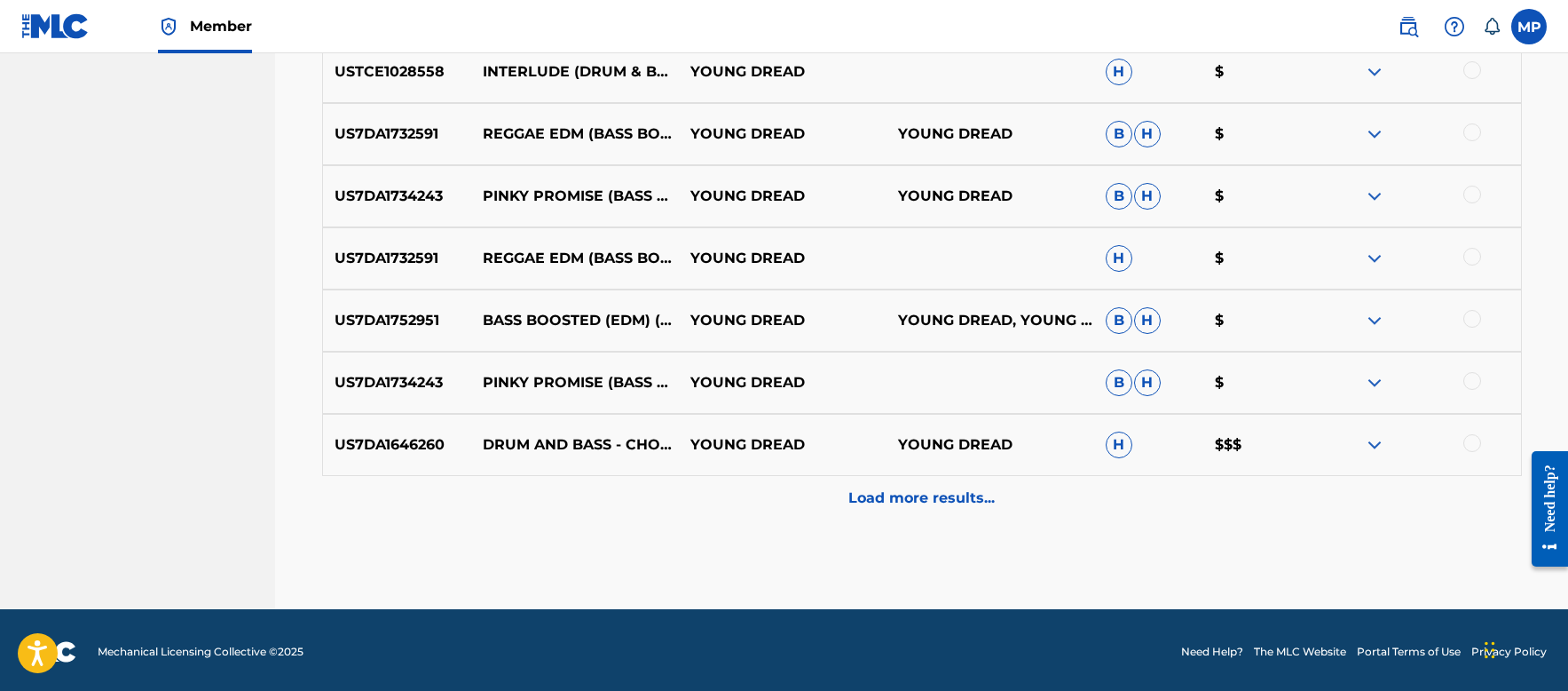
scroll to position [1510, 0]
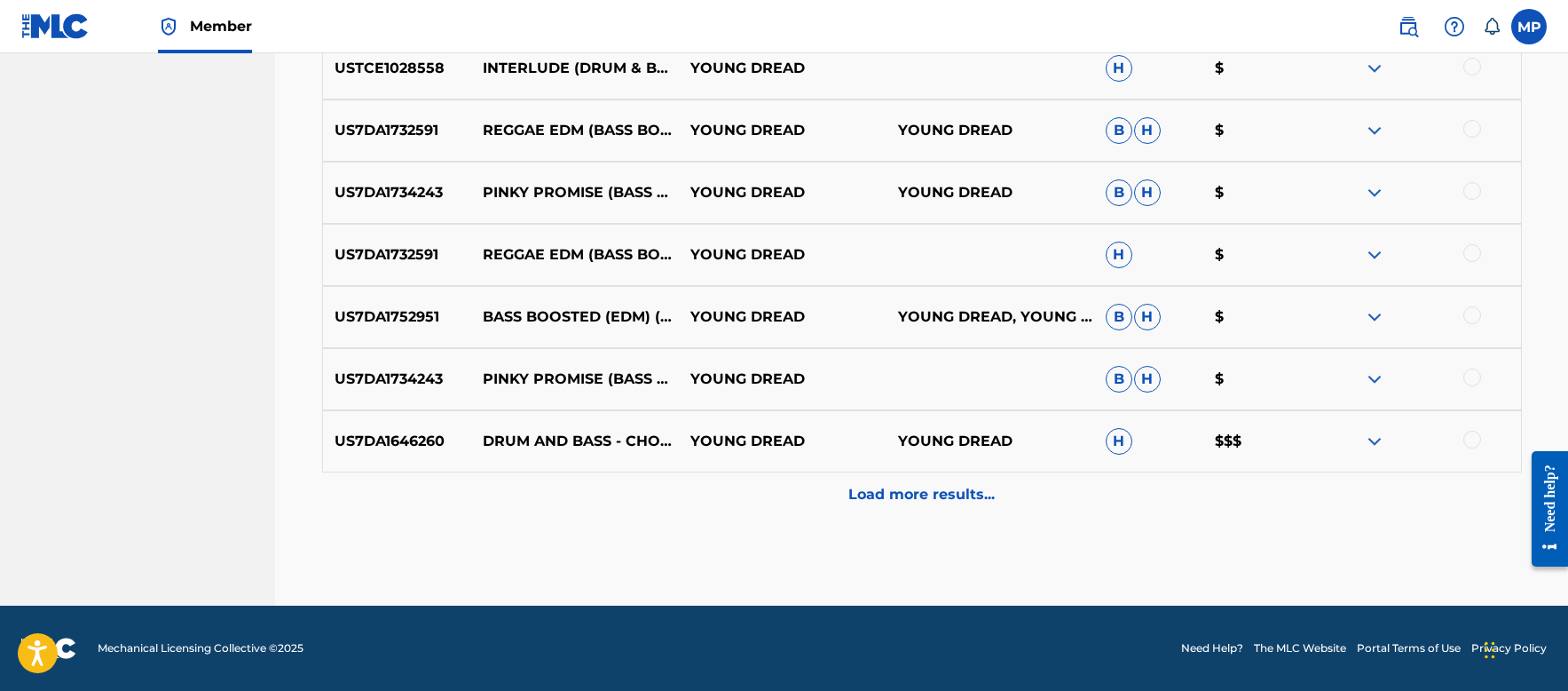
click at [939, 491] on p "Load more results..." at bounding box center [922, 494] width 147 height 21
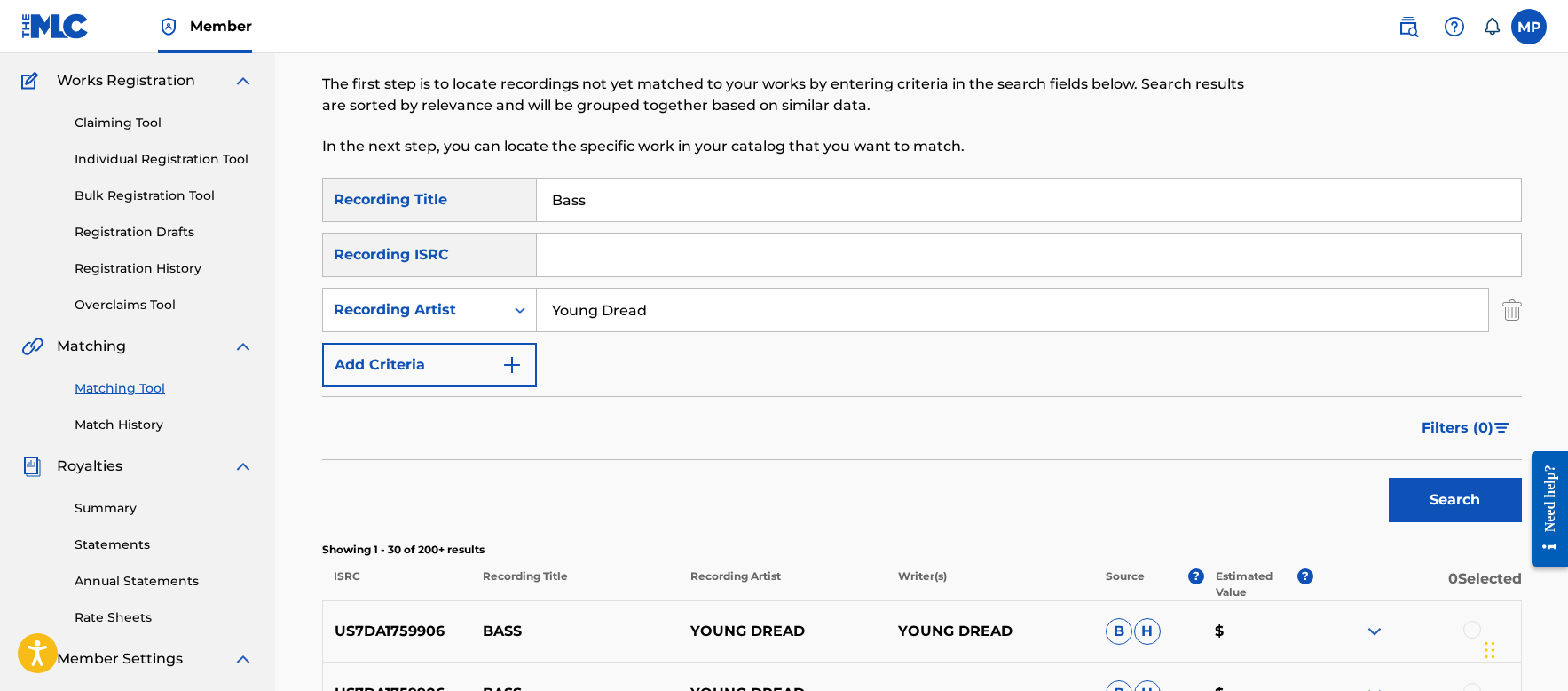
scroll to position [0, 0]
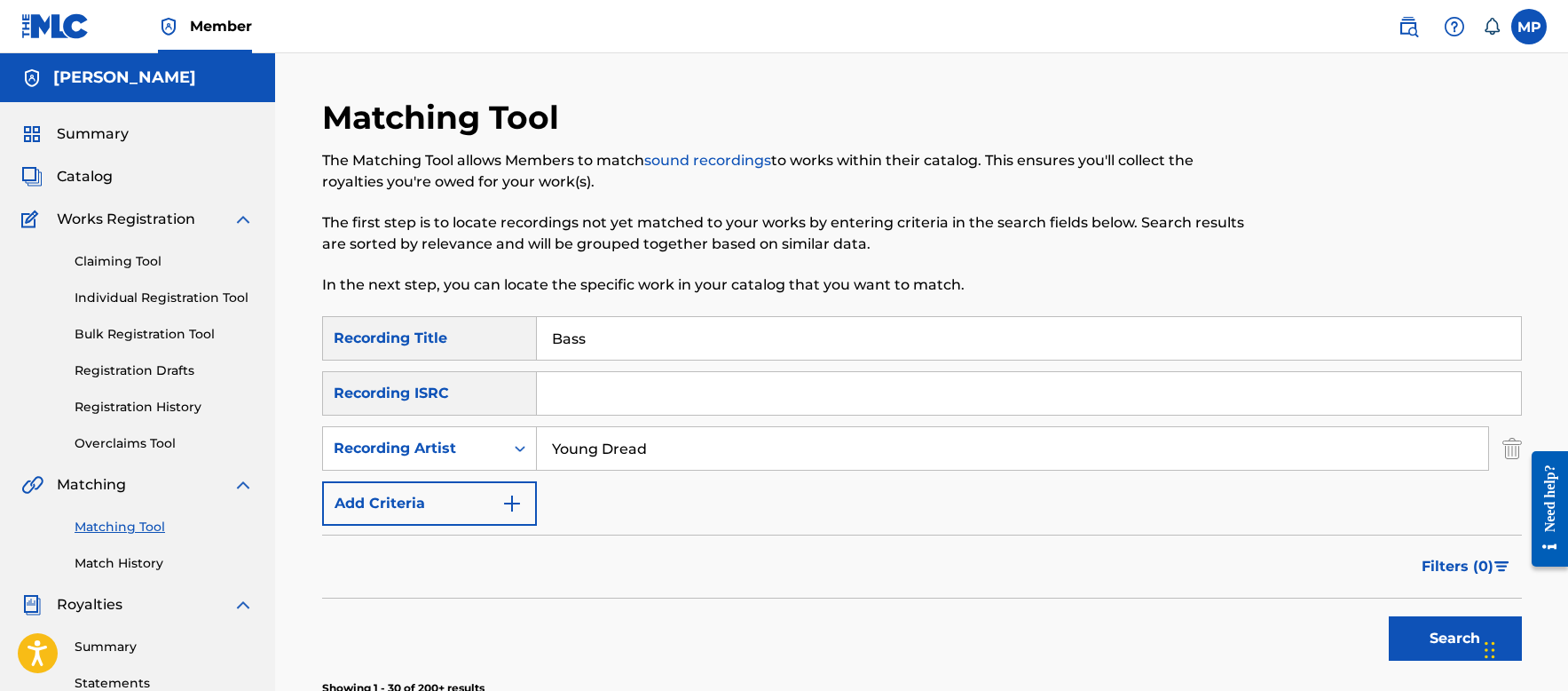
click at [660, 324] on input "Bass" at bounding box center [1029, 338] width 984 height 43
click at [659, 324] on input "Bass" at bounding box center [1029, 338] width 984 height 43
click at [1402, 659] on button "Search" at bounding box center [1456, 638] width 133 height 45
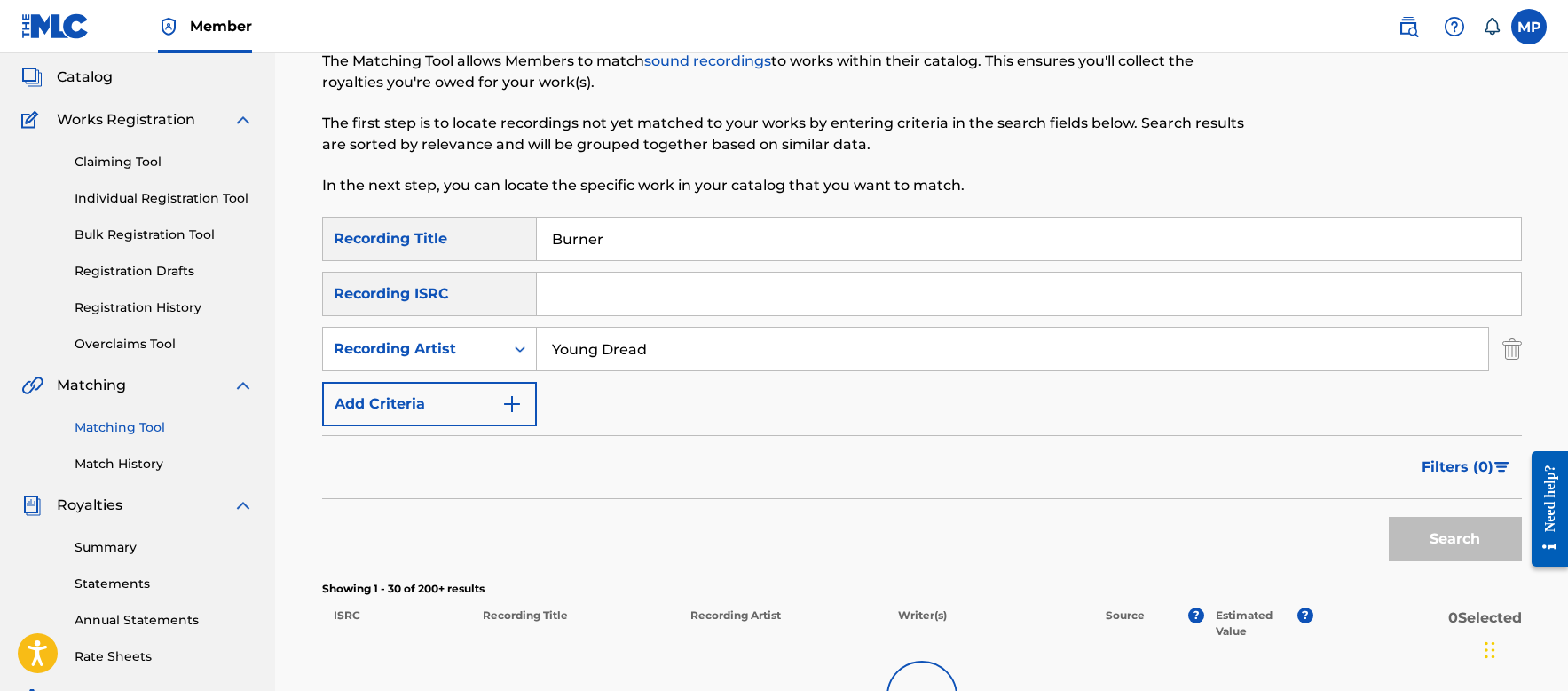
scroll to position [267, 0]
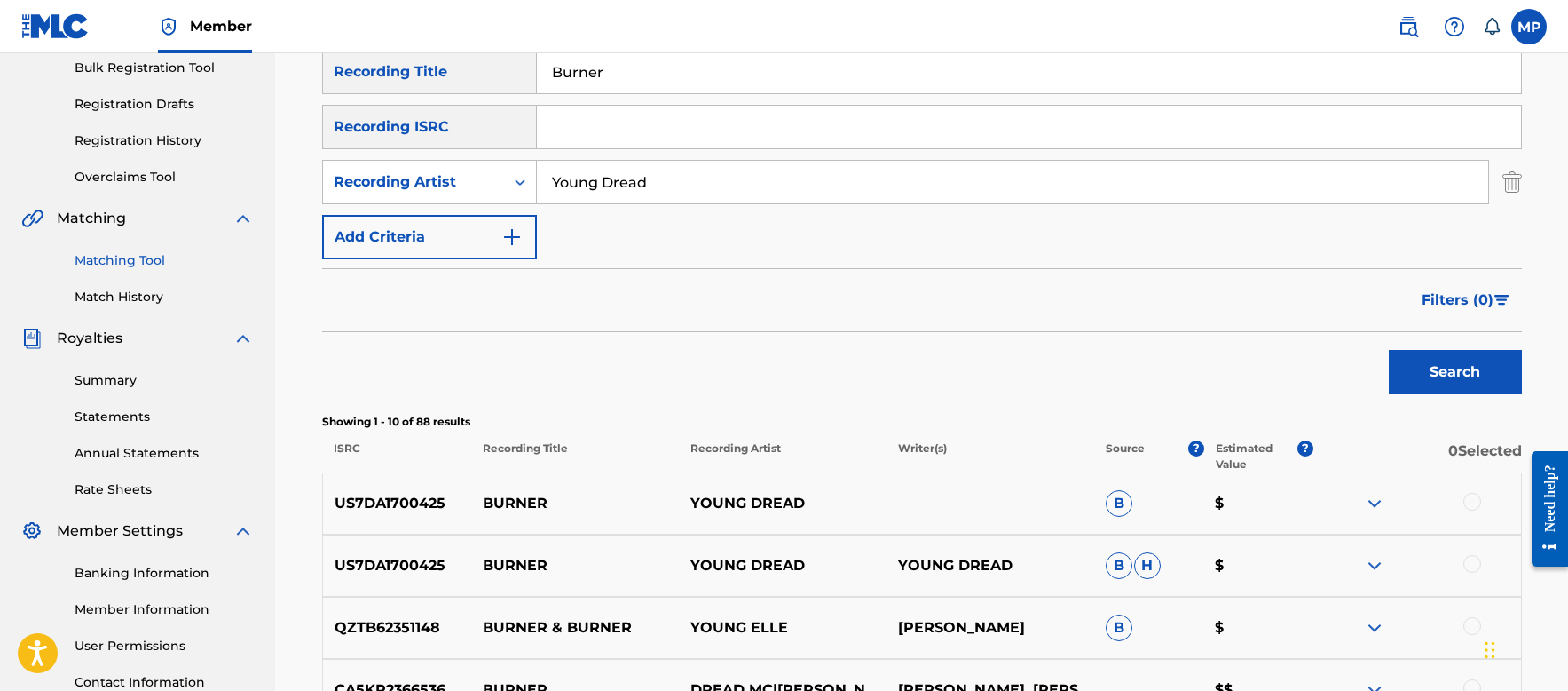
click at [759, 77] on input "Burner" at bounding box center [1029, 71] width 984 height 43
type input "K"
click at [1478, 382] on button "Search" at bounding box center [1456, 372] width 133 height 45
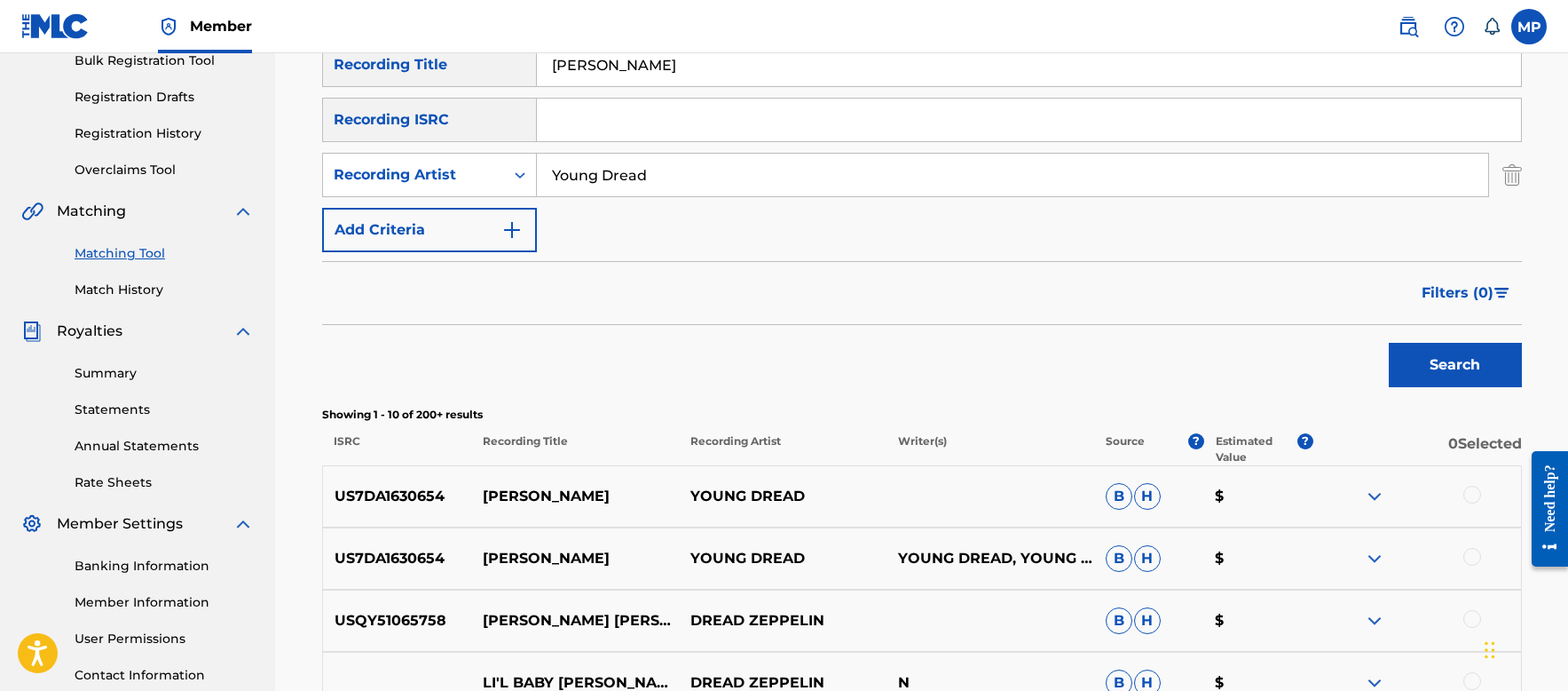
scroll to position [178, 0]
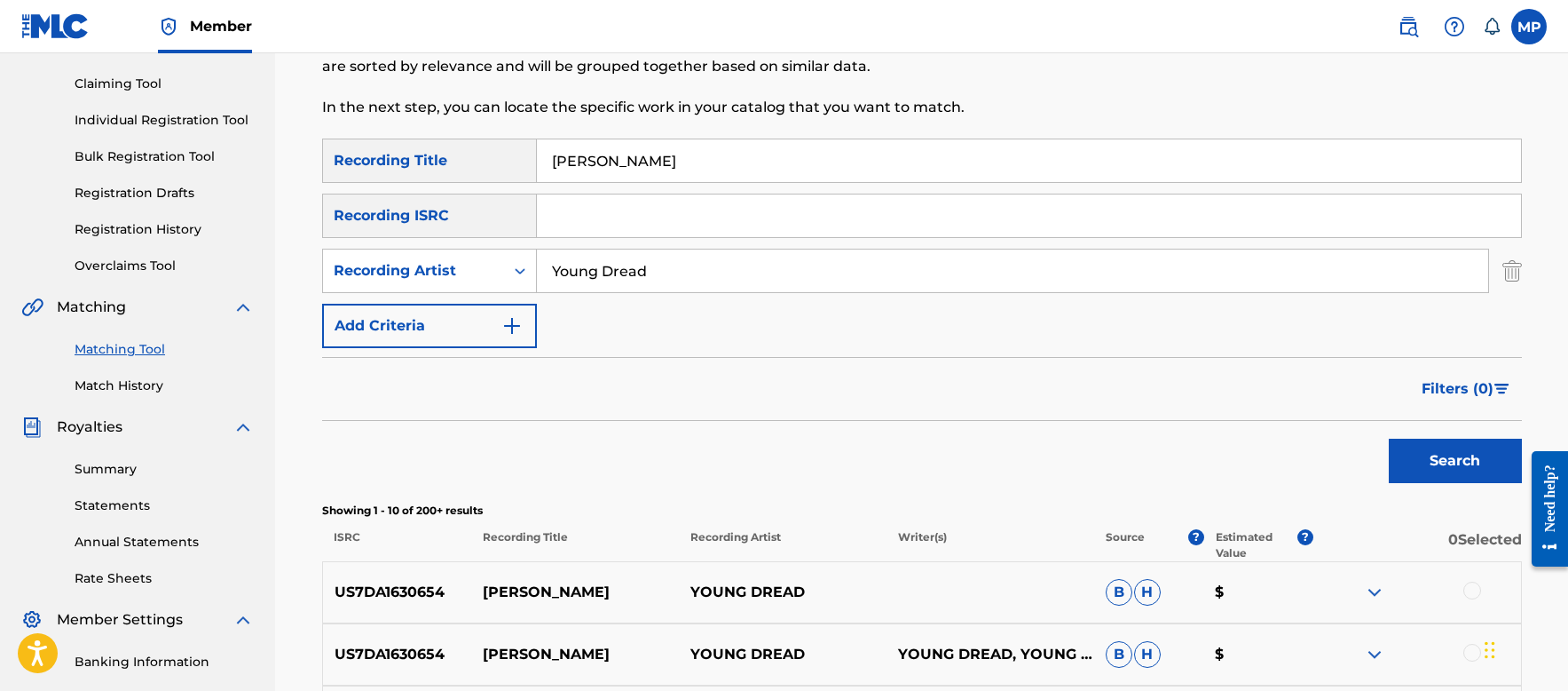
click at [720, 171] on input "Jackson" at bounding box center [1029, 160] width 984 height 43
click at [1415, 467] on button "Search" at bounding box center [1456, 461] width 133 height 45
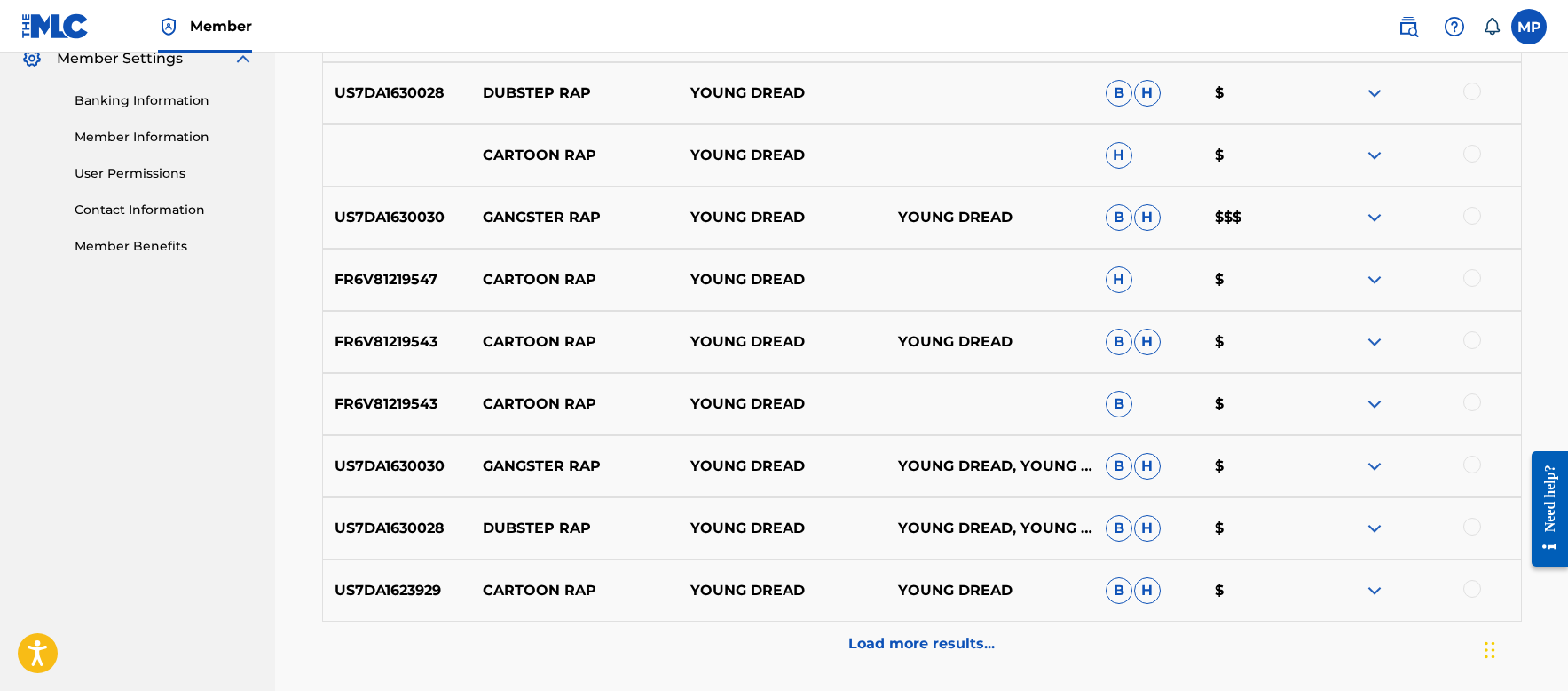
scroll to position [800, 0]
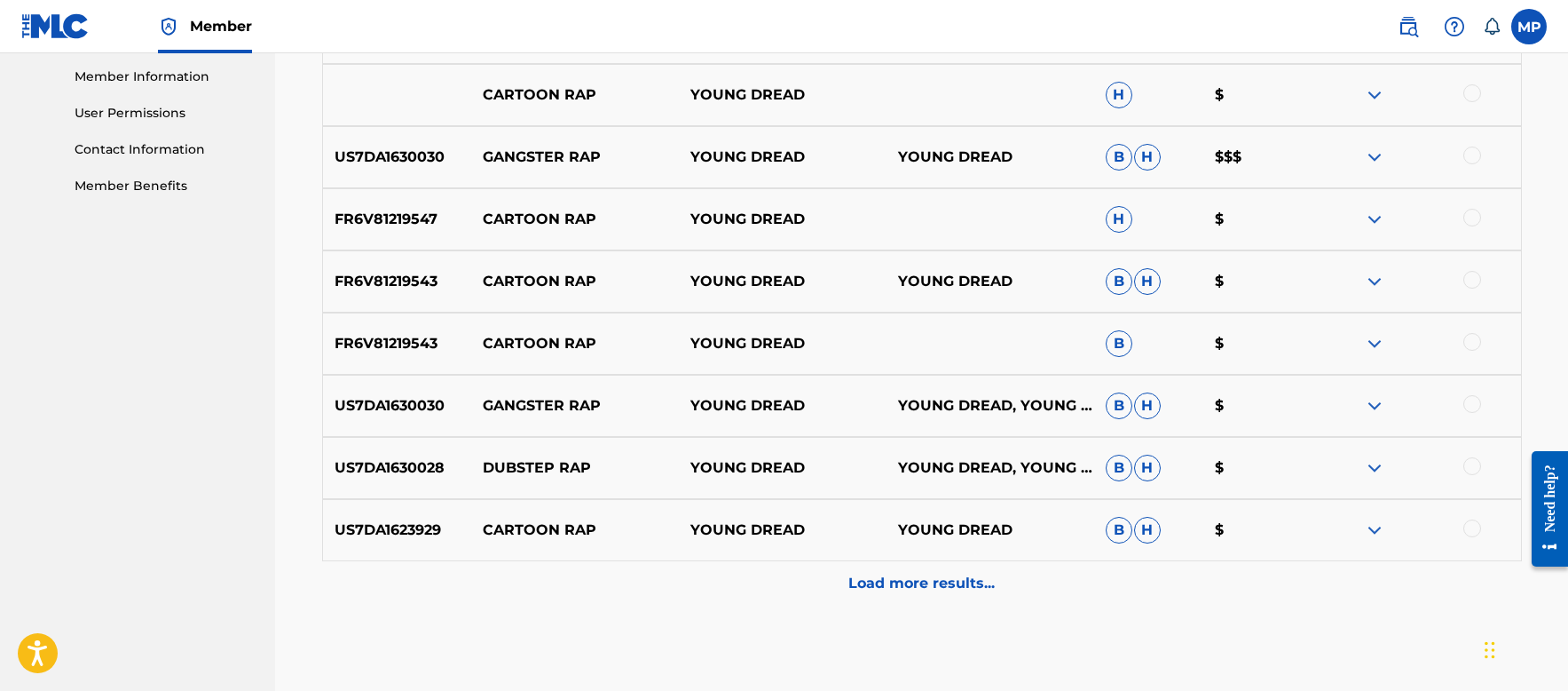
click at [966, 582] on p "Load more results..." at bounding box center [922, 583] width 147 height 21
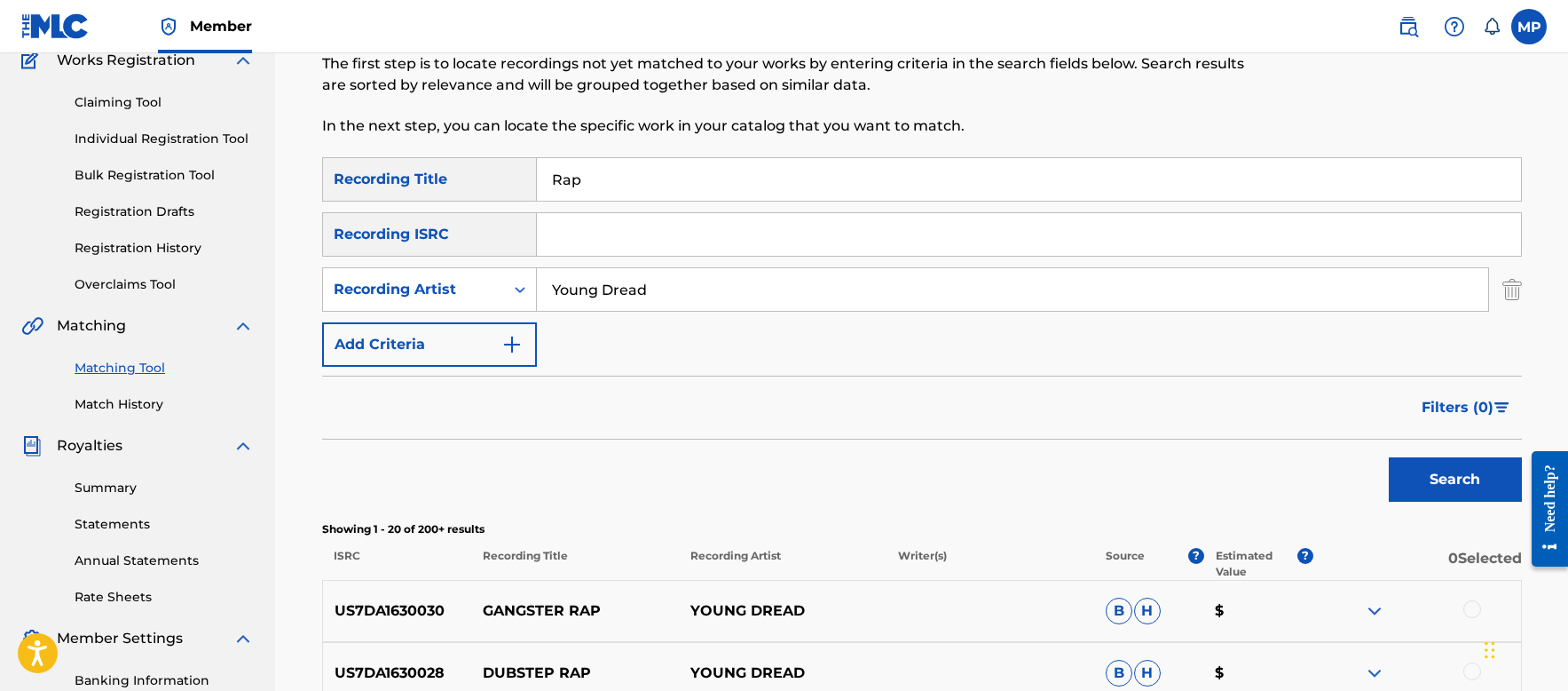
scroll to position [0, 0]
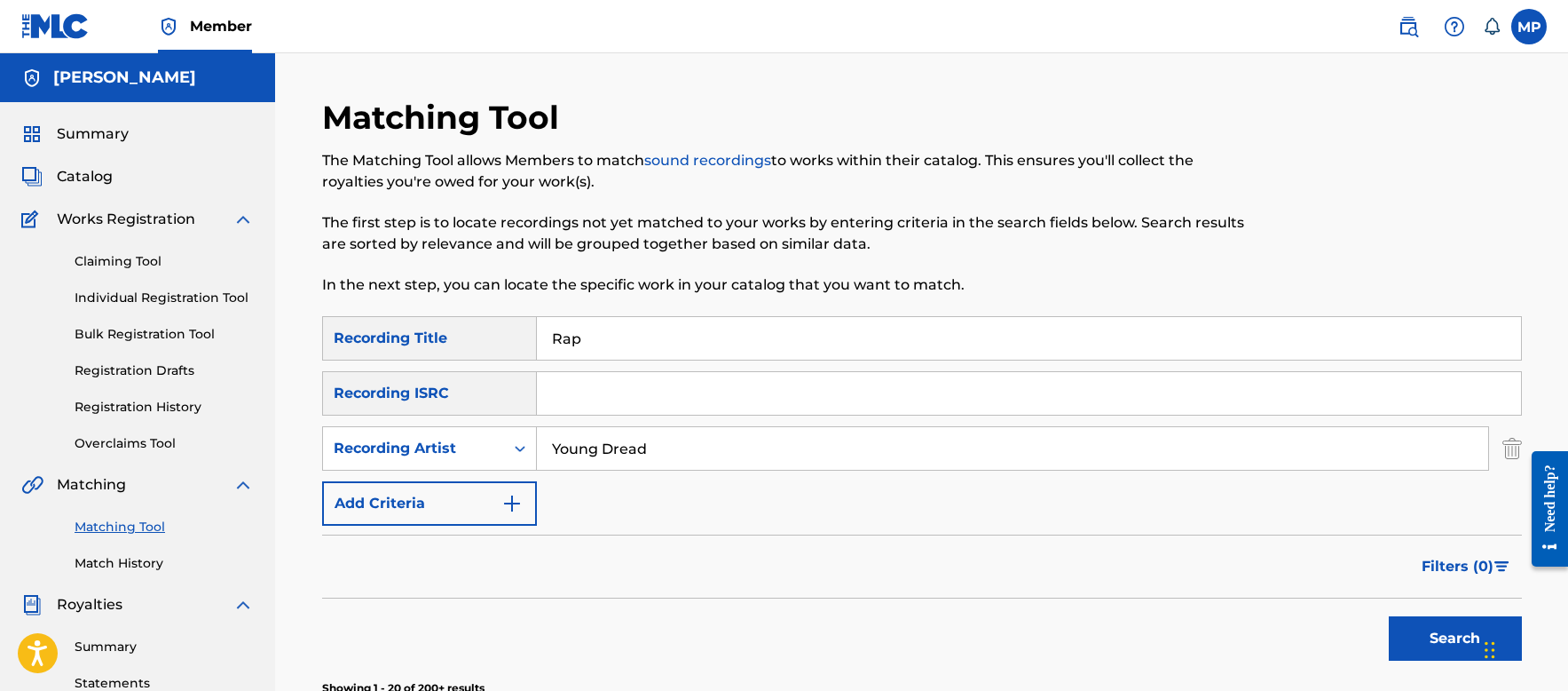
click at [553, 333] on input "Rap" at bounding box center [1029, 338] width 984 height 43
type input "Gangster Rap"
click at [1421, 622] on button "Search" at bounding box center [1456, 638] width 133 height 45
click at [108, 399] on link "Registration History" at bounding box center [164, 407] width 179 height 19
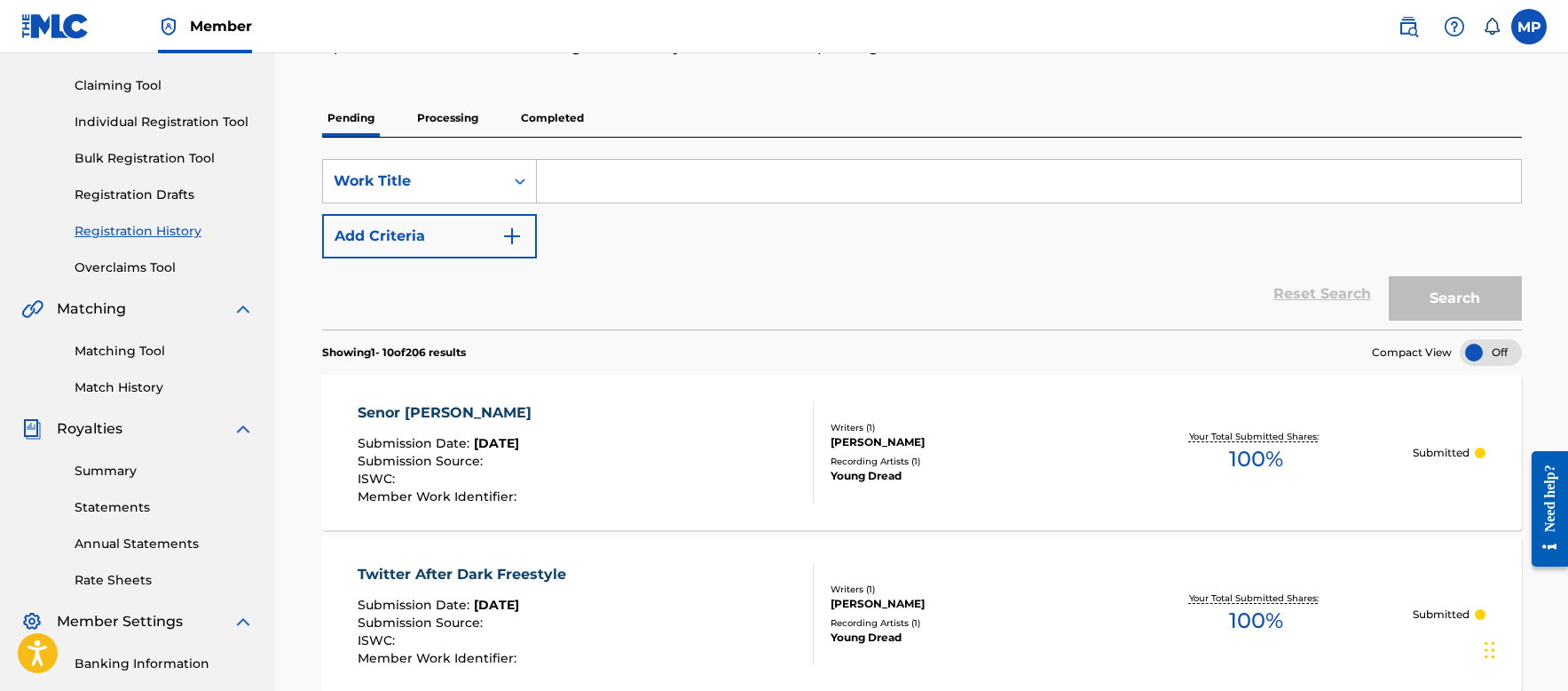
scroll to position [178, 0]
click at [452, 120] on p "Processing" at bounding box center [448, 116] width 72 height 37
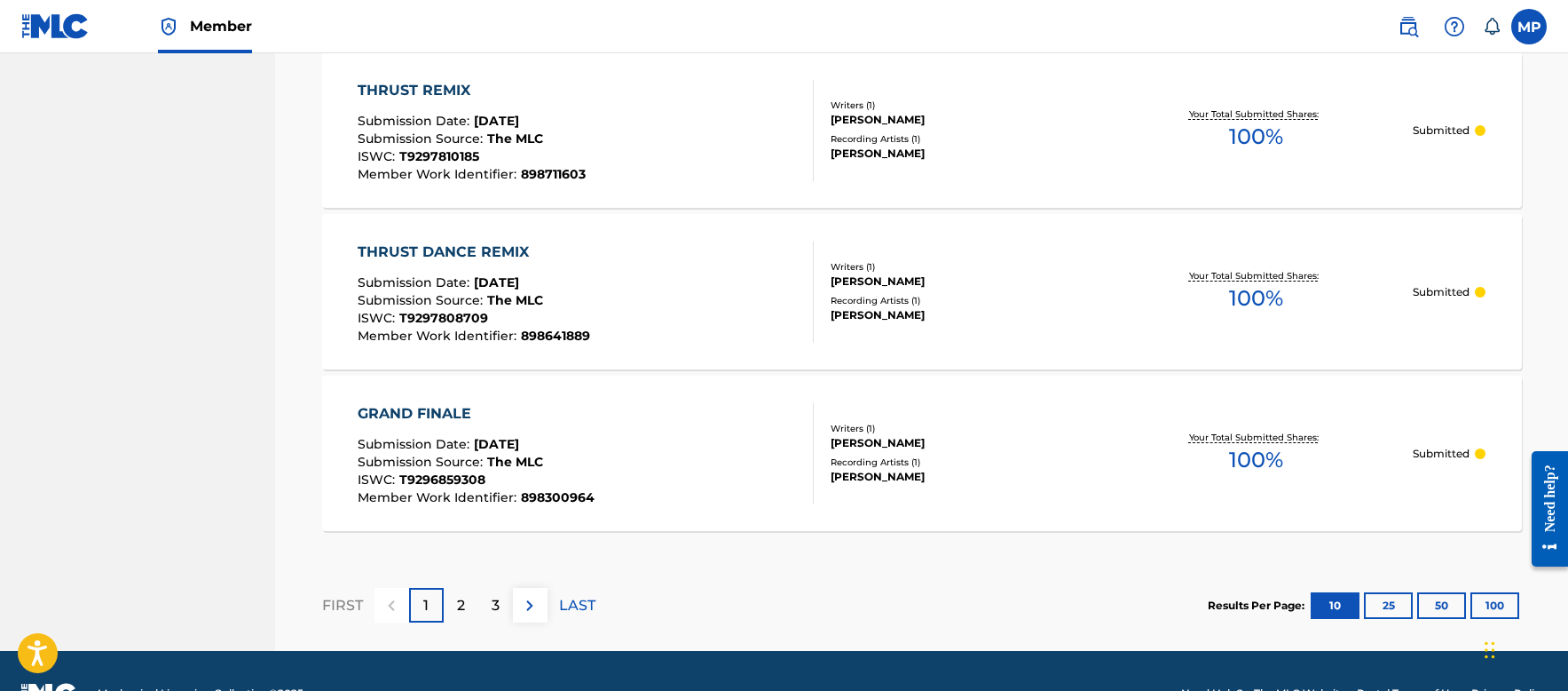
scroll to position [1674, 0]
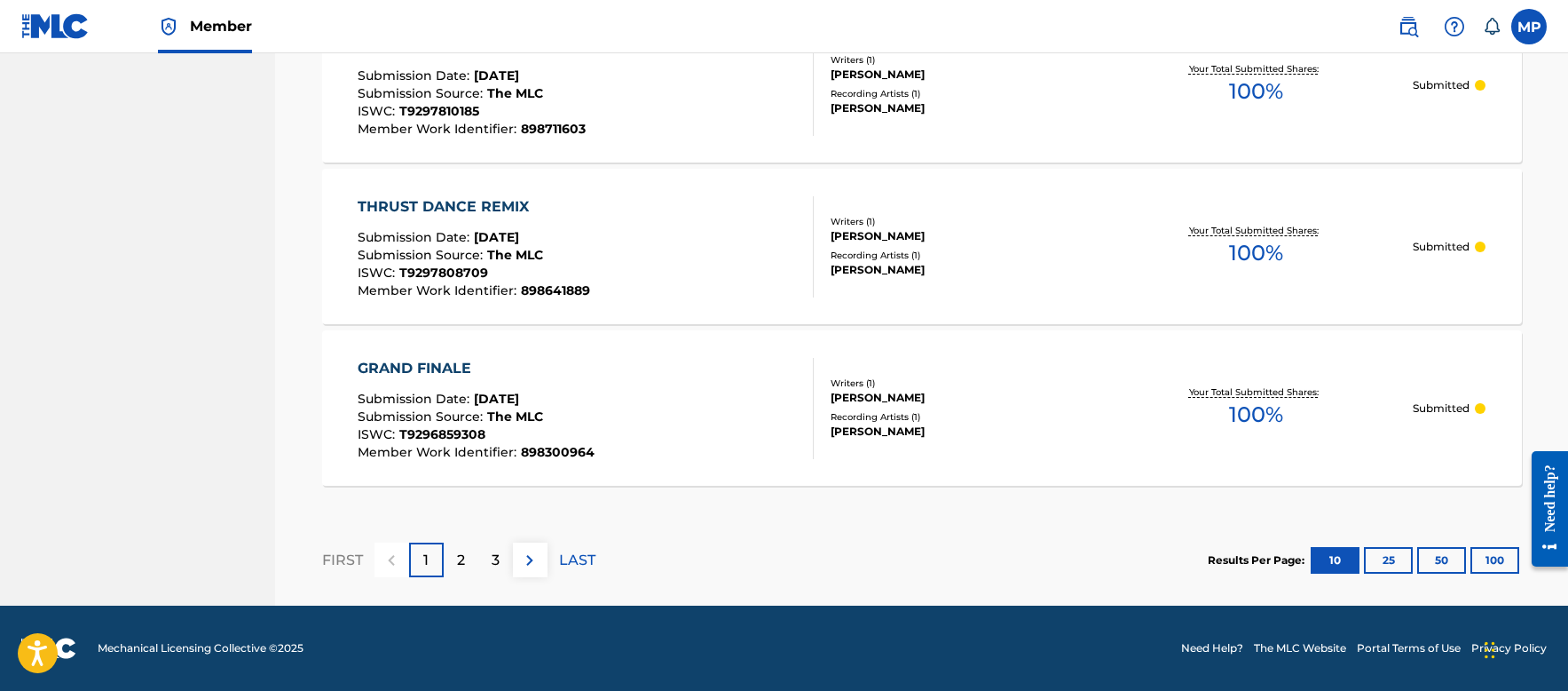
click at [460, 555] on p "2" at bounding box center [461, 560] width 8 height 21
click at [527, 559] on img at bounding box center [530, 560] width 21 height 21
click at [506, 552] on div "4" at bounding box center [496, 560] width 34 height 34
click at [501, 560] on div "5" at bounding box center [496, 560] width 34 height 34
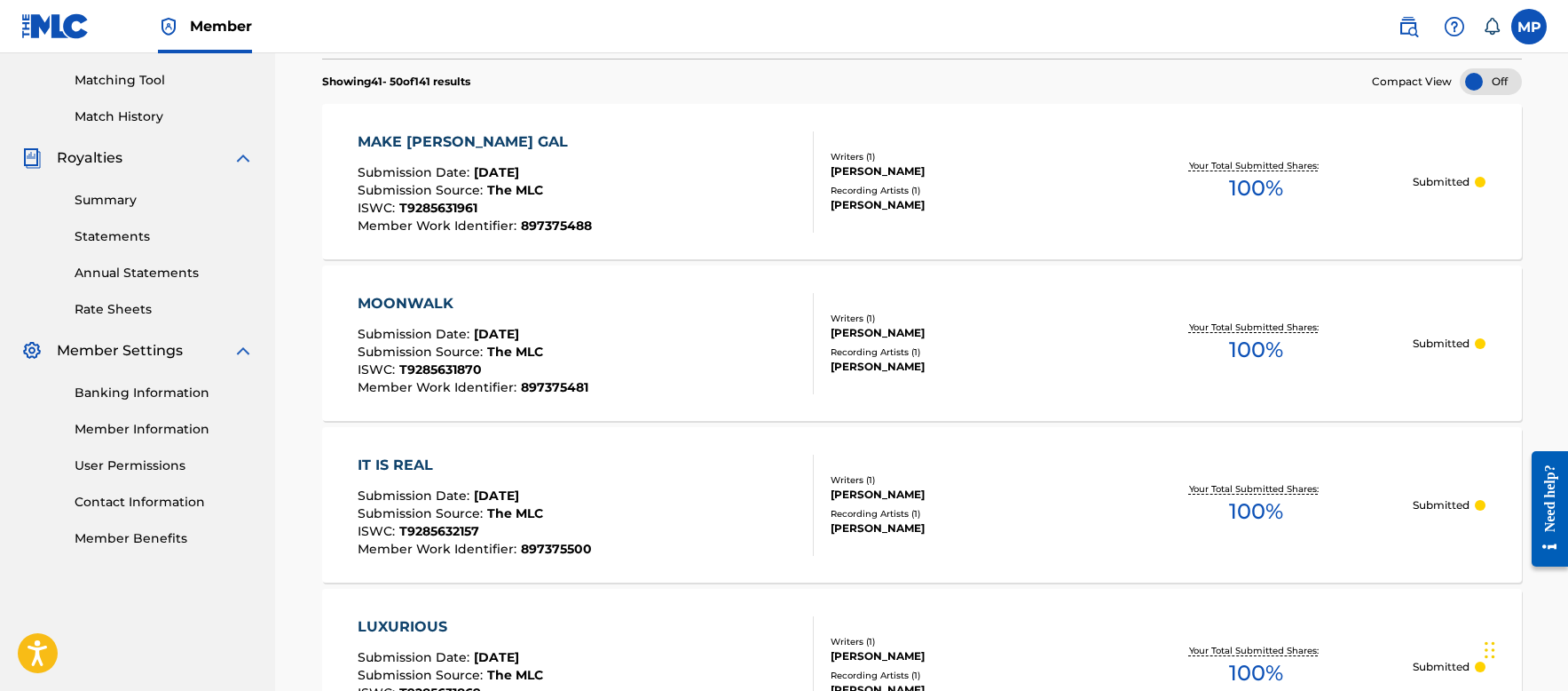
scroll to position [355, 0]
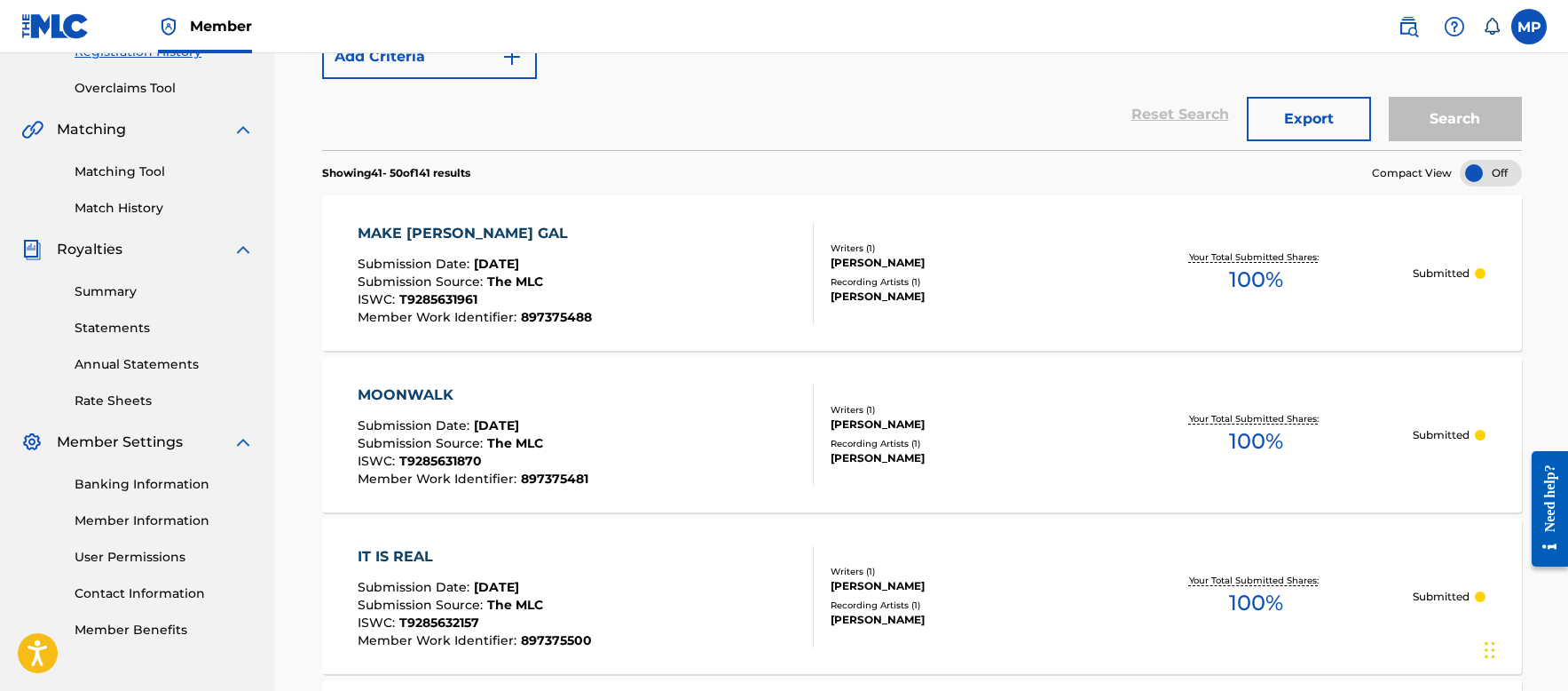
click at [141, 166] on link "Matching Tool" at bounding box center [164, 172] width 179 height 19
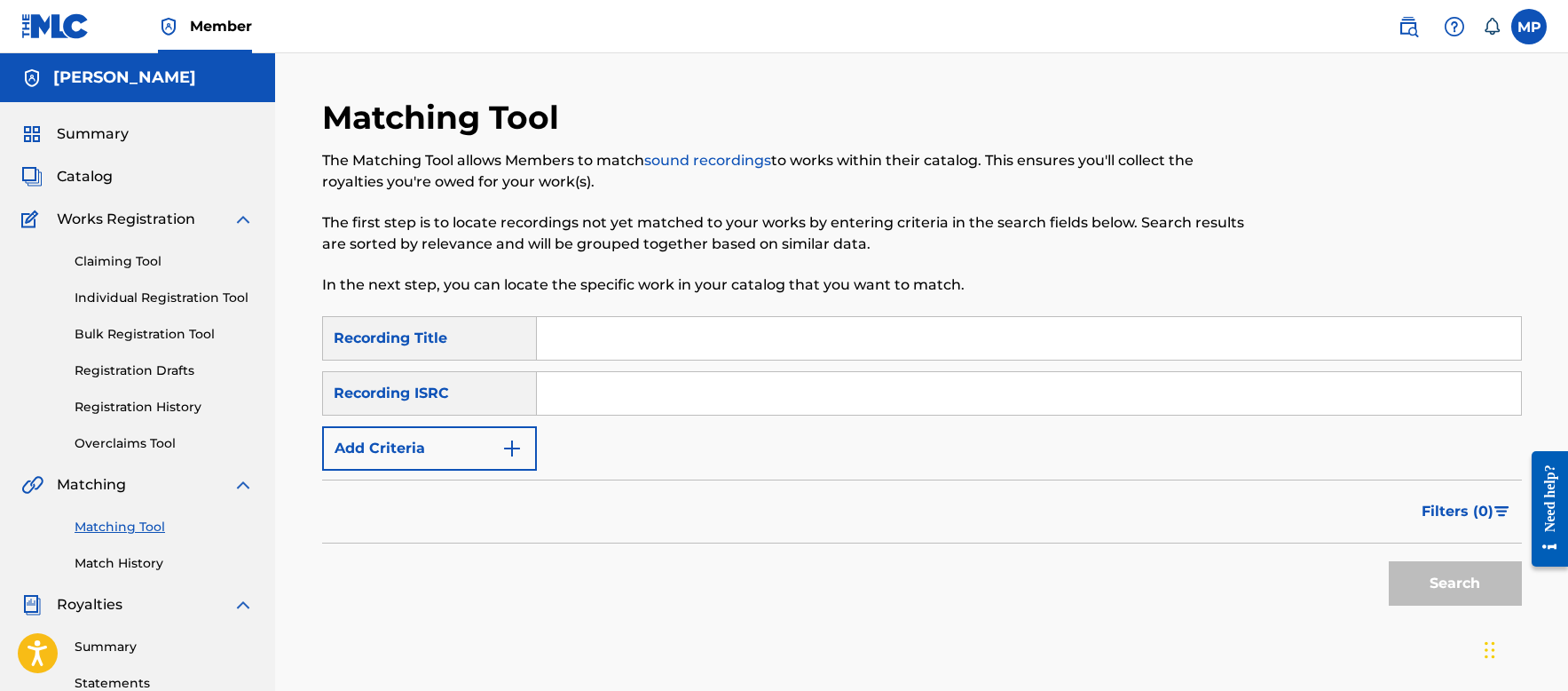
click at [475, 436] on button "Add Criteria" at bounding box center [430, 448] width 215 height 45
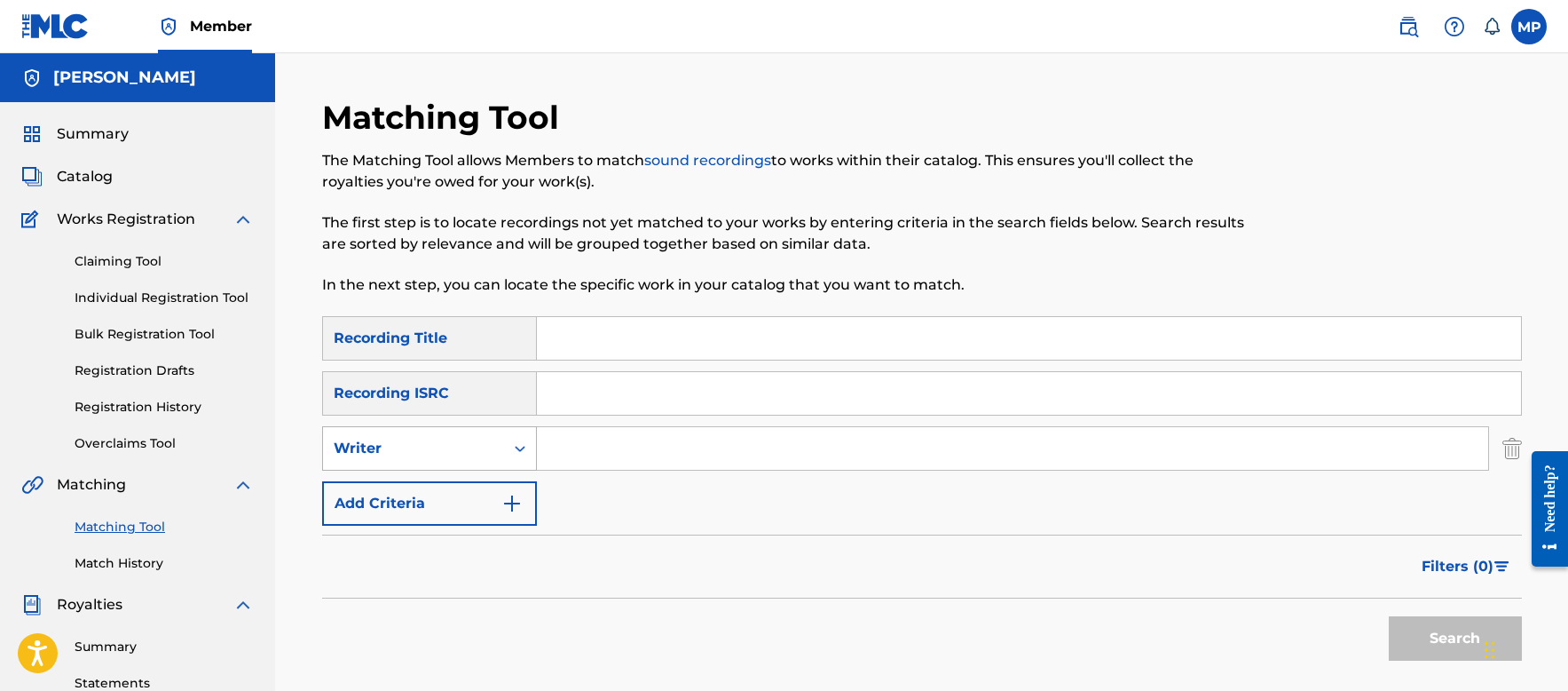
click at [458, 445] on div "Writer" at bounding box center [414, 448] width 160 height 21
click at [405, 498] on div "Recording Artist" at bounding box center [430, 492] width 213 height 45
click at [621, 335] on input "Search Form" at bounding box center [1029, 338] width 984 height 43
type input "Vida"
click at [743, 458] on input "Search Form" at bounding box center [1012, 448] width 951 height 43
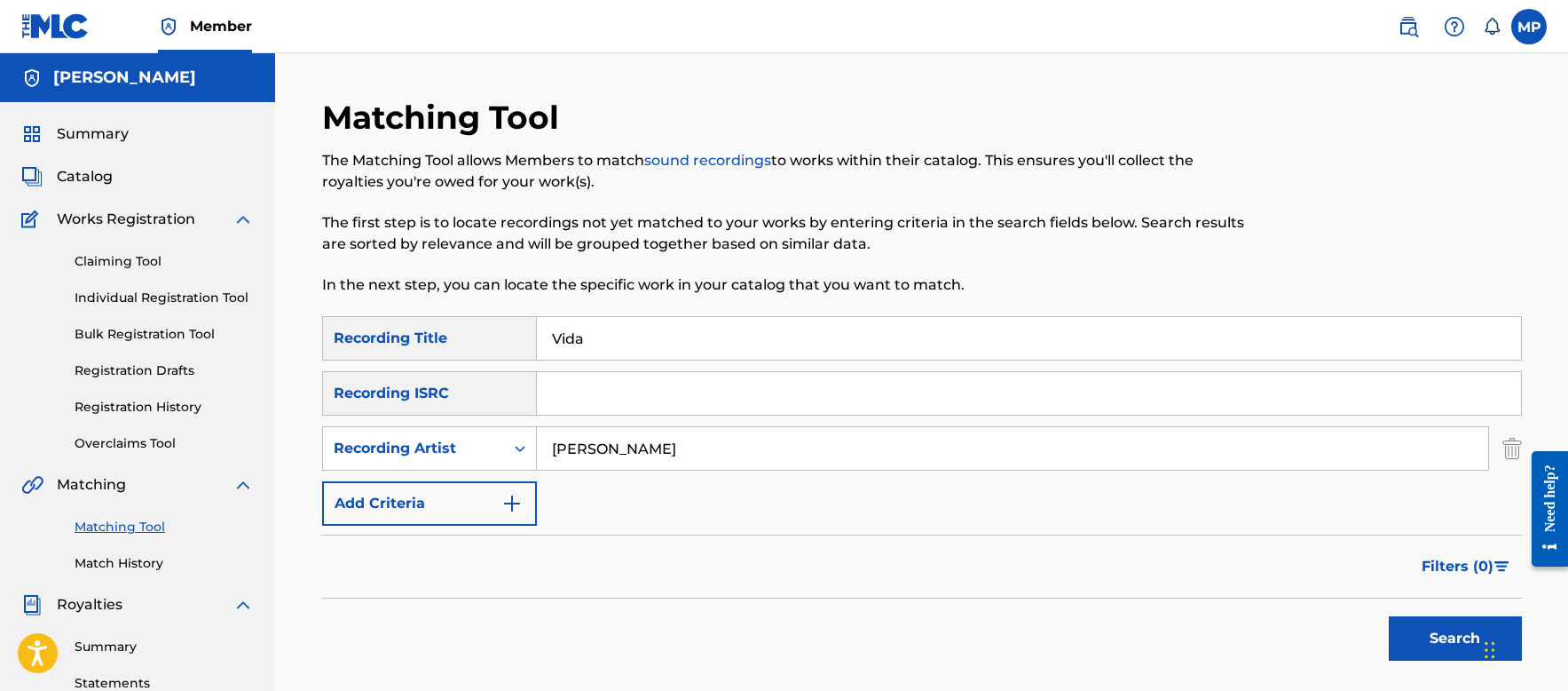
type input "Wayne Dreadski"
click at [1423, 641] on button "Search" at bounding box center [1456, 638] width 133 height 45
click at [667, 343] on input "Vida" at bounding box center [1029, 338] width 984 height 43
click at [666, 343] on input "Vida" at bounding box center [1029, 338] width 984 height 43
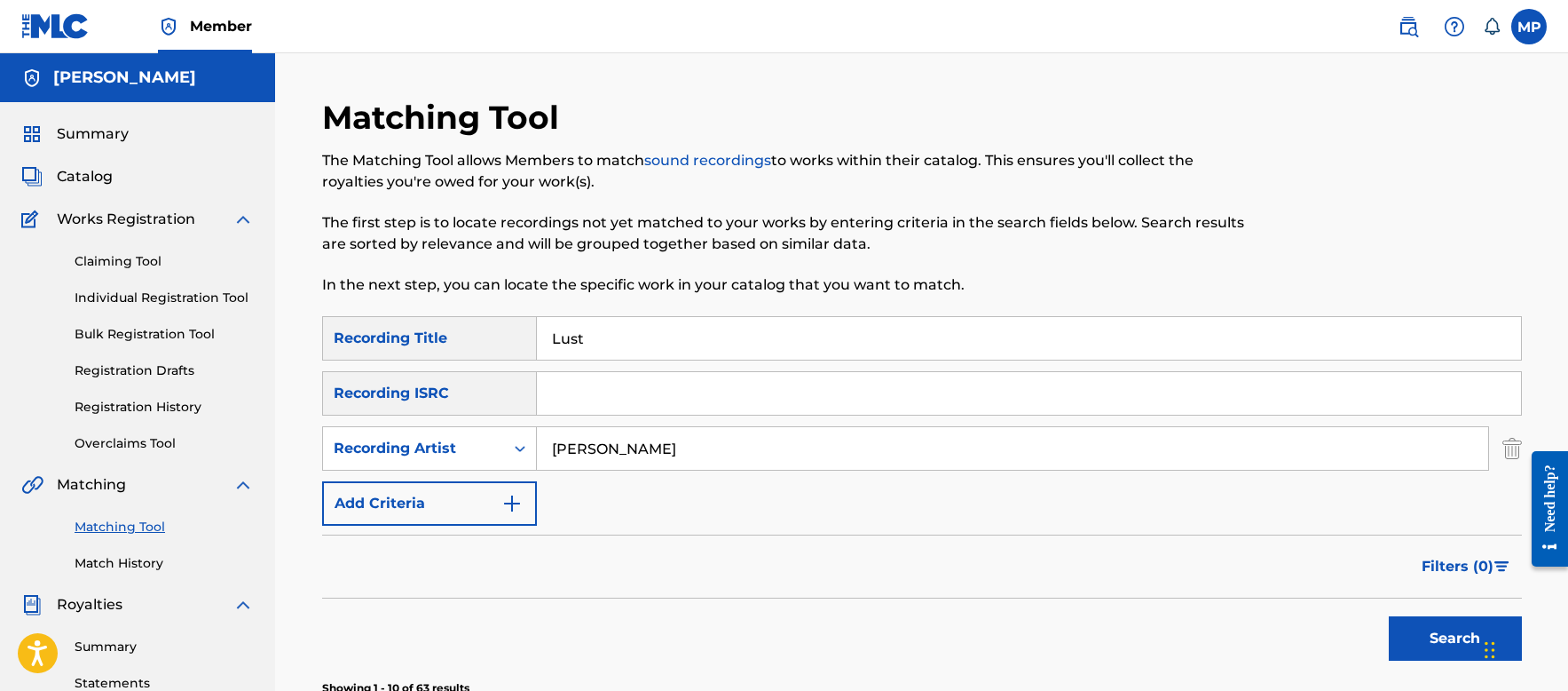
type input "Lust"
click at [1409, 624] on button "Search" at bounding box center [1456, 638] width 133 height 45
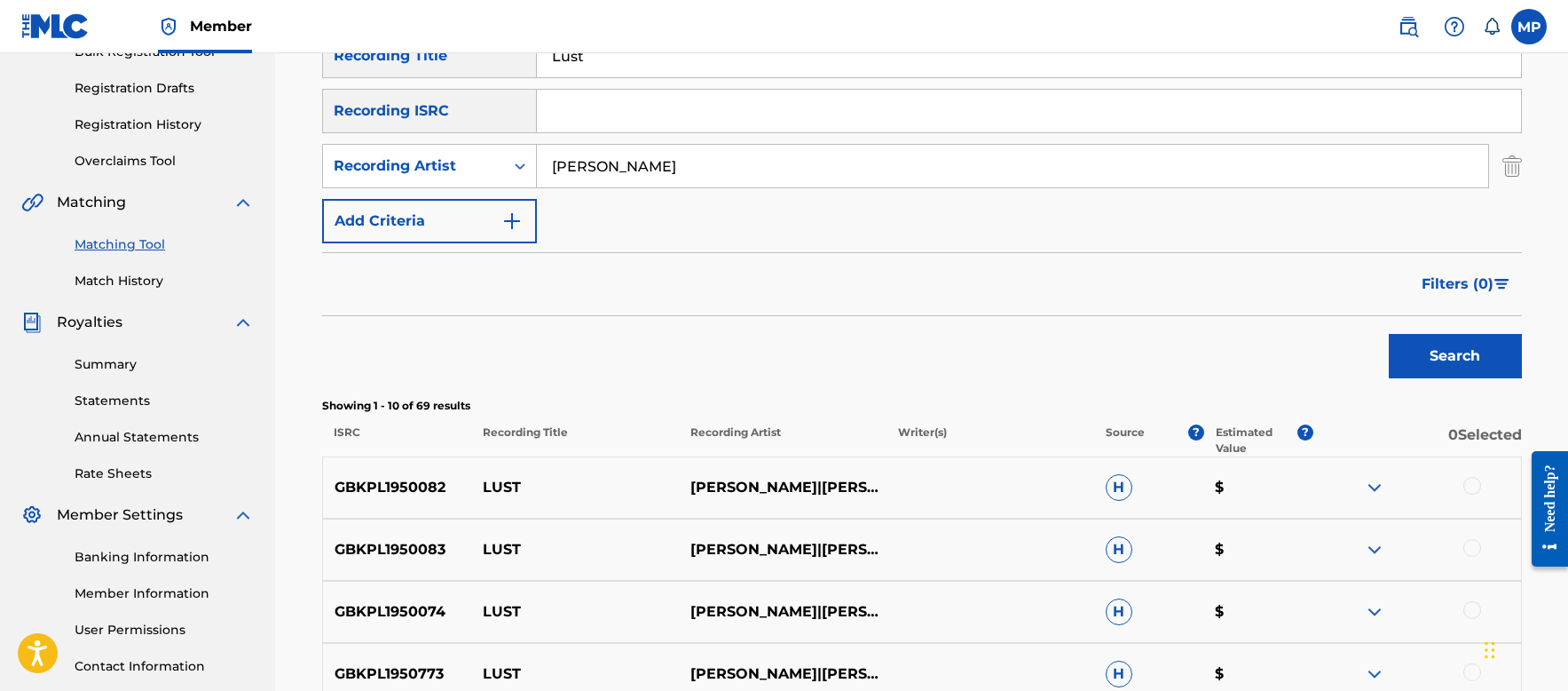
scroll to position [444, 0]
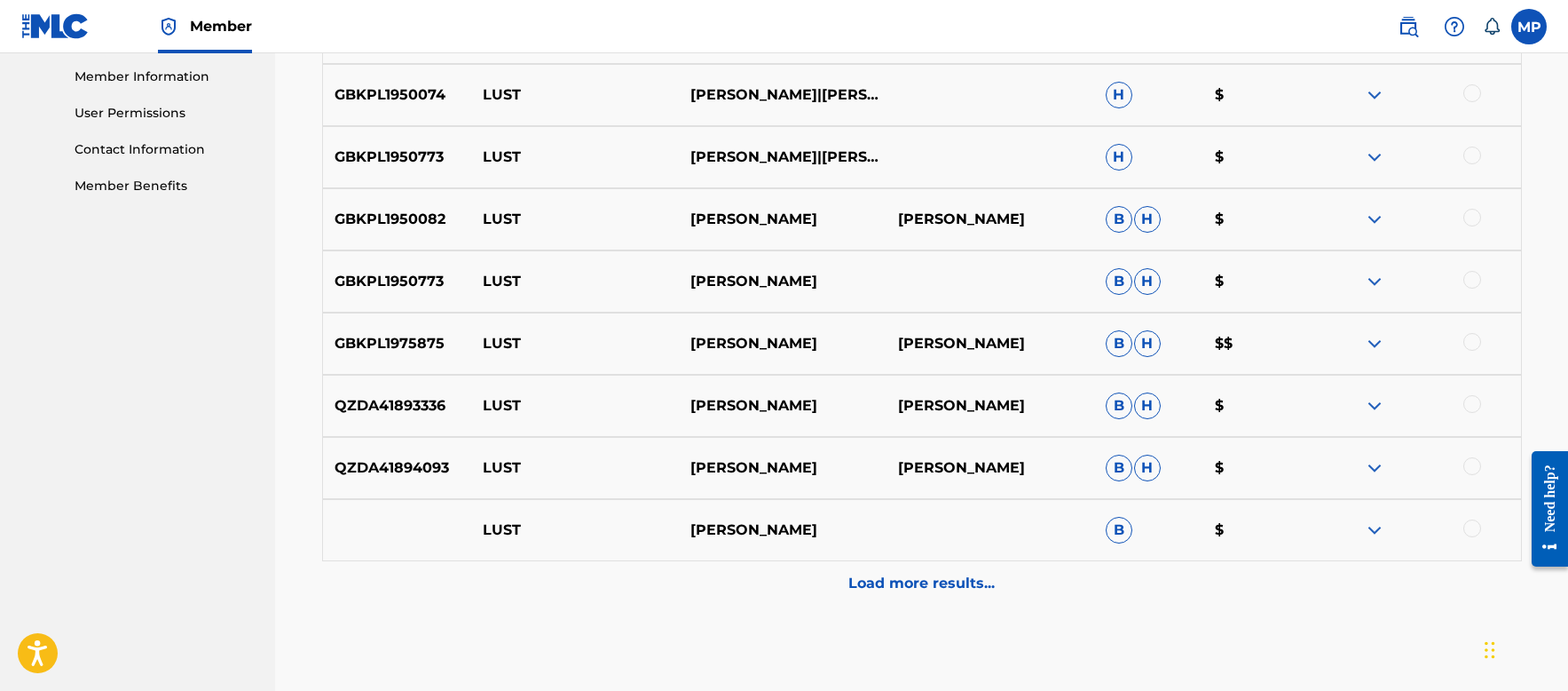
click at [869, 583] on p "Load more results..." at bounding box center [922, 583] width 147 height 21
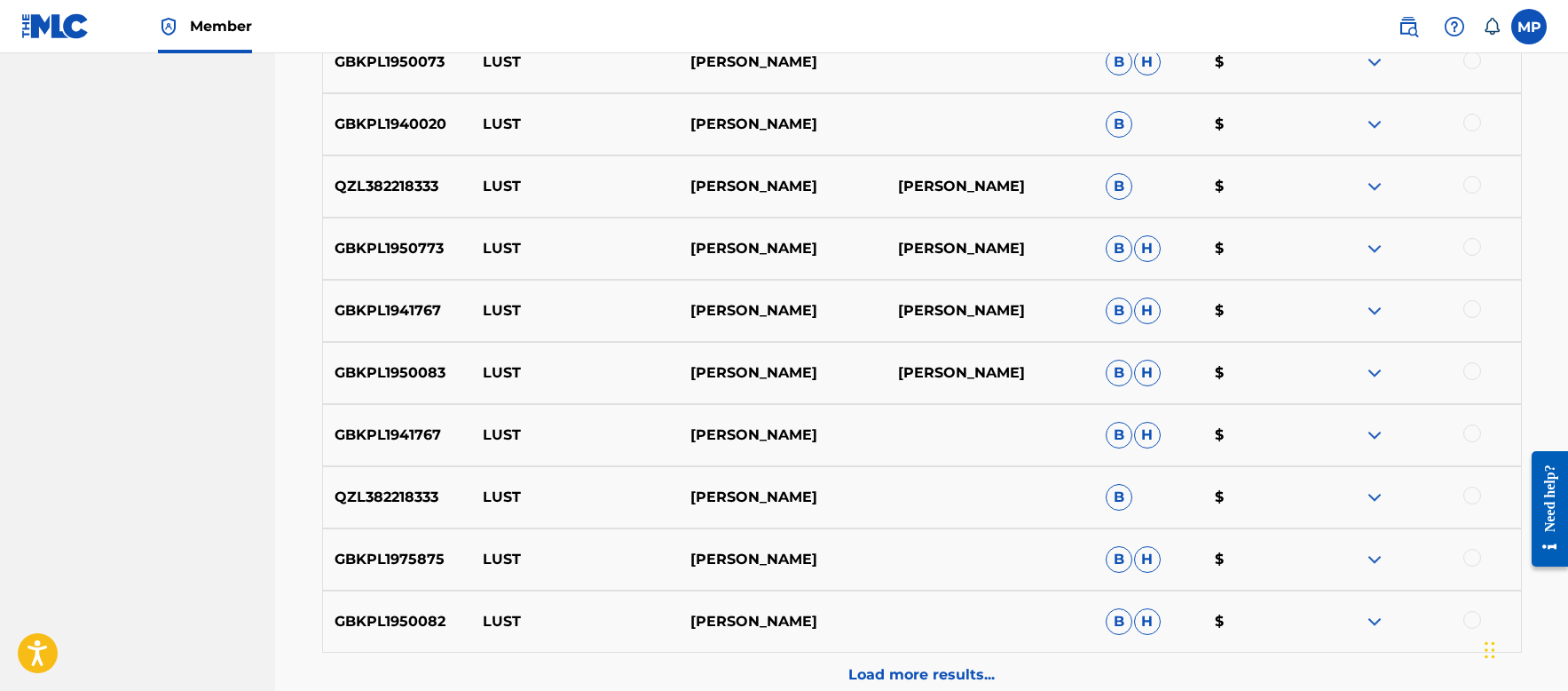
scroll to position [1332, 0]
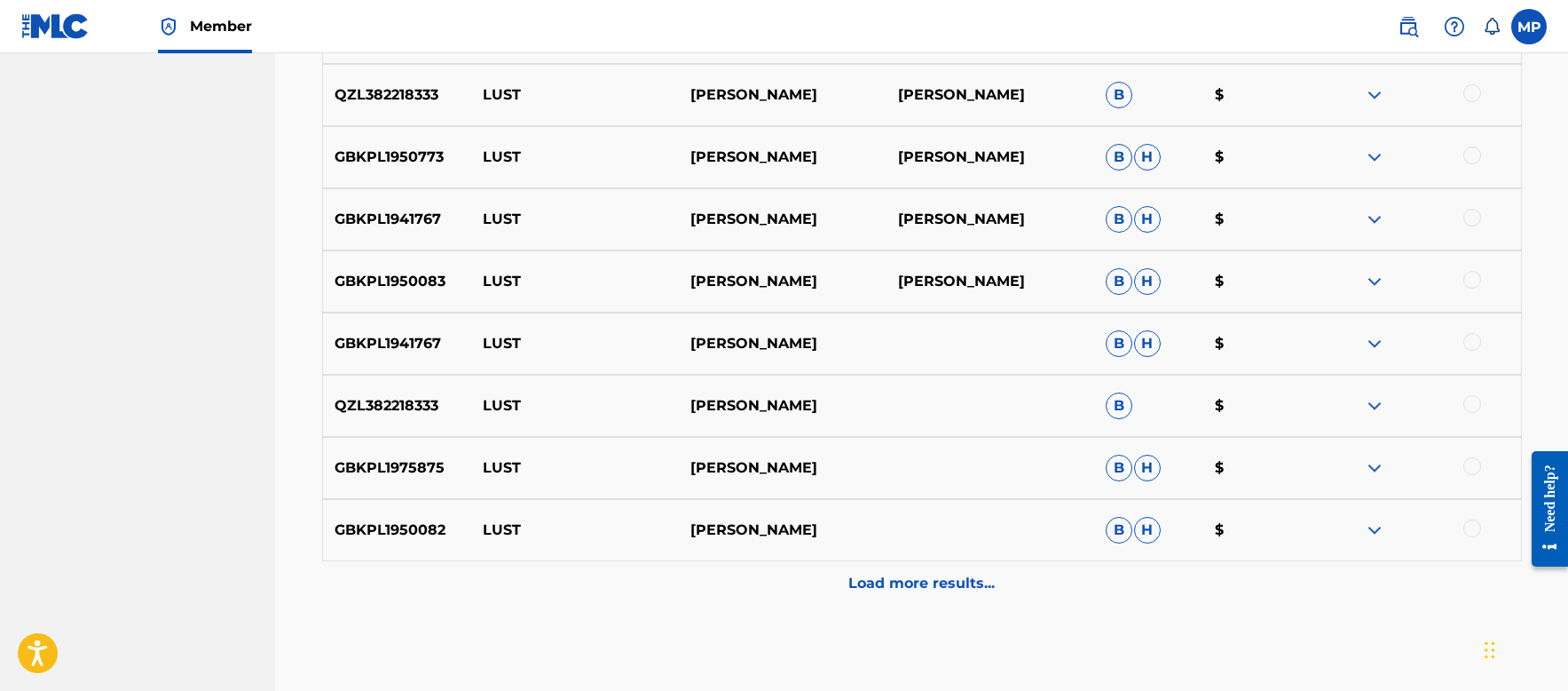
click at [937, 584] on p "Load more results..." at bounding box center [922, 583] width 147 height 21
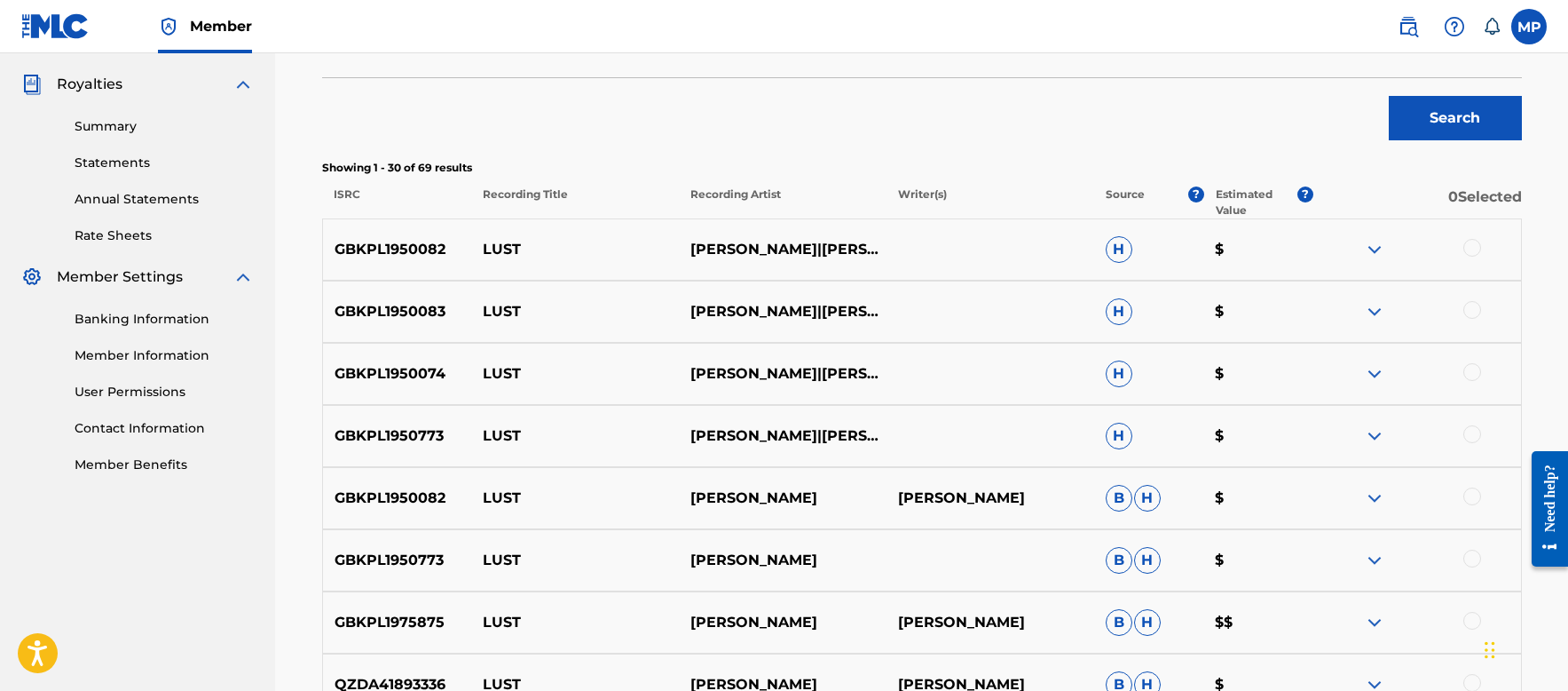
scroll to position [267, 0]
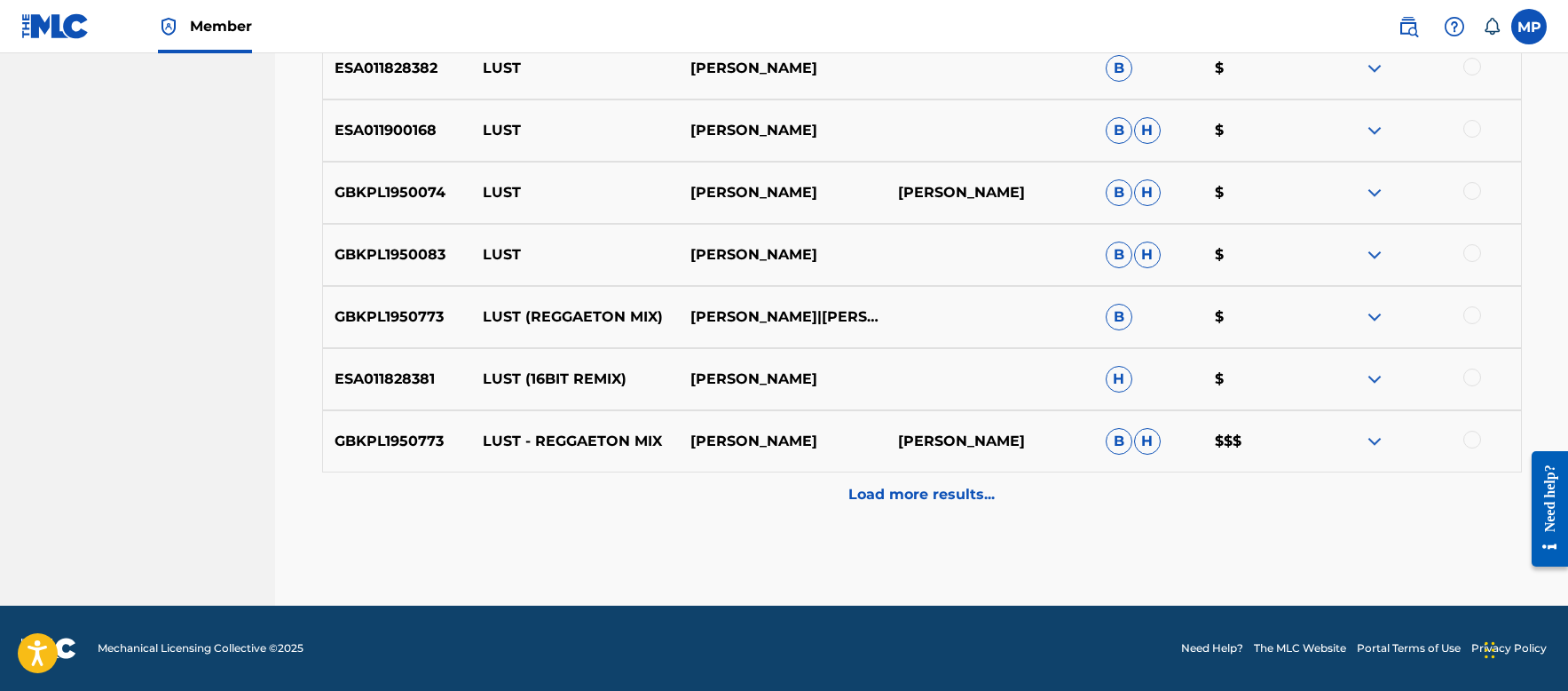
click at [996, 488] on div "Load more results..." at bounding box center [922, 494] width 1200 height 45
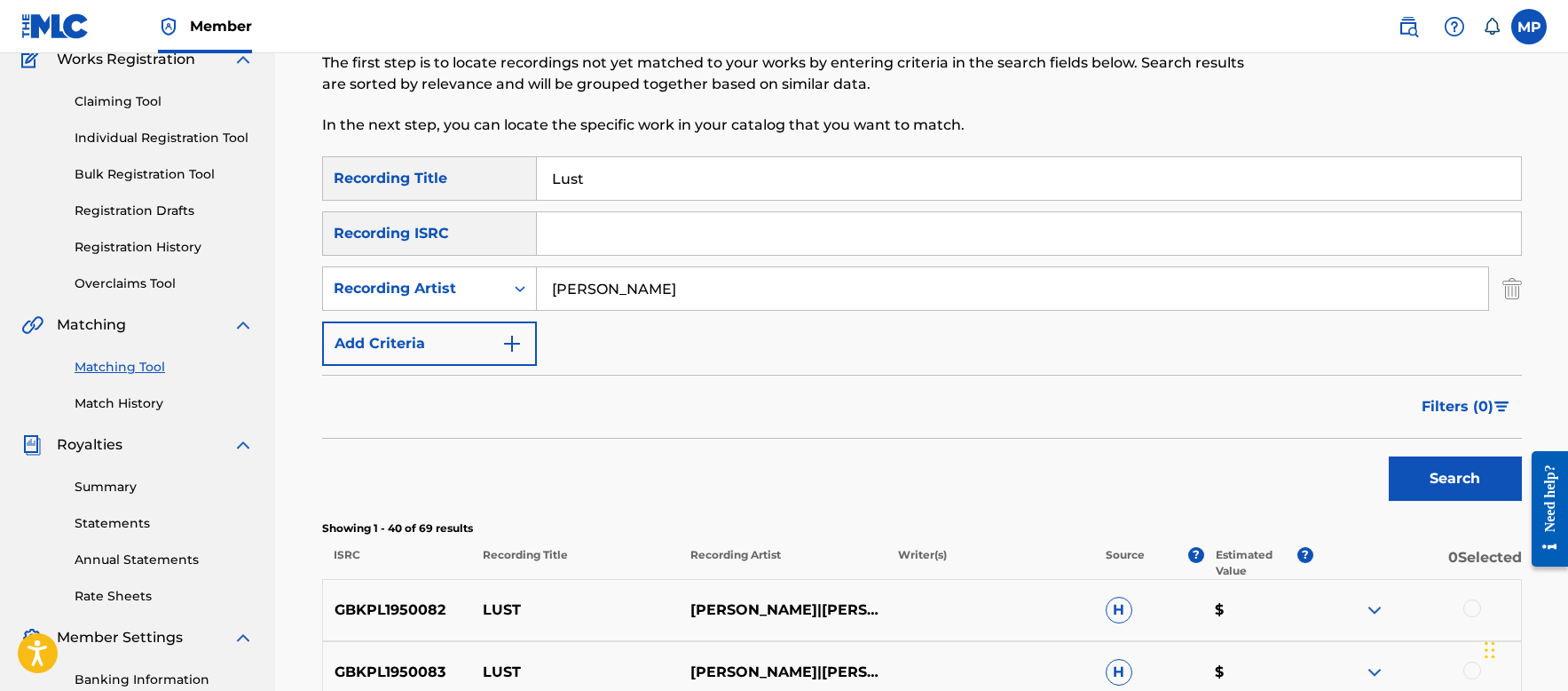
scroll to position [0, 0]
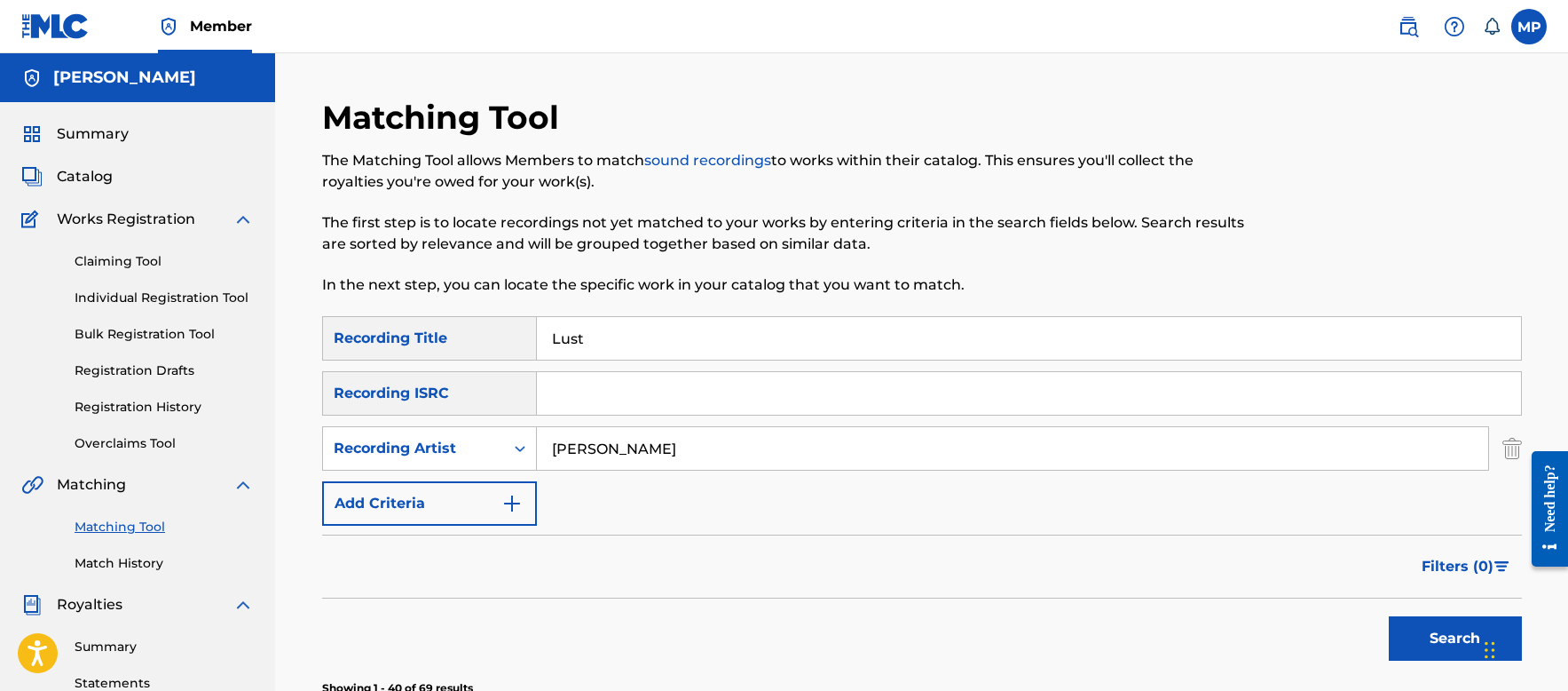
click at [907, 333] on input "Lust" at bounding box center [1029, 338] width 984 height 43
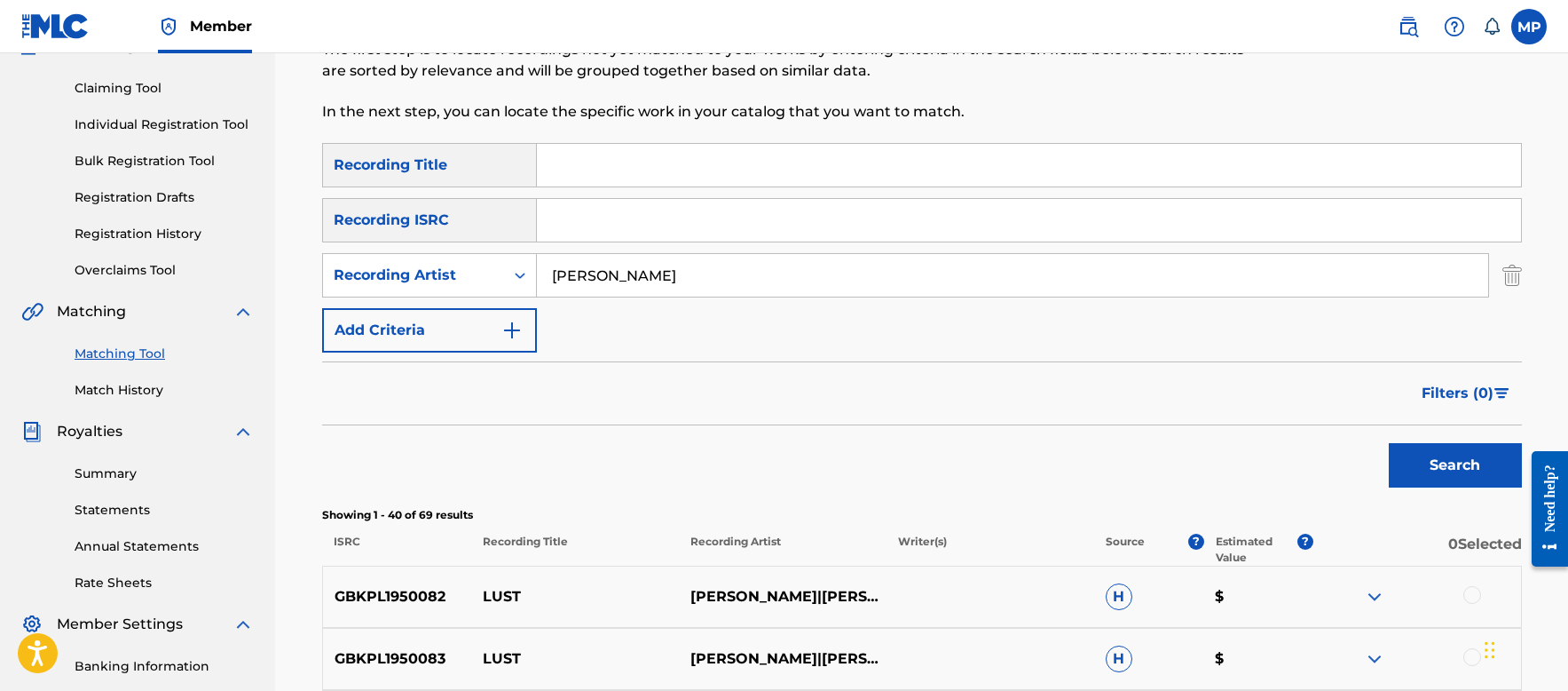
scroll to position [178, 0]
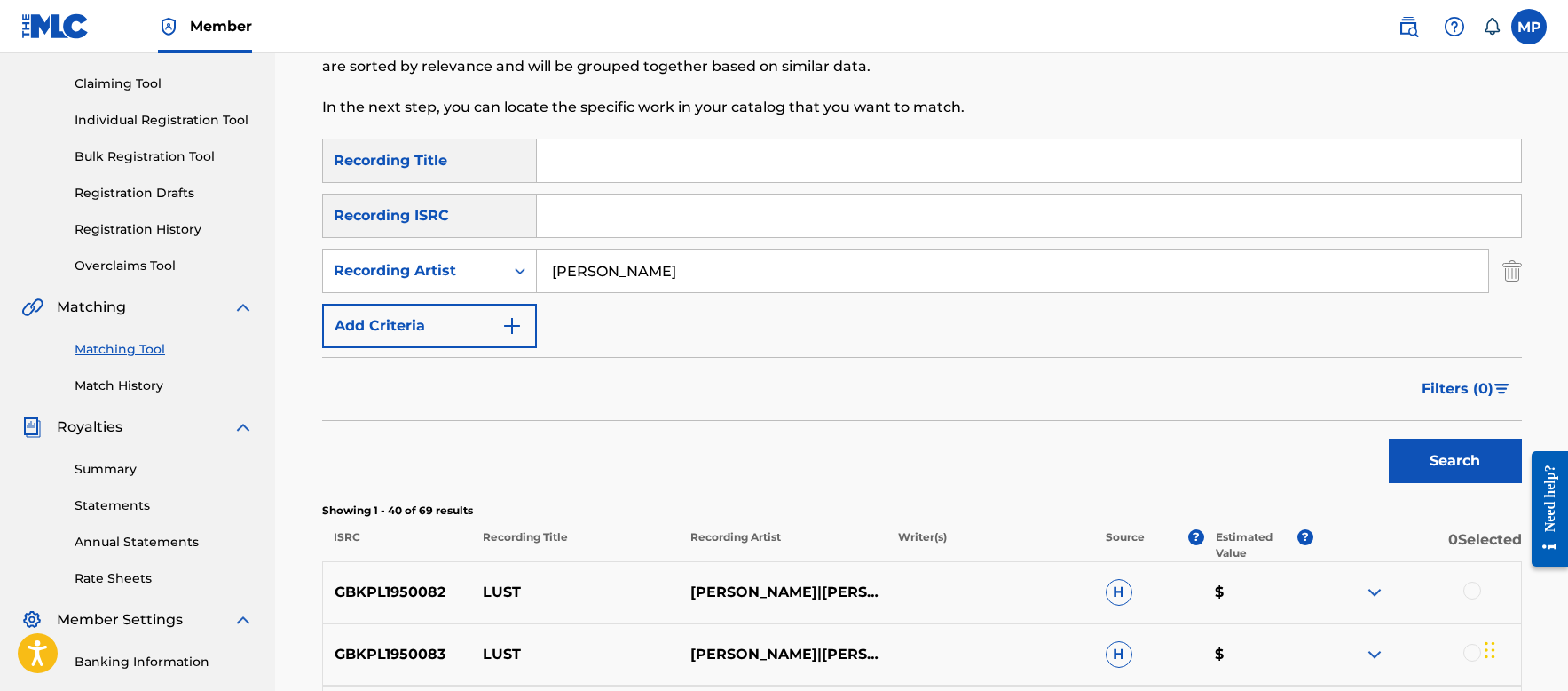
click at [122, 464] on link "Summary" at bounding box center [164, 469] width 179 height 19
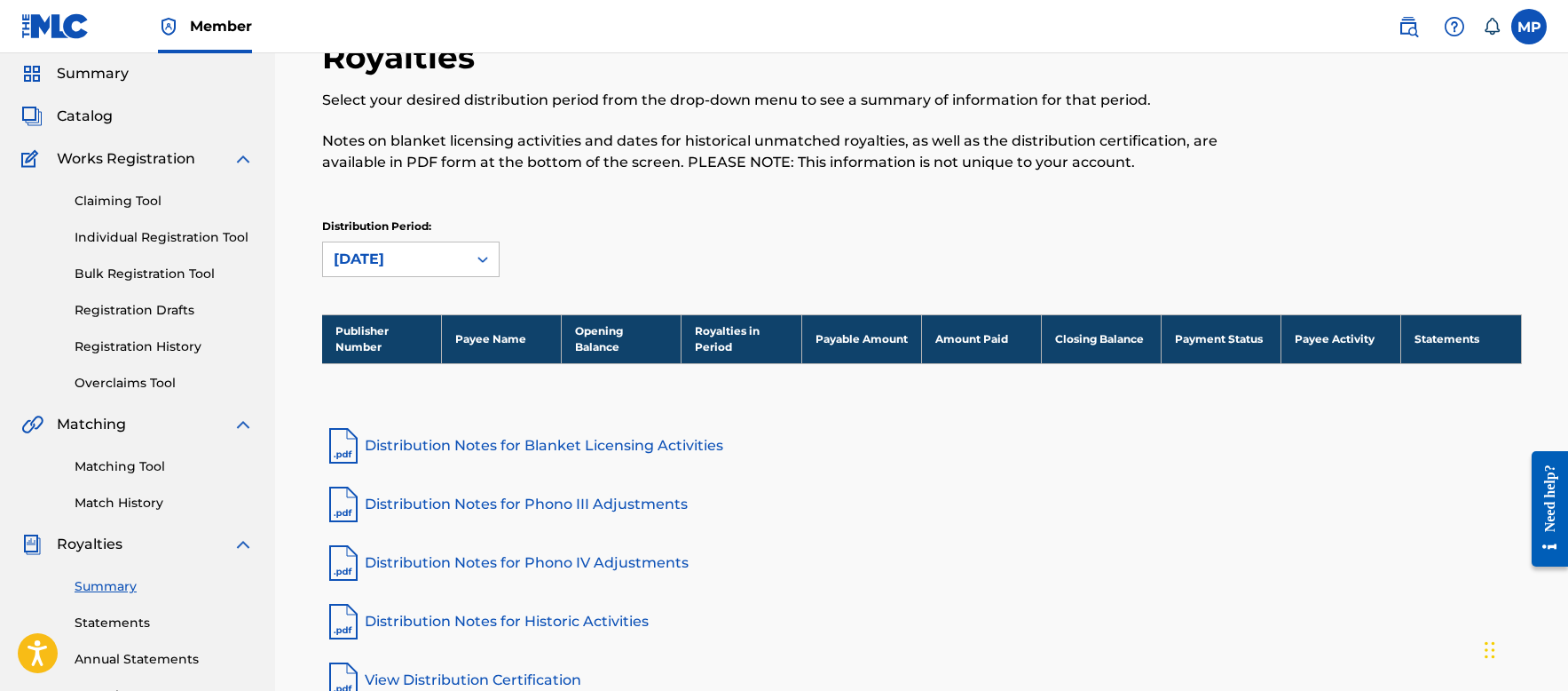
scroll to position [178, 0]
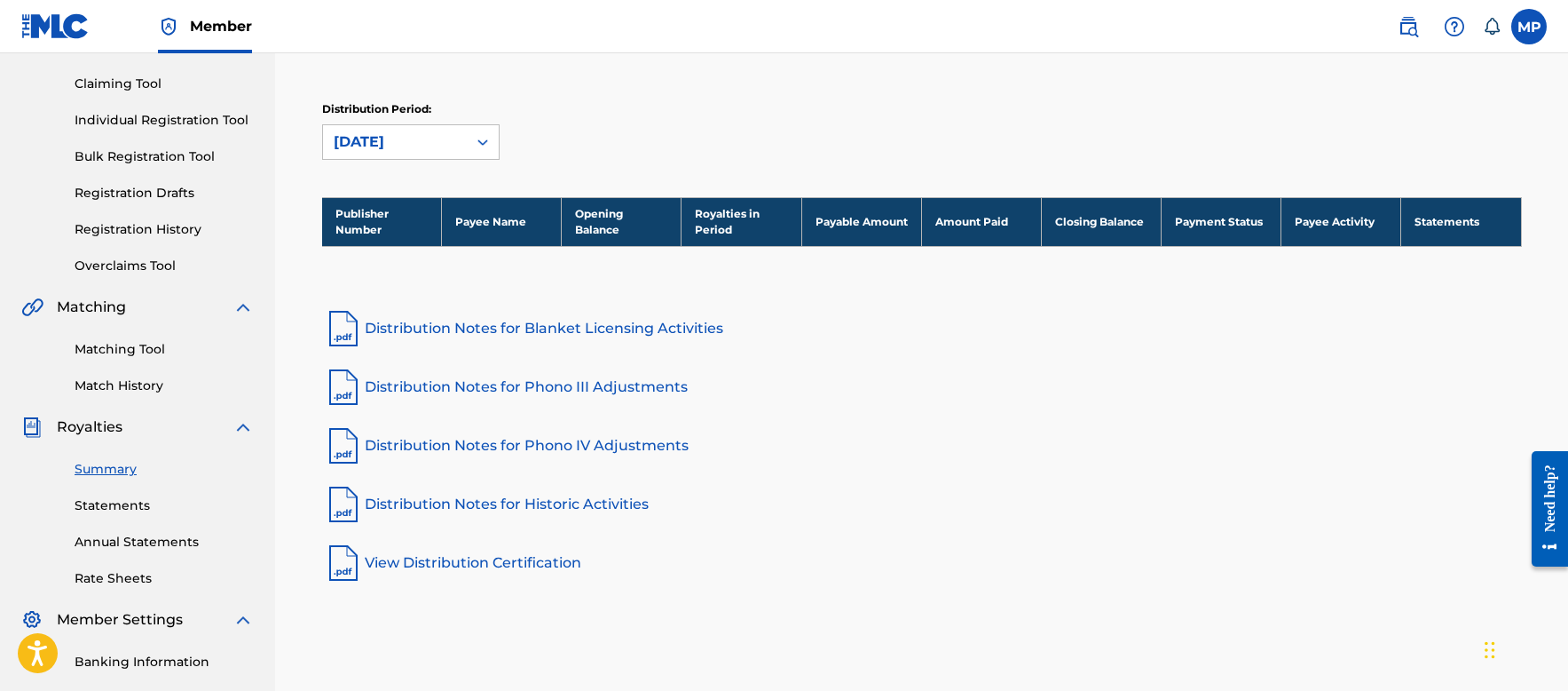
click at [541, 562] on link "View Distribution Certification" at bounding box center [922, 563] width 1200 height 43
click at [518, 390] on link "Distribution Notes for Phono III Adjustments" at bounding box center [922, 386] width 1200 height 43
click at [673, 320] on link "Distribution Notes for Blanket Licensing Activities" at bounding box center [922, 328] width 1200 height 43
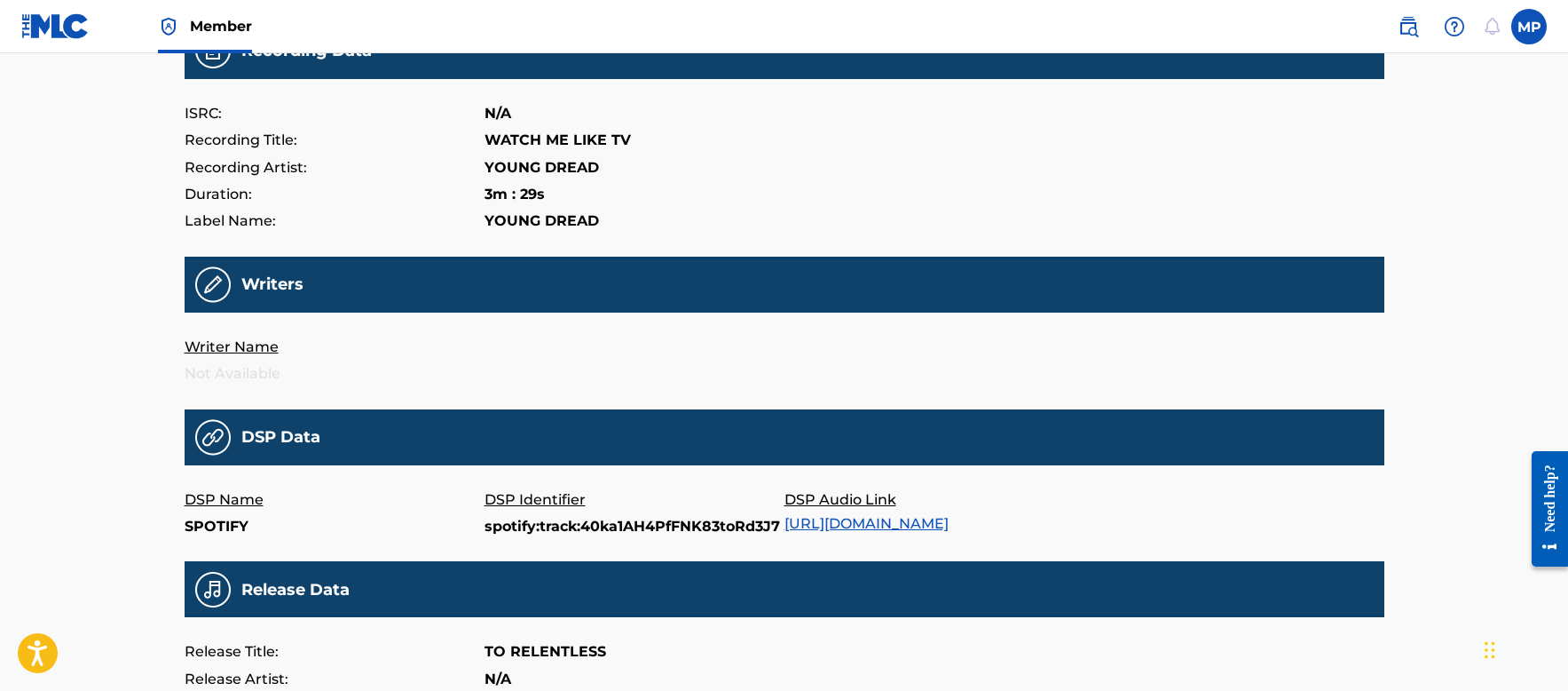
scroll to position [267, 0]
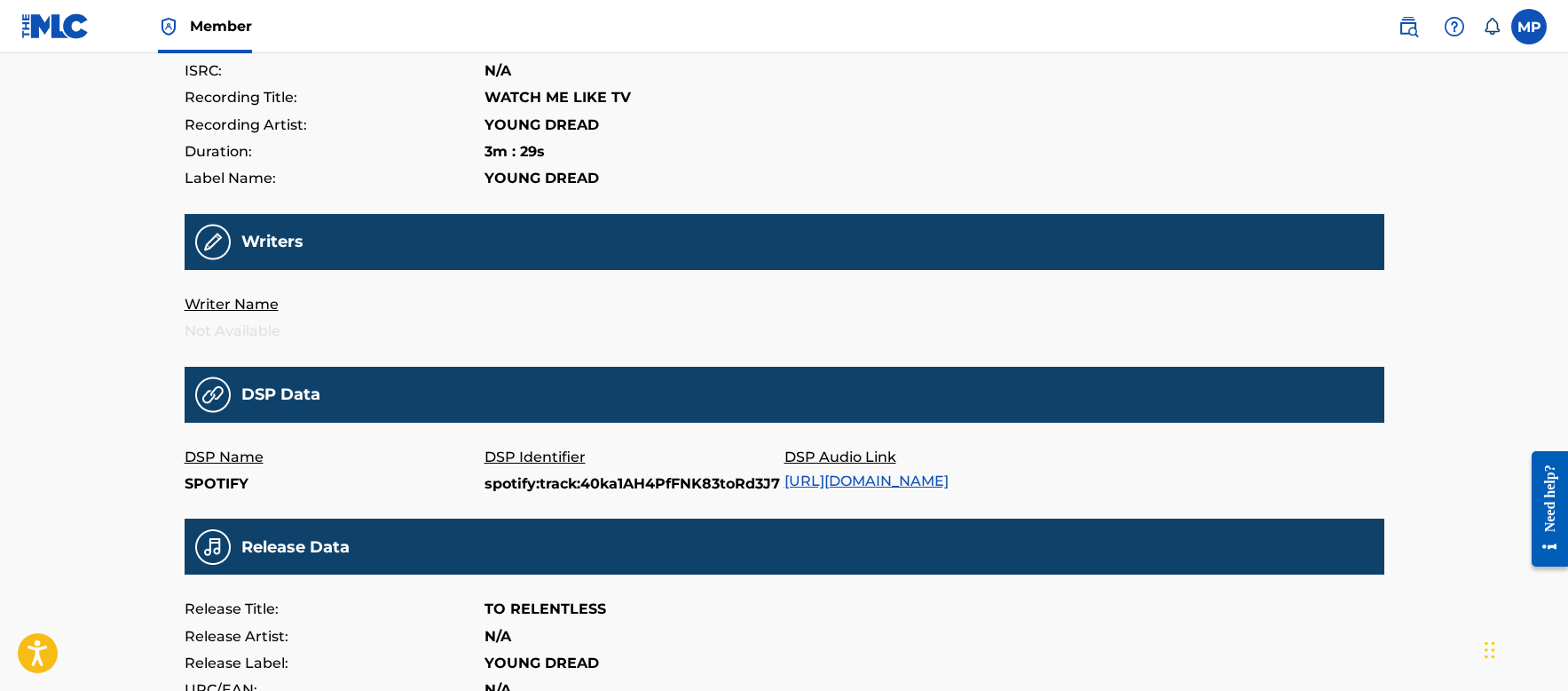
click at [949, 479] on link "https://open.spotify.com/track/40ka1AH4PfFNK83toRd3J7" at bounding box center [867, 481] width 165 height 17
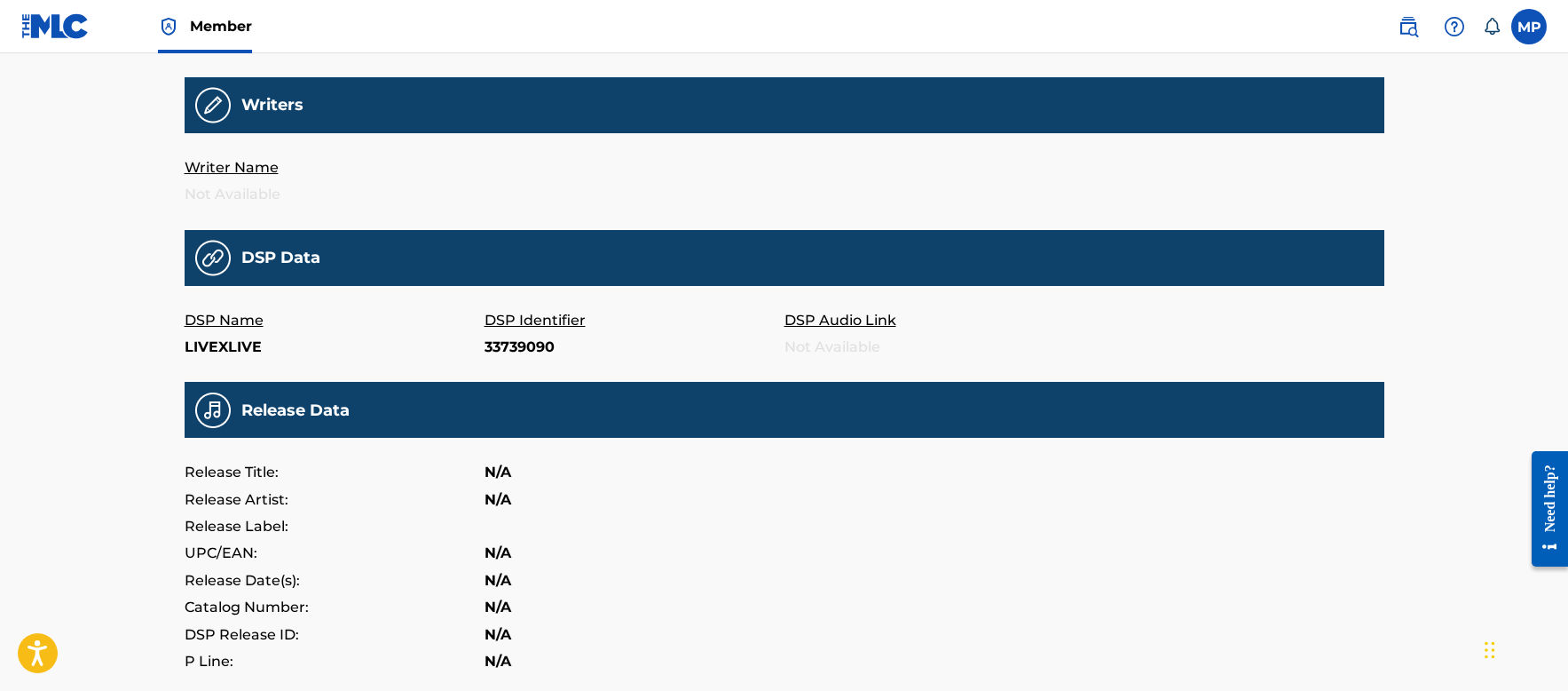
scroll to position [533, 0]
